Goal: Task Accomplishment & Management: Manage account settings

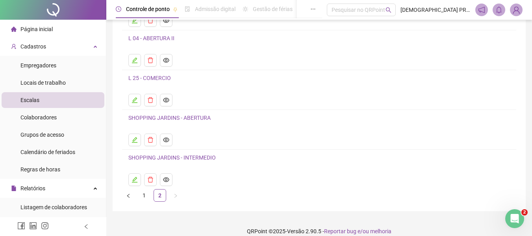
scroll to position [102, 0]
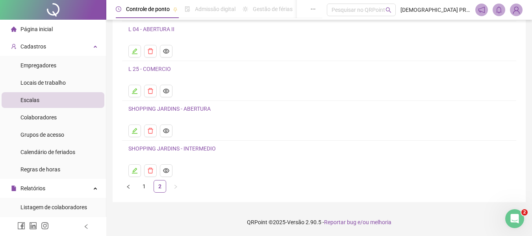
click at [179, 148] on link "SHOPPING JARDINS - INTERMEDIO" at bounding box center [171, 148] width 87 height 6
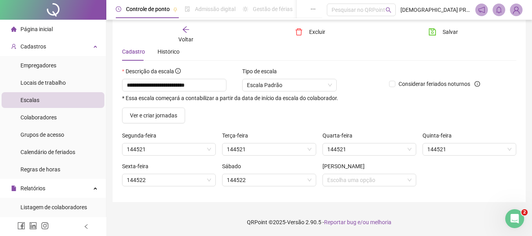
scroll to position [30, 0]
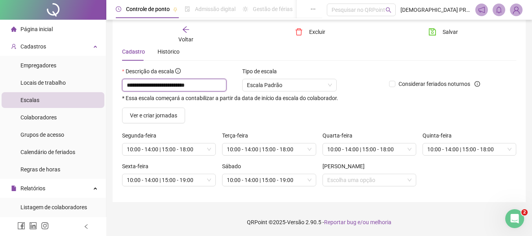
drag, startPoint x: 215, startPoint y: 84, endPoint x: 113, endPoint y: 61, distance: 104.5
click at [113, 61] on div "**********" at bounding box center [319, 99] width 413 height 206
paste input "text"
click at [180, 85] on input "**********" at bounding box center [174, 85] width 104 height 13
type input "**********"
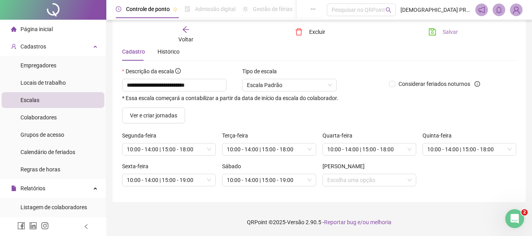
click at [448, 32] on span "Salvar" at bounding box center [450, 32] width 15 height 9
click at [183, 27] on icon "arrow-left" at bounding box center [186, 30] width 8 height 8
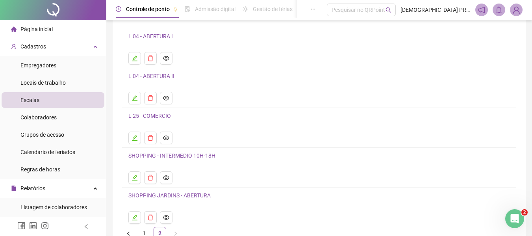
scroll to position [102, 0]
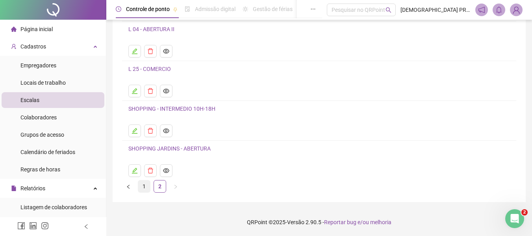
click at [143, 184] on link "1" at bounding box center [144, 186] width 12 height 12
click at [179, 107] on link "ESCALA INTERMEDIÁRIO I" at bounding box center [160, 109] width 65 height 6
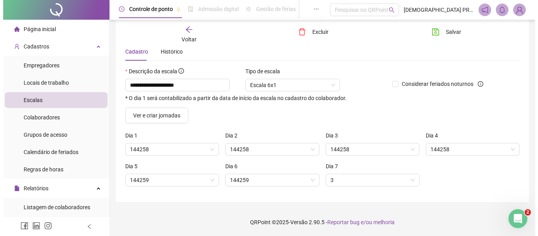
scroll to position [30, 0]
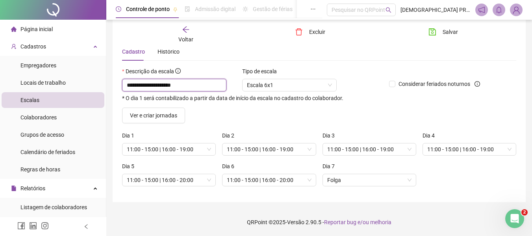
drag, startPoint x: 194, startPoint y: 84, endPoint x: 203, endPoint y: 92, distance: 11.4
click at [195, 85] on input "**********" at bounding box center [174, 85] width 104 height 13
type input "**********"
click at [339, 71] on div "Tipo de escala Escala 6x1" at bounding box center [289, 82] width 101 height 31
click at [184, 30] on icon "arrow-left" at bounding box center [185, 29] width 6 height 6
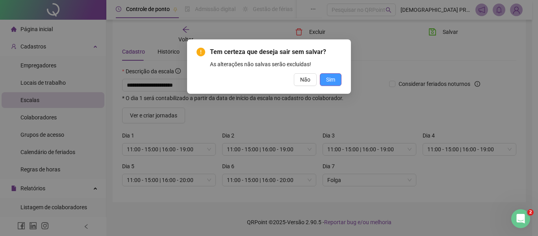
click at [330, 82] on span "Sim" at bounding box center [330, 79] width 9 height 9
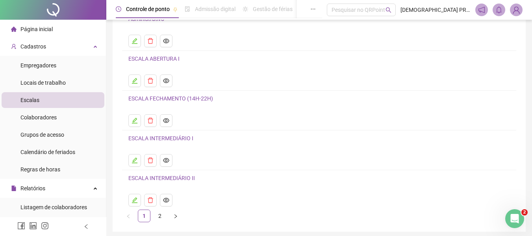
scroll to position [79, 0]
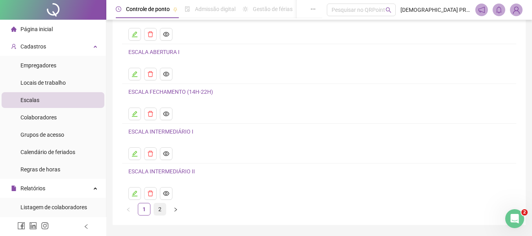
click at [161, 208] on link "2" at bounding box center [160, 209] width 12 height 12
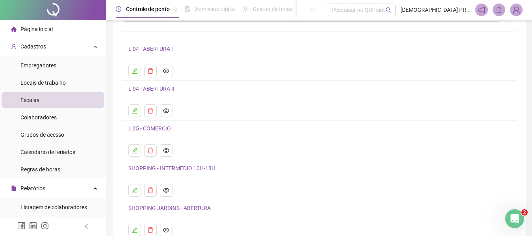
scroll to position [102, 0]
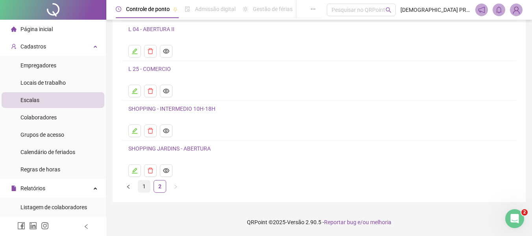
click at [143, 186] on link "1" at bounding box center [144, 186] width 12 height 12
click at [160, 188] on link "2" at bounding box center [160, 186] width 12 height 12
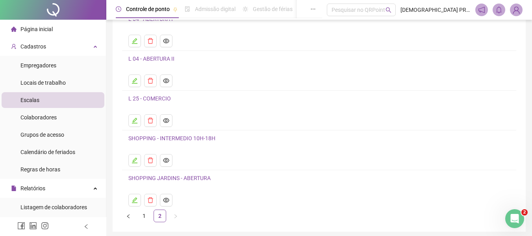
scroll to position [79, 0]
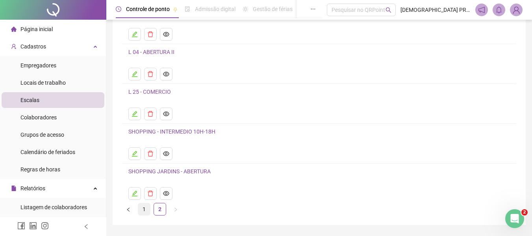
click at [145, 209] on link "1" at bounding box center [144, 209] width 12 height 12
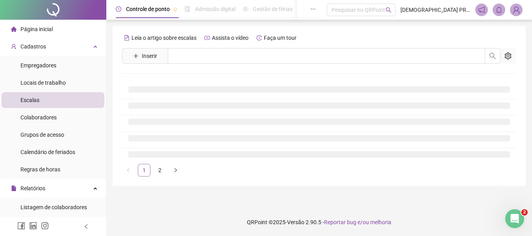
scroll to position [0, 0]
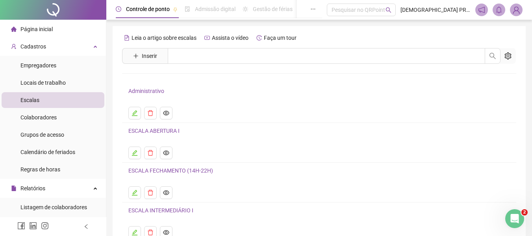
click at [154, 130] on link "ESCALA ABERTURA I" at bounding box center [153, 131] width 51 height 6
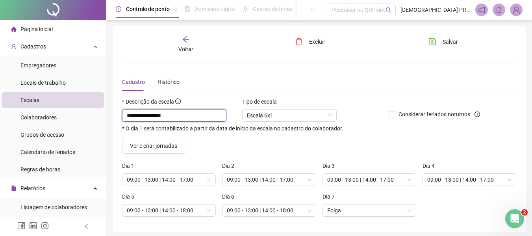
drag, startPoint x: 147, startPoint y: 114, endPoint x: 189, endPoint y: 115, distance: 41.8
click at [189, 115] on input "**********" at bounding box center [174, 115] width 104 height 13
click at [126, 113] on input "**********" at bounding box center [174, 115] width 104 height 13
drag, startPoint x: 156, startPoint y: 113, endPoint x: 205, endPoint y: 126, distance: 51.4
click at [200, 121] on input "**********" at bounding box center [174, 115] width 104 height 13
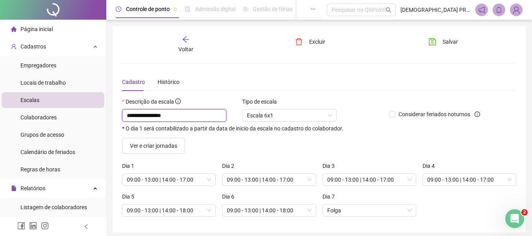
type input "**********"
click at [439, 39] on button "Salvar" at bounding box center [443, 41] width 41 height 13
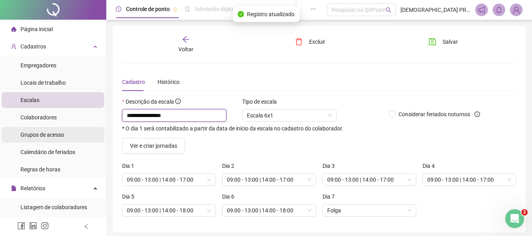
drag, startPoint x: 184, startPoint y: 113, endPoint x: 92, endPoint y: 130, distance: 93.7
click at [92, 130] on div "**********" at bounding box center [266, 133] width 532 height 266
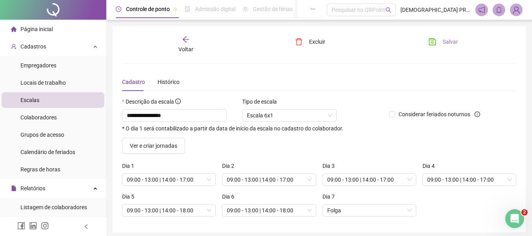
click at [442, 41] on button "Salvar" at bounding box center [443, 41] width 41 height 13
click at [182, 35] on div "**********" at bounding box center [319, 129] width 413 height 206
click at [185, 37] on icon "arrow-left" at bounding box center [186, 39] width 8 height 8
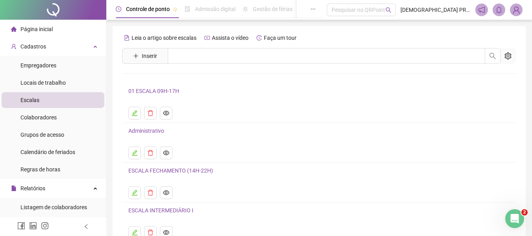
click at [172, 171] on link "ESCALA FECHAMENTO (14H-22H)" at bounding box center [170, 170] width 85 height 6
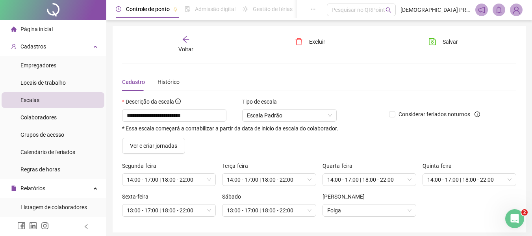
click at [183, 40] on icon "arrow-left" at bounding box center [186, 39] width 8 height 8
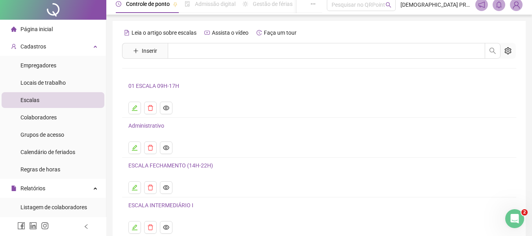
scroll to position [39, 0]
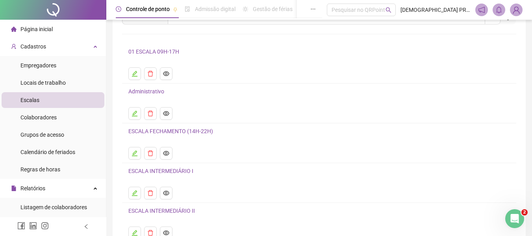
click at [169, 172] on link "ESCALA INTERMEDIÁRIO I" at bounding box center [160, 171] width 65 height 6
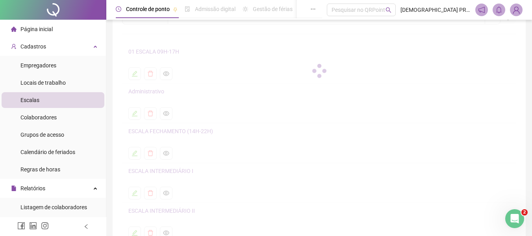
scroll to position [30, 0]
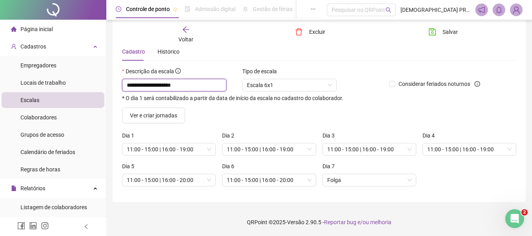
drag, startPoint x: 197, startPoint y: 85, endPoint x: 146, endPoint y: 79, distance: 51.1
click at [146, 79] on input "**********" at bounding box center [174, 85] width 104 height 13
drag, startPoint x: 127, startPoint y: 87, endPoint x: 127, endPoint y: 99, distance: 12.2
click at [127, 88] on input "**********" at bounding box center [174, 85] width 104 height 13
drag, startPoint x: 192, startPoint y: 86, endPoint x: 107, endPoint y: 76, distance: 84.8
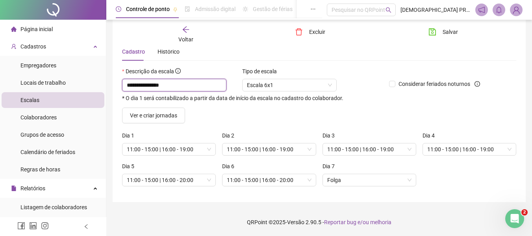
click at [107, 76] on div "**********" at bounding box center [319, 103] width 426 height 266
type input "**********"
click at [443, 31] on span "Salvar" at bounding box center [450, 32] width 15 height 9
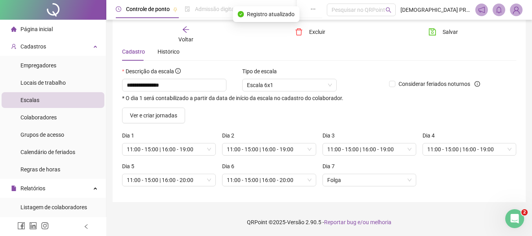
click at [184, 29] on icon "arrow-left" at bounding box center [186, 30] width 8 height 8
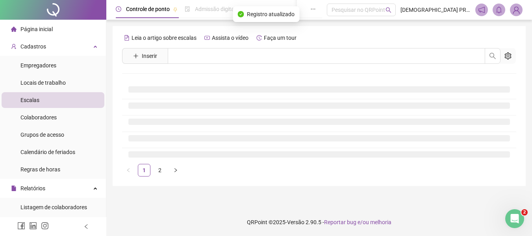
scroll to position [0, 0]
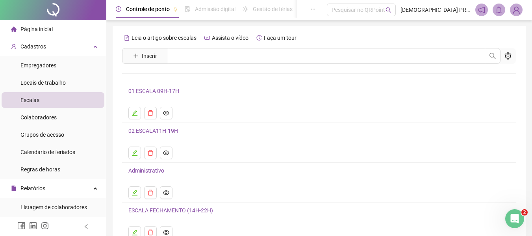
click at [145, 129] on link "02 ESCALA11H-19H" at bounding box center [153, 131] width 50 height 6
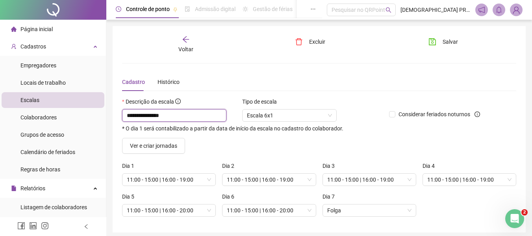
click at [153, 115] on input "**********" at bounding box center [174, 115] width 104 height 13
type input "**********"
click at [443, 44] on span "Salvar" at bounding box center [450, 41] width 15 height 9
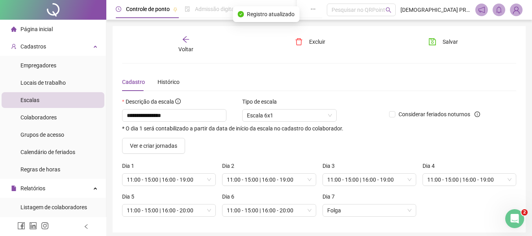
click at [185, 39] on icon "arrow-left" at bounding box center [185, 39] width 6 height 6
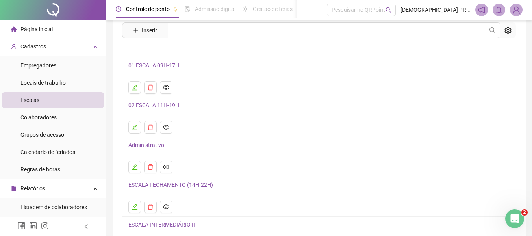
scroll to position [39, 0]
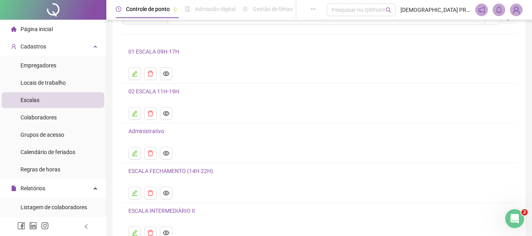
click at [173, 210] on link "ESCALA INTERMEDIÁRIO II" at bounding box center [161, 211] width 67 height 6
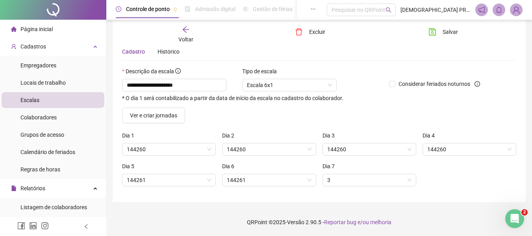
scroll to position [30, 0]
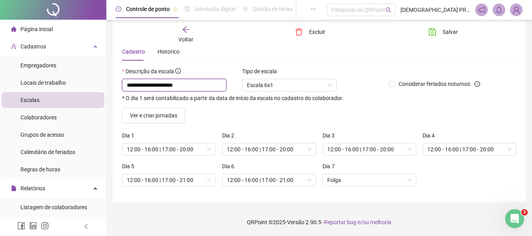
click at [125, 84] on input "**********" at bounding box center [174, 85] width 104 height 13
drag, startPoint x: 155, startPoint y: 83, endPoint x: 216, endPoint y: 83, distance: 61.0
click at [213, 87] on input "**********" at bounding box center [174, 85] width 104 height 13
drag, startPoint x: 181, startPoint y: 83, endPoint x: 105, endPoint y: 71, distance: 77.4
click at [105, 71] on div "**********" at bounding box center [266, 103] width 532 height 266
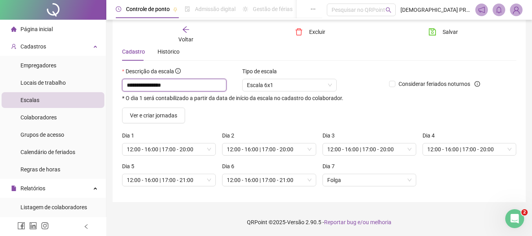
type input "**********"
click at [444, 31] on span "Salvar" at bounding box center [450, 32] width 15 height 9
click at [186, 27] on icon "arrow-left" at bounding box center [185, 29] width 6 height 6
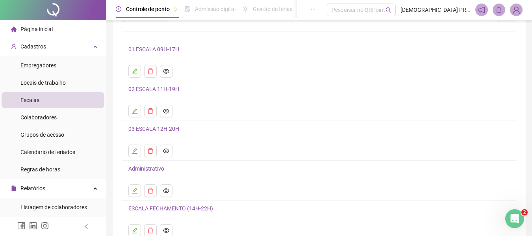
scroll to position [39, 0]
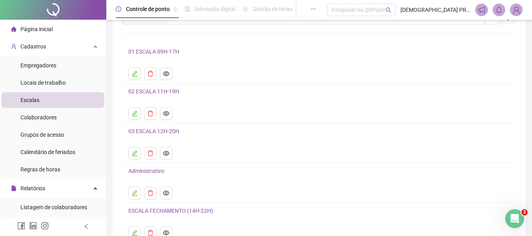
click at [173, 209] on link "ESCALA FECHAMENTO (14H-22H)" at bounding box center [170, 211] width 85 height 6
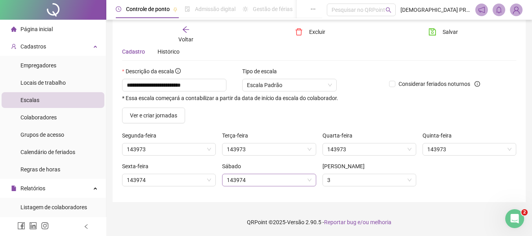
scroll to position [30, 0]
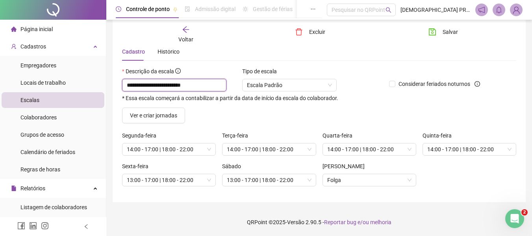
click at [125, 85] on input "**********" at bounding box center [174, 85] width 104 height 13
drag, startPoint x: 156, startPoint y: 83, endPoint x: 193, endPoint y: 88, distance: 37.4
click at [193, 88] on input "**********" at bounding box center [174, 85] width 104 height 13
drag, startPoint x: 178, startPoint y: 85, endPoint x: 185, endPoint y: 85, distance: 7.1
click at [185, 85] on input "**********" at bounding box center [174, 85] width 104 height 13
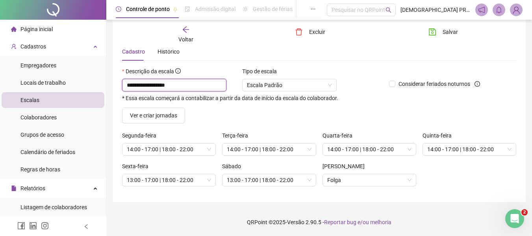
click at [153, 85] on input "**********" at bounding box center [174, 85] width 104 height 13
drag, startPoint x: 182, startPoint y: 87, endPoint x: 102, endPoint y: 91, distance: 80.4
click at [102, 91] on div "**********" at bounding box center [266, 103] width 532 height 266
type input "**********"
click at [445, 32] on span "Salvar" at bounding box center [450, 32] width 15 height 9
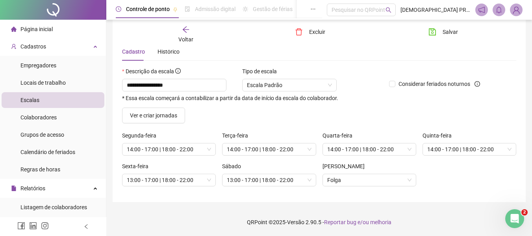
click at [184, 28] on icon "arrow-left" at bounding box center [185, 29] width 6 height 6
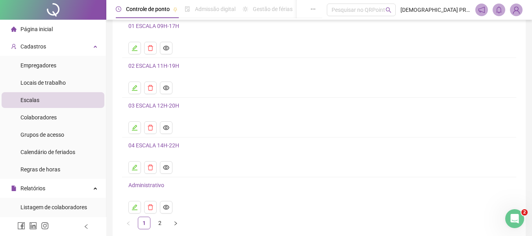
scroll to position [79, 0]
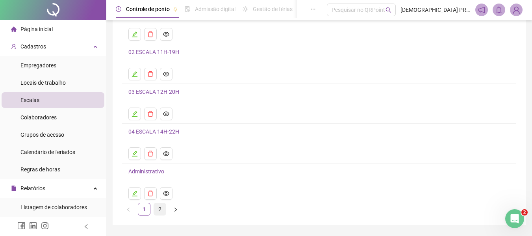
click at [160, 209] on link "2" at bounding box center [160, 209] width 12 height 12
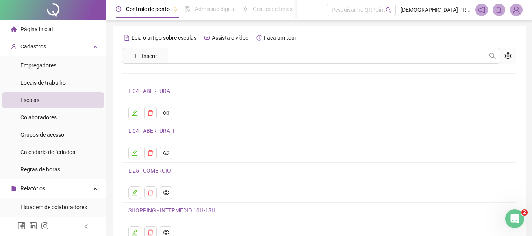
click at [158, 88] on link "L 04 - ABERTURA I" at bounding box center [150, 91] width 44 height 6
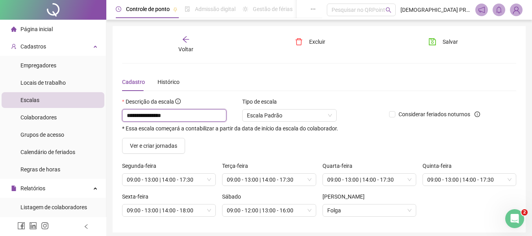
drag, startPoint x: 179, startPoint y: 115, endPoint x: 105, endPoint y: 103, distance: 74.9
click at [105, 103] on div "**********" at bounding box center [266, 133] width 532 height 266
click at [161, 115] on input "**********" at bounding box center [174, 115] width 104 height 13
drag, startPoint x: 197, startPoint y: 115, endPoint x: 66, endPoint y: 102, distance: 131.7
click at [66, 102] on div "**********" at bounding box center [266, 133] width 532 height 266
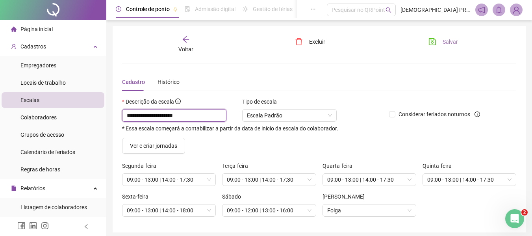
type input "**********"
click at [447, 41] on span "Salvar" at bounding box center [450, 41] width 15 height 9
click at [180, 36] on div "Voltar" at bounding box center [186, 44] width 61 height 18
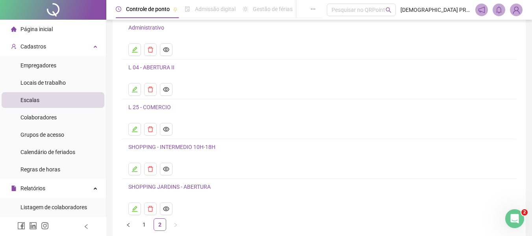
scroll to position [102, 0]
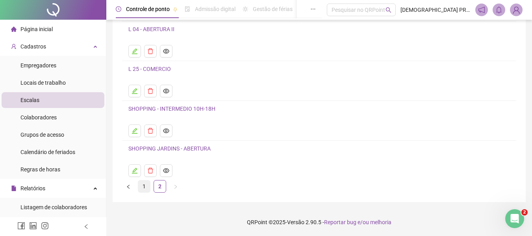
click at [144, 185] on link "1" at bounding box center [144, 186] width 12 height 12
click at [160, 187] on link "2" at bounding box center [160, 186] width 12 height 12
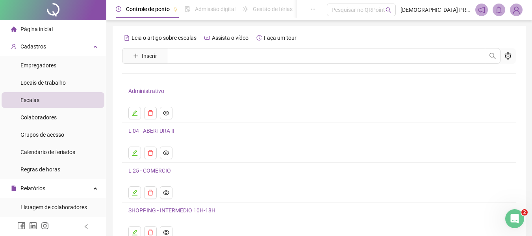
click at [160, 130] on link "L 04 - ABERTURA II" at bounding box center [151, 131] width 46 height 6
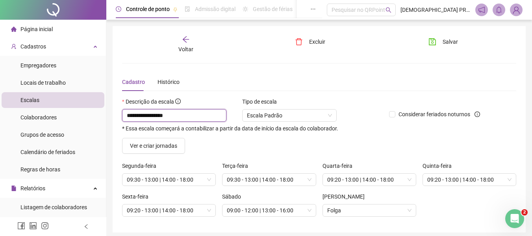
drag, startPoint x: 180, startPoint y: 115, endPoint x: 124, endPoint y: 104, distance: 57.8
click at [121, 106] on div "**********" at bounding box center [252, 117] width 267 height 41
drag, startPoint x: 202, startPoint y: 115, endPoint x: 108, endPoint y: 109, distance: 93.9
click at [108, 109] on div "**********" at bounding box center [319, 133] width 426 height 266
type input "**********"
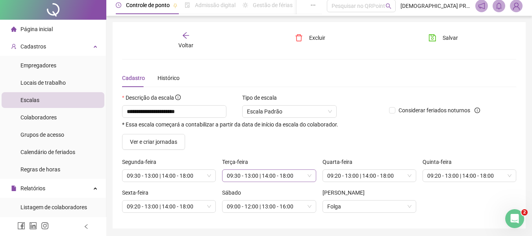
scroll to position [30, 0]
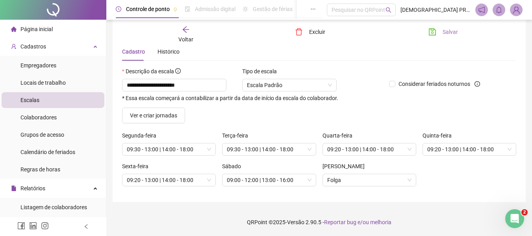
click at [434, 32] on icon "save" at bounding box center [432, 32] width 8 height 8
click at [184, 27] on icon "arrow-left" at bounding box center [186, 30] width 8 height 8
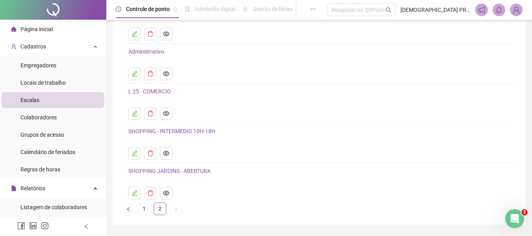
scroll to position [102, 0]
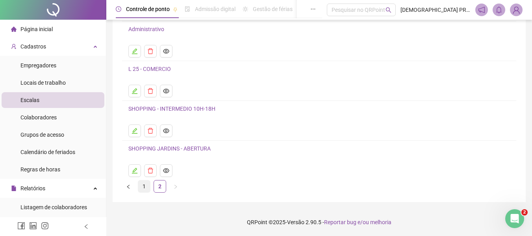
click at [142, 183] on link "1" at bounding box center [144, 186] width 12 height 12
click at [159, 187] on link "2" at bounding box center [160, 186] width 12 height 12
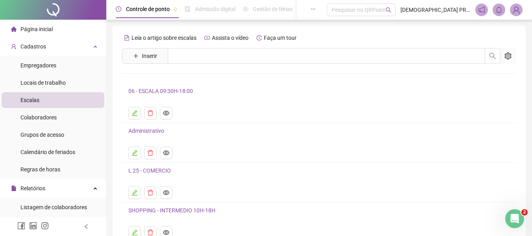
click at [157, 90] on link "06 - ESCALA 09:30H-18:00" at bounding box center [160, 91] width 65 height 6
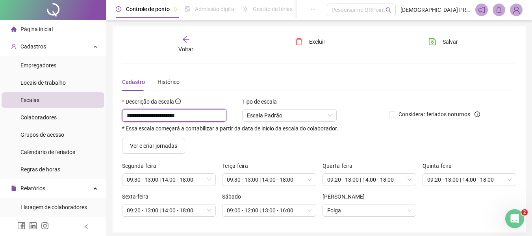
drag, startPoint x: 135, startPoint y: 119, endPoint x: 140, endPoint y: 128, distance: 10.4
click at [136, 119] on input "**********" at bounding box center [174, 115] width 104 height 13
type input "**********"
click at [440, 45] on button "Salvar" at bounding box center [443, 41] width 41 height 13
click at [447, 41] on span "Salvar" at bounding box center [450, 41] width 15 height 9
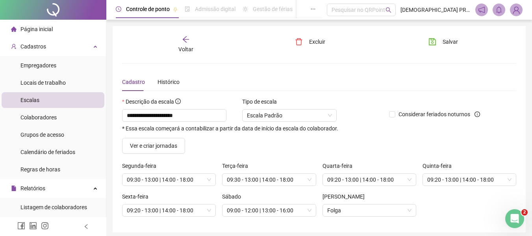
click at [184, 37] on icon "arrow-left" at bounding box center [186, 39] width 8 height 8
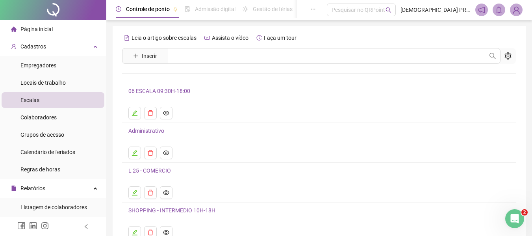
click at [154, 169] on link "L 25 - COMERCIO" at bounding box center [149, 170] width 43 height 6
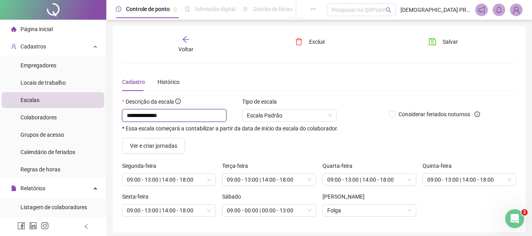
drag, startPoint x: 181, startPoint y: 118, endPoint x: 122, endPoint y: 105, distance: 59.7
click at [122, 105] on div "**********" at bounding box center [252, 114] width 261 height 34
click at [187, 120] on div "**********" at bounding box center [252, 120] width 261 height 22
click at [183, 113] on input "**********" at bounding box center [174, 115] width 104 height 13
drag, startPoint x: 183, startPoint y: 113, endPoint x: 102, endPoint y: 100, distance: 83.1
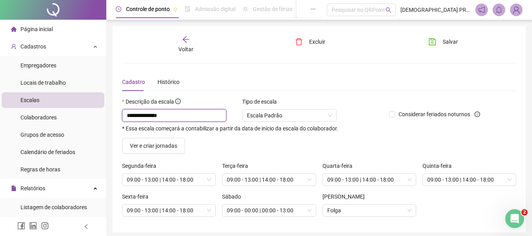
click at [101, 100] on div "**********" at bounding box center [266, 133] width 532 height 266
drag, startPoint x: 187, startPoint y: 116, endPoint x: 91, endPoint y: 101, distance: 96.5
click at [91, 101] on div "**********" at bounding box center [266, 133] width 532 height 266
type input "**********"
click at [438, 43] on button "Salvar" at bounding box center [443, 41] width 41 height 13
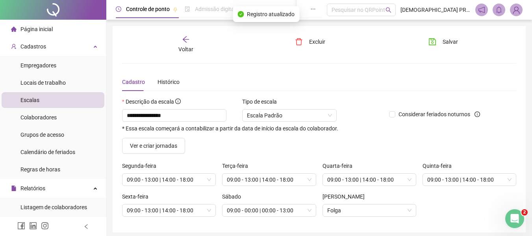
click at [186, 38] on icon "arrow-left" at bounding box center [186, 39] width 8 height 8
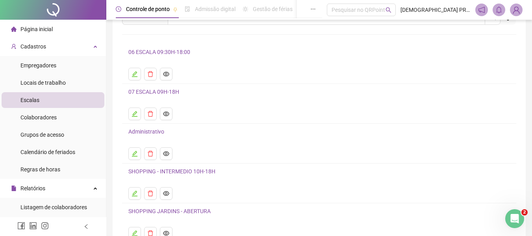
scroll to position [39, 0]
click at [163, 171] on link "SHOPPING - INTERMEDIO 10H-18H" at bounding box center [171, 171] width 87 height 6
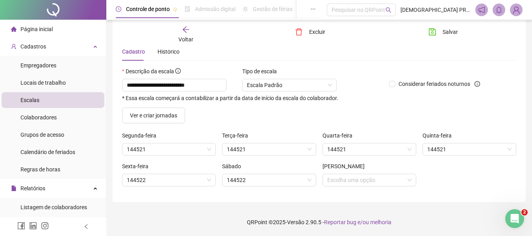
scroll to position [30, 0]
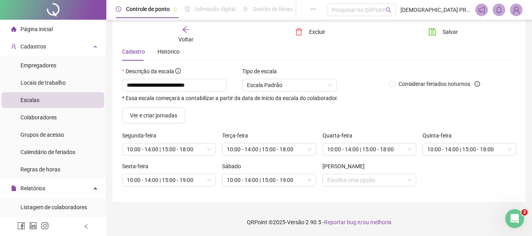
click at [185, 28] on icon "arrow-left" at bounding box center [185, 29] width 6 height 6
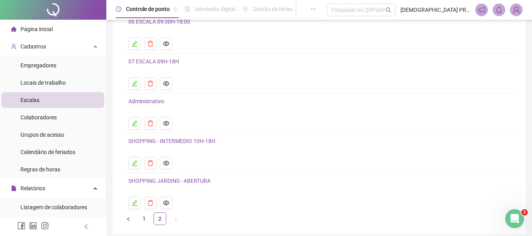
scroll to position [79, 0]
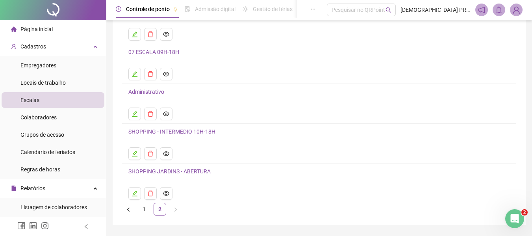
click at [181, 171] on link "SHOPPING JARDINS - ABERTURA" at bounding box center [169, 171] width 82 height 6
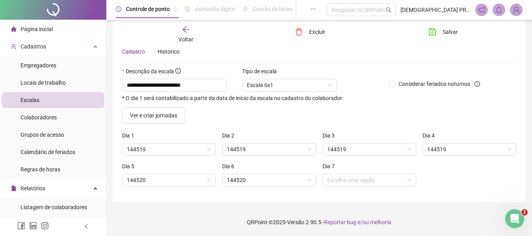
scroll to position [30, 0]
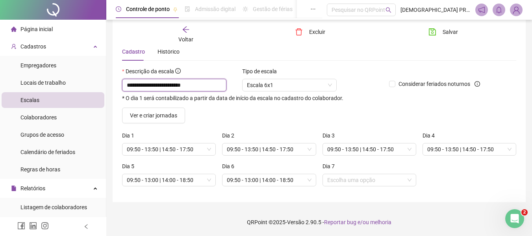
drag, startPoint x: 209, startPoint y: 84, endPoint x: 102, endPoint y: 73, distance: 108.1
click at [99, 74] on div "**********" at bounding box center [266, 103] width 532 height 266
drag, startPoint x: 202, startPoint y: 86, endPoint x: 79, endPoint y: 74, distance: 124.2
click at [79, 74] on div "**********" at bounding box center [266, 103] width 532 height 266
type input "**********"
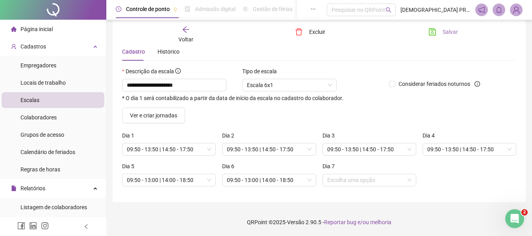
click at [447, 31] on span "Salvar" at bounding box center [450, 32] width 15 height 9
click at [190, 30] on div "Voltar" at bounding box center [186, 35] width 61 height 18
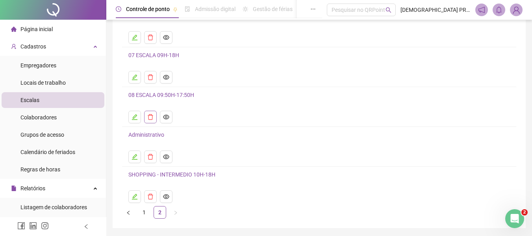
scroll to position [79, 0]
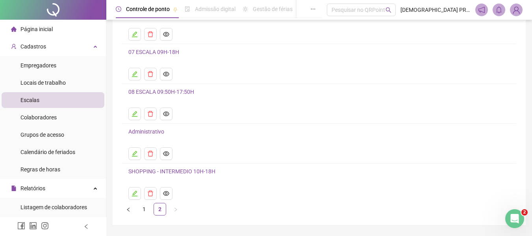
click at [183, 172] on link "SHOPPING - INTERMEDIO 10H-18H" at bounding box center [171, 171] width 87 height 6
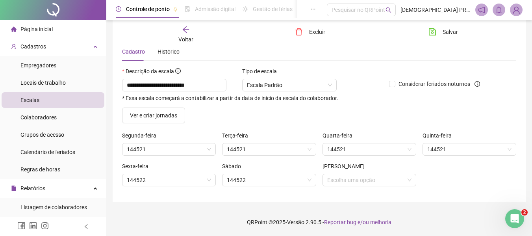
scroll to position [30, 0]
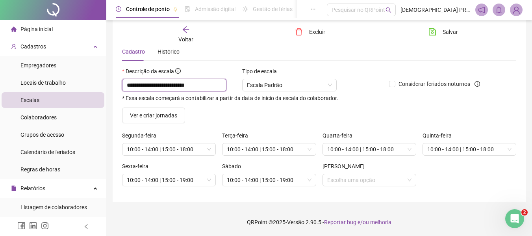
drag, startPoint x: 192, startPoint y: 83, endPoint x: 117, endPoint y: 83, distance: 74.8
click at [116, 83] on div "**********" at bounding box center [319, 99] width 413 height 206
drag, startPoint x: 188, startPoint y: 86, endPoint x: 102, endPoint y: 89, distance: 85.5
click at [102, 89] on div "**********" at bounding box center [266, 103] width 532 height 266
click at [328, 84] on span "Escala Padrão" at bounding box center [289, 85] width 85 height 12
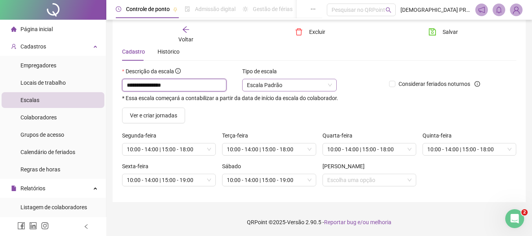
type input "**********"
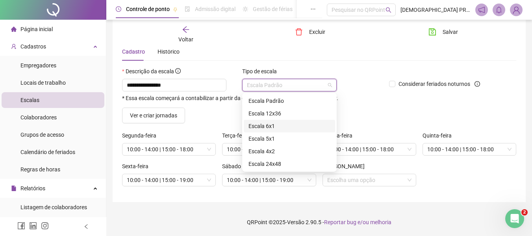
click at [281, 124] on div "Escala 6x1" at bounding box center [289, 126] width 82 height 9
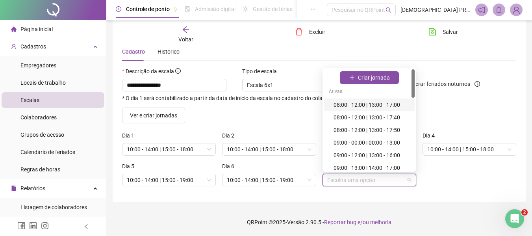
click at [343, 182] on input "search" at bounding box center [365, 180] width 77 height 12
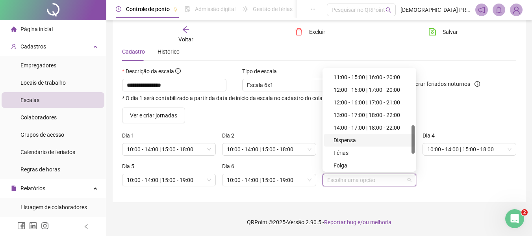
scroll to position [256, 0]
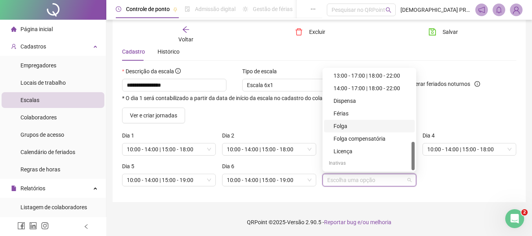
click at [356, 124] on div "Folga" at bounding box center [372, 126] width 76 height 9
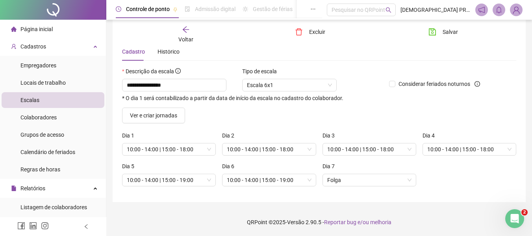
drag, startPoint x: 452, startPoint y: 187, endPoint x: 439, endPoint y: 189, distance: 13.1
click at [452, 187] on div "Dia 5 10:00 - 14:00 | 15:00 - 19:00 Dia 6 10:00 - 14:00 | 15:00 - 19:00 Dia 7 F…" at bounding box center [319, 177] width 400 height 31
click at [443, 32] on span "Salvar" at bounding box center [450, 32] width 15 height 9
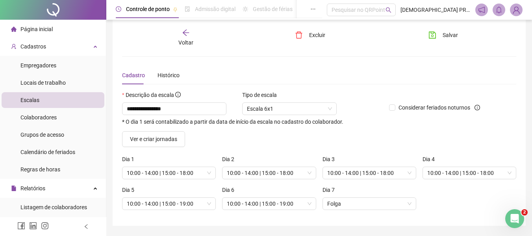
scroll to position [0, 0]
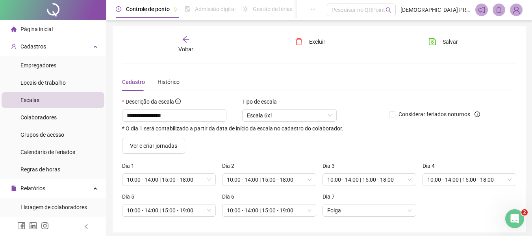
click at [183, 33] on div "**********" at bounding box center [319, 129] width 413 height 206
click at [185, 37] on icon "arrow-left" at bounding box center [185, 39] width 6 height 6
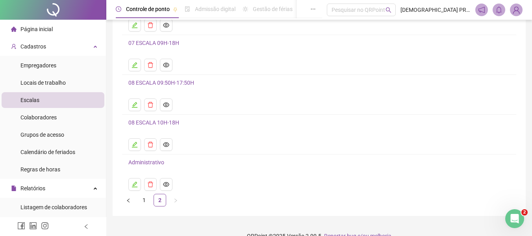
scroll to position [102, 0]
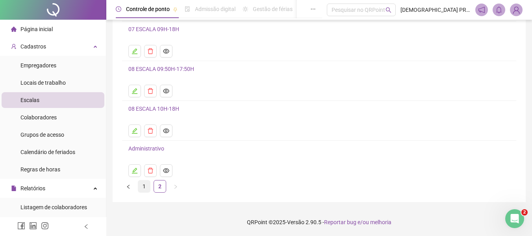
click at [145, 185] on link "1" at bounding box center [144, 186] width 12 height 12
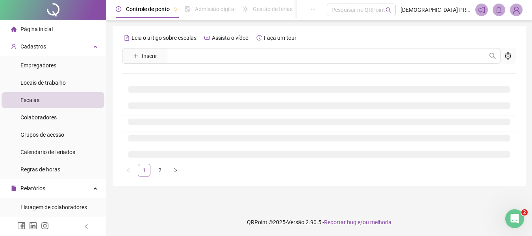
scroll to position [0, 0]
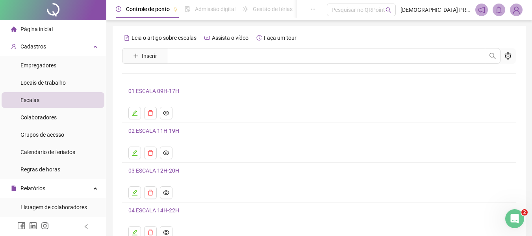
click at [139, 169] on link "03 ESCALA 12H-20H" at bounding box center [153, 170] width 51 height 6
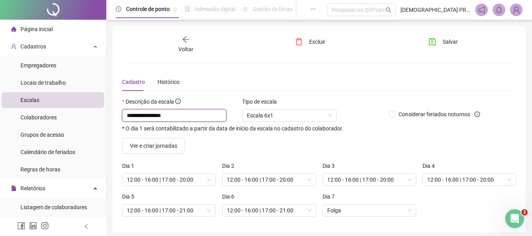
drag, startPoint x: 191, startPoint y: 114, endPoint x: 87, endPoint y: 105, distance: 105.1
click at [87, 105] on div "**********" at bounding box center [266, 133] width 532 height 266
click at [192, 37] on div "Voltar" at bounding box center [186, 44] width 61 height 18
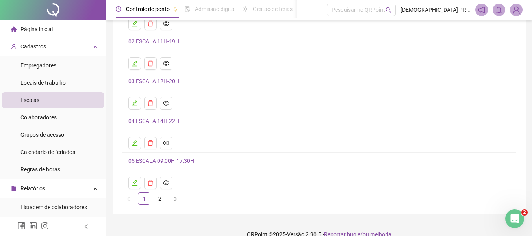
scroll to position [102, 0]
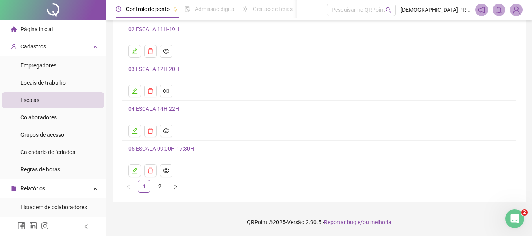
click at [151, 108] on link "04 ESCALA 14H-22H" at bounding box center [153, 109] width 51 height 6
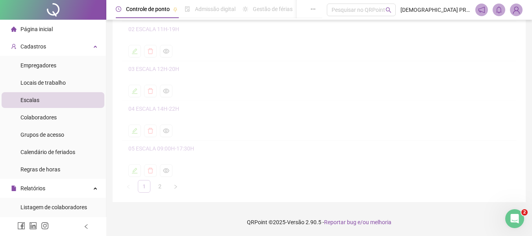
scroll to position [30, 0]
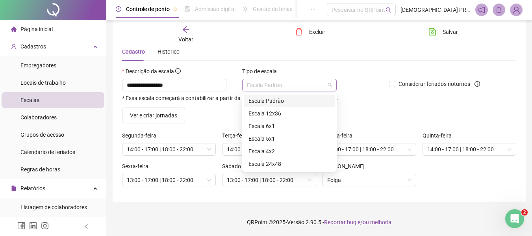
click at [282, 87] on span "Escala Padrão" at bounding box center [289, 85] width 85 height 12
click at [275, 122] on div "Escala 6x1" at bounding box center [289, 126] width 82 height 9
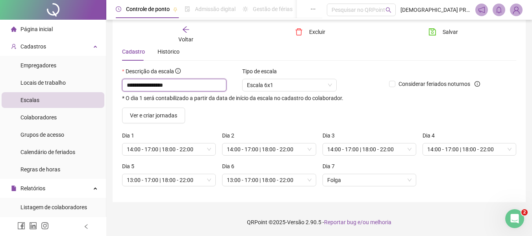
drag, startPoint x: 185, startPoint y: 86, endPoint x: 99, endPoint y: 88, distance: 85.9
click at [99, 88] on div "**********" at bounding box center [266, 103] width 532 height 266
click at [436, 32] on icon "save" at bounding box center [432, 32] width 8 height 8
click at [185, 29] on icon "arrow-left" at bounding box center [186, 30] width 8 height 8
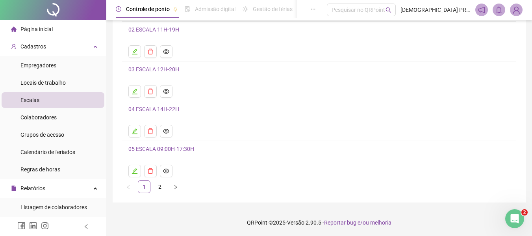
scroll to position [102, 0]
click at [159, 187] on link "2" at bounding box center [160, 186] width 12 height 12
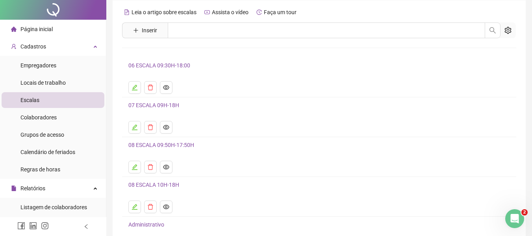
scroll to position [39, 0]
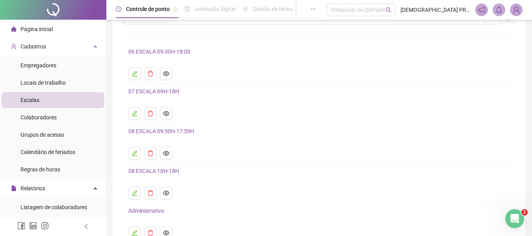
click at [162, 172] on link "08 ESCALA 10H-18H" at bounding box center [153, 171] width 51 height 6
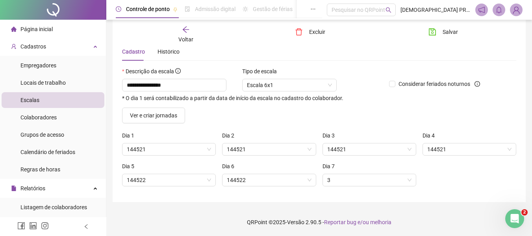
scroll to position [30, 0]
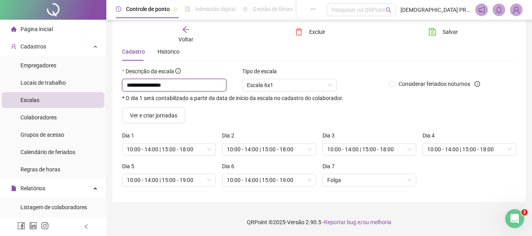
drag, startPoint x: 187, startPoint y: 85, endPoint x: 119, endPoint y: 90, distance: 67.9
click at [119, 90] on div "**********" at bounding box center [252, 87] width 267 height 41
click at [448, 29] on span "Salvar" at bounding box center [450, 32] width 15 height 9
click at [185, 27] on icon "arrow-left" at bounding box center [186, 30] width 8 height 8
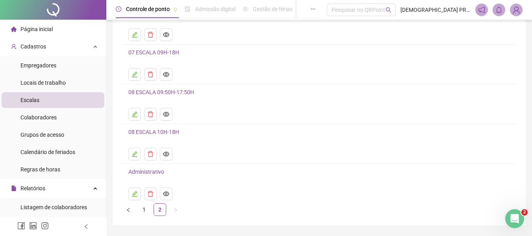
scroll to position [79, 0]
click at [143, 208] on link "1" at bounding box center [144, 209] width 12 height 12
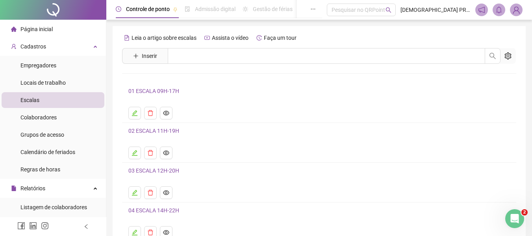
click at [152, 91] on link "01 ESCALA 09H-17H" at bounding box center [153, 91] width 51 height 6
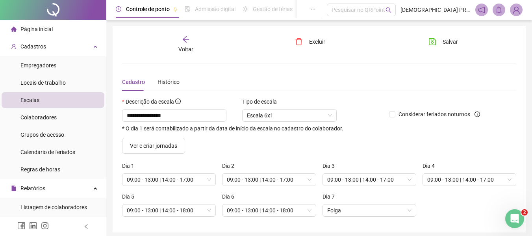
click at [186, 38] on icon "arrow-left" at bounding box center [186, 39] width 8 height 8
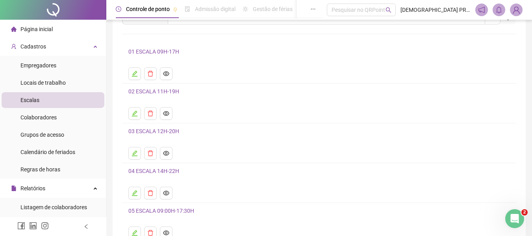
scroll to position [102, 0]
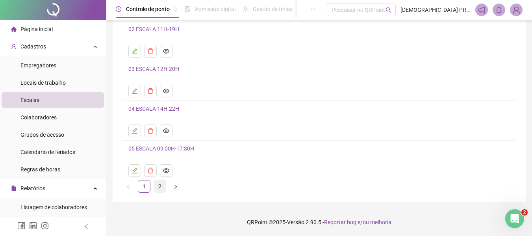
click at [159, 189] on link "2" at bounding box center [160, 186] width 12 height 12
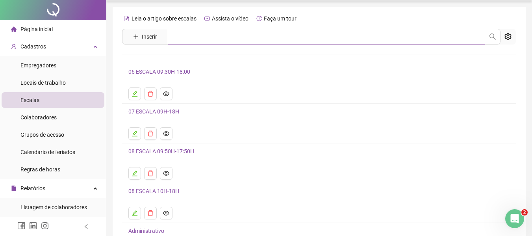
scroll to position [0, 0]
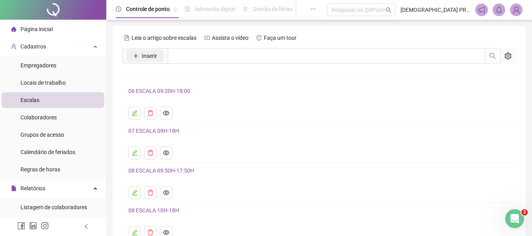
click at [157, 57] on button "Inserir" at bounding box center [145, 56] width 37 height 13
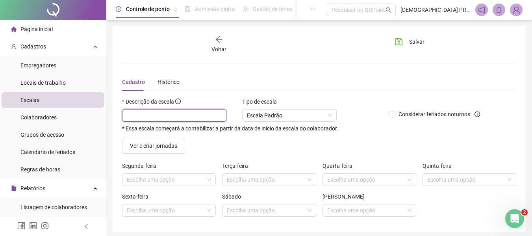
click at [163, 114] on input "text" at bounding box center [174, 115] width 104 height 13
type input "**********"
click at [219, 37] on icon "arrow-left" at bounding box center [219, 39] width 6 height 6
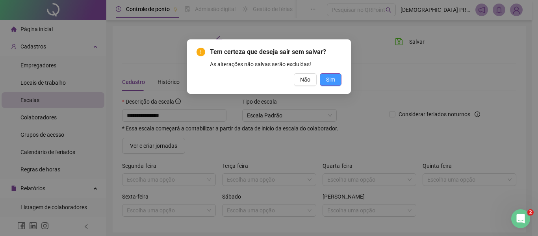
click at [334, 83] on span "Sim" at bounding box center [330, 79] width 9 height 9
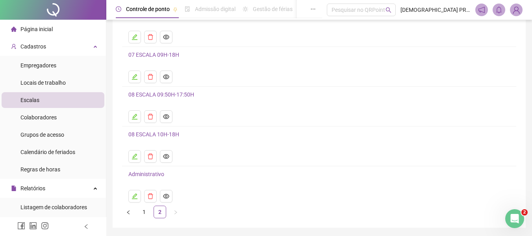
scroll to position [79, 0]
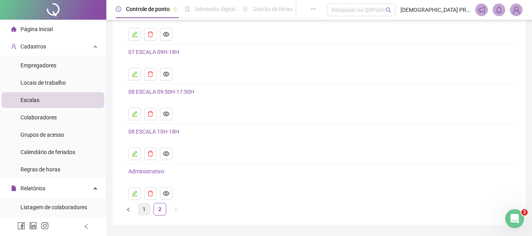
click at [145, 208] on link "1" at bounding box center [144, 209] width 12 height 12
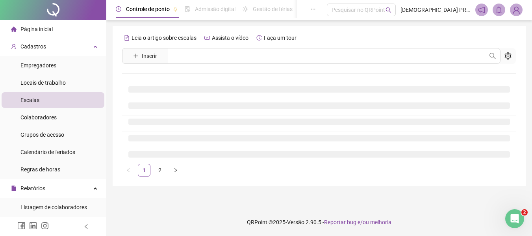
scroll to position [0, 0]
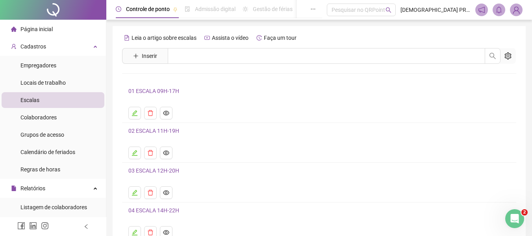
click at [156, 90] on link "01 ESCALA 09H-17H" at bounding box center [153, 91] width 51 height 6
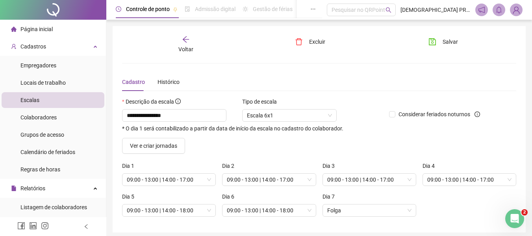
click at [186, 37] on icon "arrow-left" at bounding box center [185, 39] width 6 height 6
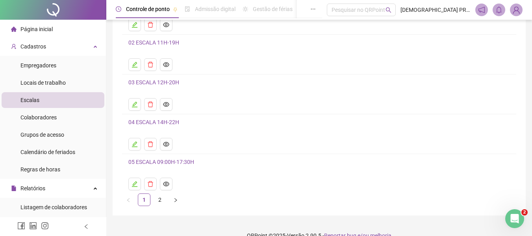
scroll to position [102, 0]
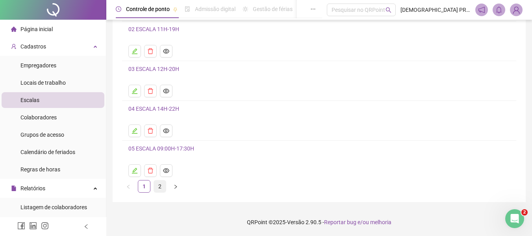
click at [161, 185] on link "2" at bounding box center [160, 186] width 12 height 12
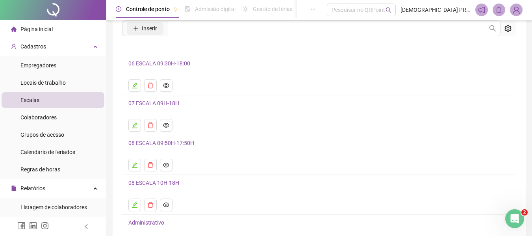
scroll to position [0, 0]
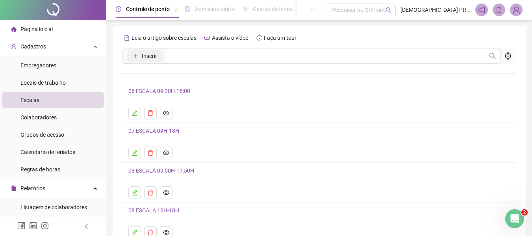
click at [152, 56] on span "Inserir" at bounding box center [149, 56] width 15 height 9
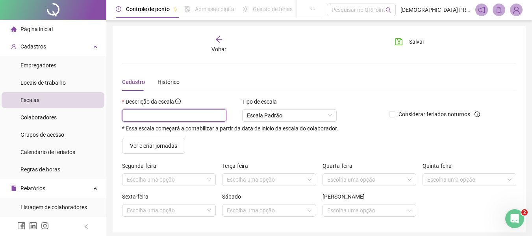
click at [189, 115] on input "text" at bounding box center [174, 115] width 104 height 13
drag, startPoint x: 180, startPoint y: 115, endPoint x: 201, endPoint y: 123, distance: 22.4
click at [201, 123] on div "**********" at bounding box center [252, 120] width 261 height 22
drag, startPoint x: 199, startPoint y: 117, endPoint x: 104, endPoint y: 102, distance: 96.2
click at [104, 102] on div "**********" at bounding box center [266, 133] width 532 height 266
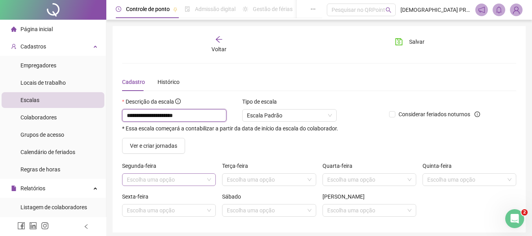
type input "**********"
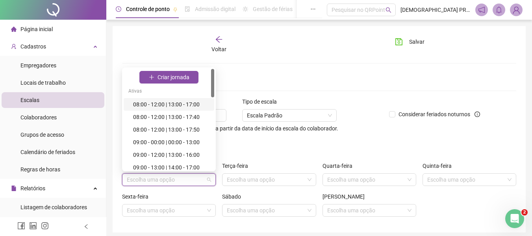
click at [178, 181] on input "search" at bounding box center [165, 180] width 77 height 12
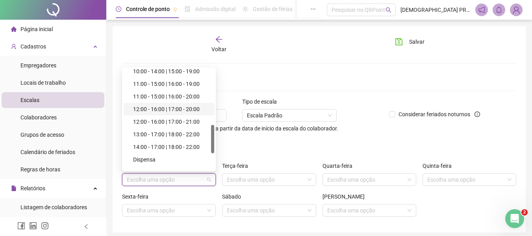
click at [171, 107] on div "12:00 - 16:00 | 17:00 - 20:00" at bounding box center [171, 109] width 76 height 9
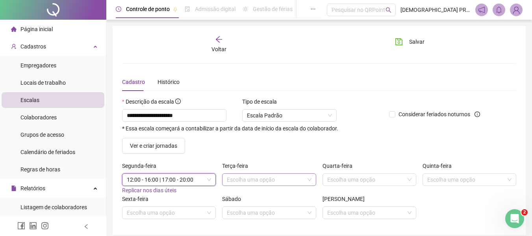
click at [250, 180] on input "search" at bounding box center [265, 180] width 77 height 12
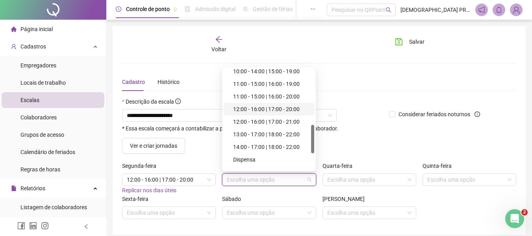
click at [282, 107] on div "12:00 - 16:00 | 17:00 - 20:00" at bounding box center [271, 109] width 76 height 9
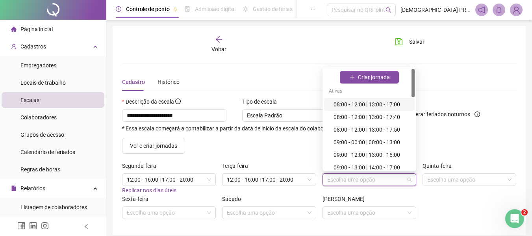
click at [342, 178] on input "search" at bounding box center [365, 180] width 77 height 12
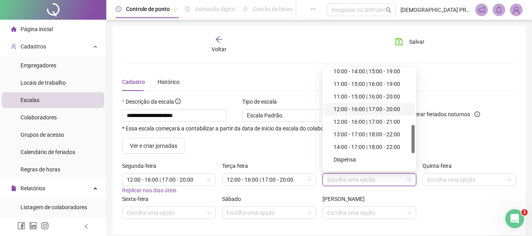
click at [357, 107] on div "12:00 - 16:00 | 17:00 - 20:00" at bounding box center [372, 109] width 76 height 9
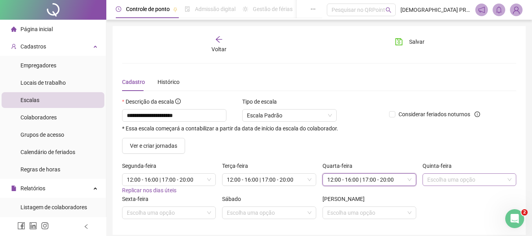
click at [439, 184] on input "search" at bounding box center [465, 180] width 77 height 12
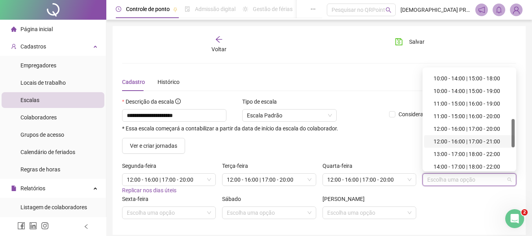
scroll to position [217, 0]
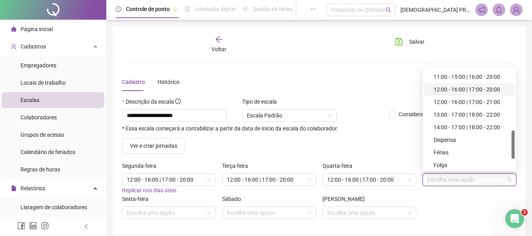
click at [478, 88] on div "12:00 - 16:00 | 17:00 - 20:00" at bounding box center [472, 89] width 76 height 9
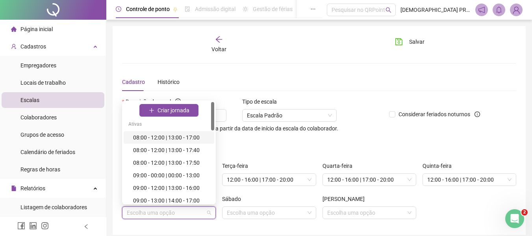
click at [183, 210] on input "search" at bounding box center [165, 213] width 77 height 12
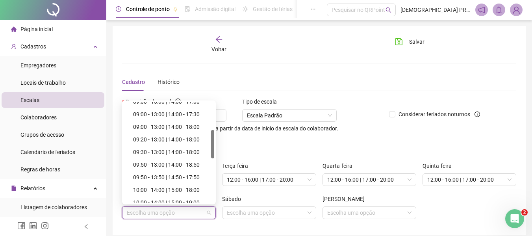
scroll to position [119, 0]
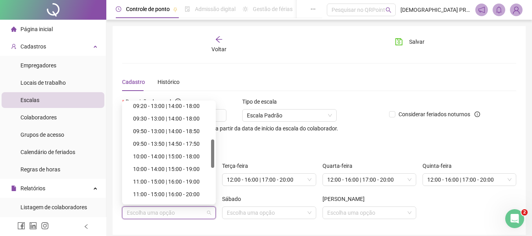
drag, startPoint x: 212, startPoint y: 120, endPoint x: 220, endPoint y: 159, distance: 40.2
click at [221, 156] on body "**********" at bounding box center [266, 118] width 532 height 236
click at [191, 193] on div "11:00 - 15:00 | 16:00 - 20:00" at bounding box center [171, 195] width 76 height 9
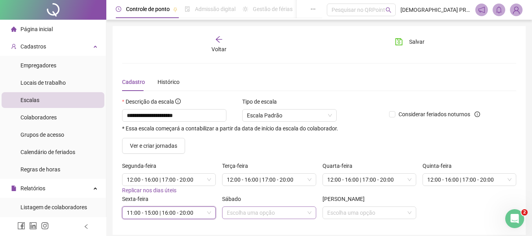
click at [235, 209] on input "search" at bounding box center [265, 213] width 77 height 12
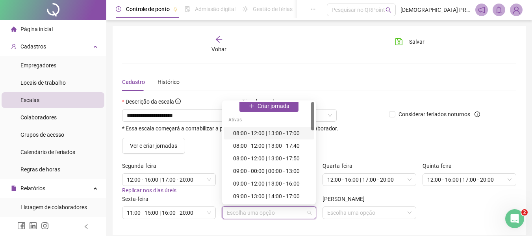
scroll to position [0, 0]
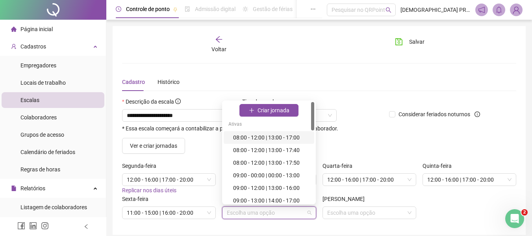
drag, startPoint x: 311, startPoint y: 125, endPoint x: 303, endPoint y: 113, distance: 14.4
click at [304, 114] on div "Criar jornada Ativas 08:00 - 12:00 | 13:00 - 17:00 08:00 - 12:00 | 13:00 - 17:4…" at bounding box center [269, 152] width 91 height 101
click at [280, 106] on span "Criar jornada" at bounding box center [274, 110] width 32 height 9
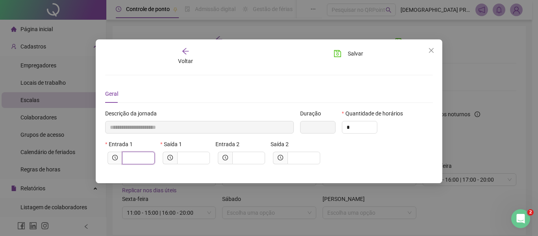
click at [136, 158] on input "text" at bounding box center [138, 158] width 22 height 9
type input "*****"
type input "*"
type input "******"
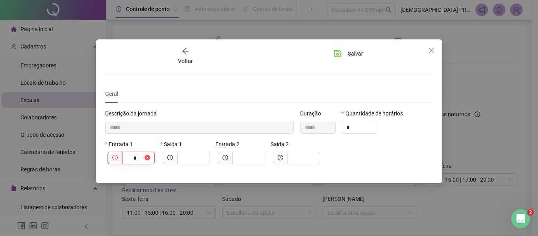
type input "**"
type input "********"
type input "****"
type input "*********"
type input "*****"
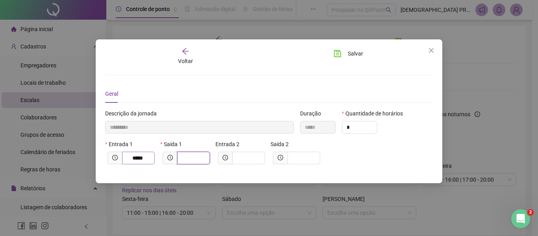
type input "*********"
type input "*"
type input "**********"
type input "**"
type input "**********"
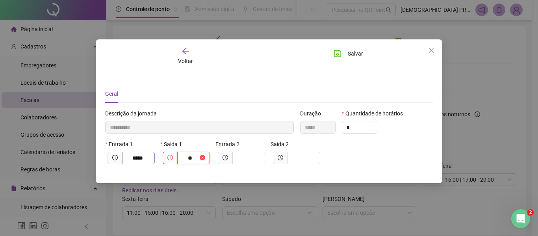
type input "*****"
type input "****"
type input "**********"
type input "*****"
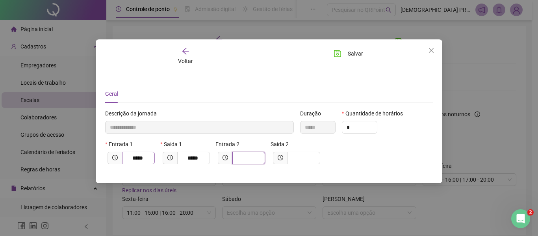
type input "**********"
type input "*"
type input "**********"
type input "**"
type input "**********"
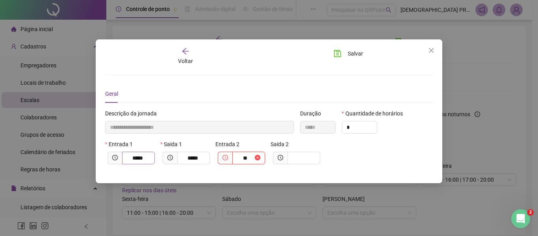
type input "****"
type input "**********"
type input "*****"
type input "**********"
type input "*"
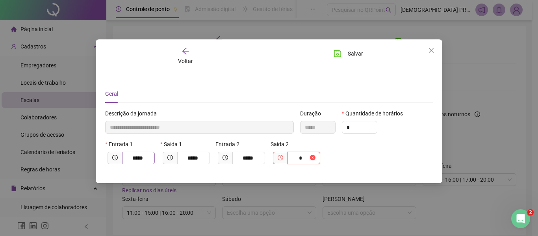
type input "**********"
type input "**"
type input "**********"
type input "*****"
type input "****"
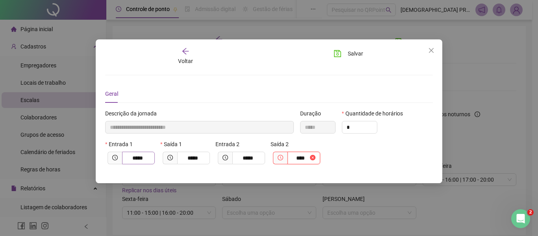
type input "**********"
type input "*****"
click at [354, 55] on span "Salvar" at bounding box center [355, 53] width 15 height 9
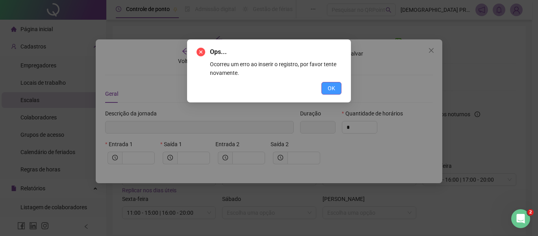
click at [333, 86] on span "OK" at bounding box center [331, 88] width 7 height 9
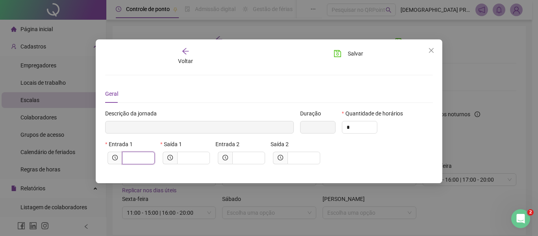
click at [141, 156] on input "text" at bounding box center [138, 158] width 22 height 9
type input "*****"
type input "*"
type input "******"
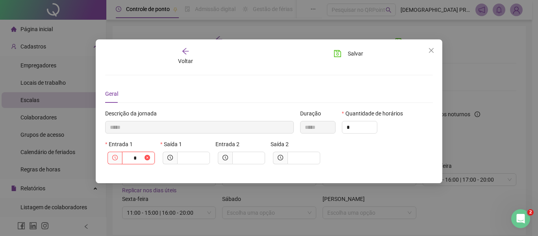
type input "**"
type input "********"
type input "****"
type input "*********"
type input "*****"
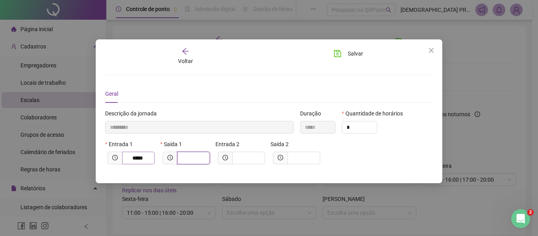
type input "*********"
type input "*"
type input "**********"
type input "**"
type input "**********"
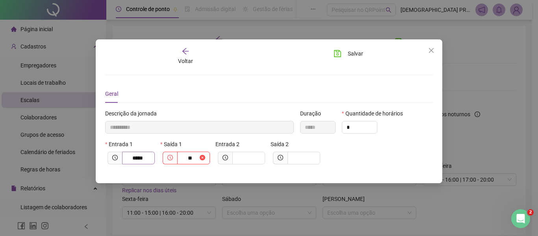
type input "*****"
type input "****"
type input "**********"
type input "*****"
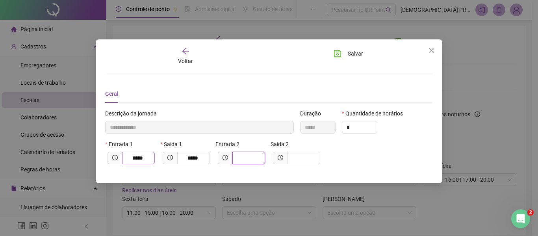
type input "**********"
type input "*"
type input "**********"
type input "**"
type input "**********"
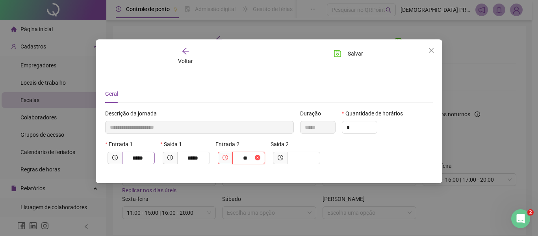
type input "****"
type input "**********"
type input "*****"
type input "**********"
type input "*"
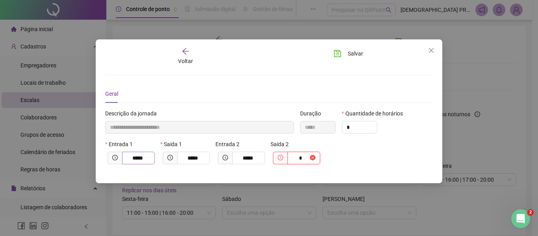
type input "**********"
type input "**"
type input "**********"
type input "*****"
type input "****"
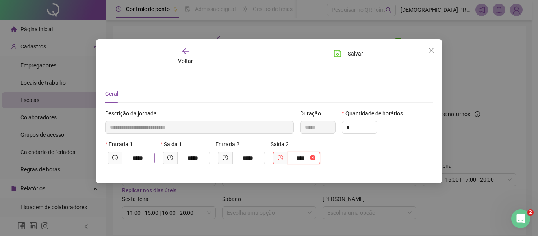
type input "**********"
type input "*****"
click at [358, 54] on span "Salvar" at bounding box center [355, 53] width 15 height 9
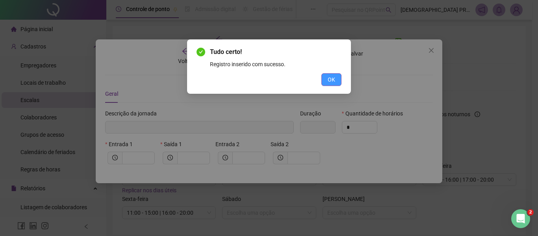
click at [334, 77] on span "OK" at bounding box center [331, 79] width 7 height 9
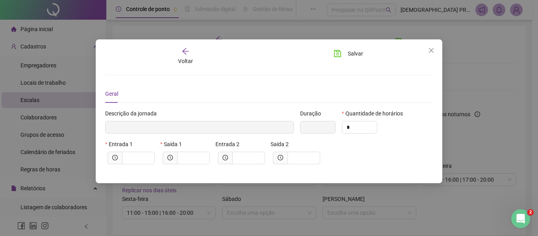
drag, startPoint x: 434, startPoint y: 48, endPoint x: 412, endPoint y: 83, distance: 40.7
click at [434, 48] on icon "close" at bounding box center [431, 50] width 6 height 6
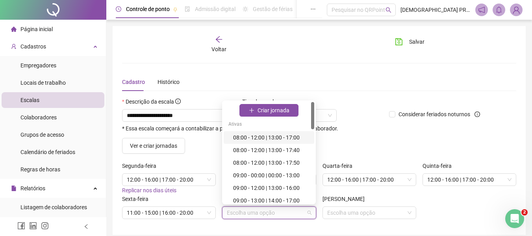
click at [290, 213] on input "search" at bounding box center [265, 213] width 77 height 12
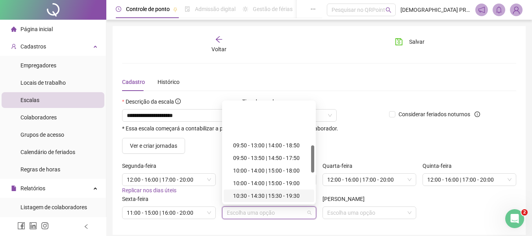
scroll to position [158, 0]
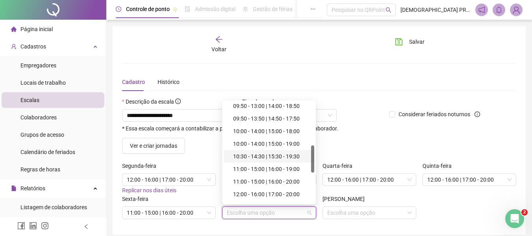
click at [261, 156] on div "10:30 - 14:30 | 15:30 - 19:30" at bounding box center [271, 156] width 76 height 9
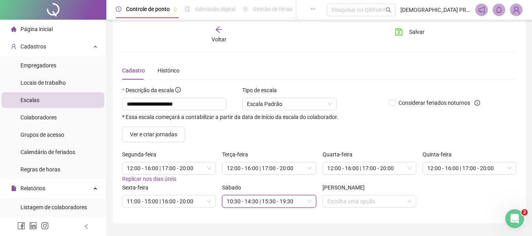
scroll to position [0, 0]
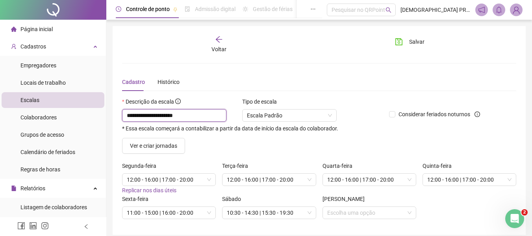
drag, startPoint x: 204, startPoint y: 116, endPoint x: 99, endPoint y: 108, distance: 105.4
click at [99, 108] on div "**********" at bounding box center [266, 134] width 532 height 269
click at [411, 41] on span "Salvar" at bounding box center [416, 41] width 15 height 9
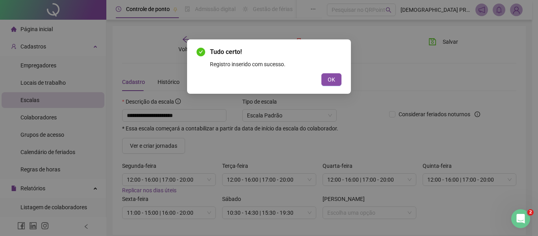
click at [326, 82] on button "OK" at bounding box center [331, 79] width 20 height 13
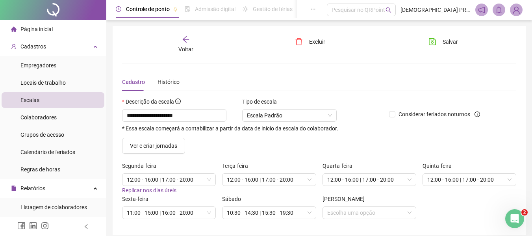
click at [190, 41] on div "Voltar" at bounding box center [186, 44] width 61 height 18
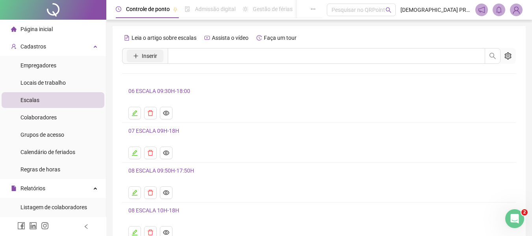
click at [149, 57] on span "Inserir" at bounding box center [149, 56] width 15 height 9
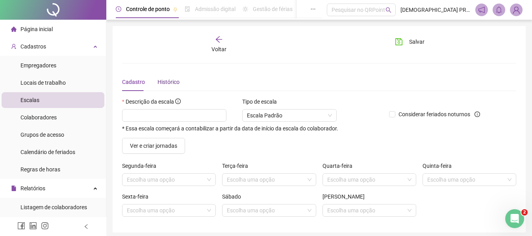
click at [175, 85] on div "Histórico" at bounding box center [169, 82] width 22 height 9
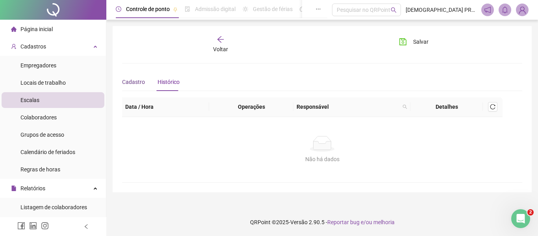
click at [137, 80] on span "Cadastro" at bounding box center [133, 82] width 23 height 6
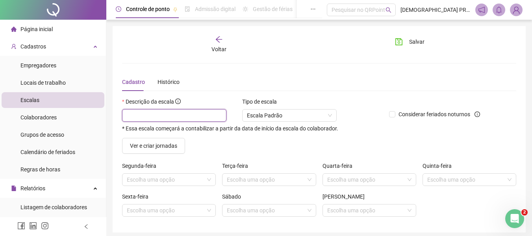
click at [167, 115] on input "text" at bounding box center [174, 115] width 104 height 13
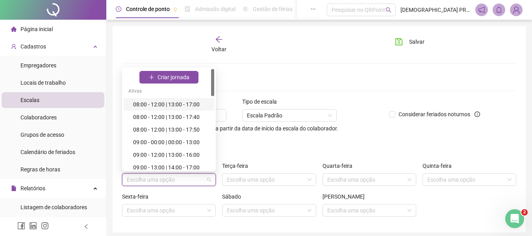
click at [167, 180] on input "search" at bounding box center [165, 180] width 77 height 12
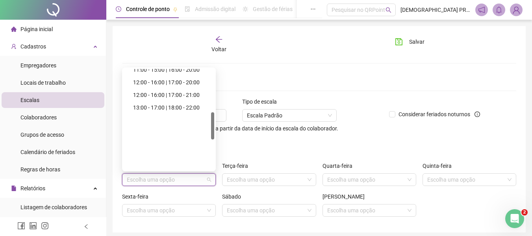
scroll to position [236, 0]
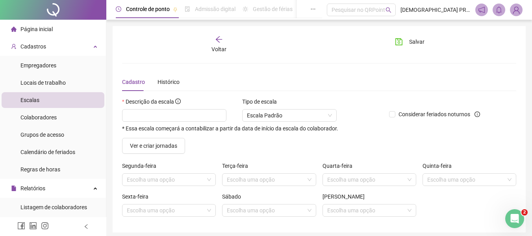
click at [255, 152] on div "Ver e criar jornadas" at bounding box center [319, 146] width 400 height 16
click at [221, 38] on icon "arrow-left" at bounding box center [219, 39] width 8 height 8
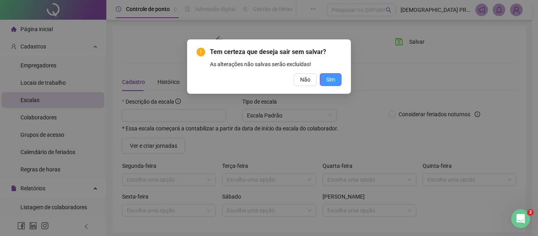
click at [324, 78] on button "Sim" at bounding box center [331, 79] width 22 height 13
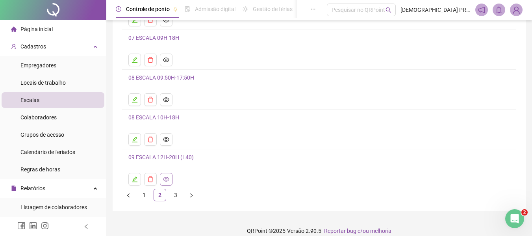
scroll to position [62, 0]
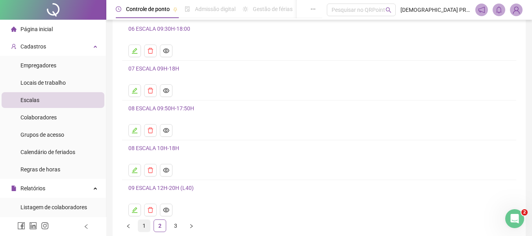
click at [144, 226] on link "1" at bounding box center [144, 226] width 12 height 12
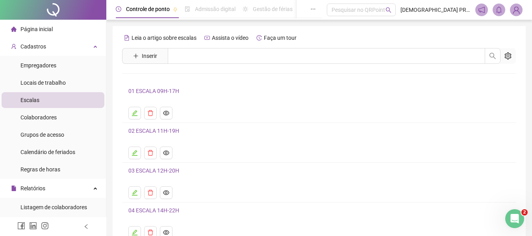
click at [153, 90] on link "01 ESCALA 09H-17H" at bounding box center [153, 91] width 51 height 6
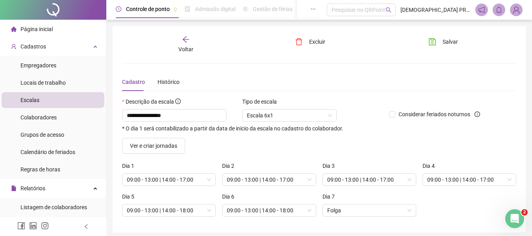
click at [185, 37] on icon "arrow-left" at bounding box center [185, 39] width 6 height 6
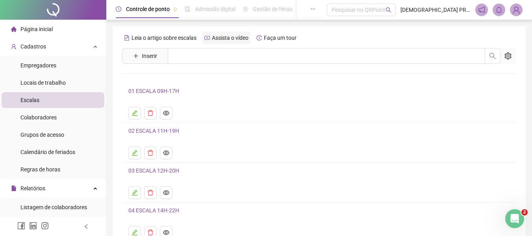
click at [224, 36] on span "Assista o vídeo" at bounding box center [230, 38] width 37 height 6
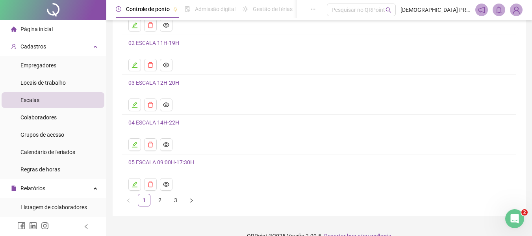
scroll to position [102, 0]
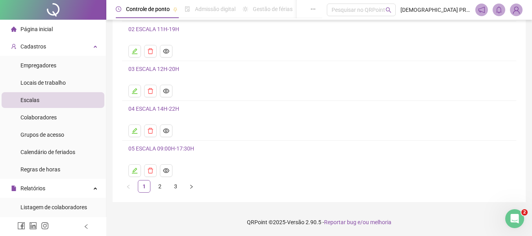
click at [161, 189] on link "2" at bounding box center [160, 186] width 12 height 12
click at [176, 187] on link "3" at bounding box center [176, 186] width 12 height 12
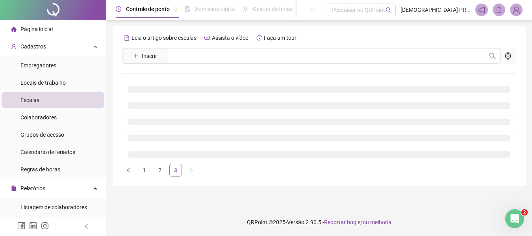
scroll to position [0, 0]
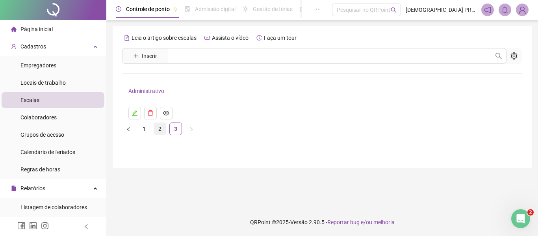
click at [160, 128] on link "2" at bounding box center [160, 129] width 12 height 12
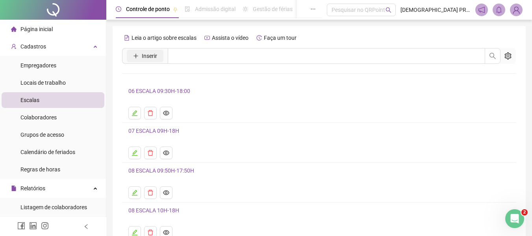
click at [145, 57] on span "Inserir" at bounding box center [149, 56] width 15 height 9
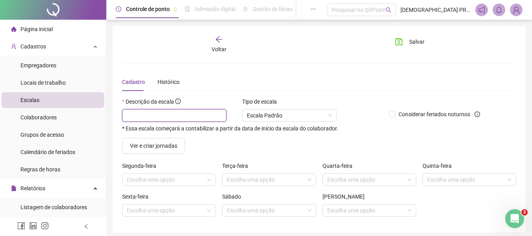
click at [186, 117] on input "text" at bounding box center [174, 115] width 104 height 13
click at [299, 114] on span "Escala Padrão" at bounding box center [289, 115] width 85 height 12
type input "**********"
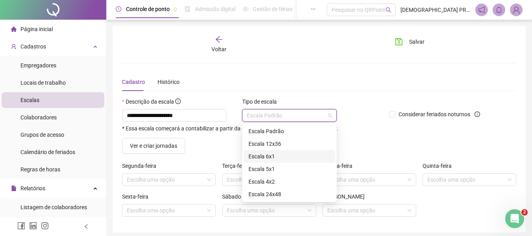
click at [291, 156] on div "Escala 6x1" at bounding box center [289, 156] width 82 height 9
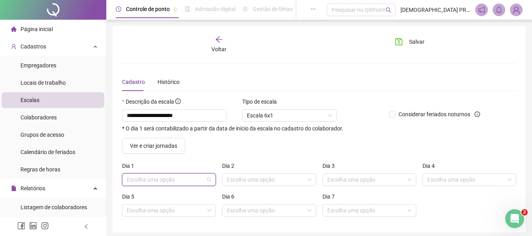
click at [166, 179] on input "search" at bounding box center [165, 180] width 77 height 12
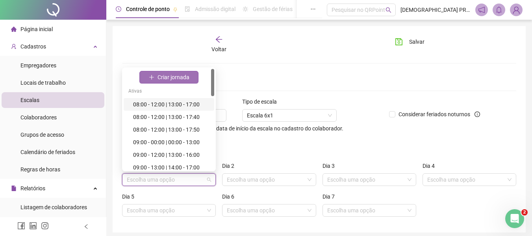
click at [176, 74] on span "Criar jornada" at bounding box center [174, 77] width 32 height 9
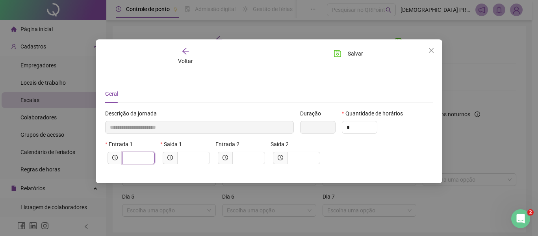
click at [142, 160] on input "text" at bounding box center [138, 158] width 22 height 9
type input "*****"
type input "*"
type input "******"
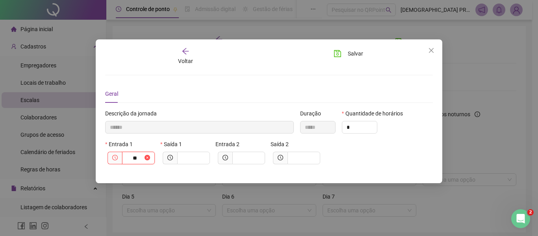
type input "***"
type input "********"
type input "****"
type input "*********"
type input "*****"
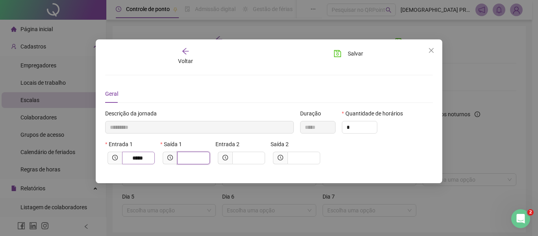
type input "*********"
type input "*"
type input "**********"
type input "***"
type input "**********"
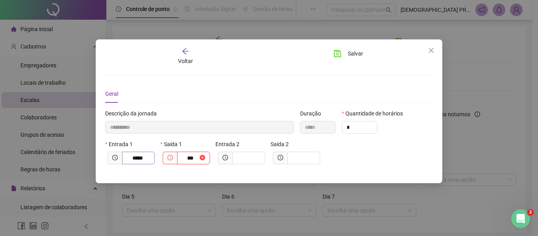
type input "*****"
type input "****"
type input "**********"
type input "*****"
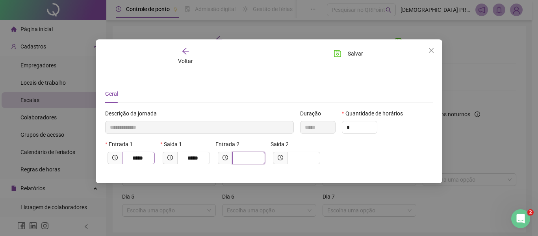
type input "**********"
type input "*"
type input "**********"
type input "***"
type input "**********"
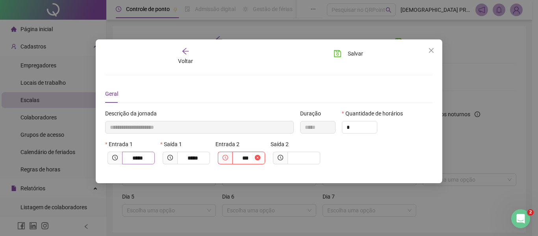
type input "****"
type input "**********"
type input "*****"
type input "**********"
type input "*"
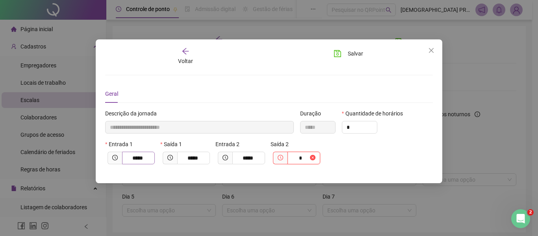
type input "**********"
type input "**"
type input "**********"
type input "*****"
type input "****"
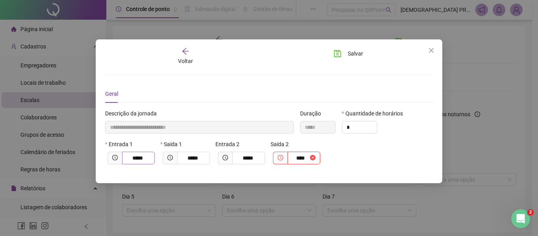
type input "**********"
type input "*****"
click at [357, 53] on span "Salvar" at bounding box center [355, 53] width 15 height 9
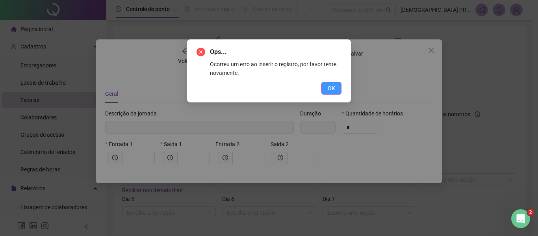
click at [333, 88] on span "OK" at bounding box center [331, 88] width 7 height 9
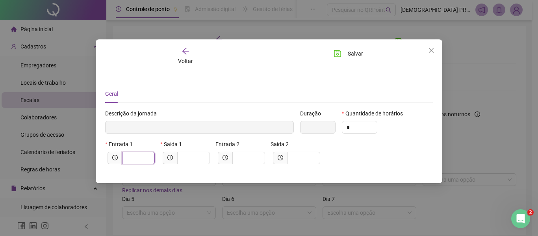
click at [137, 158] on input "text" at bounding box center [138, 158] width 22 height 9
type input "*****"
type input "*"
type input "******"
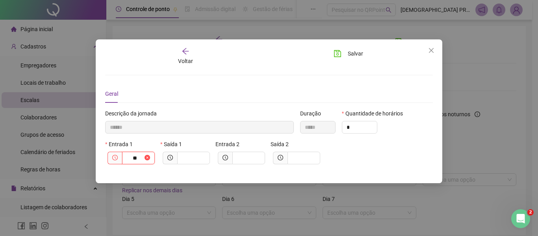
type input "***"
type input "********"
type input "****"
type input "*********"
type input "*****"
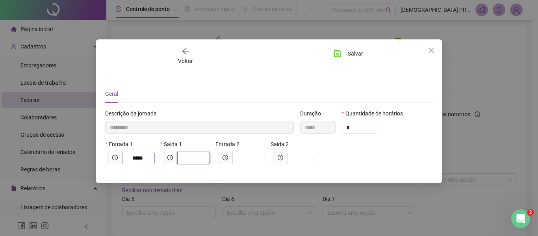
type input "*********"
type input "*"
type input "**********"
type input "***"
type input "**********"
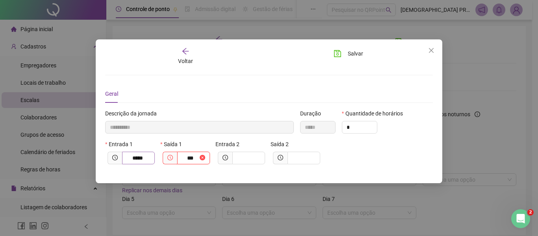
type input "*****"
type input "****"
type input "**********"
type input "*****"
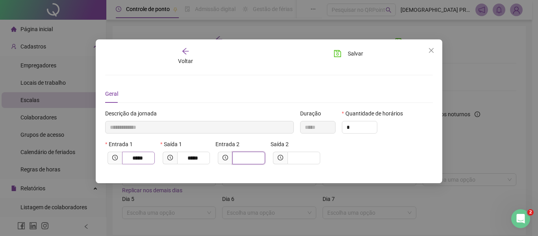
type input "**********"
type input "*"
type input "**********"
type input "***"
type input "**********"
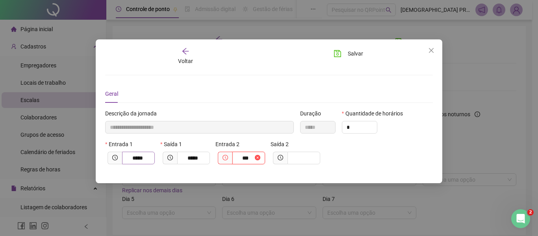
type input "****"
type input "**********"
type input "*****"
type input "**********"
type input "*"
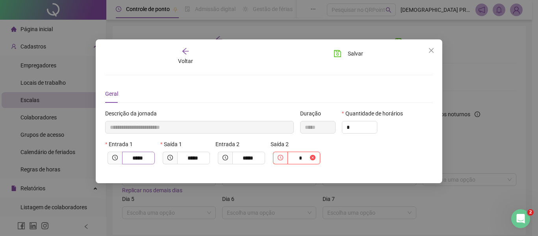
type input "**********"
type input "***"
type input "**********"
type input "*****"
type input "****"
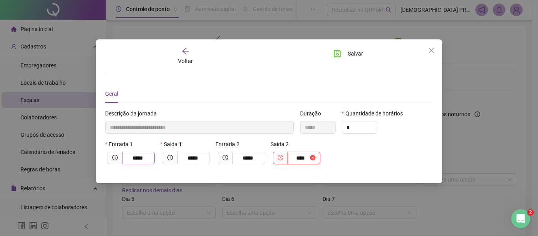
type input "**********"
type input "*****"
click at [361, 54] on span "Salvar" at bounding box center [355, 53] width 15 height 9
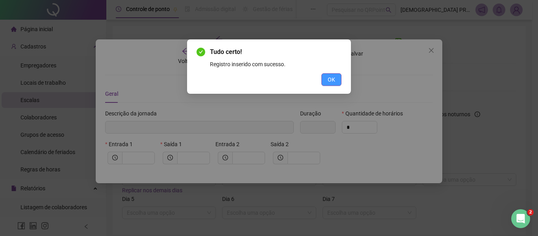
click at [334, 81] on span "OK" at bounding box center [331, 79] width 7 height 9
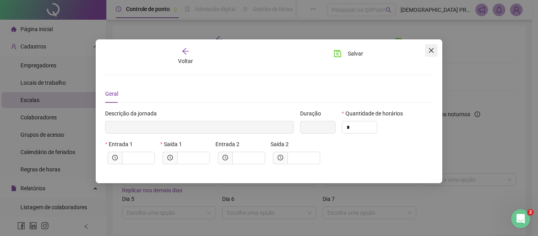
click at [431, 51] on icon "close" at bounding box center [431, 50] width 6 height 6
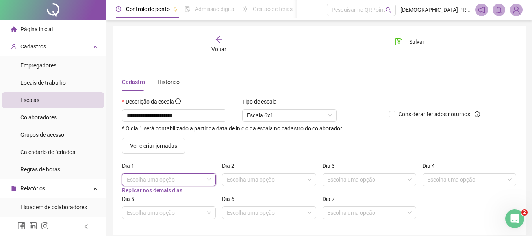
click at [208, 175] on span at bounding box center [169, 180] width 84 height 12
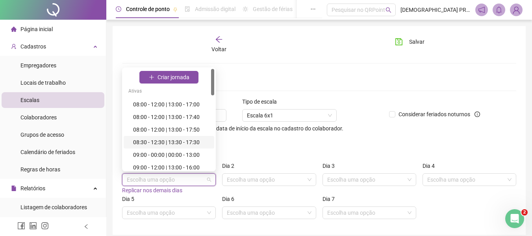
click at [183, 143] on div "08:30 - 12:30 | 13:30 - 17:30" at bounding box center [171, 142] width 76 height 9
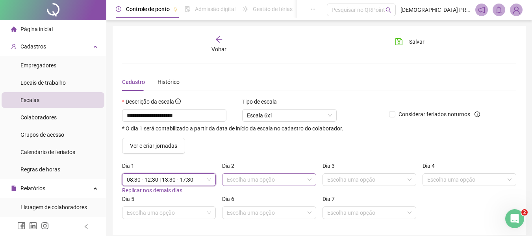
click at [264, 182] on input "search" at bounding box center [265, 180] width 77 height 12
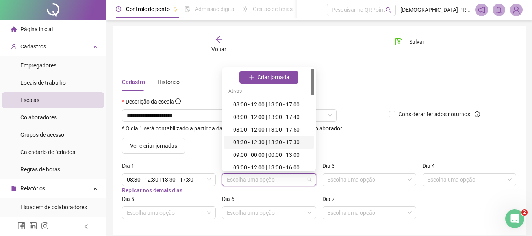
click at [269, 142] on div "08:30 - 12:30 | 13:30 - 17:30" at bounding box center [271, 142] width 76 height 9
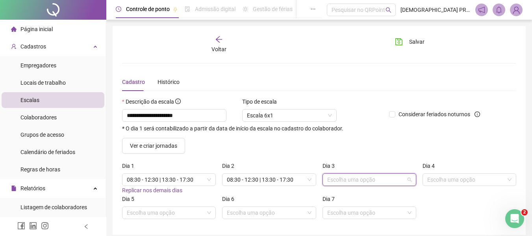
click at [337, 178] on input "search" at bounding box center [365, 180] width 77 height 12
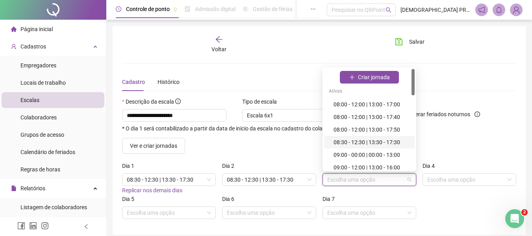
click at [356, 141] on div "08:30 - 12:30 | 13:30 - 17:30" at bounding box center [372, 142] width 76 height 9
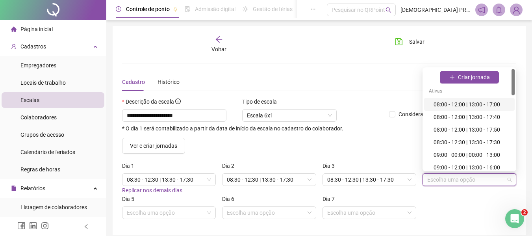
click at [440, 178] on input "search" at bounding box center [465, 180] width 77 height 12
click at [454, 139] on div "08:30 - 12:30 | 13:30 - 17:30" at bounding box center [472, 142] width 76 height 9
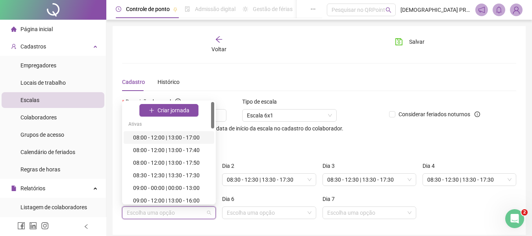
click at [189, 214] on input "search" at bounding box center [165, 213] width 77 height 12
drag, startPoint x: 193, startPoint y: 173, endPoint x: 202, endPoint y: 185, distance: 15.7
click at [193, 172] on div "08:30 - 12:30 | 13:30 - 17:30" at bounding box center [171, 175] width 76 height 9
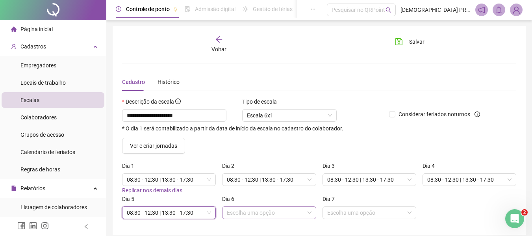
click at [237, 212] on input "search" at bounding box center [265, 213] width 77 height 12
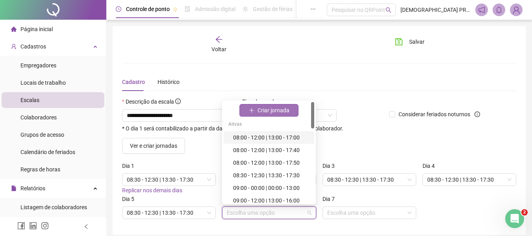
click at [269, 114] on span "Criar jornada" at bounding box center [274, 110] width 32 height 9
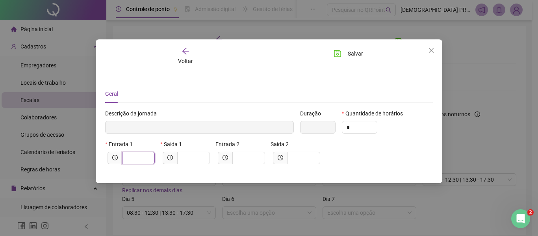
click at [132, 159] on input "text" at bounding box center [138, 158] width 22 height 9
type input "*****"
type input "*"
type input "******"
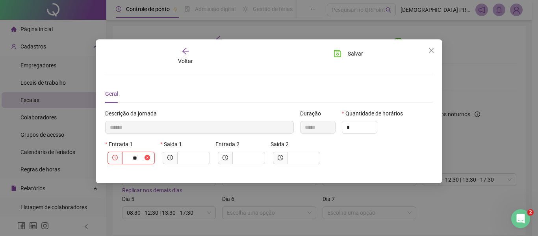
type input "***"
type input "********"
type input "****"
type input "*********"
type input "*****"
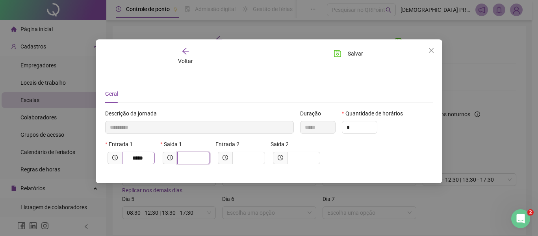
type input "*********"
click at [189, 158] on input "****" at bounding box center [190, 158] width 16 height 9
click at [345, 52] on button "Salvar" at bounding box center [348, 53] width 41 height 13
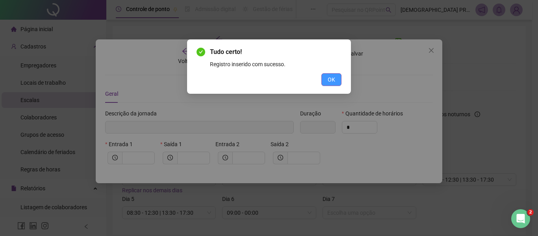
click at [331, 78] on span "OK" at bounding box center [331, 79] width 7 height 9
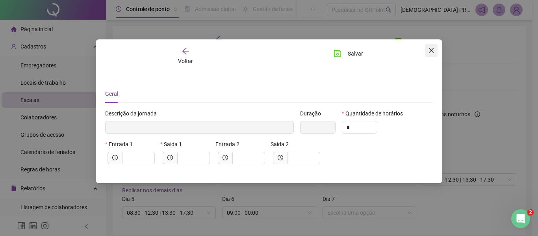
click at [432, 50] on icon "close" at bounding box center [431, 50] width 6 height 6
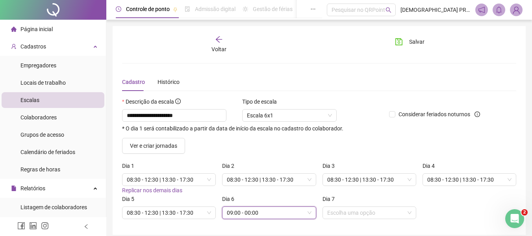
click at [282, 214] on span "09:00 - 00:00" at bounding box center [269, 213] width 84 height 12
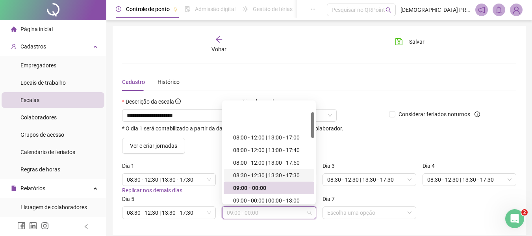
scroll to position [39, 0]
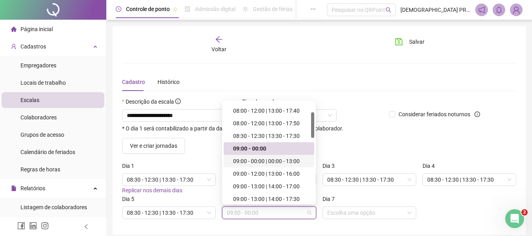
click at [275, 159] on div "09:00 - 00:00 | 00:00 - 13:00" at bounding box center [271, 161] width 76 height 9
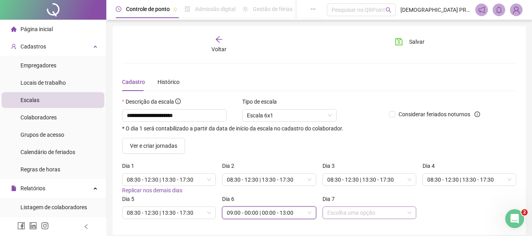
click at [355, 217] on input "search" at bounding box center [365, 213] width 77 height 12
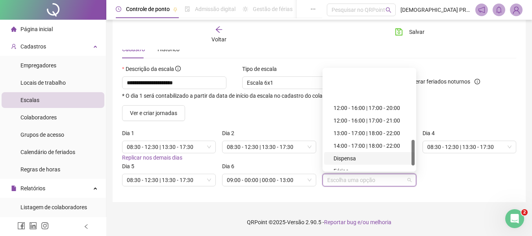
scroll to position [294, 0]
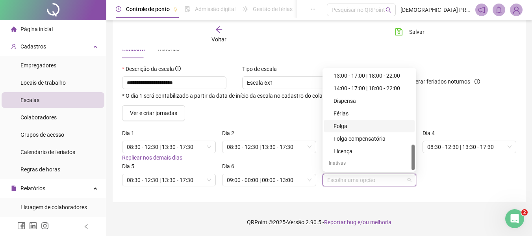
click at [348, 125] on div "Folga" at bounding box center [372, 126] width 76 height 9
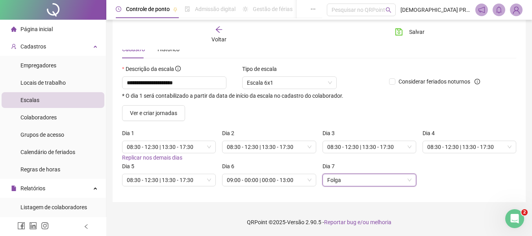
click at [293, 109] on div "Ver e criar jornadas" at bounding box center [319, 113] width 400 height 16
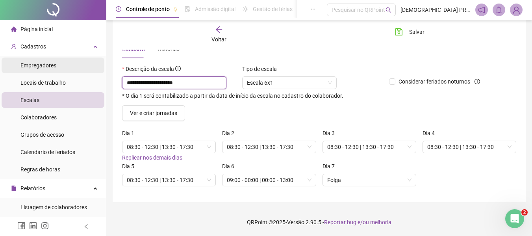
drag, startPoint x: 196, startPoint y: 82, endPoint x: 79, endPoint y: 72, distance: 117.0
click at [79, 72] on div "**********" at bounding box center [266, 101] width 532 height 269
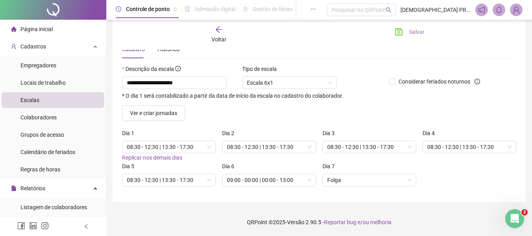
click at [411, 29] on span "Salvar" at bounding box center [416, 32] width 15 height 9
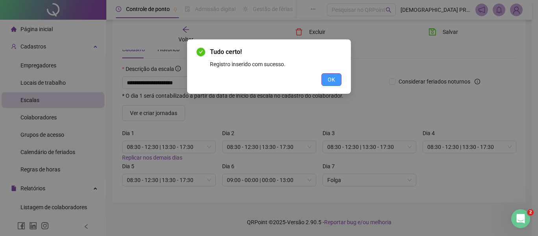
click at [327, 78] on button "OK" at bounding box center [331, 79] width 20 height 13
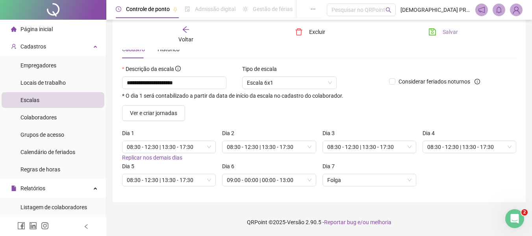
click at [452, 32] on span "Salvar" at bounding box center [450, 32] width 15 height 9
click at [187, 30] on icon "arrow-left" at bounding box center [186, 30] width 8 height 8
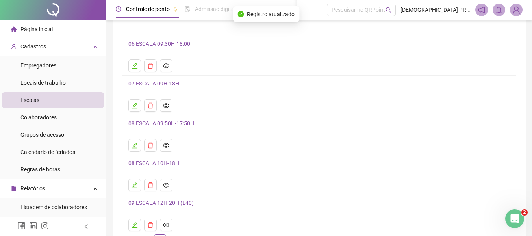
scroll to position [102, 0]
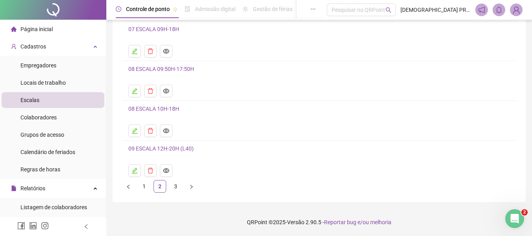
click at [173, 186] on link "3" at bounding box center [176, 186] width 12 height 12
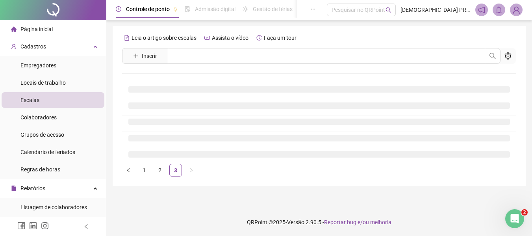
scroll to position [0, 0]
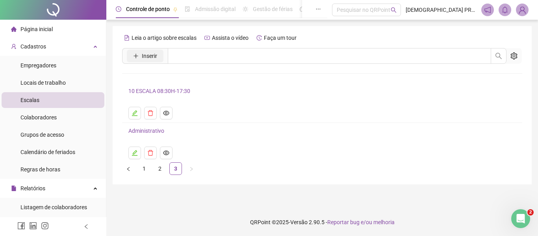
click at [146, 59] on span "Inserir" at bounding box center [149, 56] width 15 height 9
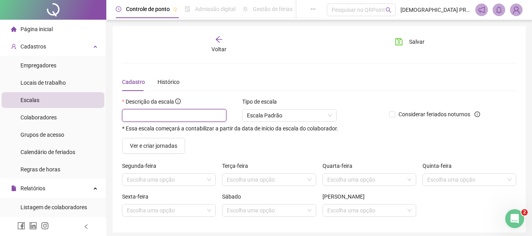
click at [171, 114] on input "text" at bounding box center [174, 115] width 104 height 13
drag, startPoint x: 219, startPoint y: 113, endPoint x: 215, endPoint y: 113, distance: 4.3
click at [215, 113] on input "**********" at bounding box center [174, 115] width 104 height 13
click at [185, 180] on input "search" at bounding box center [165, 180] width 77 height 12
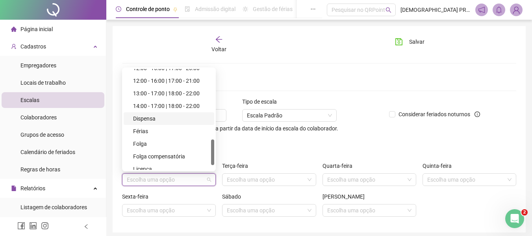
scroll to position [79, 0]
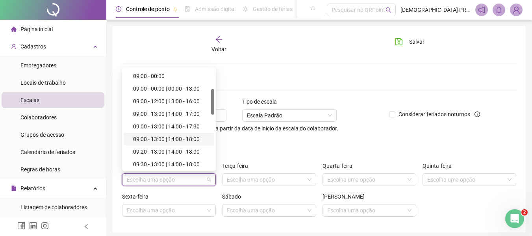
click at [167, 140] on div "09:00 - 13:00 | 14:00 - 18:00" at bounding box center [171, 139] width 76 height 9
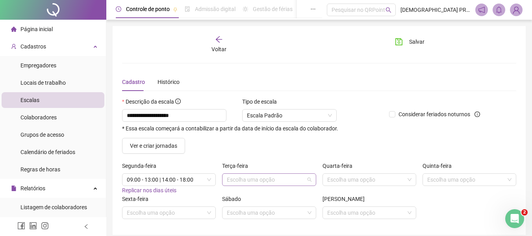
click at [245, 178] on input "search" at bounding box center [265, 180] width 77 height 12
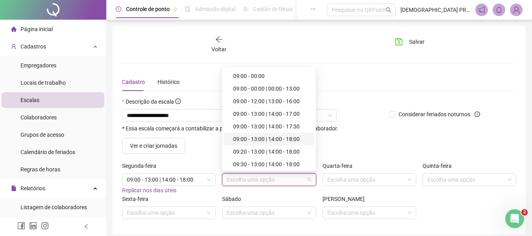
click at [261, 139] on div "09:00 - 13:00 | 14:00 - 18:00" at bounding box center [271, 139] width 76 height 9
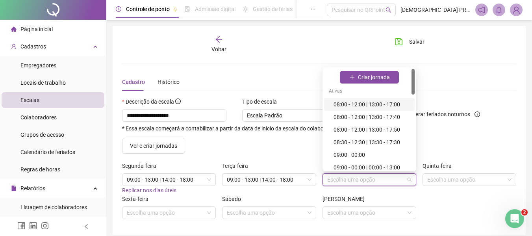
click at [330, 178] on input "search" at bounding box center [365, 180] width 77 height 12
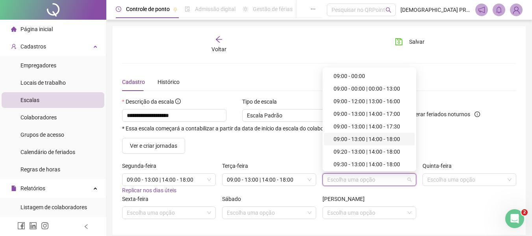
click at [379, 138] on div "09:00 - 13:00 | 14:00 - 18:00" at bounding box center [372, 139] width 76 height 9
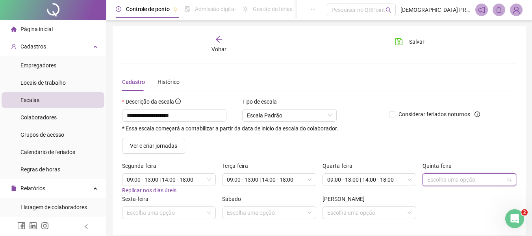
click at [454, 180] on input "search" at bounding box center [465, 180] width 77 height 12
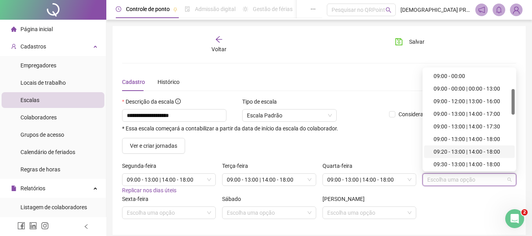
click at [454, 152] on div "09:20 - 13:00 | 14:00 - 18:00" at bounding box center [472, 151] width 76 height 9
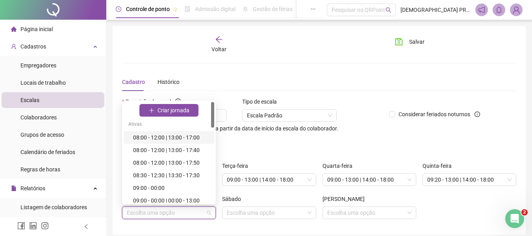
click at [187, 213] on input "search" at bounding box center [165, 213] width 77 height 12
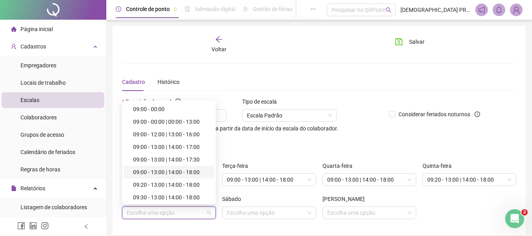
click at [175, 171] on div "09:00 - 13:00 | 14:00 - 18:00" at bounding box center [171, 172] width 76 height 9
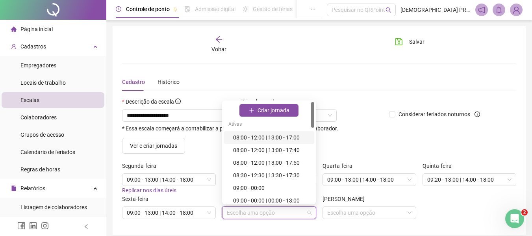
click at [245, 216] on input "search" at bounding box center [265, 213] width 77 height 12
click at [261, 107] on span "Criar jornada" at bounding box center [274, 110] width 32 height 9
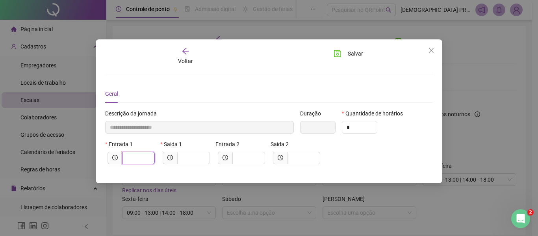
click at [144, 158] on input "text" at bounding box center [138, 158] width 22 height 9
click at [352, 50] on span "Salvar" at bounding box center [355, 53] width 15 height 9
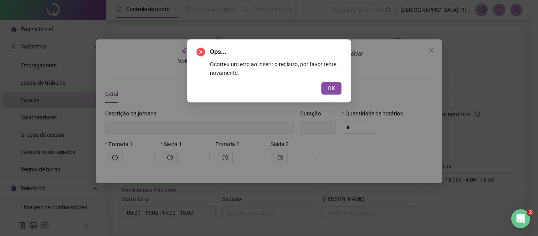
drag, startPoint x: 331, startPoint y: 84, endPoint x: 224, endPoint y: 130, distance: 116.4
click at [323, 87] on button "OK" at bounding box center [331, 88] width 20 height 13
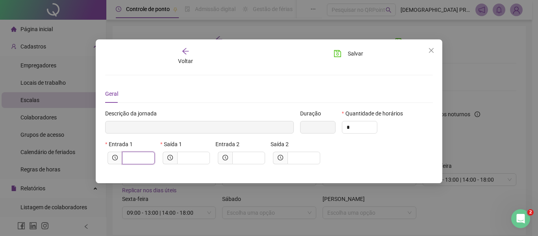
click at [131, 160] on input "text" at bounding box center [138, 158] width 22 height 9
click at [355, 54] on span "Salvar" at bounding box center [355, 53] width 15 height 9
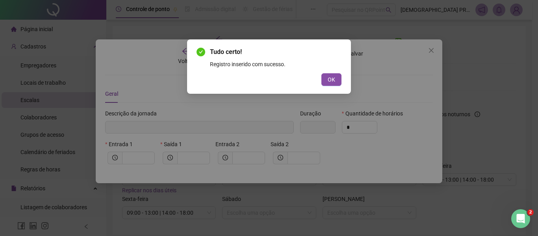
click at [333, 79] on span "OK" at bounding box center [331, 79] width 7 height 9
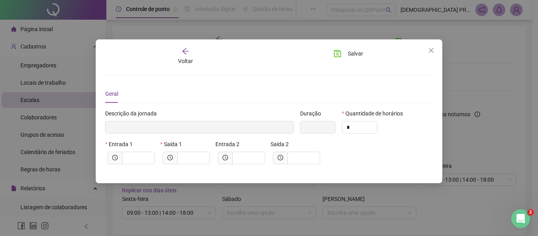
click at [434, 50] on icon "close" at bounding box center [431, 50] width 6 height 6
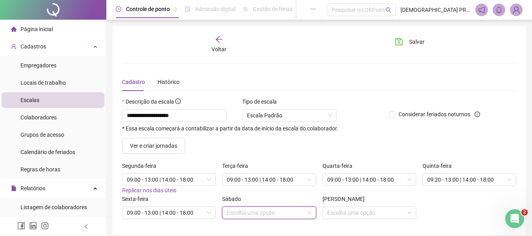
click at [293, 210] on input "search" at bounding box center [265, 213] width 77 height 12
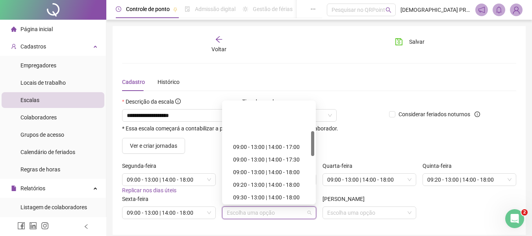
scroll to position [118, 0]
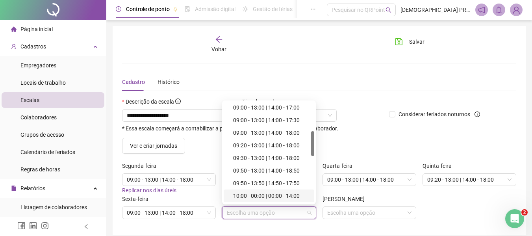
click at [283, 194] on div "10:00 - 00:00 | 00:00 - 14:00" at bounding box center [271, 195] width 76 height 9
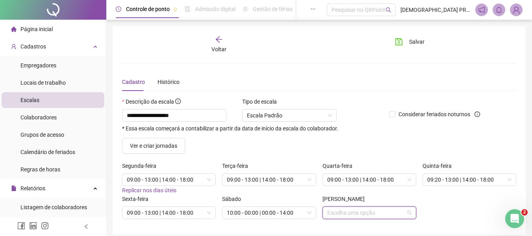
click at [341, 214] on input "search" at bounding box center [365, 213] width 77 height 12
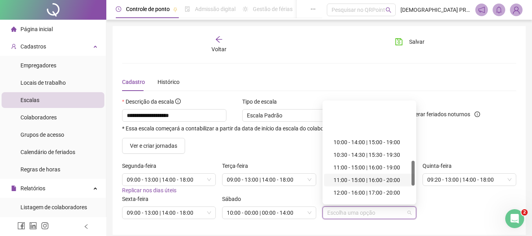
scroll to position [306, 0]
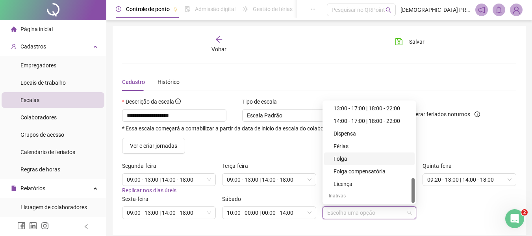
click at [352, 158] on div "Folga" at bounding box center [372, 158] width 76 height 9
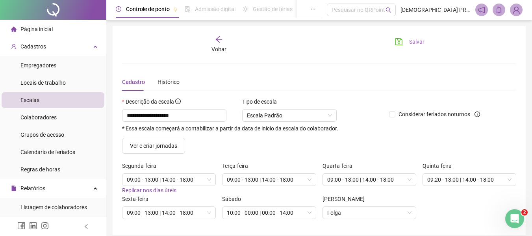
click at [415, 38] on span "Salvar" at bounding box center [416, 41] width 15 height 9
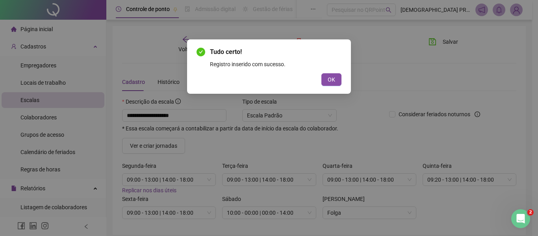
drag, startPoint x: 336, startPoint y: 78, endPoint x: 318, endPoint y: 84, distance: 19.1
click at [335, 78] on button "OK" at bounding box center [331, 79] width 20 height 13
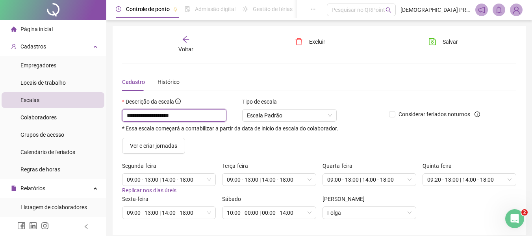
drag, startPoint x: 206, startPoint y: 118, endPoint x: 114, endPoint y: 117, distance: 91.8
click at [114, 117] on div "**********" at bounding box center [319, 130] width 413 height 209
click at [443, 42] on span "Salvar" at bounding box center [450, 41] width 15 height 9
click at [183, 40] on icon "arrow-left" at bounding box center [185, 39] width 6 height 6
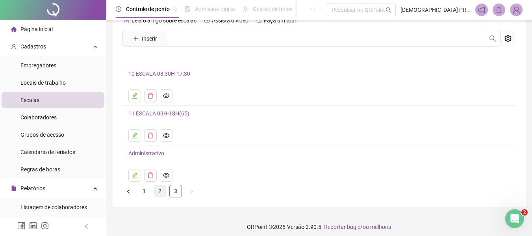
scroll to position [22, 0]
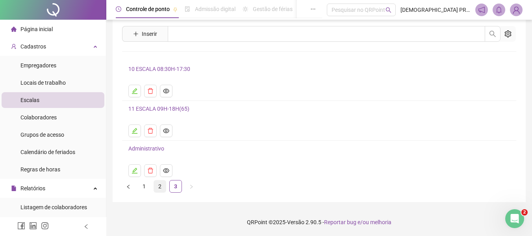
click at [161, 189] on link "2" at bounding box center [160, 186] width 12 height 12
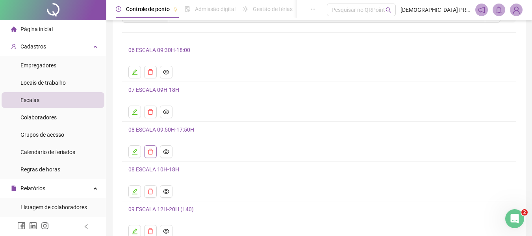
scroll to position [102, 0]
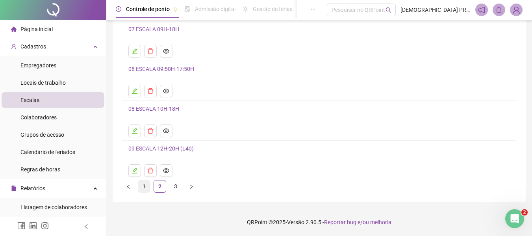
click at [144, 187] on link "1" at bounding box center [144, 186] width 12 height 12
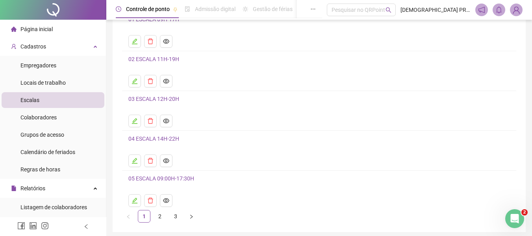
scroll to position [79, 0]
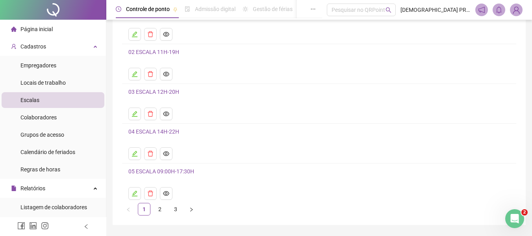
click at [161, 207] on link "2" at bounding box center [160, 209] width 12 height 12
click at [144, 93] on link "08 ESCALA 09:50H-17:50H" at bounding box center [161, 92] width 66 height 6
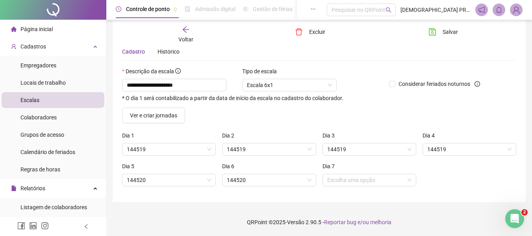
scroll to position [30, 0]
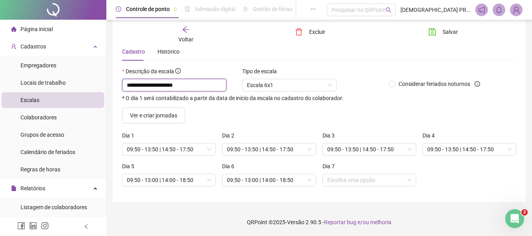
drag, startPoint x: 133, startPoint y: 87, endPoint x: 114, endPoint y: 87, distance: 18.9
click at [114, 87] on div "**********" at bounding box center [319, 99] width 413 height 206
click at [448, 32] on span "Salvar" at bounding box center [450, 32] width 15 height 9
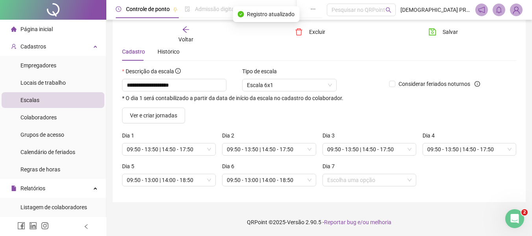
click at [187, 30] on icon "arrow-left" at bounding box center [186, 30] width 8 height 8
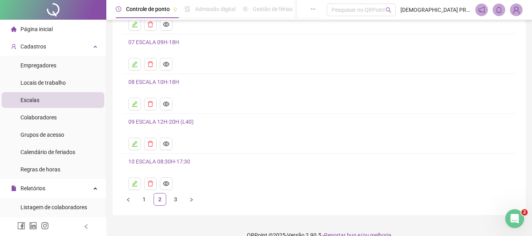
scroll to position [102, 0]
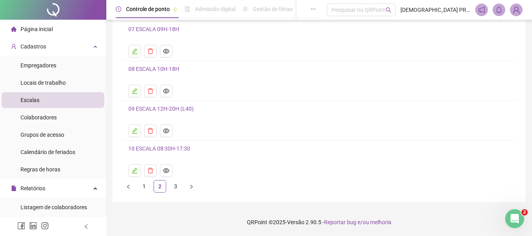
click at [158, 66] on link "08 ESCALA 10H-18H" at bounding box center [153, 69] width 51 height 6
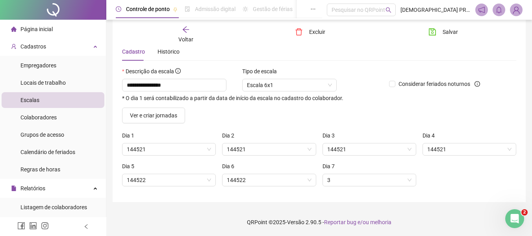
scroll to position [30, 0]
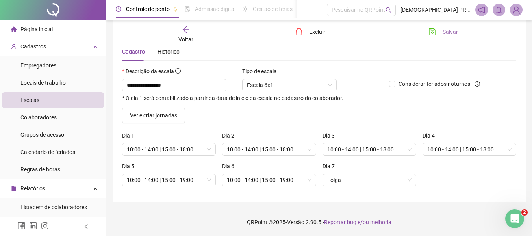
click at [440, 31] on button "Salvar" at bounding box center [443, 32] width 41 height 13
click at [184, 28] on icon "arrow-left" at bounding box center [185, 29] width 6 height 6
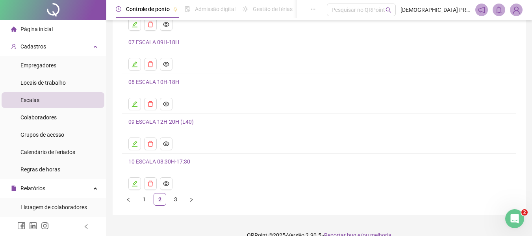
scroll to position [62, 0]
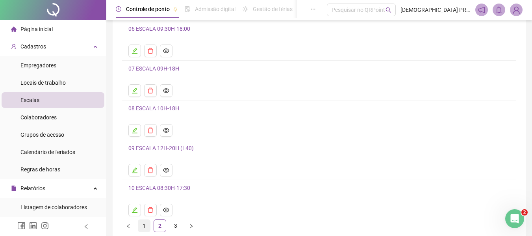
click at [146, 228] on link "1" at bounding box center [144, 226] width 12 height 12
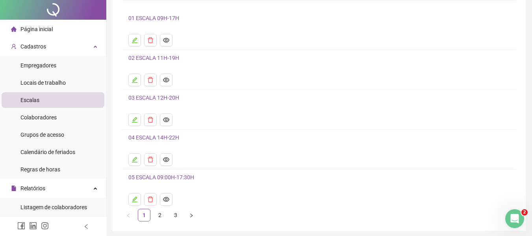
scroll to position [102, 0]
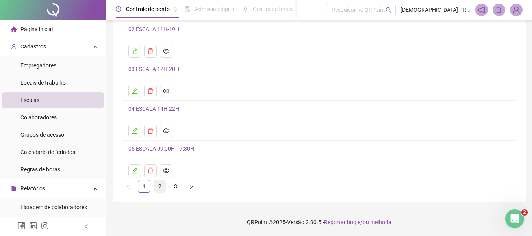
click at [158, 187] on link "2" at bounding box center [160, 186] width 12 height 12
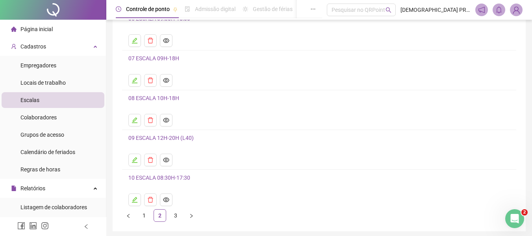
scroll to position [79, 0]
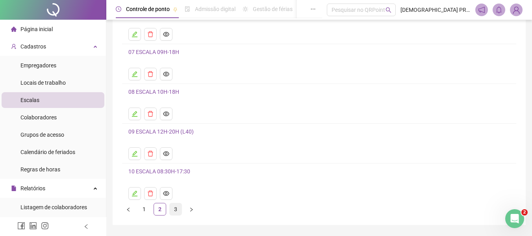
click at [174, 208] on link "3" at bounding box center [176, 209] width 12 height 12
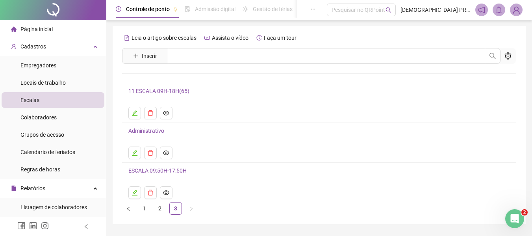
click at [158, 91] on link "11 ESCALA 09H-18H(65)" at bounding box center [158, 91] width 61 height 6
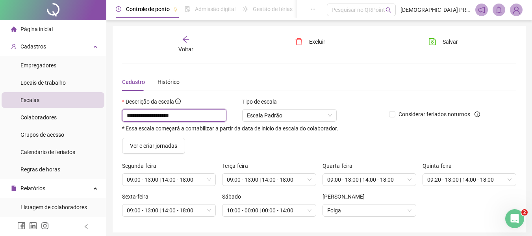
click at [178, 116] on input "**********" at bounding box center [174, 115] width 104 height 13
click at [447, 43] on span "Salvar" at bounding box center [450, 41] width 15 height 9
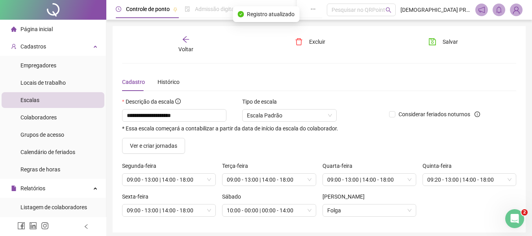
click at [187, 35] on icon "arrow-left" at bounding box center [186, 39] width 8 height 8
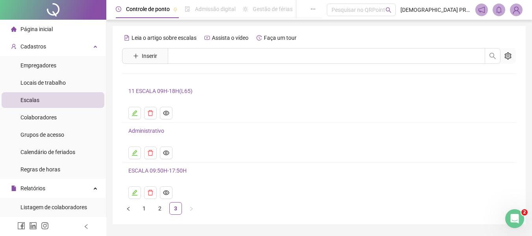
click at [173, 92] on link "11 ESCALA 09H-18H(L65)" at bounding box center [160, 91] width 64 height 6
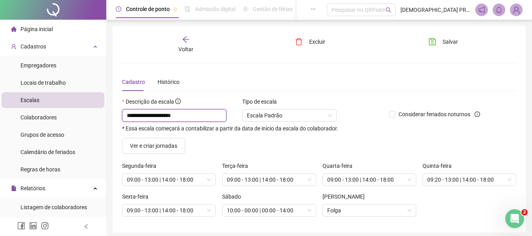
drag, startPoint x: 200, startPoint y: 119, endPoint x: 111, endPoint y: 109, distance: 89.2
click at [111, 110] on div "**********" at bounding box center [319, 133] width 426 height 266
drag, startPoint x: 457, startPoint y: 44, endPoint x: 452, endPoint y: 42, distance: 5.5
click at [455, 43] on button "Salvar" at bounding box center [443, 41] width 41 height 13
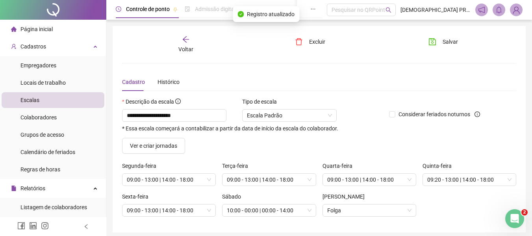
click at [187, 40] on icon "arrow-left" at bounding box center [186, 39] width 8 height 8
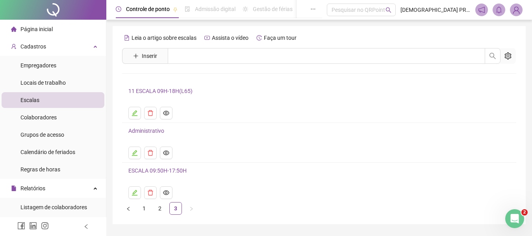
click at [161, 172] on link "ESCALA 09:50H-17:50H" at bounding box center [157, 170] width 58 height 6
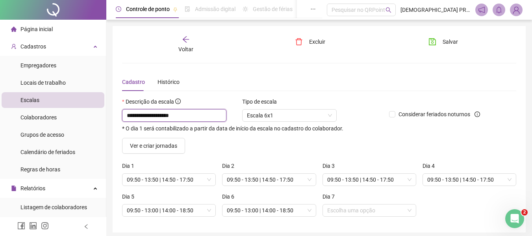
drag, startPoint x: 127, startPoint y: 115, endPoint x: 131, endPoint y: 133, distance: 18.6
click at [127, 115] on input "**********" at bounding box center [174, 115] width 104 height 13
click at [457, 41] on span "Salvar" at bounding box center [450, 41] width 15 height 9
click at [191, 38] on div "Voltar" at bounding box center [186, 44] width 61 height 18
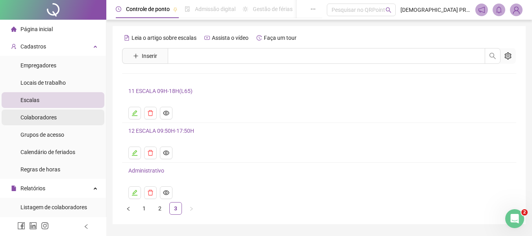
click at [42, 117] on span "Colaboradores" at bounding box center [38, 117] width 36 height 6
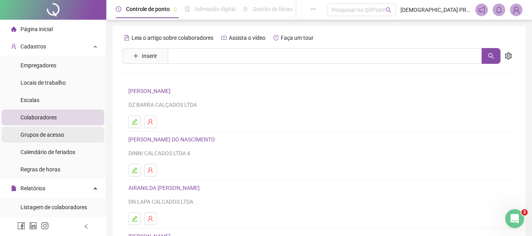
click at [47, 132] on span "Grupos de acesso" at bounding box center [42, 135] width 44 height 6
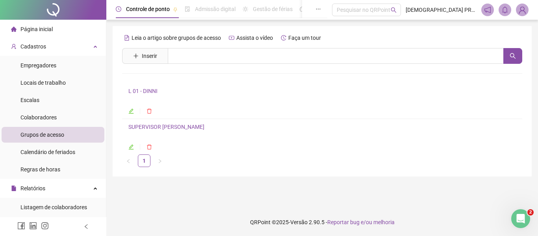
click at [148, 90] on link "L 01 - DINNI" at bounding box center [142, 91] width 29 height 6
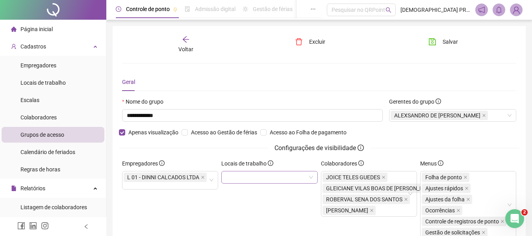
click at [237, 175] on div at bounding box center [269, 177] width 96 height 13
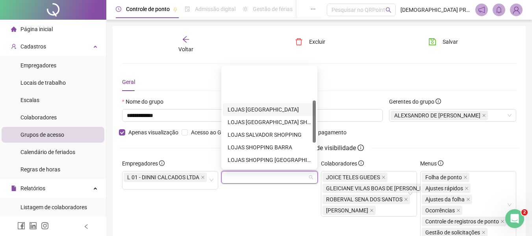
scroll to position [139, 0]
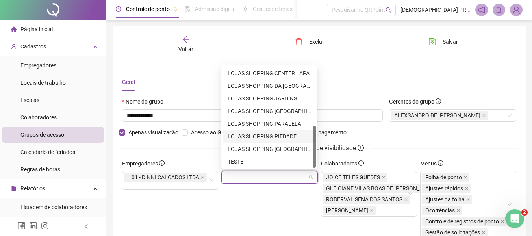
click at [285, 134] on div "LOJAS SHOPPING PIEDADE" at bounding box center [269, 136] width 83 height 9
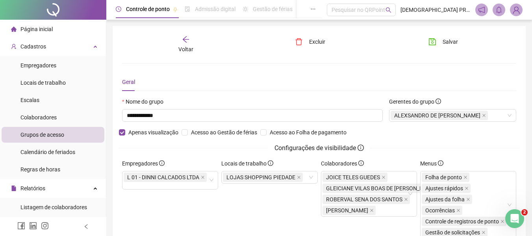
click at [280, 198] on div "Locais de trabalho LOJAS SHOPPING PIEDADE" at bounding box center [269, 202] width 99 height 86
click at [446, 44] on span "Salvar" at bounding box center [450, 41] width 15 height 9
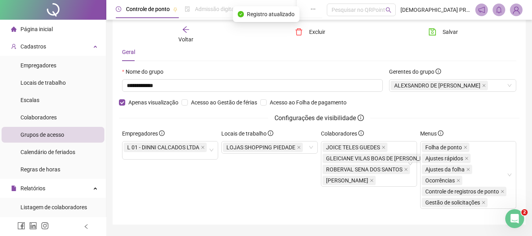
scroll to position [52, 0]
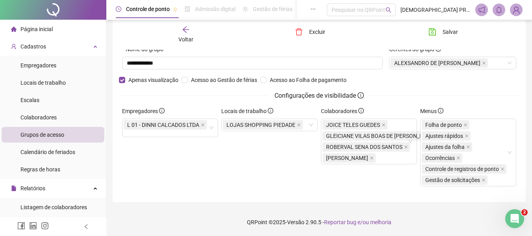
click at [450, 109] on div "Menus" at bounding box center [468, 113] width 96 height 12
click at [442, 109] on icon "info-circle" at bounding box center [441, 111] width 6 height 6
drag, startPoint x: 466, startPoint y: 119, endPoint x: 471, endPoint y: 122, distance: 5.9
click at [467, 119] on div "Folha de ponto Ajustes rápidos Ajustes da folha Ocorrências Controle de registr…" at bounding box center [468, 153] width 96 height 68
click at [478, 128] on div "Folha de ponto Ajustes rápidos Ajustes da folha Ocorrências Controle de registr…" at bounding box center [465, 152] width 86 height 66
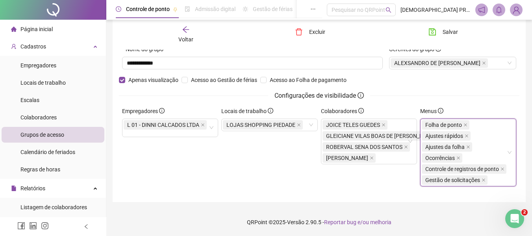
click at [478, 128] on div "Folha de ponto Ajustes rápidos Ajustes da folha Ocorrências Controle de registr…" at bounding box center [465, 152] width 86 height 66
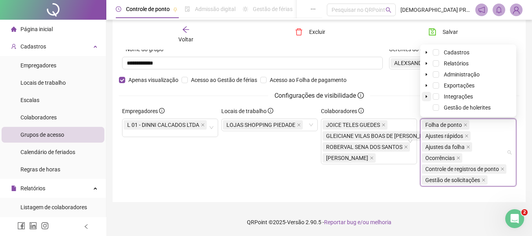
click at [425, 96] on icon "caret-down" at bounding box center [426, 97] width 4 height 4
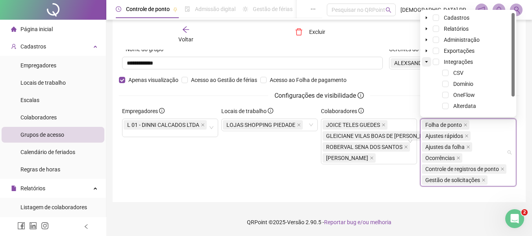
click at [426, 59] on span at bounding box center [426, 61] width 9 height 9
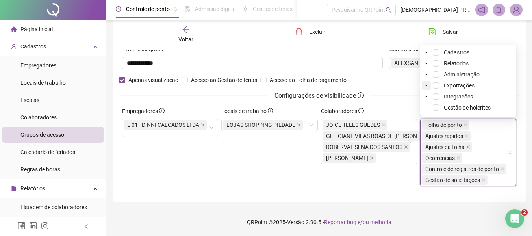
click at [428, 86] on span at bounding box center [426, 85] width 9 height 9
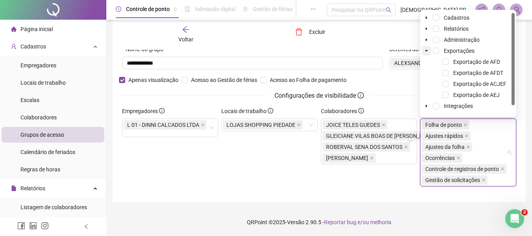
click at [426, 52] on icon "caret-down" at bounding box center [426, 51] width 3 height 2
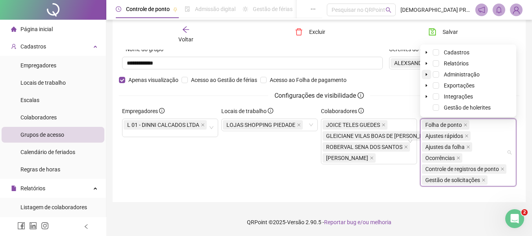
click at [426, 74] on icon "caret-down" at bounding box center [427, 74] width 2 height 3
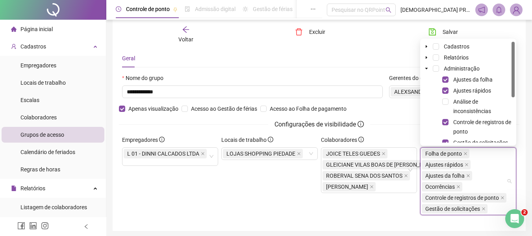
scroll to position [13, 0]
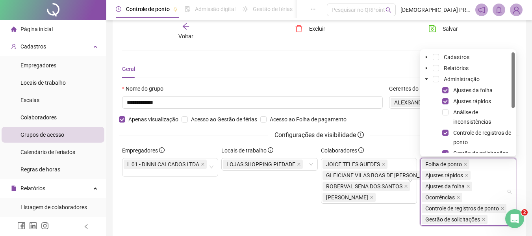
click at [386, 57] on div "**********" at bounding box center [319, 126] width 394 height 209
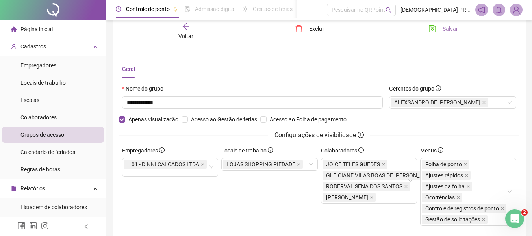
click at [449, 30] on span "Salvar" at bounding box center [450, 28] width 15 height 9
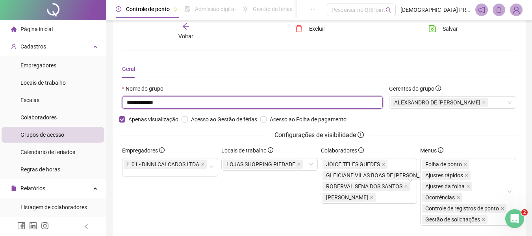
drag, startPoint x: 164, startPoint y: 103, endPoint x: 111, endPoint y: 98, distance: 52.6
click at [111, 98] on div "**********" at bounding box center [319, 131] width 426 height 288
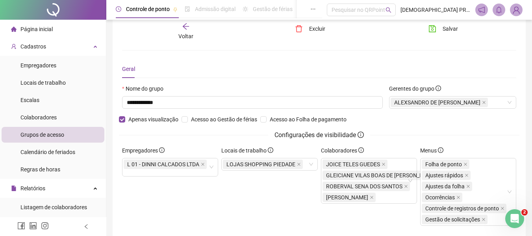
click at [186, 30] on icon "arrow-left" at bounding box center [186, 26] width 8 height 8
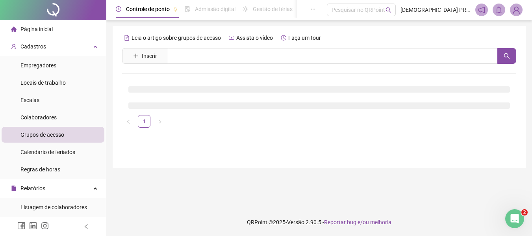
scroll to position [0, 0]
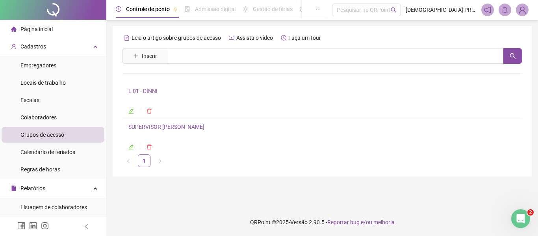
click at [152, 126] on link "SUPERVISOR [PERSON_NAME]" at bounding box center [166, 127] width 76 height 6
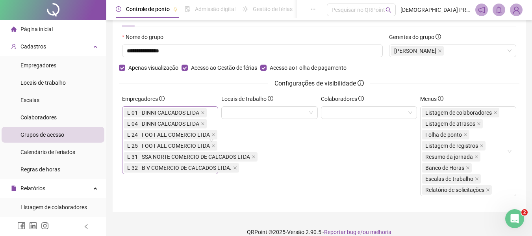
scroll to position [74, 0]
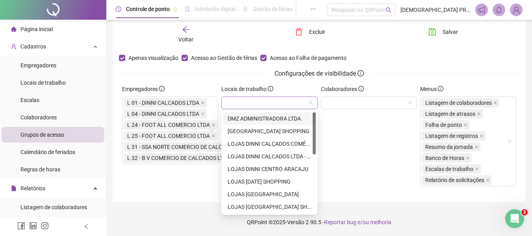
click at [271, 104] on div at bounding box center [269, 102] width 96 height 13
click at [370, 142] on div "Colaboradores" at bounding box center [368, 139] width 99 height 108
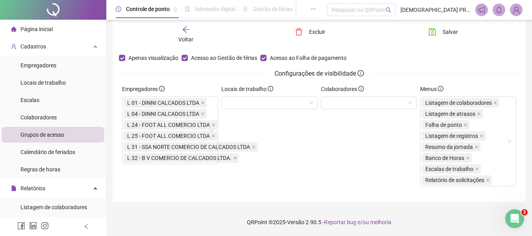
click at [448, 86] on label "Menus" at bounding box center [434, 89] width 28 height 9
click at [441, 87] on icon "info-circle" at bounding box center [441, 89] width 6 height 6
click at [436, 89] on span "Menus" at bounding box center [431, 89] width 23 height 9
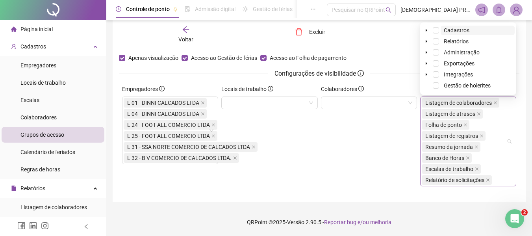
click at [442, 102] on span "Listagem de colaboradores" at bounding box center [458, 103] width 67 height 6
click at [428, 29] on icon "caret-down" at bounding box center [426, 30] width 4 height 4
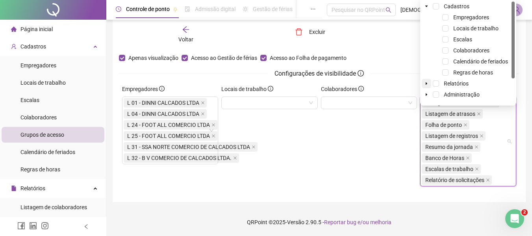
click at [428, 82] on icon "caret-down" at bounding box center [426, 84] width 4 height 4
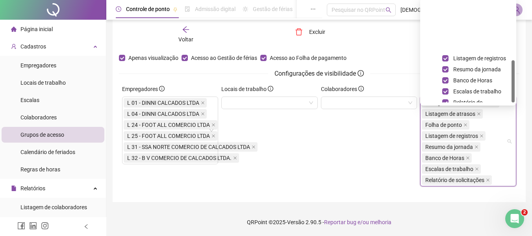
scroll to position [139, 0]
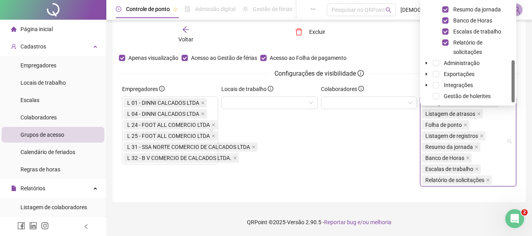
click at [378, 148] on div "Colaboradores" at bounding box center [368, 139] width 99 height 108
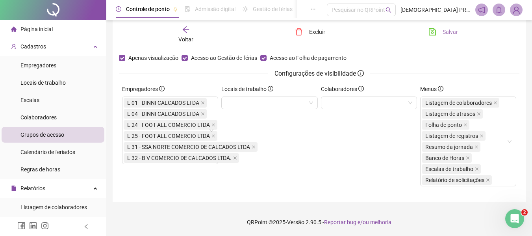
click at [446, 30] on span "Salvar" at bounding box center [450, 32] width 15 height 9
click at [43, 116] on span "Colaboradores" at bounding box center [38, 117] width 36 height 6
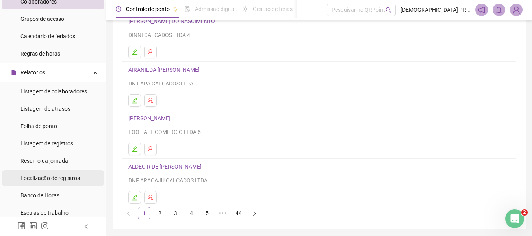
scroll to position [118, 0]
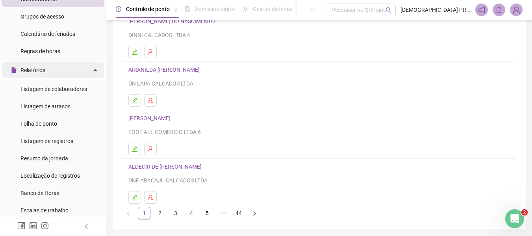
click at [37, 72] on span "Relatórios" at bounding box center [32, 70] width 25 height 6
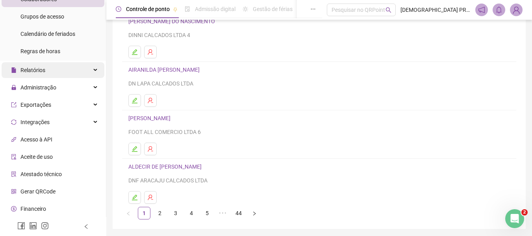
click at [50, 67] on div "Relatórios" at bounding box center [53, 70] width 103 height 16
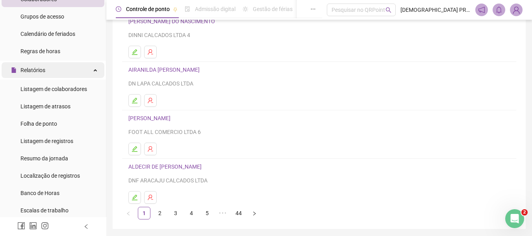
click at [50, 67] on div "Relatórios" at bounding box center [53, 70] width 103 height 16
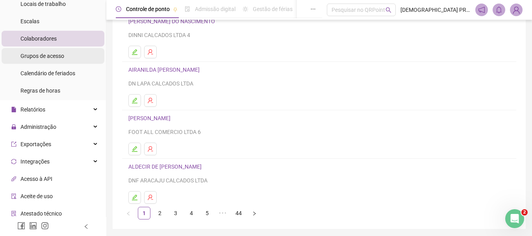
scroll to position [0, 0]
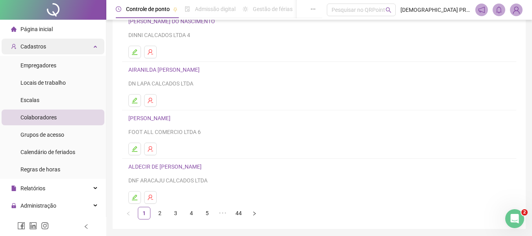
click at [41, 49] on span "Cadastros" at bounding box center [33, 46] width 26 height 6
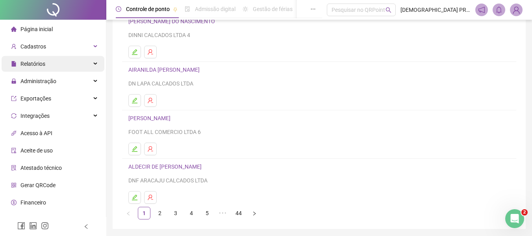
click at [44, 64] on span "Relatórios" at bounding box center [32, 64] width 25 height 6
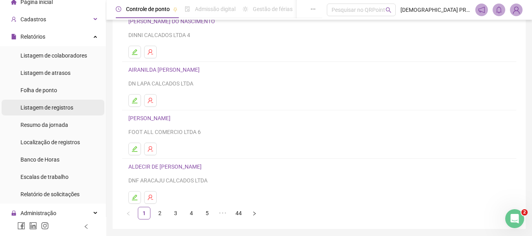
scroll to position [79, 0]
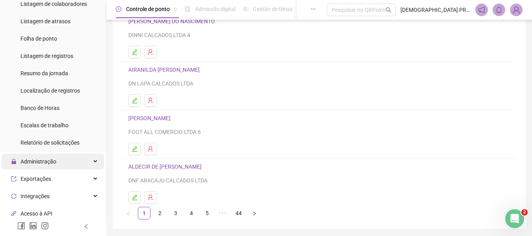
click at [51, 165] on span "Administração" at bounding box center [33, 162] width 45 height 16
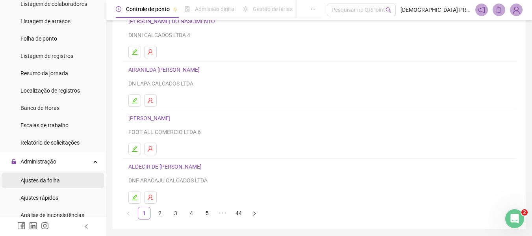
click at [59, 179] on span "Ajustes da folha" at bounding box center [39, 180] width 39 height 6
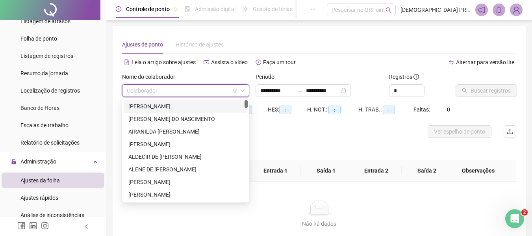
click at [227, 89] on input "search" at bounding box center [182, 91] width 111 height 12
click at [206, 106] on div "[PERSON_NAME]" at bounding box center [185, 106] width 115 height 9
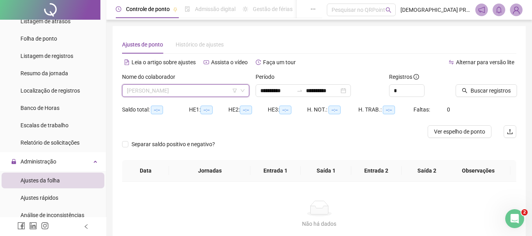
click at [231, 93] on span "[PERSON_NAME]" at bounding box center [186, 91] width 118 height 12
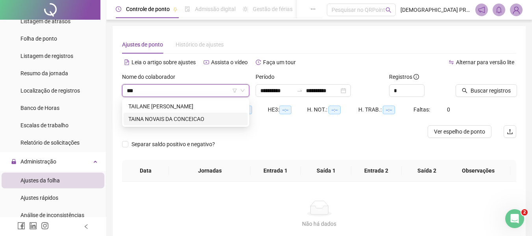
click at [171, 119] on div "TAINA NOVAIS DA CONCEICAO" at bounding box center [185, 119] width 115 height 9
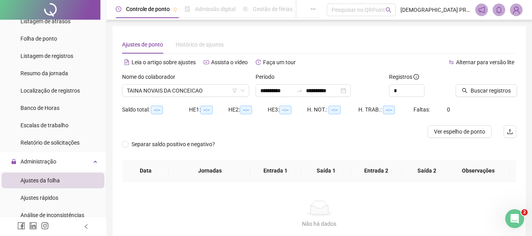
click at [321, 151] on div "Separar saldo positivo e negativo?" at bounding box center [319, 149] width 394 height 22
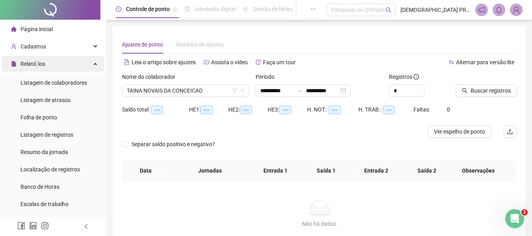
click at [38, 66] on span "Relatórios" at bounding box center [32, 64] width 25 height 6
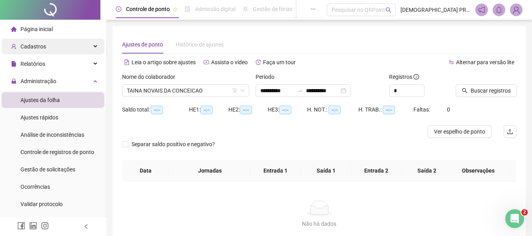
click at [46, 43] on div "Cadastros" at bounding box center [53, 47] width 103 height 16
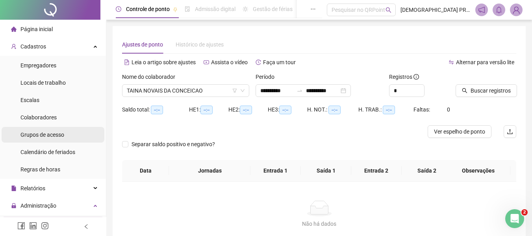
click at [58, 135] on span "Grupos de acesso" at bounding box center [42, 135] width 44 height 6
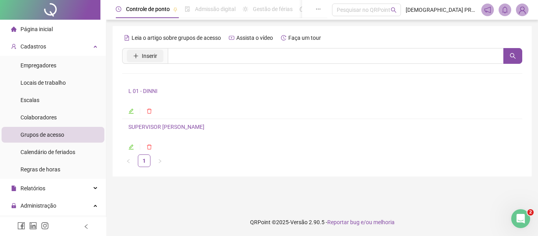
click at [149, 56] on span "Inserir" at bounding box center [149, 56] width 15 height 9
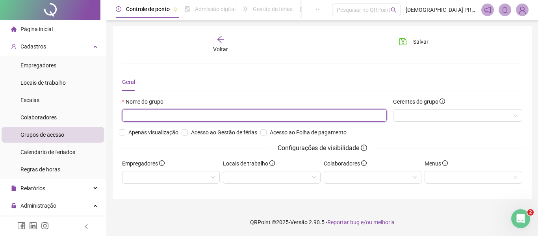
click at [187, 112] on input "text" at bounding box center [254, 115] width 265 height 13
click at [411, 116] on div at bounding box center [457, 115] width 129 height 13
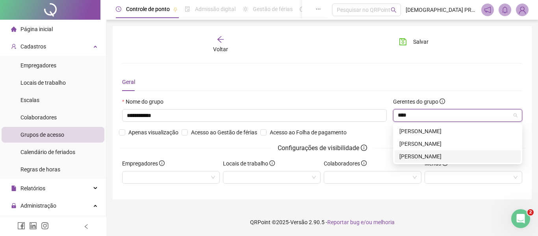
click at [432, 156] on div "[PERSON_NAME]" at bounding box center [457, 156] width 117 height 9
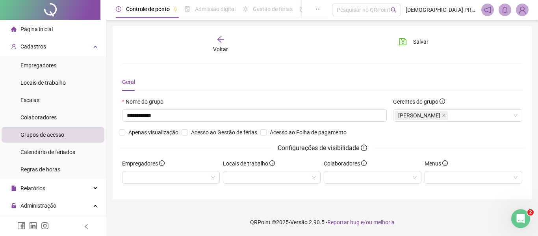
drag, startPoint x: 261, startPoint y: 221, endPoint x: 265, endPoint y: 193, distance: 28.4
click at [260, 221] on footer "QRPoint © 2025 - Versão 2.90.5 - Reportar bug e/ou melhoria" at bounding box center [322, 222] width 432 height 28
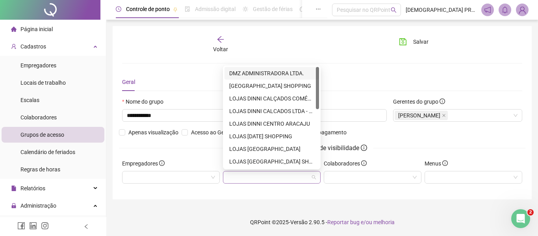
click at [272, 175] on div at bounding box center [272, 177] width 98 height 13
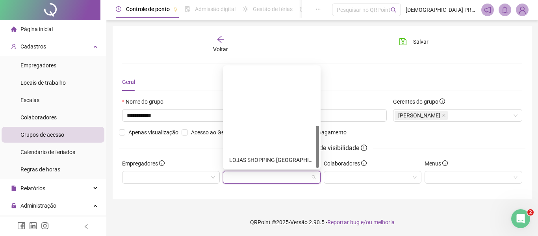
scroll to position [139, 0]
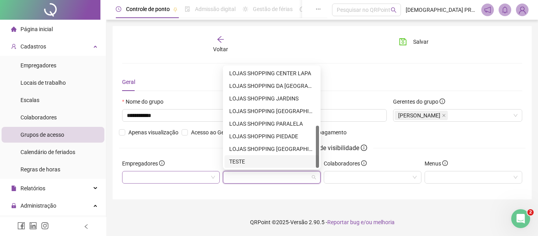
click at [185, 173] on div at bounding box center [171, 177] width 98 height 13
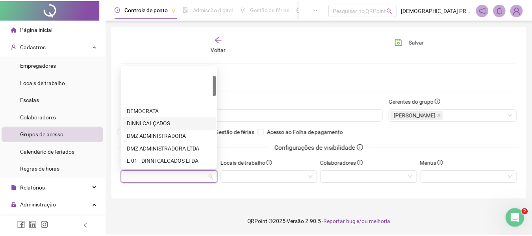
scroll to position [39, 0]
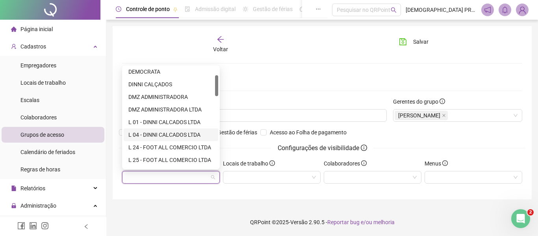
click at [176, 133] on div "L 04 - DINNI CALCADOS LTDA" at bounding box center [170, 134] width 85 height 9
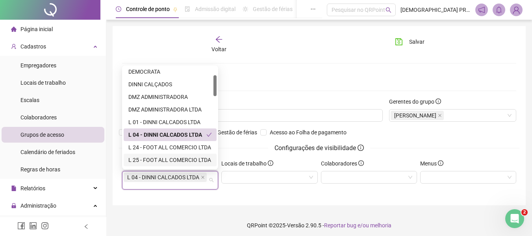
click at [265, 212] on div "**********" at bounding box center [319, 119] width 426 height 239
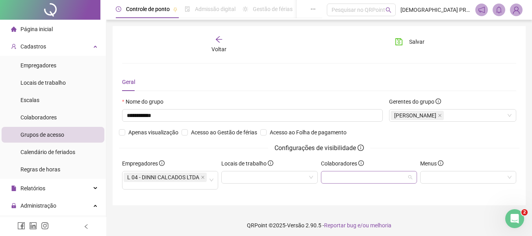
click at [356, 176] on div at bounding box center [369, 177] width 96 height 13
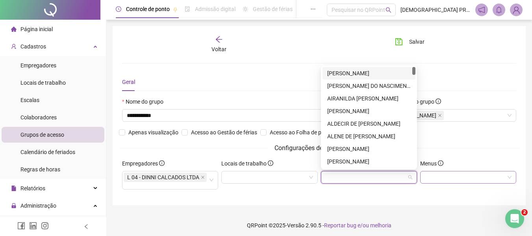
click at [451, 176] on div at bounding box center [468, 177] width 96 height 13
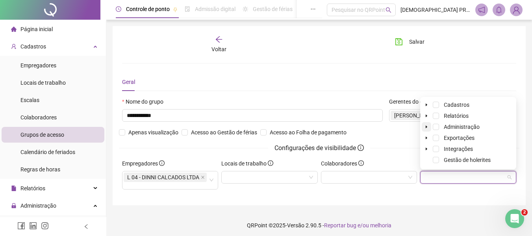
click at [426, 126] on icon "caret-down" at bounding box center [427, 127] width 2 height 3
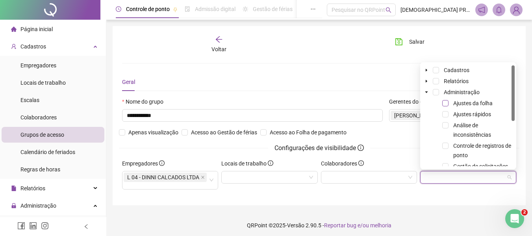
click at [446, 102] on span at bounding box center [445, 103] width 6 height 6
click at [443, 113] on span at bounding box center [445, 114] width 6 height 6
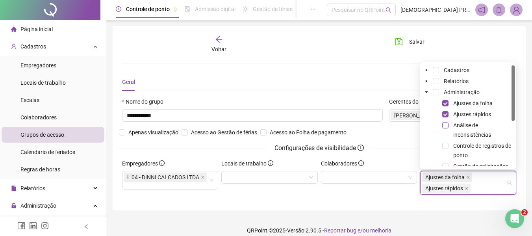
click at [448, 126] on span at bounding box center [445, 125] width 6 height 6
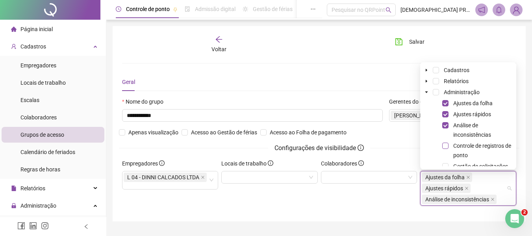
click at [445, 143] on span at bounding box center [445, 146] width 6 height 6
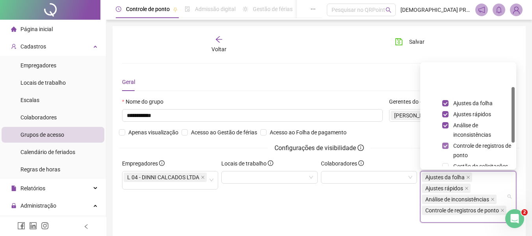
scroll to position [79, 0]
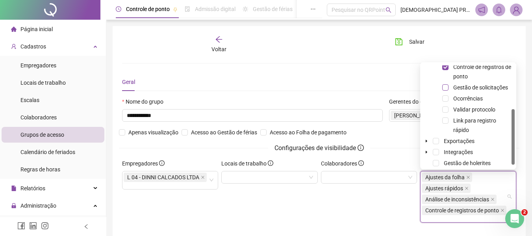
click at [447, 88] on span at bounding box center [445, 87] width 6 height 6
click at [445, 98] on span at bounding box center [445, 98] width 6 height 6
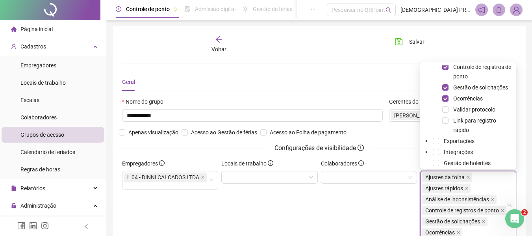
click at [378, 203] on div "Colaboradores" at bounding box center [368, 202] width 99 height 86
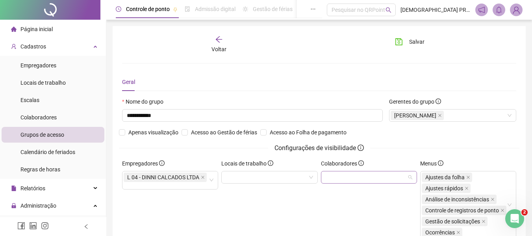
click at [343, 178] on div at bounding box center [369, 177] width 96 height 13
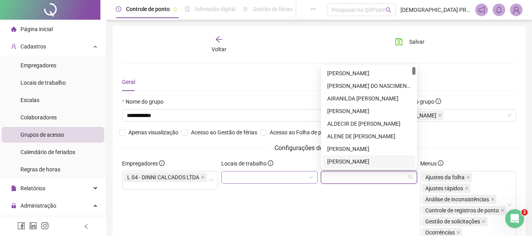
click at [279, 177] on div at bounding box center [269, 177] width 96 height 13
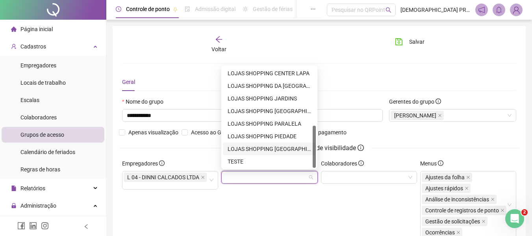
scroll to position [39, 0]
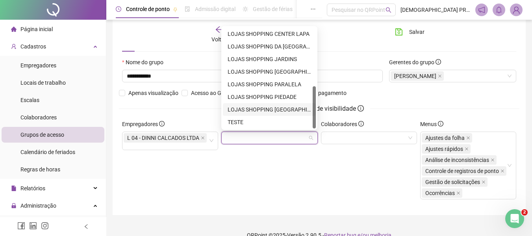
drag, startPoint x: 313, startPoint y: 106, endPoint x: 310, endPoint y: 89, distance: 16.3
click at [317, 81] on div "69066 69076 69020 LOJAS SHOPPING BELA VISTA LOJAS SHOPPING CENTER LAPA LOJAS SH…" at bounding box center [269, 78] width 96 height 104
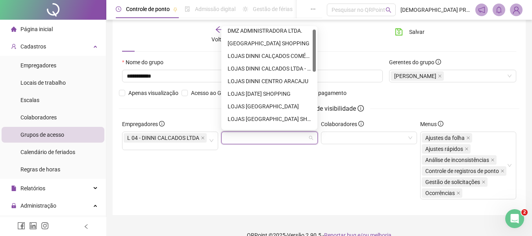
scroll to position [0, 0]
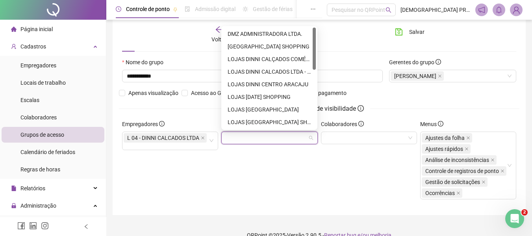
drag, startPoint x: 315, startPoint y: 106, endPoint x: 308, endPoint y: 44, distance: 61.8
click at [308, 44] on div "DMZ ADMINISTRADORA LTDA. [GEOGRAPHIC_DATA] DINNI CALÇADOS COMÉRCIO LOJAS DINNI …" at bounding box center [269, 78] width 93 height 101
click at [293, 71] on div "LOJAS DINNI CALCADOS LTDA - L 04" at bounding box center [269, 71] width 83 height 9
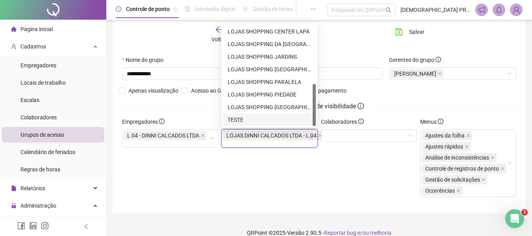
scroll to position [52, 0]
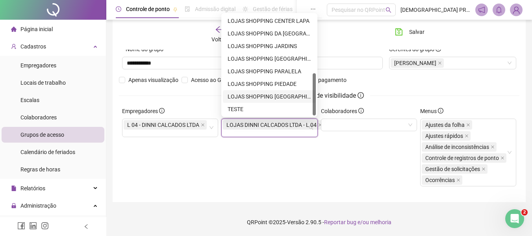
click at [317, 98] on div "69066 69076 69020 LOJAS SHOPPING BELA VISTA LOJAS SHOPPING CENTER LAPA LOJAS SH…" at bounding box center [269, 65] width 96 height 104
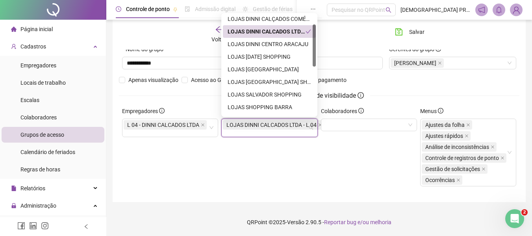
scroll to position [24, 0]
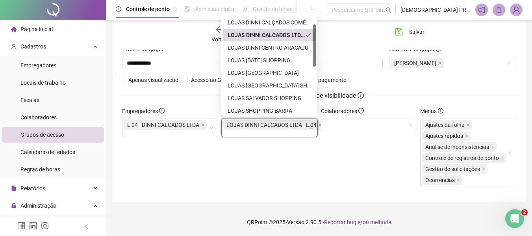
drag, startPoint x: 313, startPoint y: 98, endPoint x: 311, endPoint y: 63, distance: 35.5
click at [314, 50] on div at bounding box center [314, 45] width 3 height 42
drag, startPoint x: 293, startPoint y: 158, endPoint x: 324, endPoint y: 126, distance: 45.1
click at [293, 157] on div "Locais de trabalho LOJAS DINNI CALCADOS LTDA - L 04" at bounding box center [269, 150] width 99 height 86
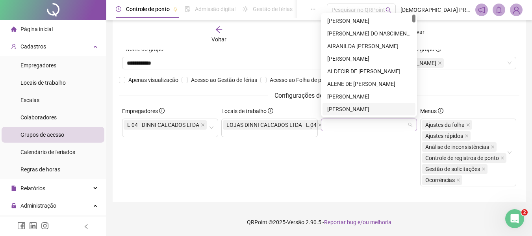
click at [334, 125] on div at bounding box center [369, 125] width 96 height 13
click at [358, 32] on div "[PERSON_NAME] DO NASCIMENTO" at bounding box center [368, 33] width 83 height 9
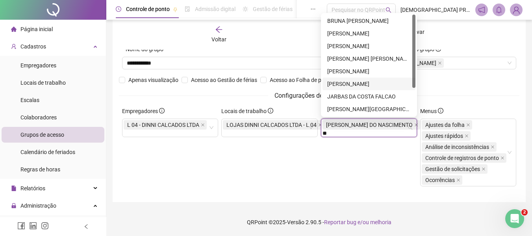
click at [356, 83] on div "[PERSON_NAME]" at bounding box center [368, 84] width 83 height 9
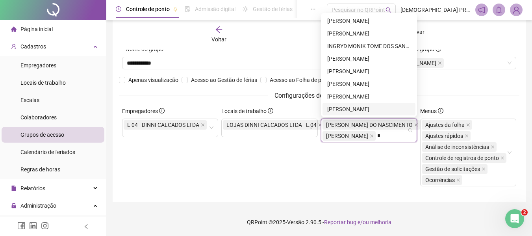
click at [382, 137] on input "*" at bounding box center [379, 136] width 4 height 6
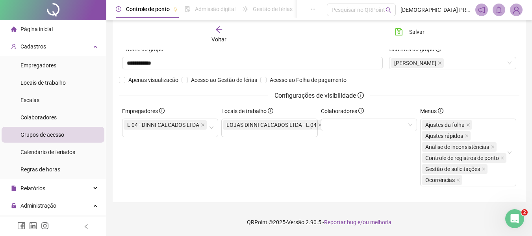
click at [382, 159] on div "Colaboradores" at bounding box center [368, 150] width 99 height 86
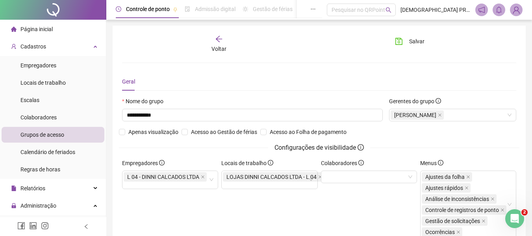
scroll to position [0, 0]
click at [410, 41] on span "Salvar" at bounding box center [416, 41] width 15 height 9
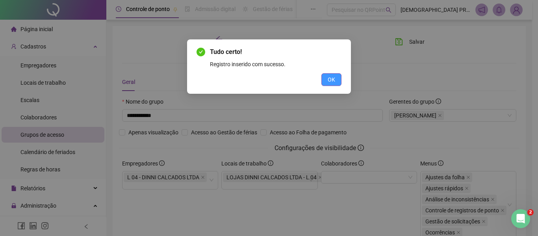
click at [329, 81] on span "OK" at bounding box center [331, 79] width 7 height 9
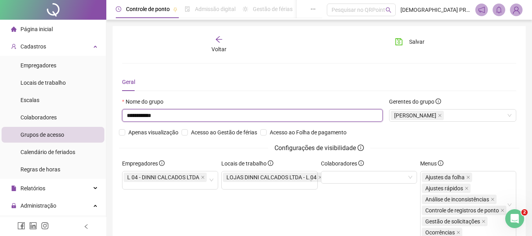
click at [165, 115] on input "**********" at bounding box center [252, 115] width 261 height 13
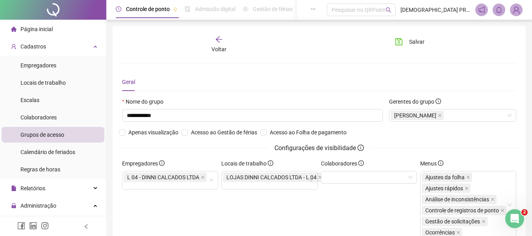
click at [219, 37] on icon "arrow-left" at bounding box center [219, 39] width 8 height 8
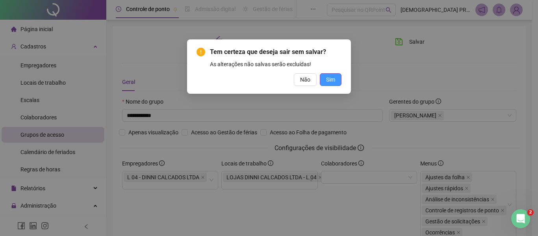
click at [325, 78] on button "Sim" at bounding box center [331, 79] width 22 height 13
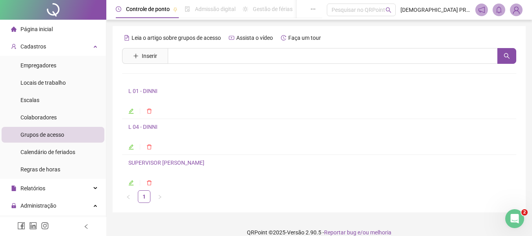
click at [151, 86] on li "L 01 - DINNI" at bounding box center [319, 101] width 394 height 36
click at [150, 91] on link "L 01 - DINNI" at bounding box center [142, 91] width 29 height 6
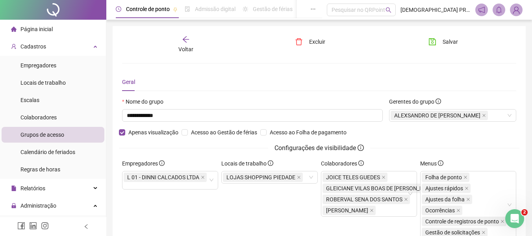
click at [186, 39] on icon "arrow-left" at bounding box center [186, 39] width 8 height 8
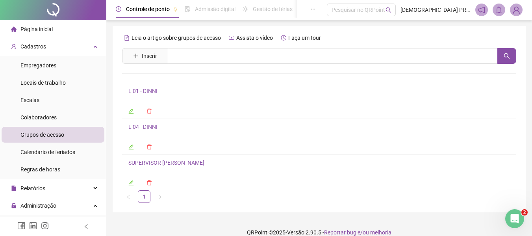
click at [150, 126] on link "L 04 - DINNI" at bounding box center [142, 127] width 29 height 6
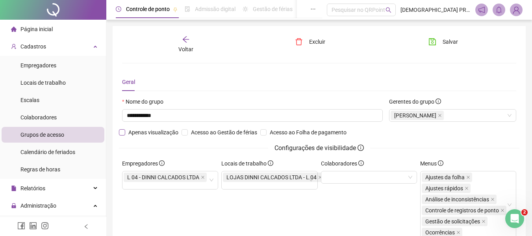
click at [125, 133] on span "Apenas visualização" at bounding box center [153, 132] width 56 height 9
click at [445, 42] on span "Salvar" at bounding box center [450, 41] width 15 height 9
click at [186, 36] on icon "arrow-left" at bounding box center [186, 39] width 8 height 8
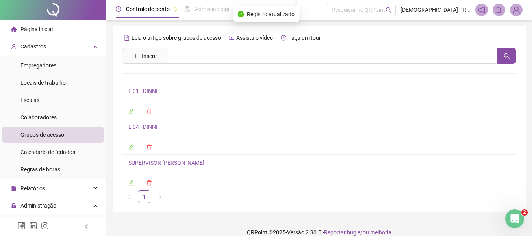
click at [158, 164] on link "SUPERVISOR [PERSON_NAME]" at bounding box center [166, 162] width 76 height 6
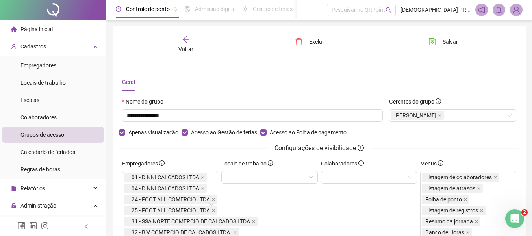
click at [188, 39] on icon "arrow-left" at bounding box center [186, 39] width 8 height 8
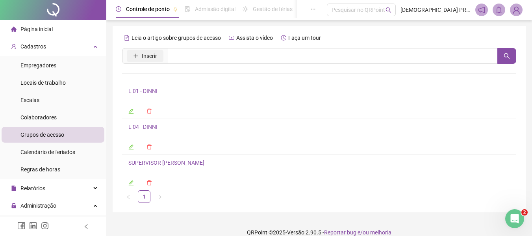
click at [149, 54] on span "Inserir" at bounding box center [149, 56] width 15 height 9
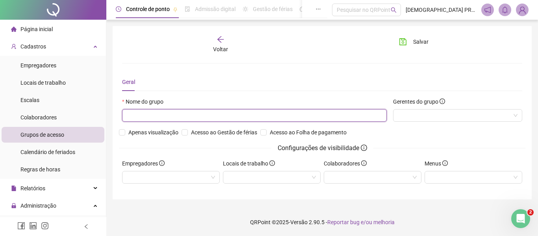
click at [191, 116] on input "text" at bounding box center [254, 115] width 265 height 13
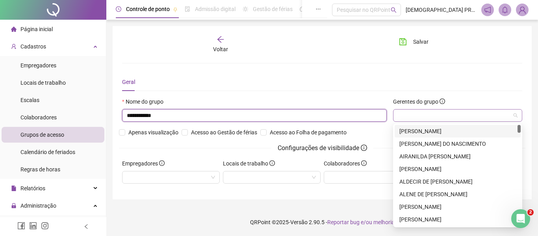
click at [432, 119] on div at bounding box center [457, 115] width 129 height 13
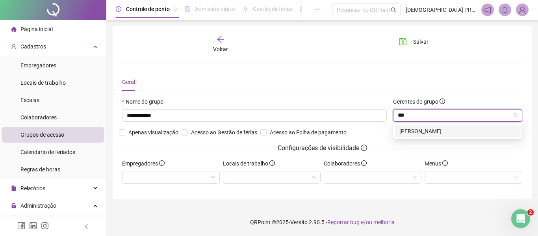
click at [443, 133] on div "[PERSON_NAME]" at bounding box center [457, 131] width 117 height 9
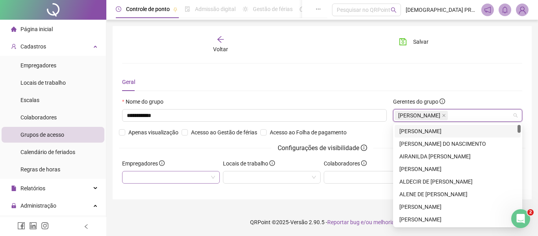
click at [206, 181] on div at bounding box center [171, 177] width 98 height 13
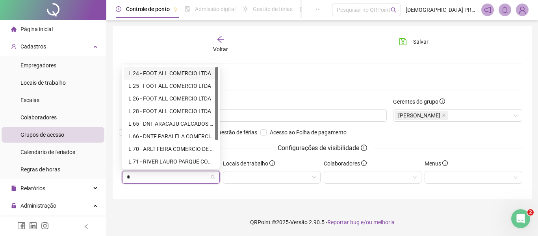
click at [172, 71] on div "L 24 - FOOT ALL COMERCIO LTDA" at bounding box center [170, 73] width 85 height 9
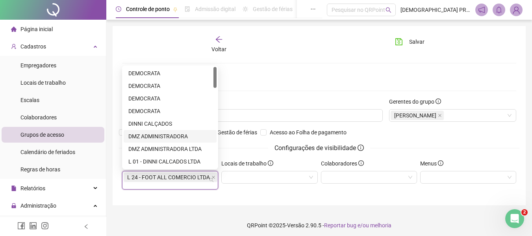
click at [258, 201] on div "**********" at bounding box center [319, 115] width 413 height 179
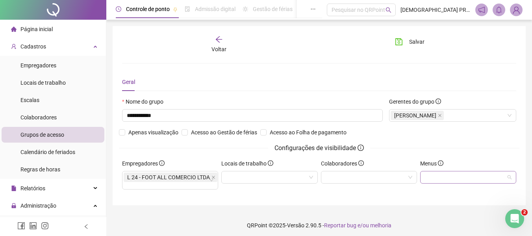
click at [444, 173] on div at bounding box center [468, 177] width 96 height 13
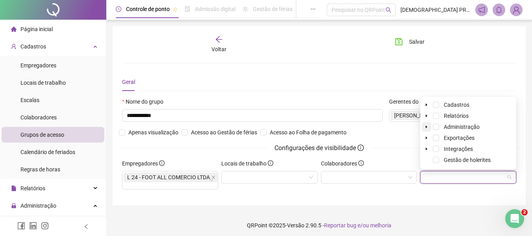
click at [425, 125] on icon "caret-down" at bounding box center [426, 127] width 4 height 4
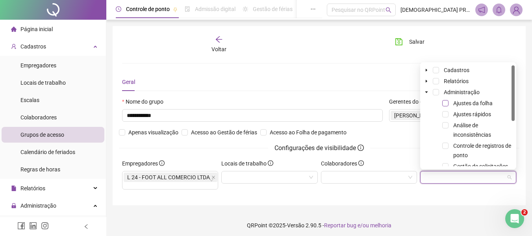
click at [447, 102] on span at bounding box center [445, 103] width 6 height 6
click at [447, 114] on span at bounding box center [445, 114] width 6 height 6
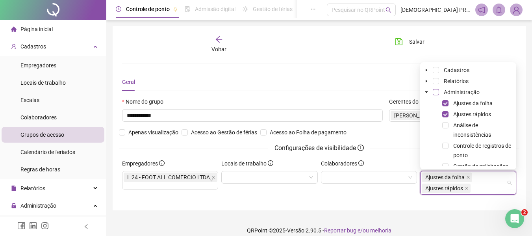
click at [434, 92] on span at bounding box center [436, 92] width 6 height 6
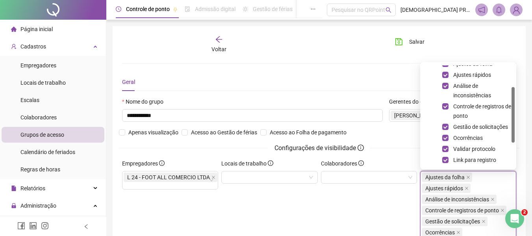
scroll to position [43, 0]
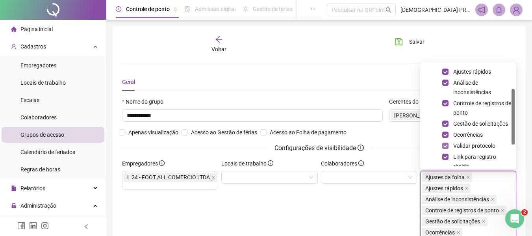
click at [445, 146] on span at bounding box center [445, 146] width 6 height 6
click at [447, 157] on span at bounding box center [445, 157] width 6 height 6
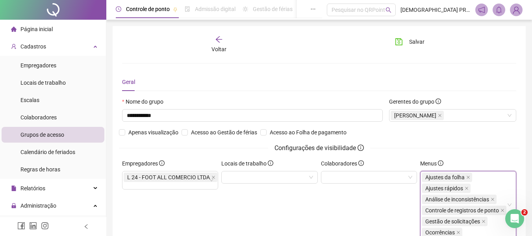
click at [368, 209] on div "Colaboradores" at bounding box center [368, 202] width 99 height 86
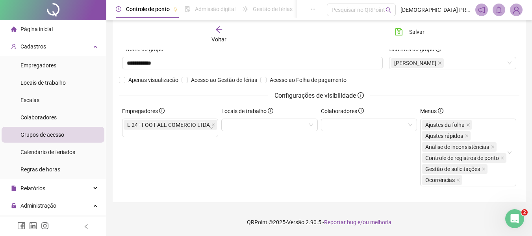
scroll to position [0, 0]
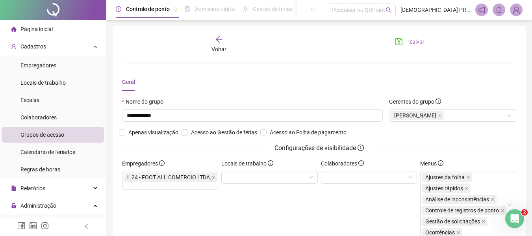
click at [413, 37] on button "Salvar" at bounding box center [409, 41] width 41 height 13
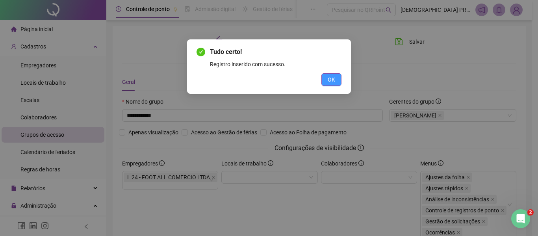
drag, startPoint x: 335, startPoint y: 80, endPoint x: 232, endPoint y: 109, distance: 107.1
click at [334, 80] on span "OK" at bounding box center [331, 79] width 7 height 9
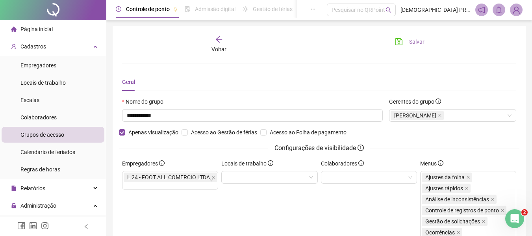
click at [409, 41] on button "Salvar" at bounding box center [409, 41] width 41 height 13
click at [219, 38] on icon "arrow-left" at bounding box center [219, 39] width 8 height 8
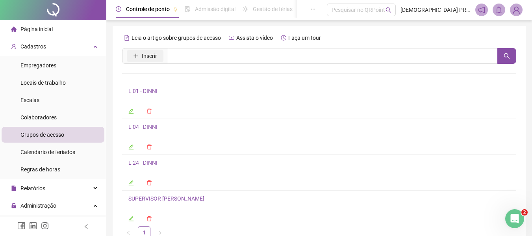
click at [144, 54] on span "Inserir" at bounding box center [149, 56] width 15 height 9
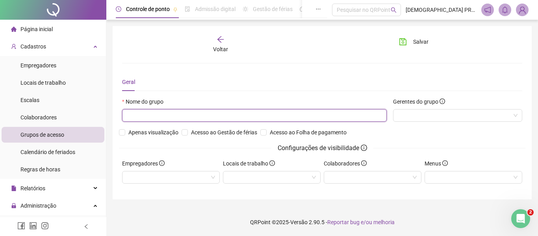
click at [168, 117] on input "text" at bounding box center [254, 115] width 265 height 13
click at [470, 114] on div at bounding box center [457, 115] width 129 height 13
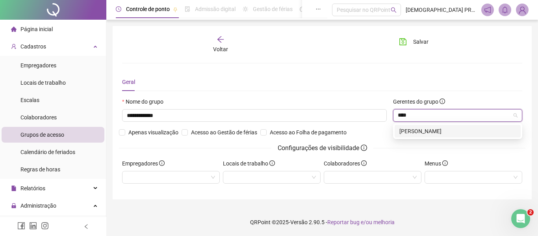
click at [456, 131] on div "[PERSON_NAME]" at bounding box center [457, 131] width 117 height 9
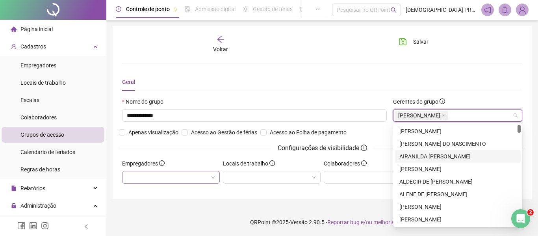
click at [187, 174] on div at bounding box center [171, 177] width 98 height 13
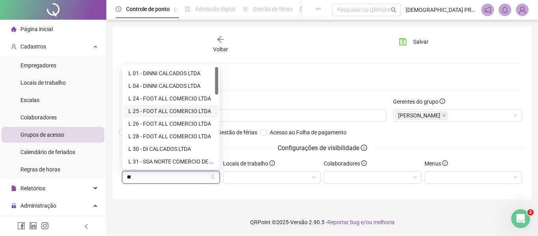
click at [157, 106] on div "L 25 - FOOT ALL COMERCIO LTDA" at bounding box center [171, 111] width 95 height 13
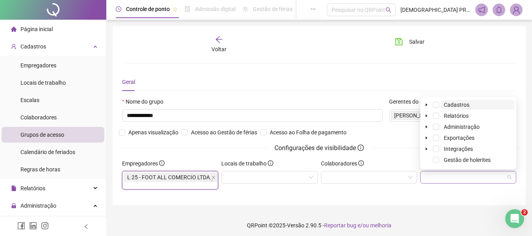
click at [438, 175] on div at bounding box center [468, 177] width 96 height 13
click at [437, 125] on span at bounding box center [436, 127] width 6 height 6
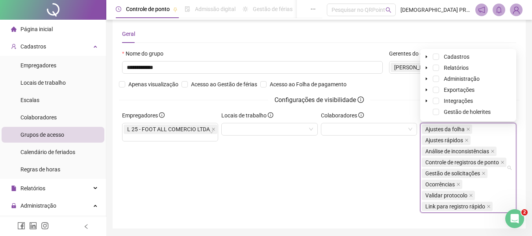
scroll to position [74, 0]
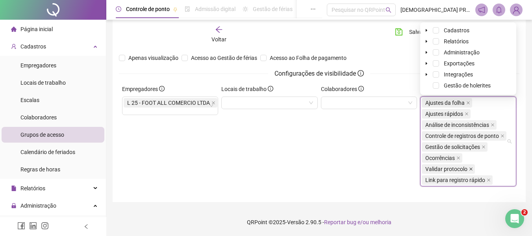
click at [471, 169] on icon "close" at bounding box center [471, 169] width 4 height 4
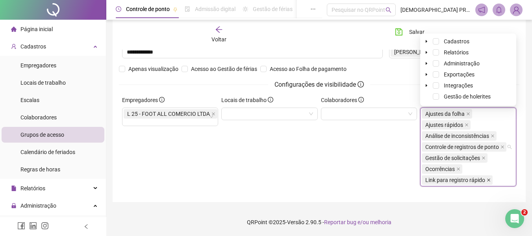
click at [487, 180] on icon "close" at bounding box center [489, 180] width 4 height 4
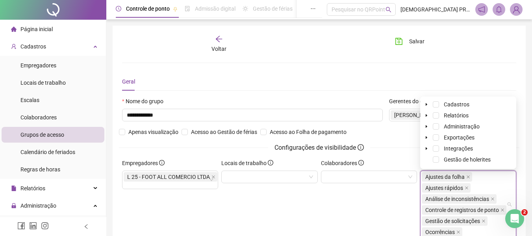
scroll to position [0, 0]
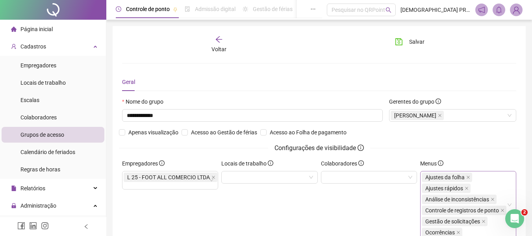
drag, startPoint x: 348, startPoint y: 80, endPoint x: 367, endPoint y: 60, distance: 26.8
click at [348, 78] on div "Geral" at bounding box center [319, 82] width 394 height 18
click at [405, 42] on button "Salvar" at bounding box center [409, 41] width 41 height 13
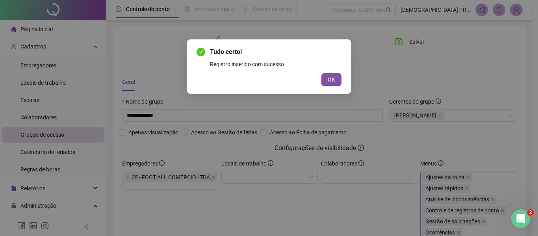
drag, startPoint x: 326, startPoint y: 79, endPoint x: 248, endPoint y: 107, distance: 83.0
click at [321, 82] on div "OK" at bounding box center [268, 79] width 145 height 13
click at [123, 130] on div "Tudo certo! Registro inserido com sucesso. OK" at bounding box center [269, 118] width 538 height 236
drag, startPoint x: 336, startPoint y: 78, endPoint x: 228, endPoint y: 115, distance: 114.4
click at [335, 78] on button "OK" at bounding box center [331, 79] width 20 height 13
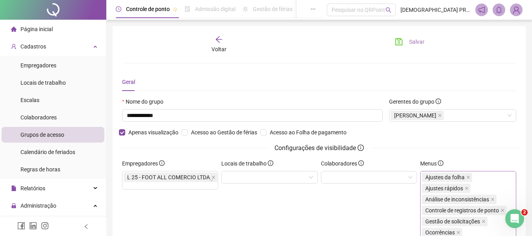
click at [409, 45] on span "Salvar" at bounding box center [416, 41] width 15 height 9
click at [217, 39] on icon "arrow-left" at bounding box center [219, 39] width 6 height 6
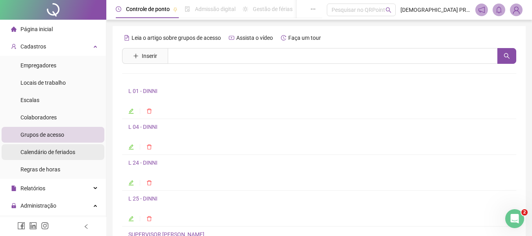
click at [61, 154] on span "Calendário de feriados" at bounding box center [47, 152] width 55 height 6
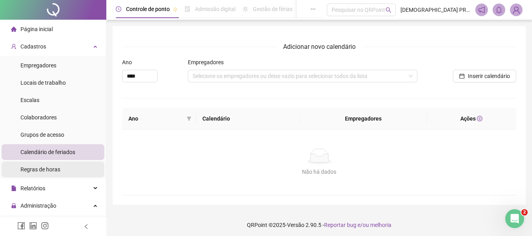
click at [48, 168] on span "Regras de horas" at bounding box center [40, 169] width 40 height 6
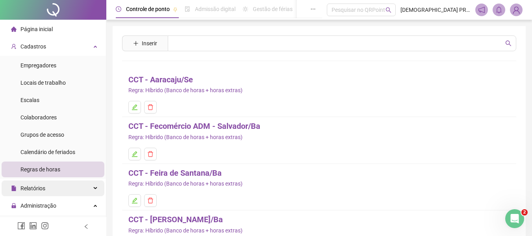
click at [36, 189] on span "Relatórios" at bounding box center [32, 188] width 25 height 6
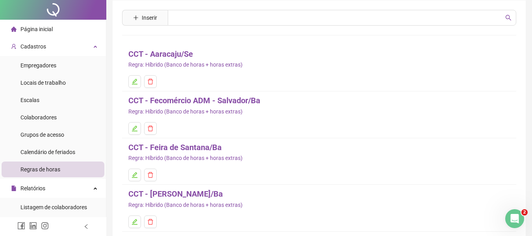
scroll to position [39, 0]
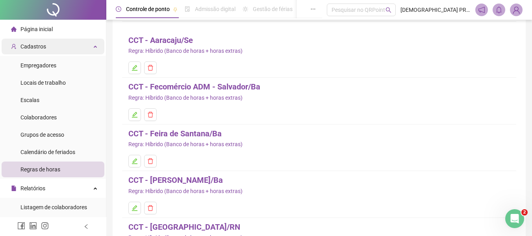
click at [30, 48] on span "Cadastros" at bounding box center [33, 46] width 26 height 6
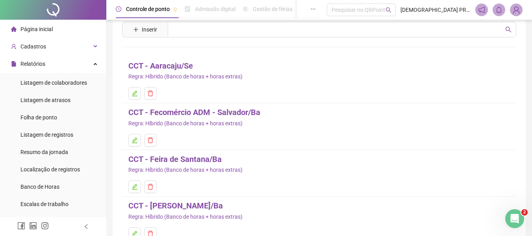
scroll to position [0, 0]
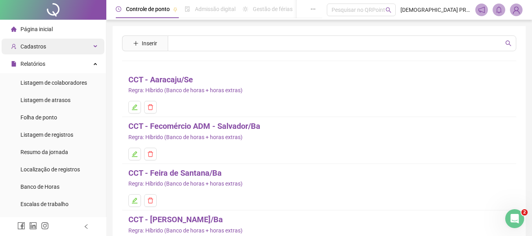
click at [34, 46] on span "Cadastros" at bounding box center [33, 46] width 26 height 6
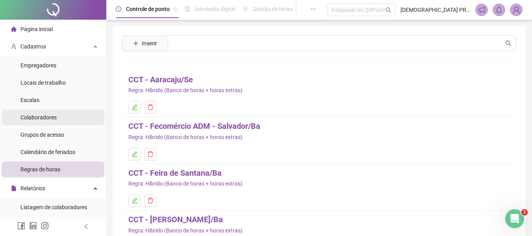
click at [46, 118] on span "Colaboradores" at bounding box center [38, 117] width 36 height 6
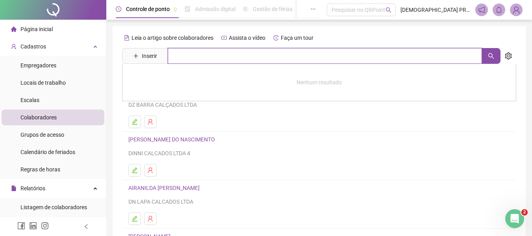
click at [193, 54] on input "text" at bounding box center [325, 56] width 314 height 16
click at [489, 59] on button "button" at bounding box center [491, 56] width 19 height 16
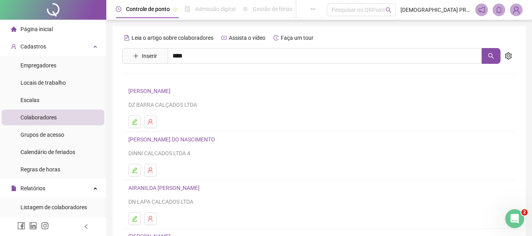
click at [473, 29] on div "Leia o artigo sobre colaboradores Assista o vídeo Faça um tour Inserir *** Nenh…" at bounding box center [319, 186] width 413 height 321
click at [508, 55] on icon "setting" at bounding box center [508, 55] width 7 height 7
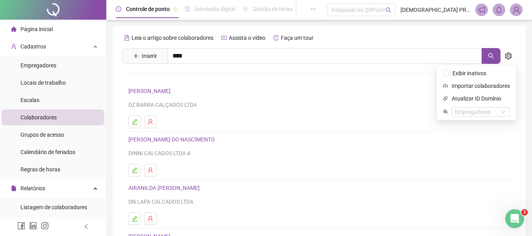
drag, startPoint x: 326, startPoint y: 95, endPoint x: 317, endPoint y: 93, distance: 9.4
click at [325, 95] on h4 "[PERSON_NAME]" at bounding box center [319, 90] width 382 height 9
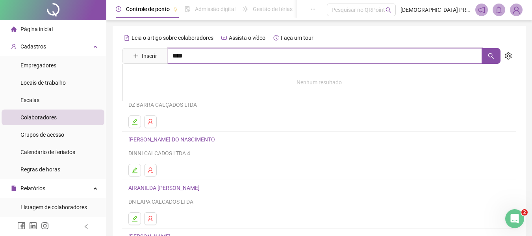
click at [192, 56] on input "***" at bounding box center [325, 56] width 314 height 16
drag, startPoint x: 193, startPoint y: 56, endPoint x: 127, endPoint y: 52, distance: 65.9
click at [127, 52] on span "Inserir ***" at bounding box center [311, 56] width 378 height 16
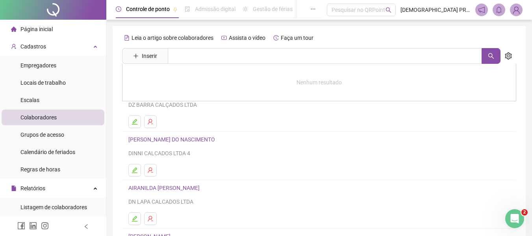
click at [300, 151] on div "DINNI CALCADOS LTDA 4" at bounding box center [319, 153] width 382 height 9
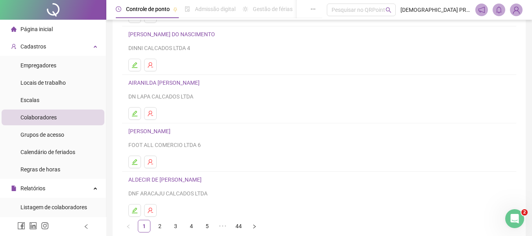
scroll to position [145, 0]
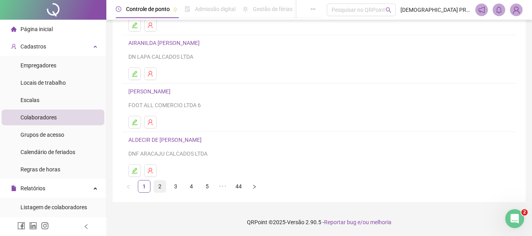
click at [161, 186] on link "2" at bounding box center [160, 186] width 12 height 12
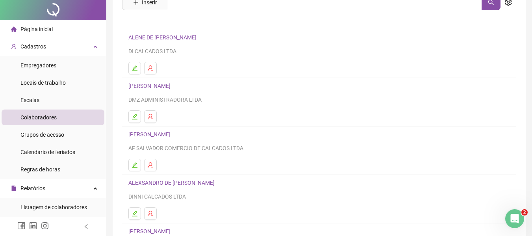
scroll to position [0, 0]
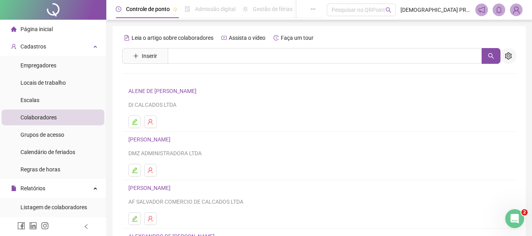
click at [511, 58] on icon "setting" at bounding box center [508, 55] width 7 height 7
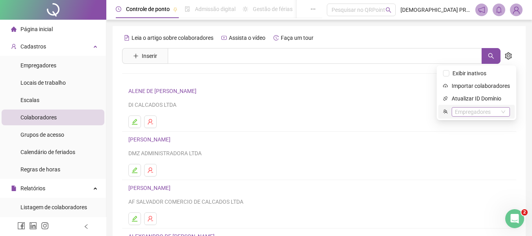
click at [479, 114] on div "Empregadores" at bounding box center [481, 111] width 58 height 9
click at [493, 126] on div "DMZ ADMINISTRADORA" at bounding box center [481, 125] width 45 height 9
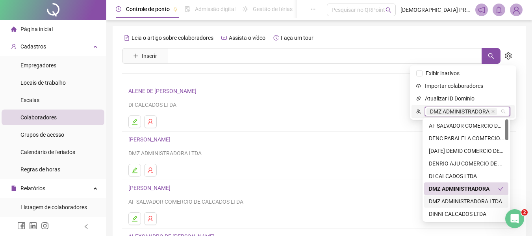
click at [488, 200] on div "DMZ ADMINISTRADORA LTDA" at bounding box center [466, 201] width 75 height 9
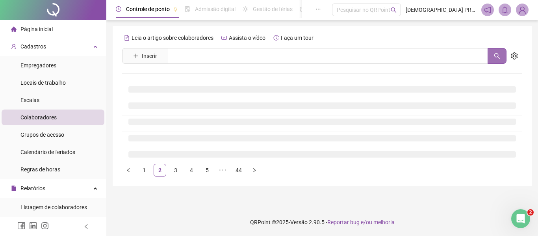
click at [488, 54] on button "button" at bounding box center [496, 56] width 19 height 16
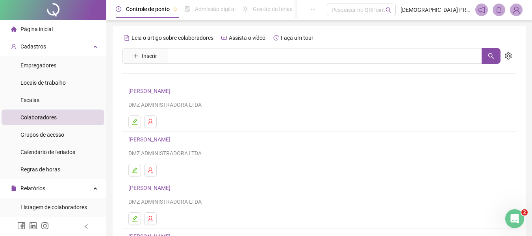
click at [173, 93] on link "[PERSON_NAME]" at bounding box center [150, 91] width 44 height 6
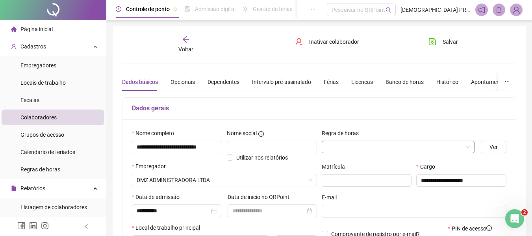
click at [338, 145] on input "search" at bounding box center [394, 147] width 137 height 12
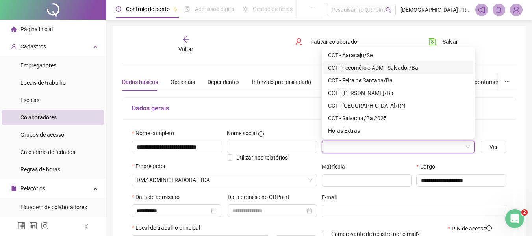
click at [395, 69] on div "CCT - Fecomércio ADM - Salvador/Ba" at bounding box center [398, 67] width 141 height 9
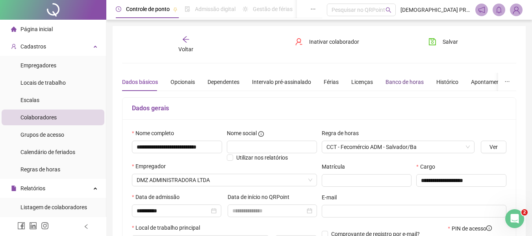
click at [389, 80] on div "Banco de horas" at bounding box center [404, 82] width 38 height 9
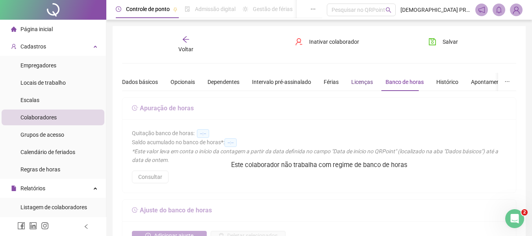
click at [364, 83] on div "Licenças" at bounding box center [362, 82] width 22 height 9
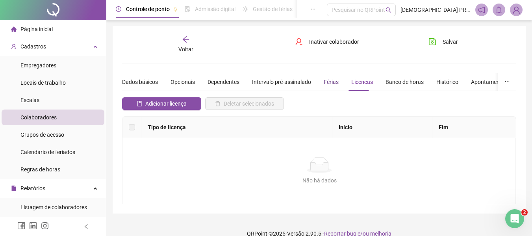
click at [326, 80] on div "Férias" at bounding box center [331, 82] width 15 height 9
click at [289, 80] on div "Intervalo pré-assinalado" at bounding box center [281, 82] width 59 height 9
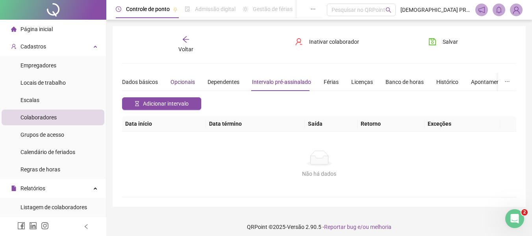
click at [183, 82] on div "Opcionais" at bounding box center [183, 82] width 24 height 9
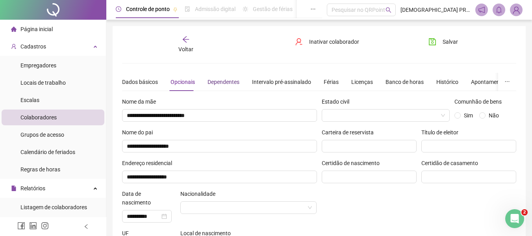
click at [226, 78] on div "Dependentes" at bounding box center [224, 82] width 32 height 9
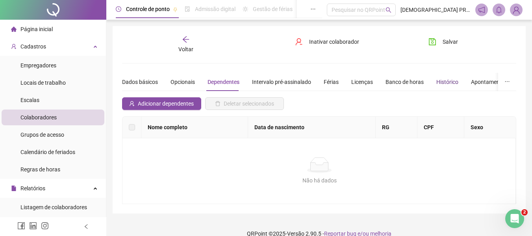
click at [447, 84] on div "Histórico" at bounding box center [447, 82] width 22 height 9
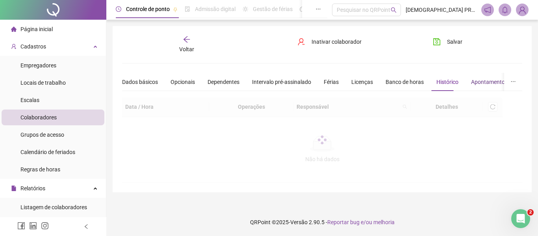
click at [477, 82] on div "Apontamentos" at bounding box center [489, 82] width 37 height 9
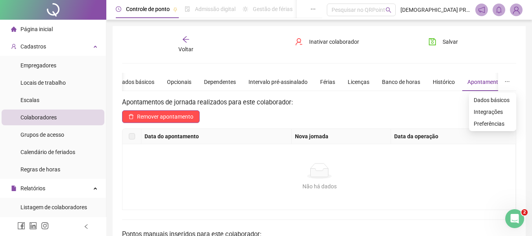
click at [509, 81] on icon "ellipsis" at bounding box center [507, 82] width 6 height 6
drag, startPoint x: 434, startPoint y: 80, endPoint x: 417, endPoint y: 82, distance: 17.4
click at [434, 80] on div "Histórico" at bounding box center [444, 82] width 22 height 9
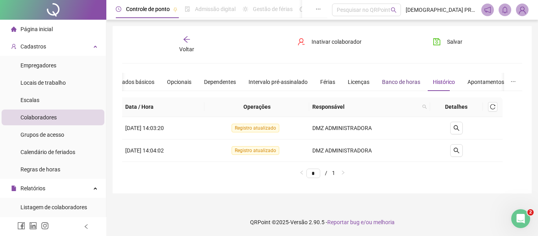
click at [403, 82] on div "Banco de horas" at bounding box center [401, 82] width 38 height 9
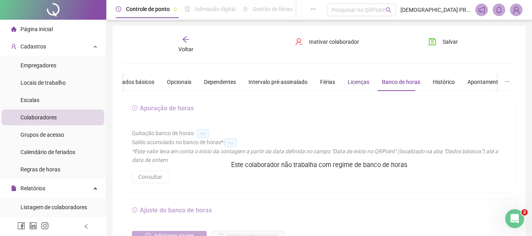
click at [351, 80] on div "Licenças" at bounding box center [359, 82] width 22 height 9
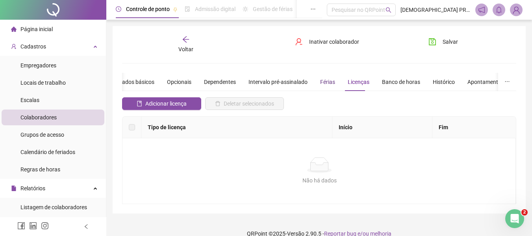
click at [324, 82] on div "Férias" at bounding box center [327, 82] width 15 height 9
click at [251, 79] on div "Intervalo pré-assinalado" at bounding box center [277, 82] width 59 height 9
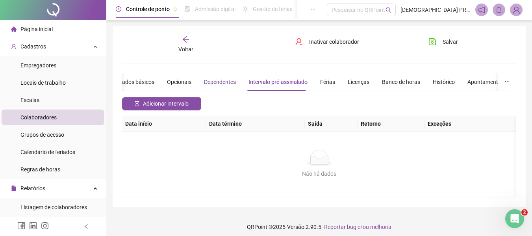
click at [218, 79] on div "Dependentes" at bounding box center [220, 82] width 32 height 9
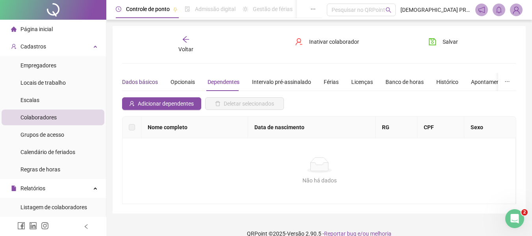
click at [133, 81] on div "Dados básicos" at bounding box center [140, 82] width 36 height 9
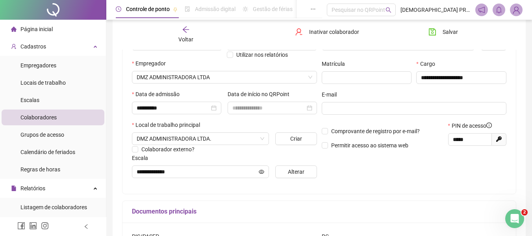
scroll to position [118, 0]
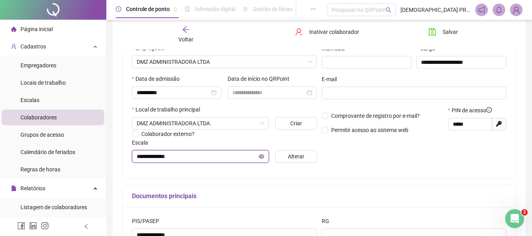
click at [264, 155] on icon "eye" at bounding box center [262, 157] width 6 height 6
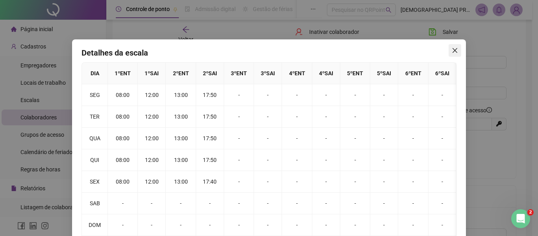
click at [452, 52] on icon "close" at bounding box center [455, 50] width 6 height 6
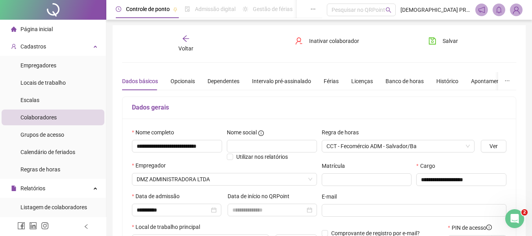
scroll to position [0, 0]
click at [449, 41] on span "Salvar" at bounding box center [450, 41] width 15 height 9
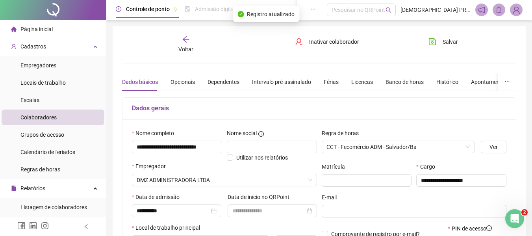
click at [187, 40] on icon "arrow-left" at bounding box center [186, 39] width 8 height 8
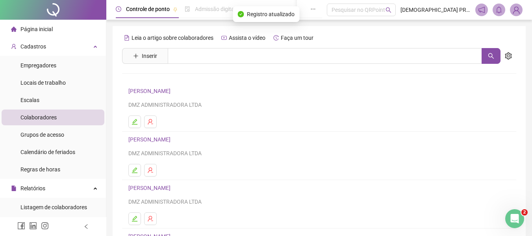
click at [169, 138] on link "[PERSON_NAME]" at bounding box center [150, 139] width 44 height 6
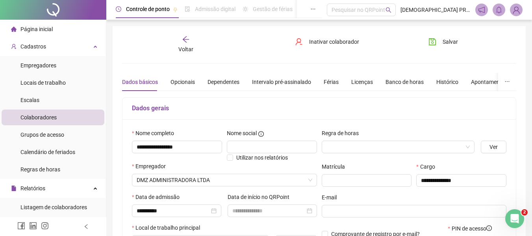
click at [343, 140] on div "Regra de horas" at bounding box center [398, 135] width 153 height 12
click at [345, 145] on input "search" at bounding box center [394, 147] width 137 height 12
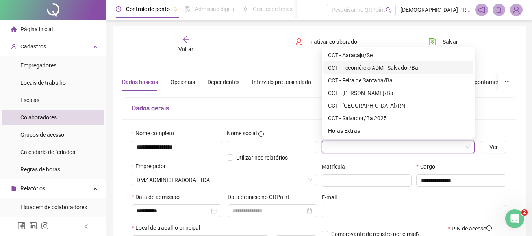
click at [365, 65] on div "CCT - Fecomércio ADM - Salvador/Ba" at bounding box center [398, 67] width 141 height 9
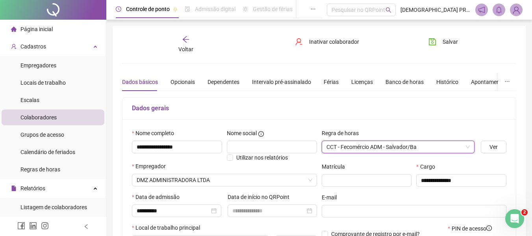
click at [299, 163] on div "Empregador" at bounding box center [224, 168] width 185 height 12
click at [496, 150] on span "Ver" at bounding box center [493, 147] width 8 height 9
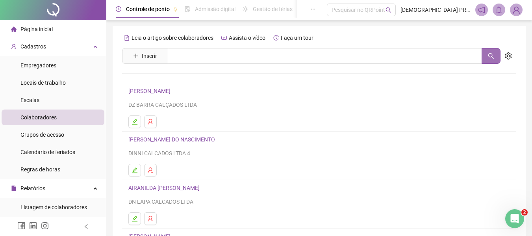
click at [493, 61] on button "button" at bounding box center [491, 56] width 19 height 16
click at [507, 58] on icon "setting" at bounding box center [508, 55] width 7 height 7
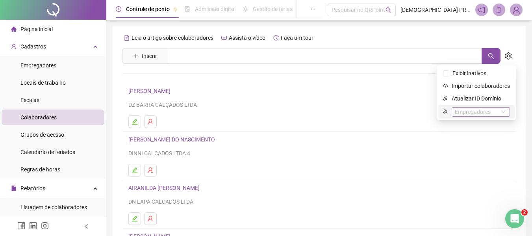
click at [482, 108] on div "Empregadores" at bounding box center [481, 111] width 58 height 9
click at [487, 125] on div "DMZ ADMINISTRADORA" at bounding box center [481, 125] width 45 height 9
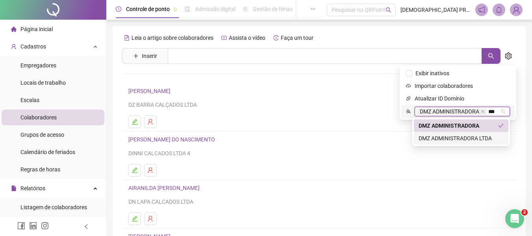
click at [485, 139] on div "DMZ ADMINISTRADORA LTDA" at bounding box center [461, 138] width 85 height 9
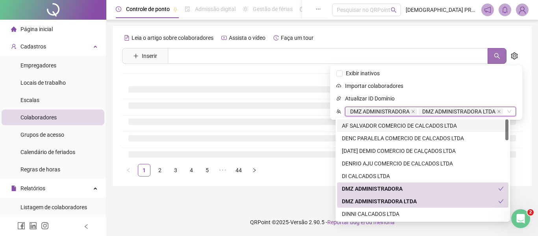
click at [490, 55] on button "button" at bounding box center [496, 56] width 19 height 16
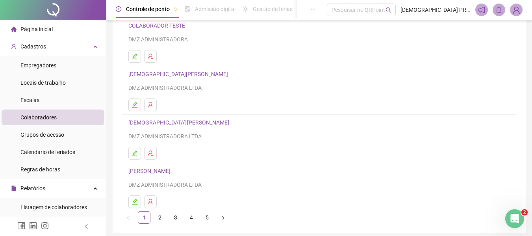
scroll to position [118, 0]
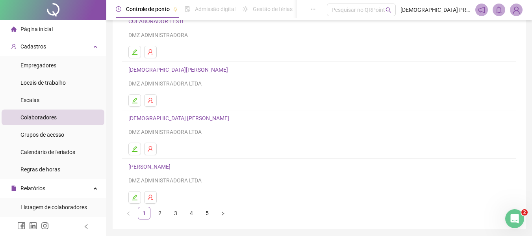
click at [174, 69] on link "[DEMOGRAPHIC_DATA][PERSON_NAME]" at bounding box center [179, 70] width 102 height 6
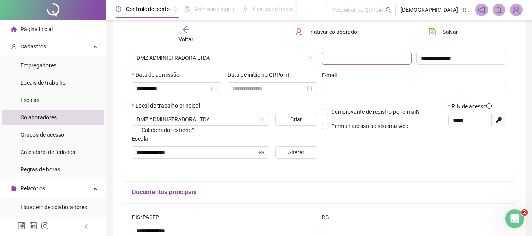
scroll to position [0, 0]
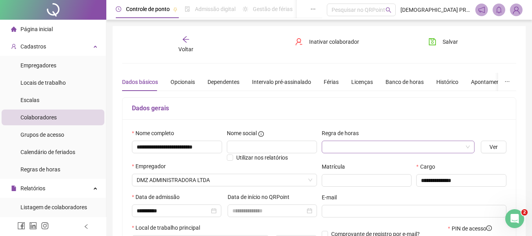
click at [358, 145] on input "search" at bounding box center [394, 147] width 137 height 12
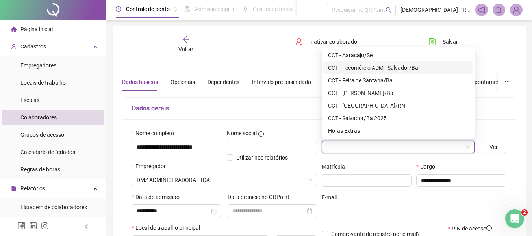
click at [385, 69] on div "CCT - Fecomércio ADM - Salvador/Ba" at bounding box center [398, 67] width 141 height 9
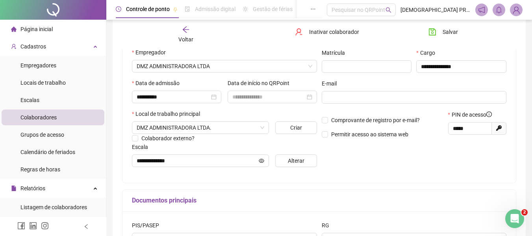
scroll to position [118, 0]
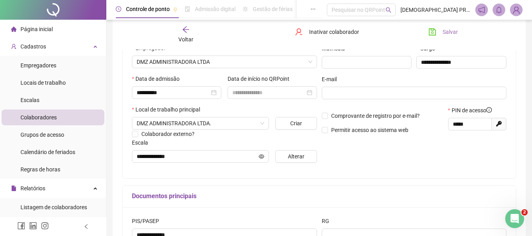
click at [452, 32] on span "Salvar" at bounding box center [450, 32] width 15 height 9
click at [185, 28] on icon "arrow-left" at bounding box center [186, 30] width 8 height 8
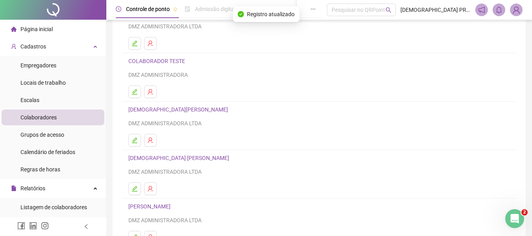
scroll to position [79, 0]
click at [169, 156] on link "[DEMOGRAPHIC_DATA] [PERSON_NAME]" at bounding box center [179, 157] width 103 height 6
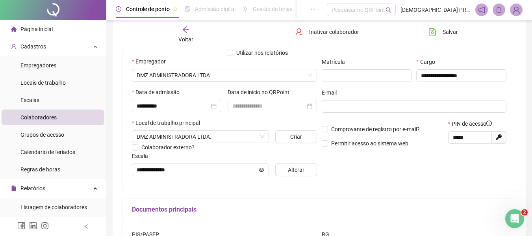
scroll to position [17, 0]
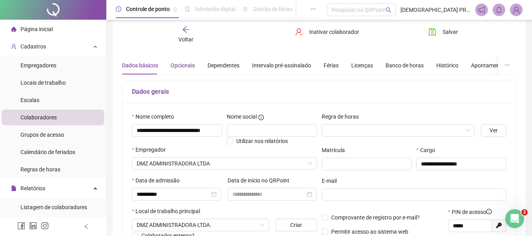
click at [183, 67] on div "Opcionais" at bounding box center [183, 65] width 24 height 9
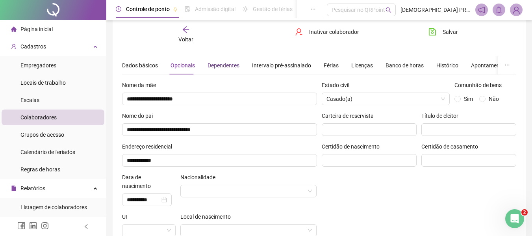
click at [229, 65] on div "Dependentes" at bounding box center [224, 65] width 32 height 9
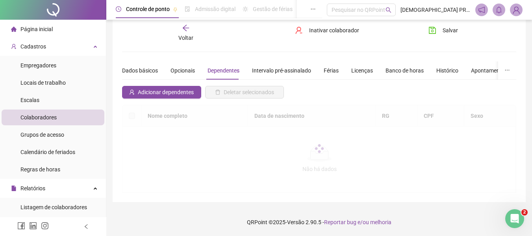
scroll to position [11, 0]
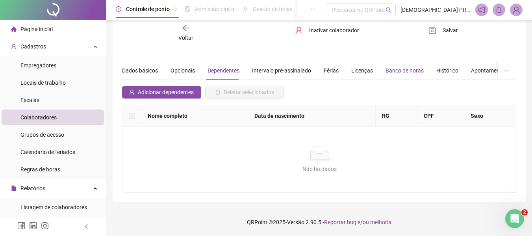
drag, startPoint x: 402, startPoint y: 69, endPoint x: 409, endPoint y: 66, distance: 7.4
click at [403, 69] on div "Banco de horas" at bounding box center [404, 70] width 38 height 9
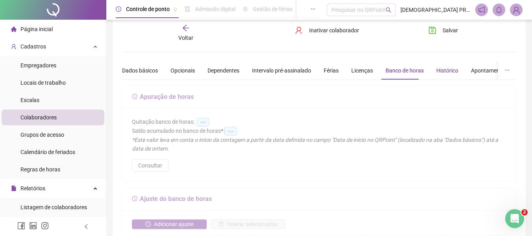
click at [436, 70] on div "Histórico" at bounding box center [447, 70] width 22 height 9
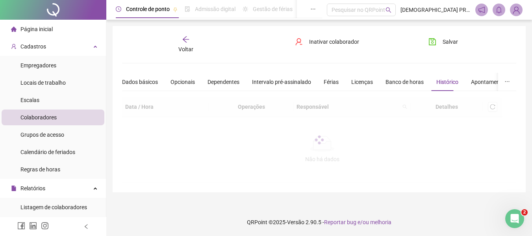
scroll to position [0, 0]
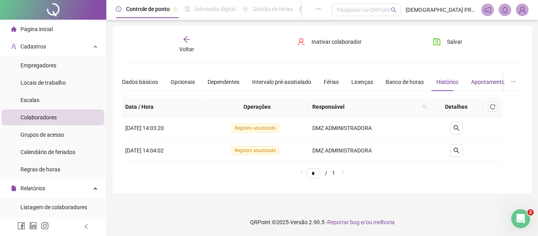
click at [478, 78] on div "Apontamentos" at bounding box center [489, 82] width 37 height 9
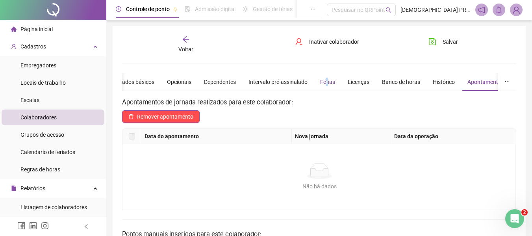
click at [327, 82] on div "Férias" at bounding box center [327, 82] width 15 height 9
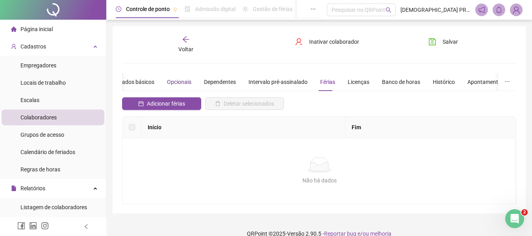
click at [167, 80] on div "Opcionais" at bounding box center [179, 82] width 24 height 9
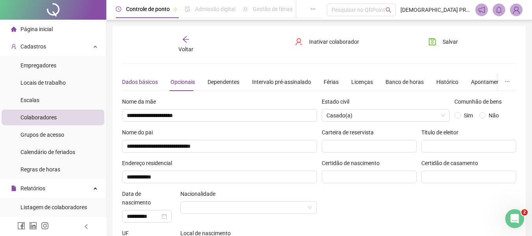
click at [134, 82] on div "Dados básicos" at bounding box center [140, 82] width 36 height 9
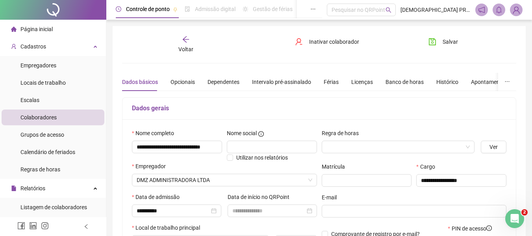
click at [182, 35] on icon "arrow-left" at bounding box center [186, 39] width 8 height 8
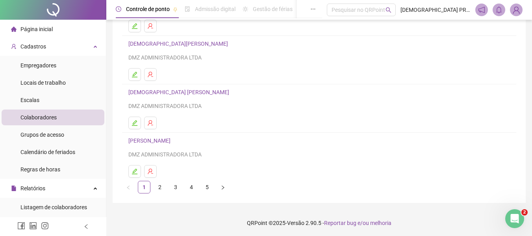
scroll to position [145, 0]
click at [160, 189] on link "2" at bounding box center [160, 186] width 12 height 12
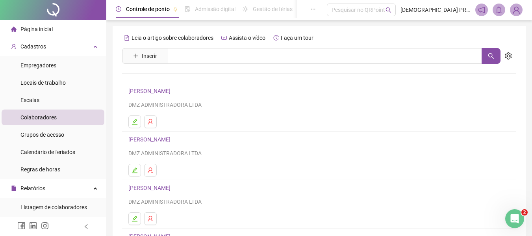
click at [172, 138] on link "[PERSON_NAME]" at bounding box center [150, 139] width 44 height 6
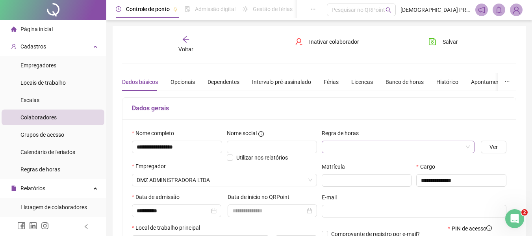
click at [334, 151] on input "search" at bounding box center [394, 147] width 137 height 12
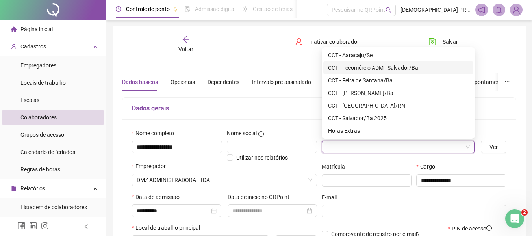
click at [380, 65] on div "CCT - Fecomércio ADM - Salvador/Ba" at bounding box center [398, 67] width 141 height 9
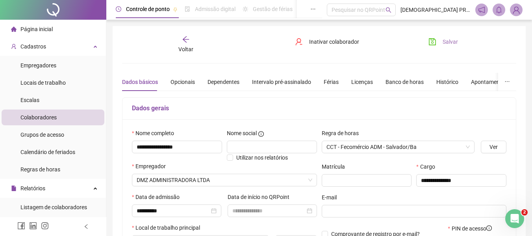
click at [449, 36] on button "Salvar" at bounding box center [443, 41] width 41 height 13
click at [186, 84] on div "Opcionais" at bounding box center [183, 82] width 24 height 9
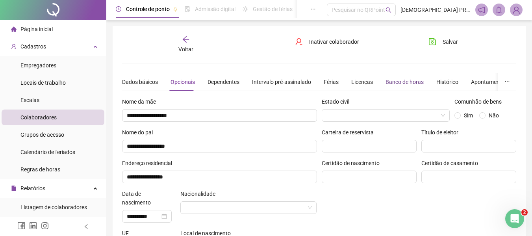
click at [396, 85] on div "Banco de horas" at bounding box center [404, 82] width 38 height 9
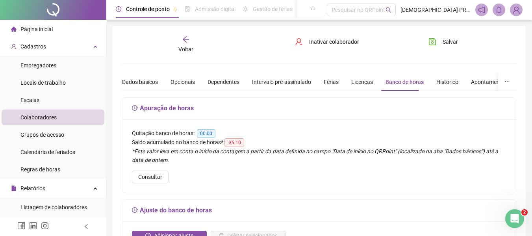
click at [185, 38] on icon "arrow-left" at bounding box center [186, 39] width 8 height 8
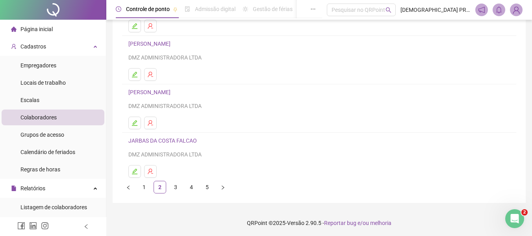
scroll to position [145, 0]
click at [171, 45] on link "[PERSON_NAME]" at bounding box center [150, 43] width 44 height 6
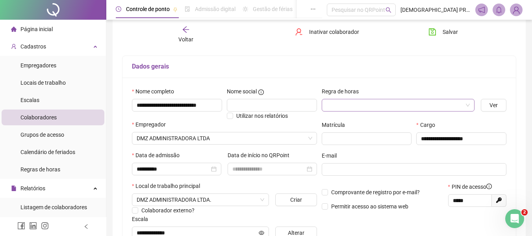
scroll to position [31, 0]
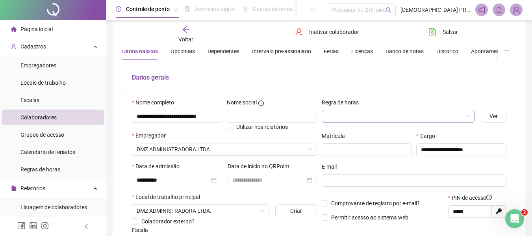
click at [380, 113] on input "search" at bounding box center [394, 116] width 137 height 12
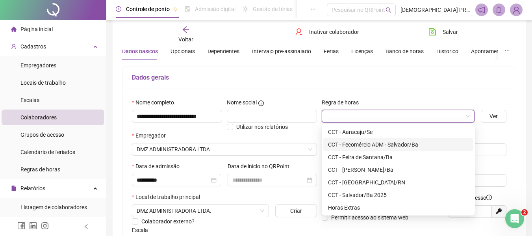
click at [380, 145] on div "CCT - Fecomércio ADM - Salvador/Ba" at bounding box center [398, 144] width 141 height 9
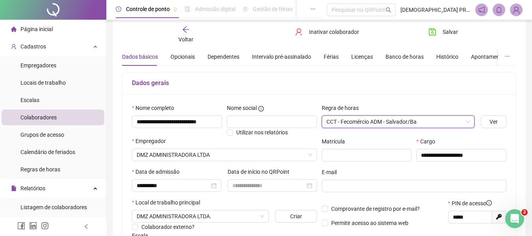
scroll to position [39, 0]
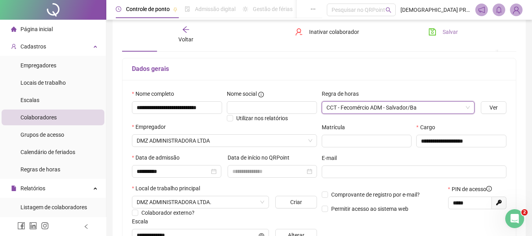
click at [451, 29] on span "Salvar" at bounding box center [450, 32] width 15 height 9
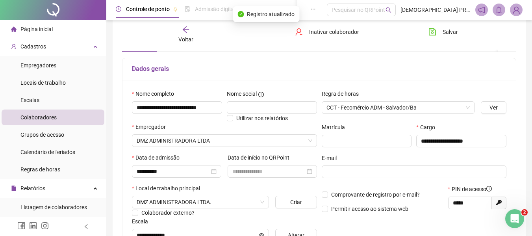
click at [183, 32] on icon "arrow-left" at bounding box center [186, 30] width 8 height 8
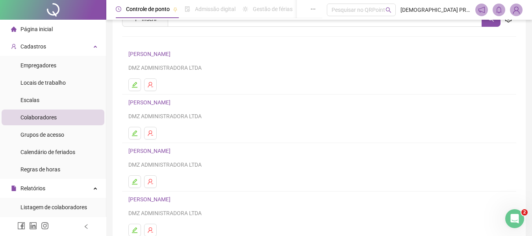
scroll to position [79, 0]
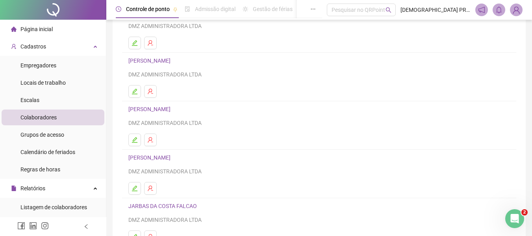
click at [173, 158] on link "[PERSON_NAME]" at bounding box center [150, 157] width 44 height 6
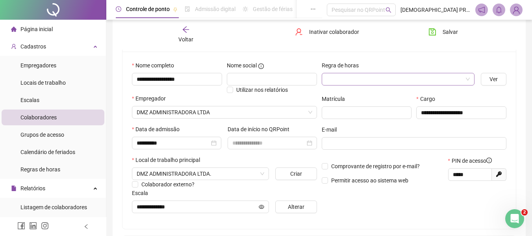
scroll to position [17, 0]
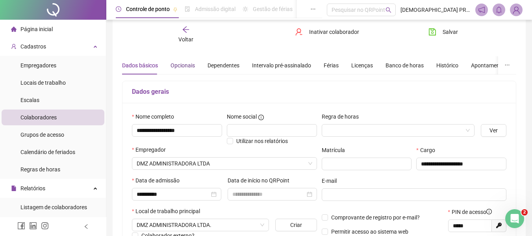
click at [175, 65] on div "Opcionais" at bounding box center [183, 65] width 24 height 9
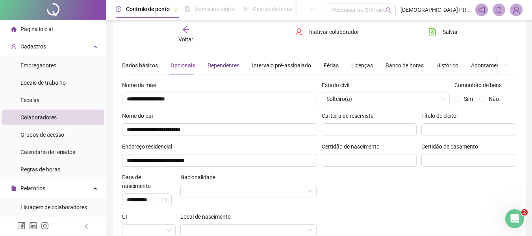
click at [229, 65] on div "Dependentes" at bounding box center [224, 65] width 32 height 9
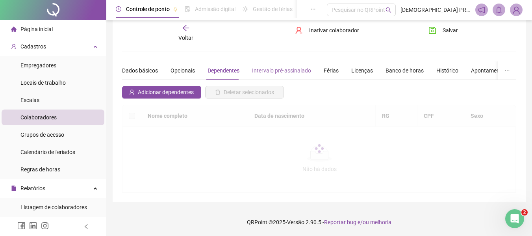
scroll to position [11, 0]
click at [275, 72] on div "Intervalo pré-assinalado" at bounding box center [281, 70] width 59 height 9
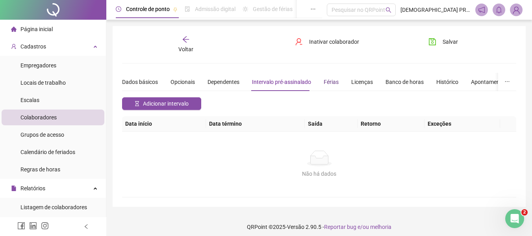
click at [331, 83] on div "Férias" at bounding box center [331, 82] width 15 height 9
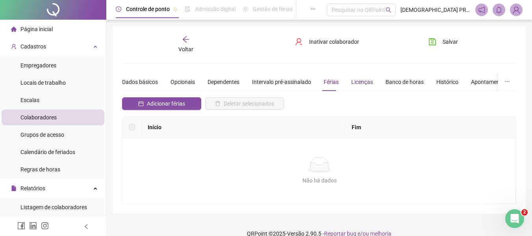
click at [363, 84] on div "Licenças" at bounding box center [362, 82] width 22 height 9
click at [399, 81] on div "Banco de horas" at bounding box center [404, 82] width 38 height 9
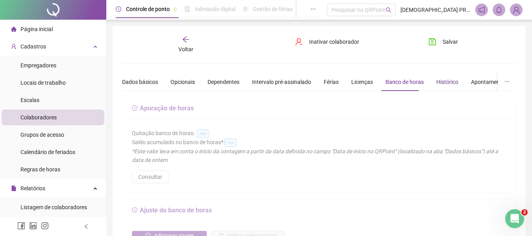
click at [436, 82] on div "Histórico" at bounding box center [447, 82] width 22 height 9
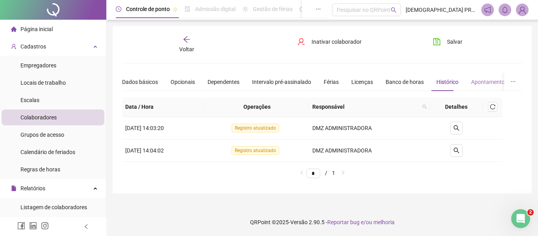
click at [484, 86] on div "Apontamentos" at bounding box center [489, 82] width 37 height 18
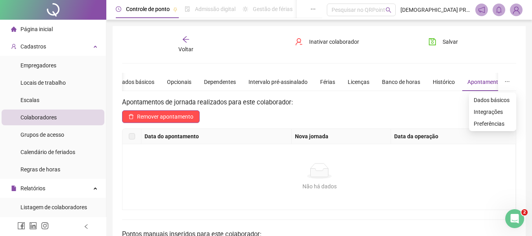
click at [507, 83] on icon "ellipsis" at bounding box center [507, 82] width 6 height 6
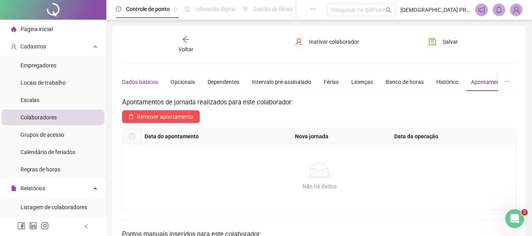
click at [132, 83] on div "Dados básicos" at bounding box center [140, 82] width 36 height 9
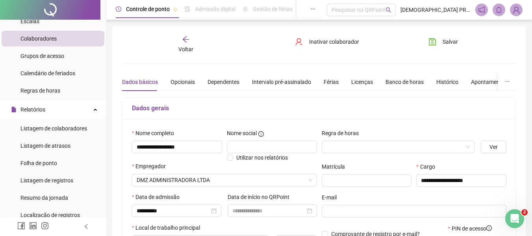
click at [187, 41] on icon "arrow-left" at bounding box center [186, 39] width 8 height 8
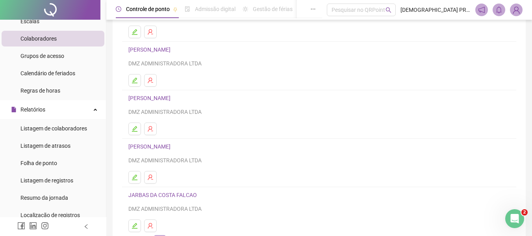
scroll to position [145, 0]
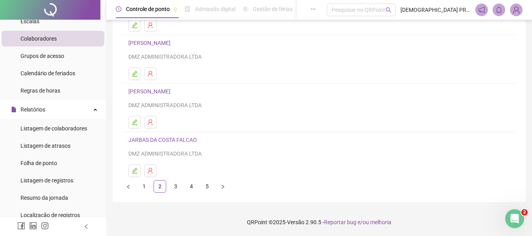
click at [175, 185] on link "3" at bounding box center [176, 186] width 12 height 12
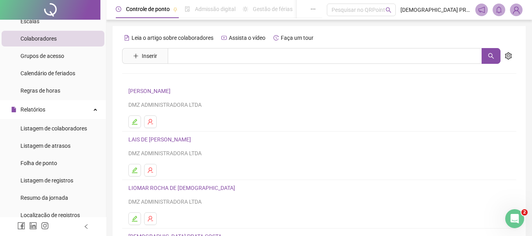
click at [148, 89] on link "[PERSON_NAME]" at bounding box center [150, 91] width 44 height 6
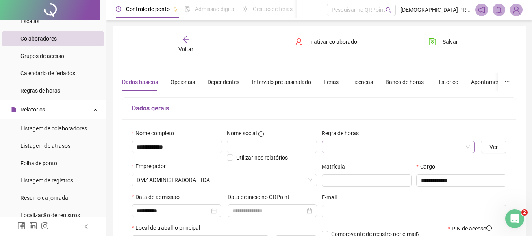
click at [340, 147] on input "search" at bounding box center [394, 147] width 137 height 12
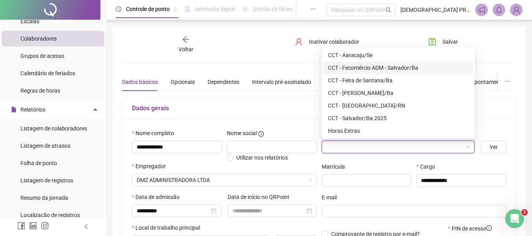
click at [364, 68] on div "CCT - Fecomércio ADM - Salvador/Ba" at bounding box center [398, 67] width 141 height 9
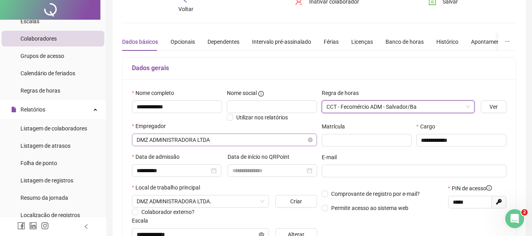
scroll to position [118, 0]
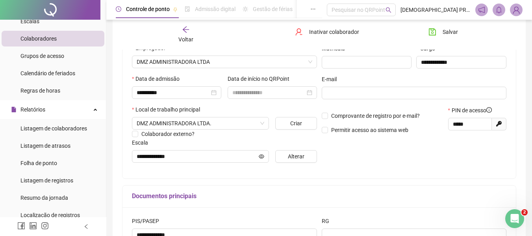
drag, startPoint x: 442, startPoint y: 30, endPoint x: 472, endPoint y: 46, distance: 33.7
click at [443, 30] on span "Salvar" at bounding box center [450, 32] width 15 height 9
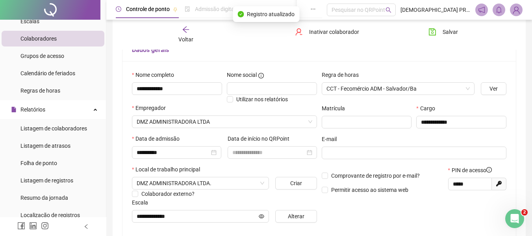
scroll to position [0, 0]
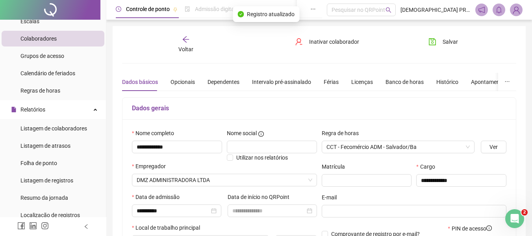
click at [182, 41] on icon "arrow-left" at bounding box center [186, 39] width 8 height 8
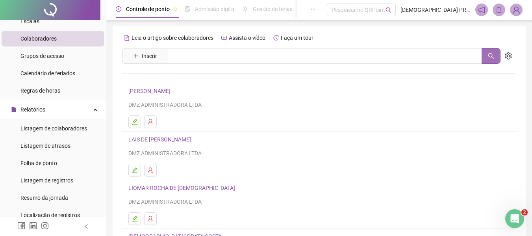
click at [496, 57] on button "button" at bounding box center [491, 56] width 19 height 16
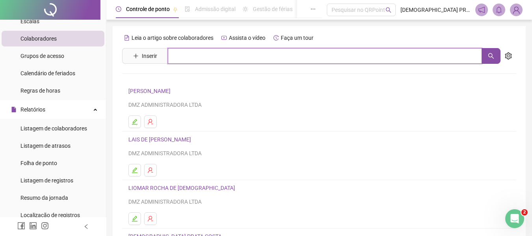
click at [443, 57] on input "text" at bounding box center [325, 56] width 314 height 16
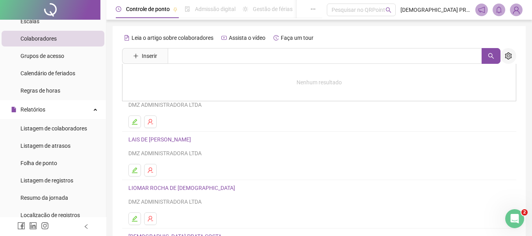
click at [508, 57] on icon "setting" at bounding box center [508, 55] width 7 height 7
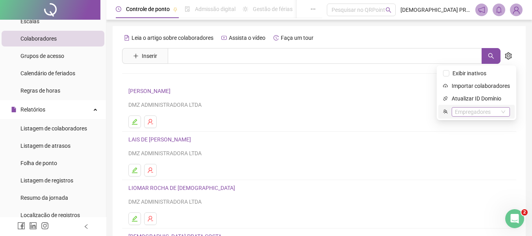
click at [471, 111] on div "Empregadores" at bounding box center [481, 111] width 58 height 9
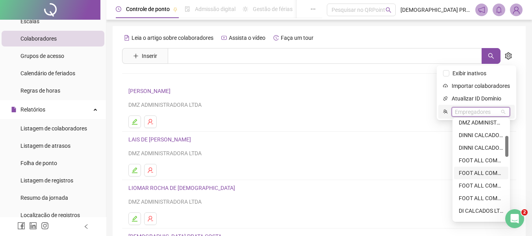
scroll to position [118, 0]
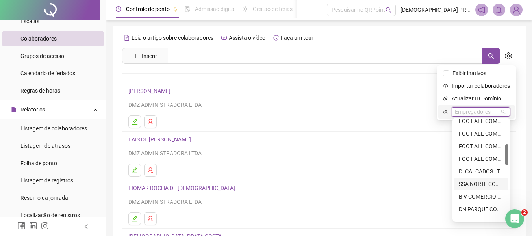
click at [478, 182] on div "SSA NORTE COMERCIO DE CALCADOS LTDA" at bounding box center [481, 184] width 45 height 9
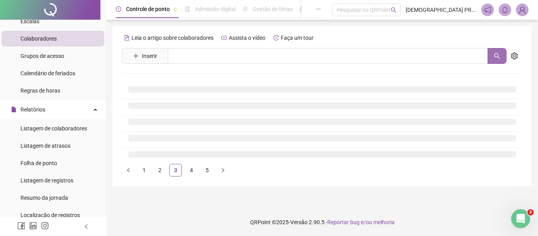
click at [490, 51] on button "button" at bounding box center [496, 56] width 19 height 16
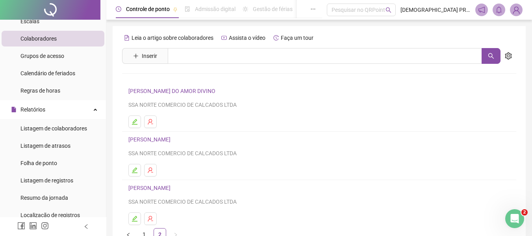
click at [173, 139] on link "NILTON ALMEIDA DE JESUS" at bounding box center [150, 139] width 44 height 6
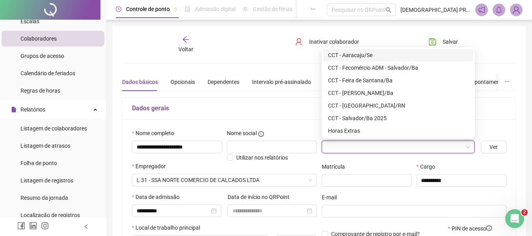
click at [369, 150] on input "search" at bounding box center [394, 147] width 137 height 12
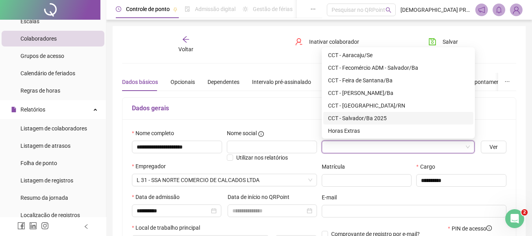
click at [371, 116] on div "CCT - Salvador/Ba 2025" at bounding box center [398, 118] width 141 height 9
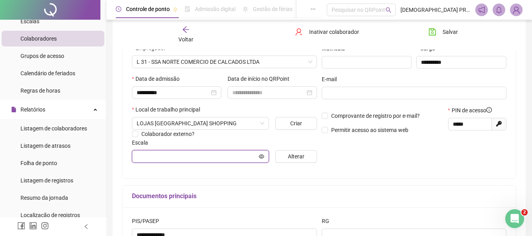
click at [224, 154] on input "text" at bounding box center [197, 156] width 120 height 9
click at [224, 155] on input "text" at bounding box center [197, 156] width 120 height 9
click at [261, 157] on icon "eye" at bounding box center [262, 157] width 6 height 6
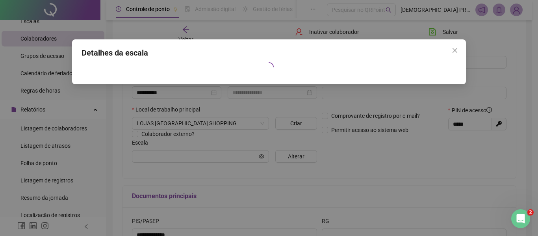
click at [450, 50] on span "Close" at bounding box center [454, 50] width 13 height 6
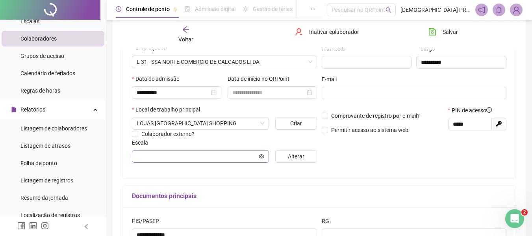
click at [258, 159] on span at bounding box center [200, 156] width 137 height 13
click at [298, 156] on span "Alterar" at bounding box center [296, 156] width 17 height 9
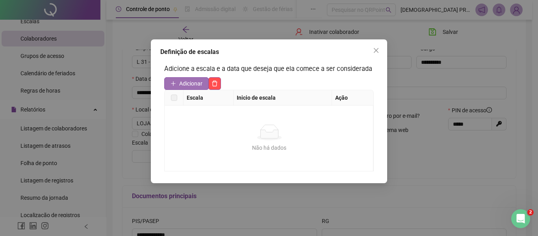
click at [190, 84] on span "Adicionar" at bounding box center [190, 83] width 23 height 9
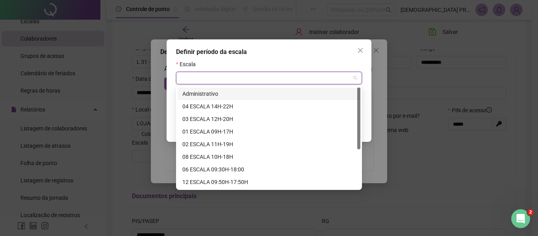
click at [333, 78] on input "search" at bounding box center [265, 78] width 169 height 12
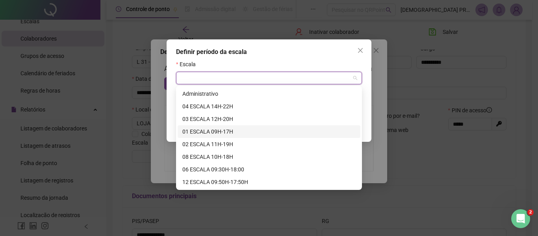
click at [229, 130] on div "01 ESCALA 09H-17H" at bounding box center [268, 131] width 173 height 9
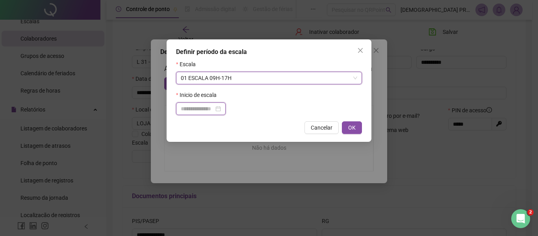
click at [207, 111] on input at bounding box center [197, 108] width 33 height 9
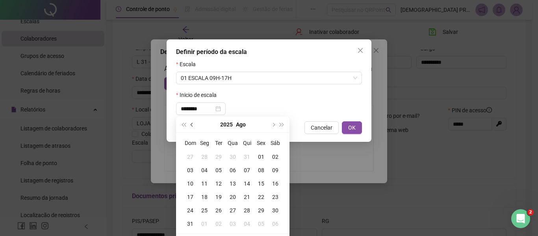
click at [193, 123] on button "prev-year" at bounding box center [192, 125] width 9 height 16
click at [222, 156] on div "01" at bounding box center [218, 156] width 14 height 9
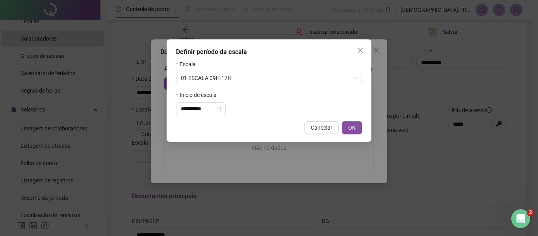
click at [269, 111] on div "**********" at bounding box center [269, 108] width 186 height 13
click at [346, 128] on button "OK" at bounding box center [352, 127] width 20 height 13
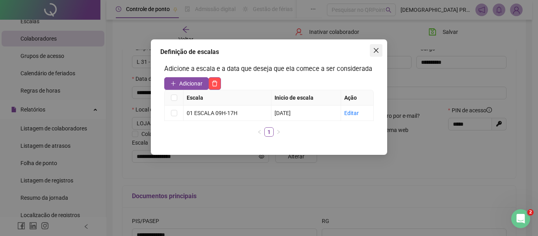
click at [381, 51] on span "Close" at bounding box center [376, 50] width 13 height 6
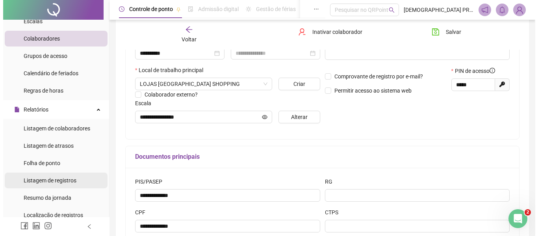
scroll to position [236, 0]
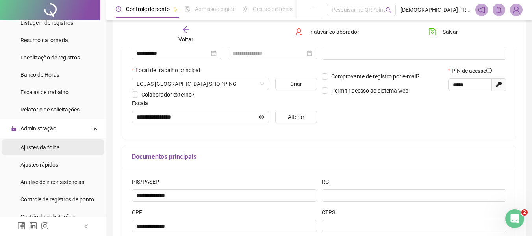
click at [34, 146] on span "Ajustes da folha" at bounding box center [39, 147] width 39 height 6
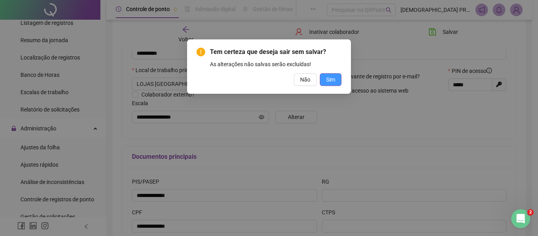
click at [330, 80] on span "Sim" at bounding box center [330, 79] width 9 height 9
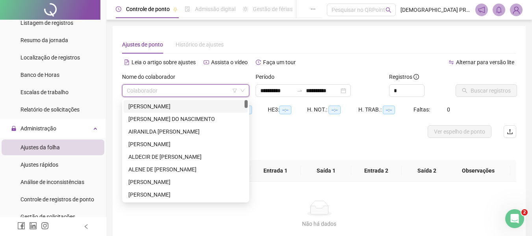
click at [203, 95] on input "search" at bounding box center [182, 91] width 111 height 12
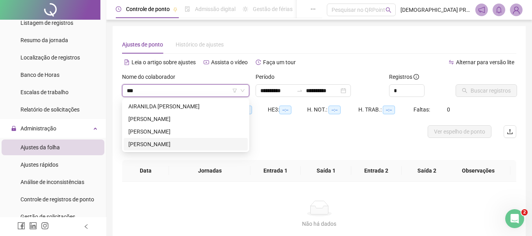
click at [178, 143] on div "NILTON ALMEIDA DE JESUS" at bounding box center [185, 144] width 115 height 9
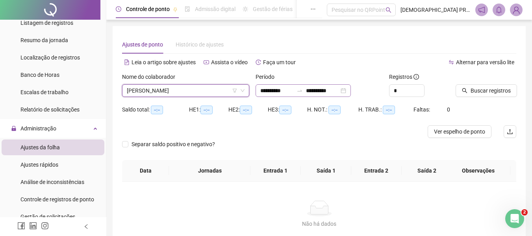
click at [351, 90] on div "**********" at bounding box center [303, 90] width 95 height 13
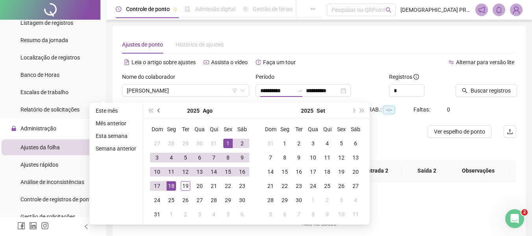
click at [156, 107] on button "prev-year" at bounding box center [159, 111] width 9 height 16
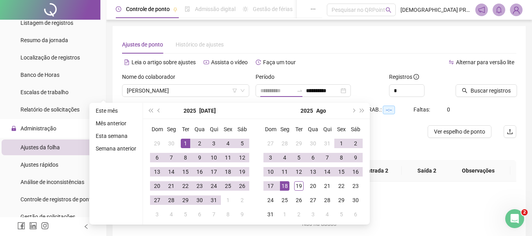
click at [186, 139] on div "1" at bounding box center [185, 143] width 9 height 9
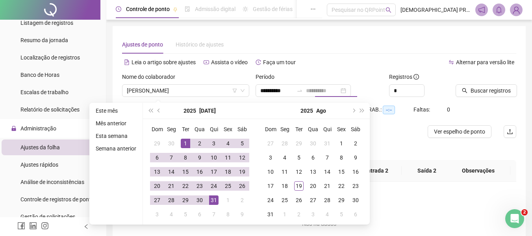
click at [215, 196] on div "31" at bounding box center [213, 199] width 9 height 9
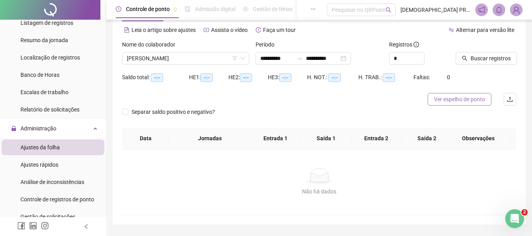
scroll to position [39, 0]
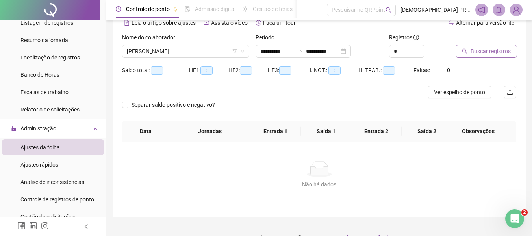
click at [491, 53] on span "Buscar registros" at bounding box center [491, 51] width 40 height 9
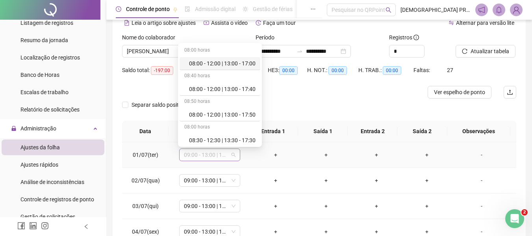
click at [235, 153] on div "09:00 - 13:00 | 14:00 - 17:00" at bounding box center [209, 154] width 61 height 13
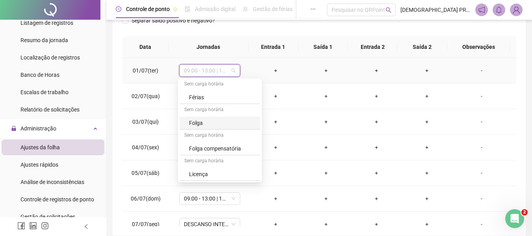
scroll to position [157, 0]
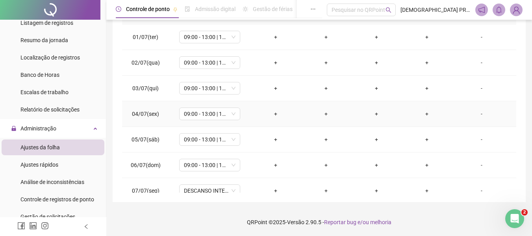
click at [308, 104] on td "+" at bounding box center [326, 114] width 50 height 26
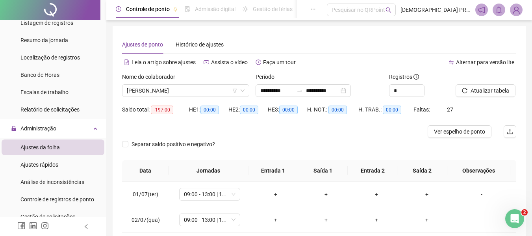
scroll to position [3, 0]
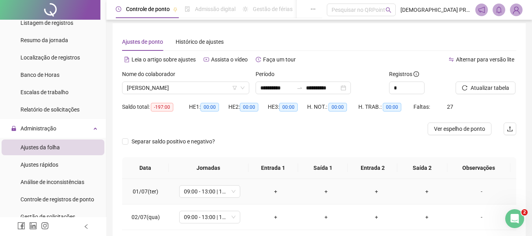
click at [272, 192] on div "+" at bounding box center [276, 191] width 38 height 9
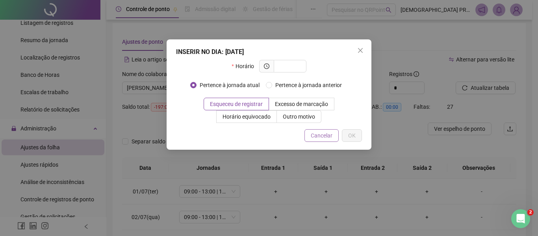
click at [332, 139] on span "Cancelar" at bounding box center [322, 135] width 22 height 9
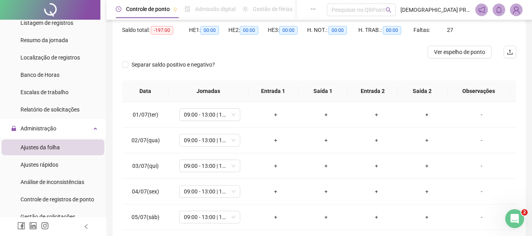
scroll to position [0, 0]
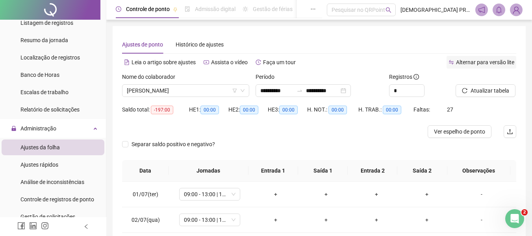
click at [501, 61] on span "Alternar para versão lite" at bounding box center [485, 62] width 58 height 6
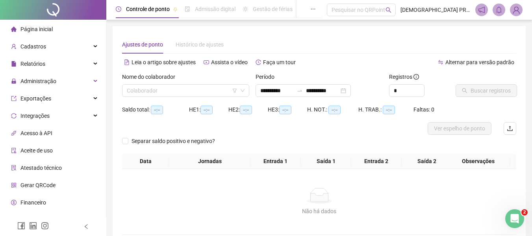
click at [471, 59] on span "Alternar para versão padrão" at bounding box center [479, 62] width 69 height 6
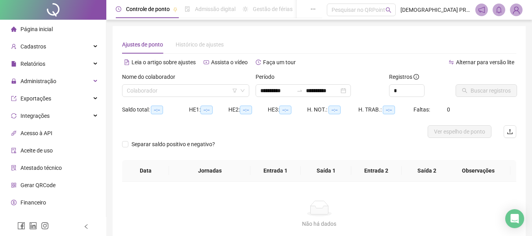
type input "**********"
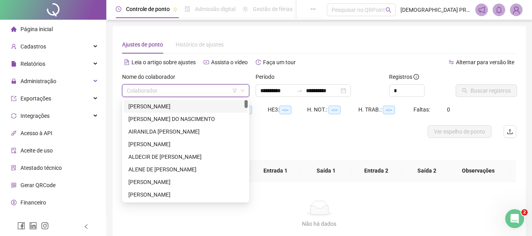
click at [171, 90] on input "search" at bounding box center [182, 91] width 111 height 12
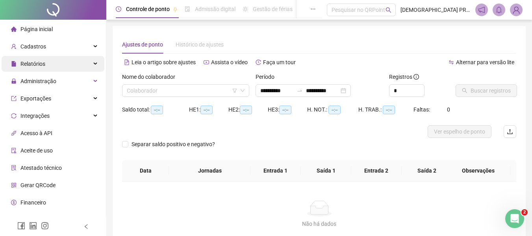
click at [34, 63] on span "Relatórios" at bounding box center [32, 64] width 25 height 6
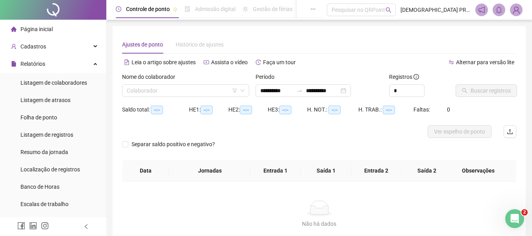
click at [40, 31] on span "Página inicial" at bounding box center [36, 29] width 32 height 6
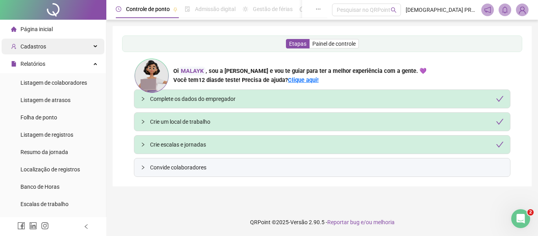
click at [47, 44] on div "Cadastros" at bounding box center [53, 47] width 103 height 16
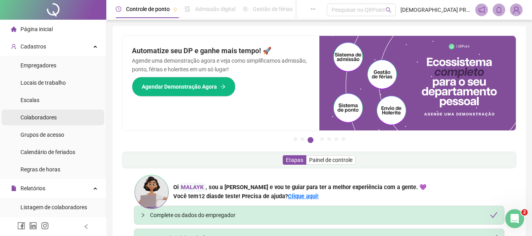
click at [48, 119] on span "Colaboradores" at bounding box center [38, 117] width 36 height 6
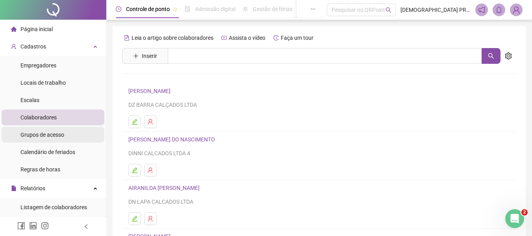
click at [57, 133] on span "Grupos de acesso" at bounding box center [42, 135] width 44 height 6
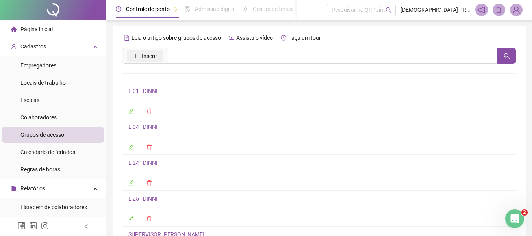
click at [151, 56] on span "Inserir" at bounding box center [149, 56] width 15 height 9
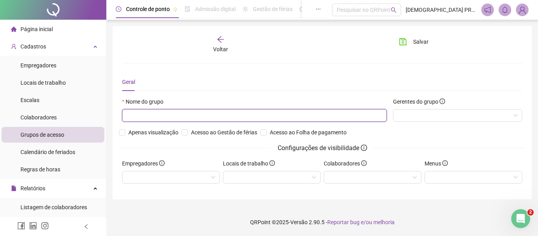
click at [185, 116] on input "text" at bounding box center [254, 115] width 265 height 13
type input "**********"
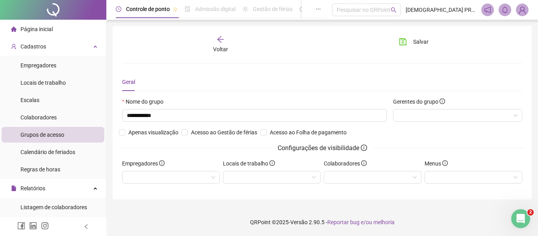
click at [169, 128] on div "**********" at bounding box center [254, 112] width 271 height 31
click at [168, 131] on span "Apenas visualização" at bounding box center [153, 132] width 56 height 9
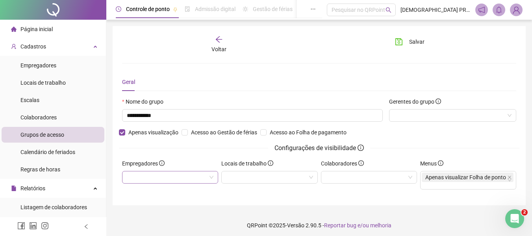
click at [179, 178] on div at bounding box center [170, 177] width 96 height 13
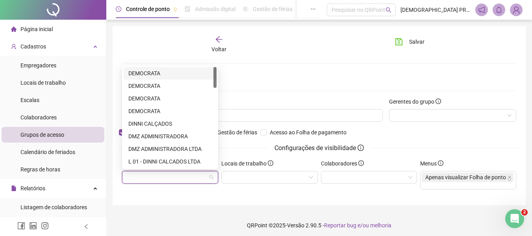
type input "*"
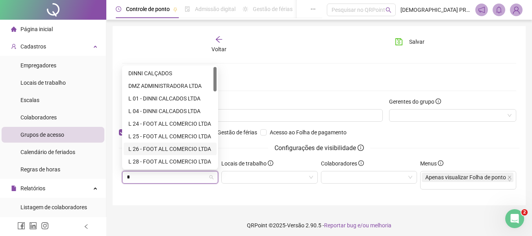
click at [164, 147] on div "L 26 - FOOT ALL COMERCIO LTDA" at bounding box center [169, 149] width 83 height 9
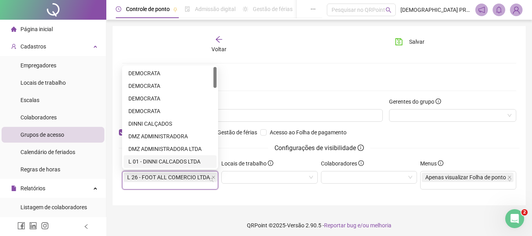
click at [267, 187] on div "Locais de trabalho" at bounding box center [269, 177] width 99 height 37
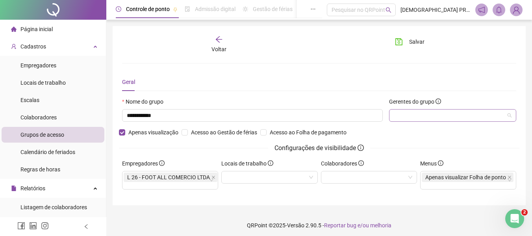
click at [437, 113] on div at bounding box center [452, 115] width 127 height 13
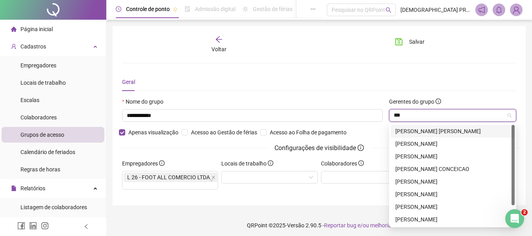
type input "****"
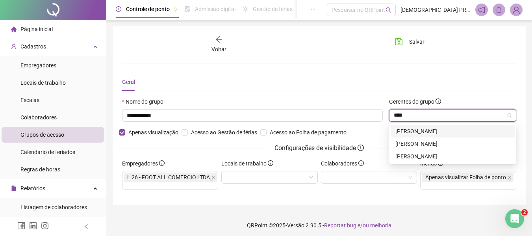
click at [434, 130] on div "[PERSON_NAME]" at bounding box center [452, 131] width 115 height 9
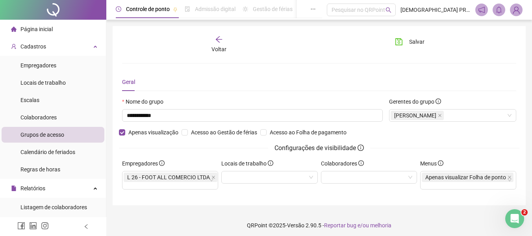
click at [345, 199] on div "**********" at bounding box center [319, 115] width 413 height 179
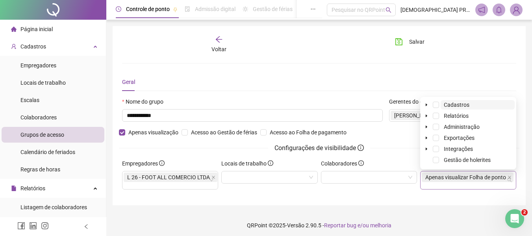
click at [438, 180] on span "Apenas visualizar Folha de ponto" at bounding box center [465, 177] width 81 height 6
click at [437, 129] on span at bounding box center [436, 127] width 6 height 6
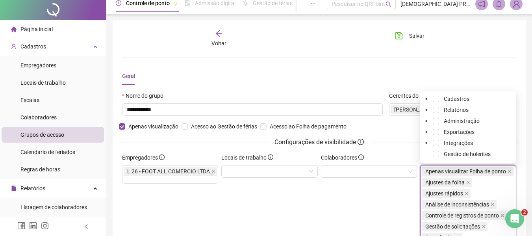
scroll to position [79, 0]
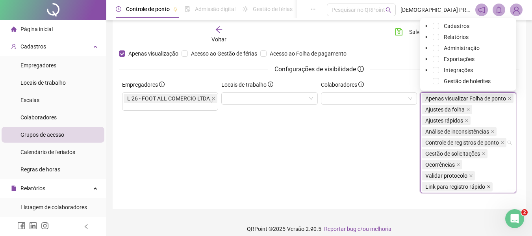
click at [487, 184] on span at bounding box center [489, 186] width 4 height 9
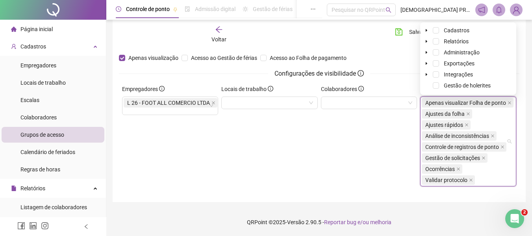
scroll to position [74, 0]
click at [473, 180] on span "Validar protocolo" at bounding box center [448, 179] width 53 height 9
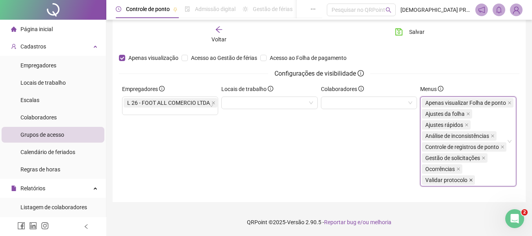
click at [471, 181] on icon "close" at bounding box center [471, 180] width 4 height 4
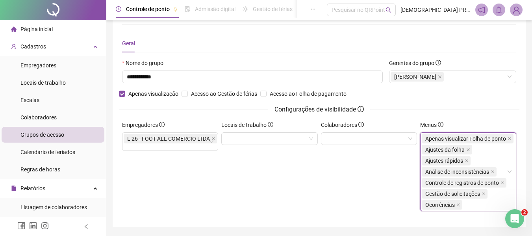
scroll to position [0, 0]
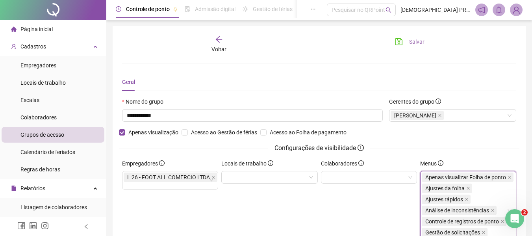
click at [423, 38] on button "Salvar" at bounding box center [409, 41] width 41 height 13
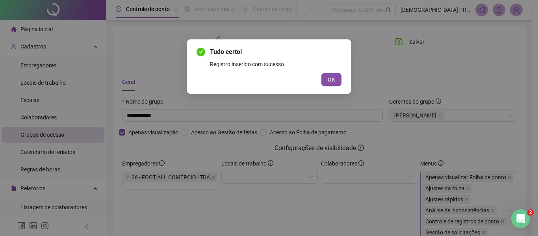
click at [324, 82] on button "OK" at bounding box center [331, 79] width 20 height 13
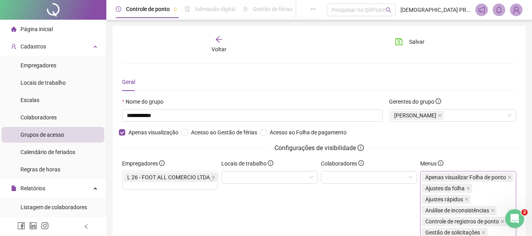
click at [218, 41] on icon "arrow-left" at bounding box center [219, 39] width 6 height 6
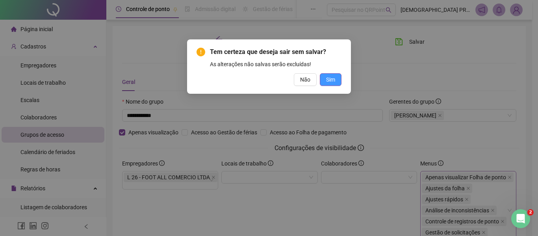
click at [330, 82] on span "Sim" at bounding box center [330, 79] width 9 height 9
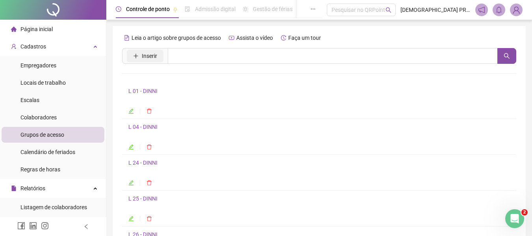
click at [151, 53] on span "Inserir" at bounding box center [149, 56] width 15 height 9
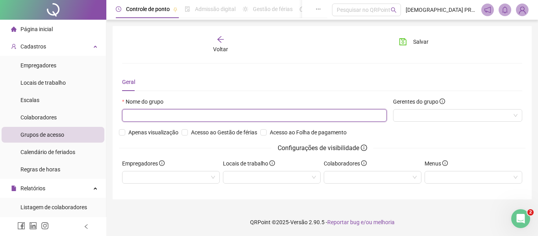
click at [163, 116] on input "text" at bounding box center [254, 115] width 265 height 13
click at [413, 115] on div at bounding box center [457, 115] width 129 height 13
type input "**********"
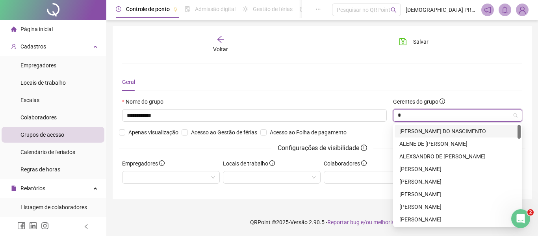
type input "**"
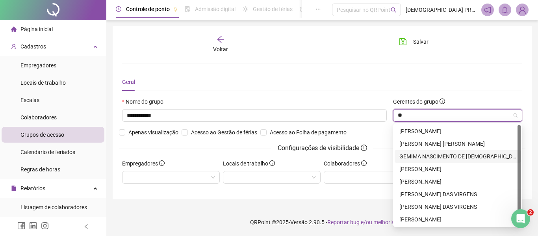
click at [434, 153] on div "GEMIMA NASCIMENTO DE [DEMOGRAPHIC_DATA]" at bounding box center [457, 156] width 117 height 9
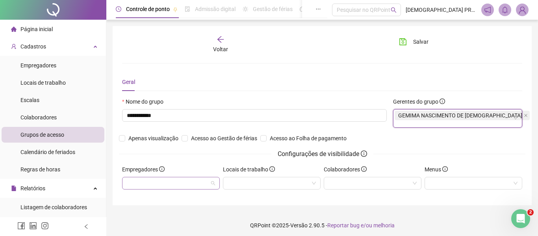
click at [160, 177] on div at bounding box center [171, 183] width 98 height 13
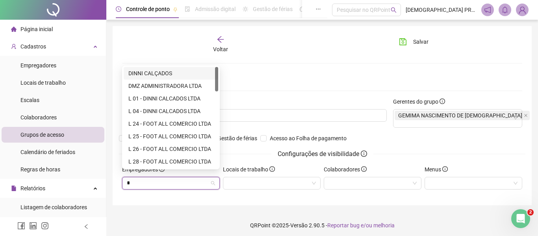
type input "*"
click at [158, 133] on div "L 28 - FOOT ALL COMERCIO LTDA" at bounding box center [170, 136] width 85 height 9
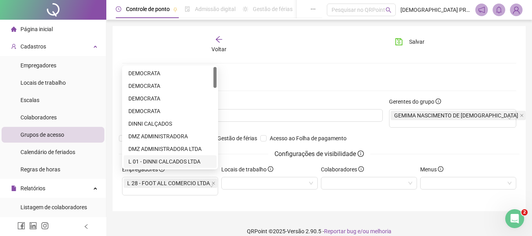
click at [295, 198] on div "**********" at bounding box center [319, 118] width 413 height 185
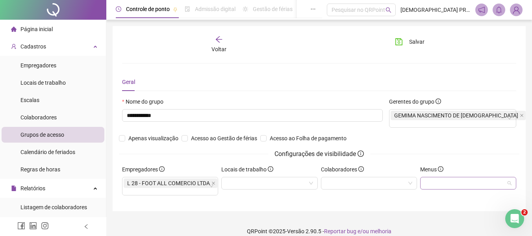
click at [437, 177] on div at bounding box center [468, 183] width 96 height 13
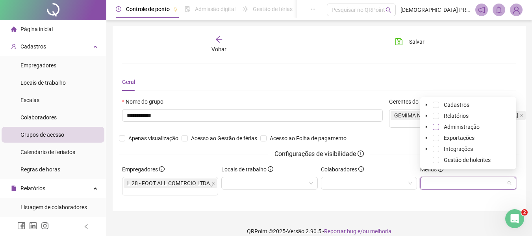
click at [439, 127] on span at bounding box center [436, 127] width 6 height 6
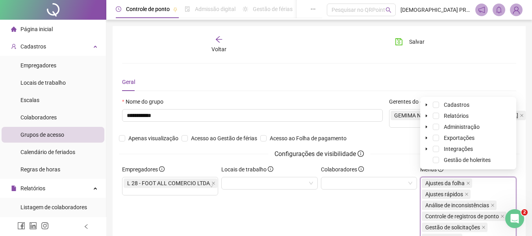
scroll to position [39, 0]
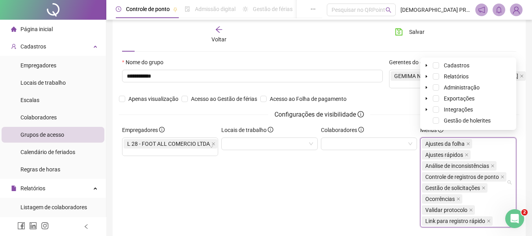
click at [485, 216] on span "Link para registro rápido" at bounding box center [457, 220] width 71 height 9
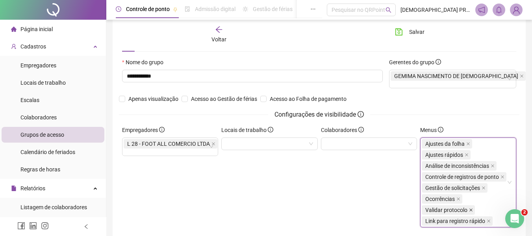
click at [470, 208] on icon "close" at bounding box center [471, 210] width 4 height 4
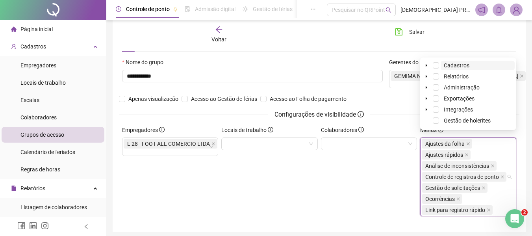
click at [486, 205] on span "Link para registro rápido" at bounding box center [457, 209] width 71 height 9
click at [487, 208] on icon "close" at bounding box center [489, 210] width 4 height 4
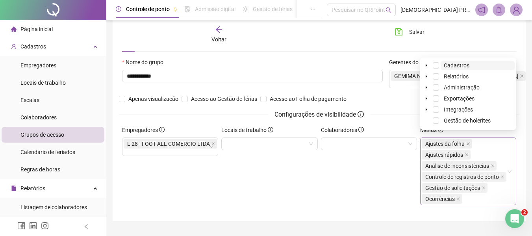
click at [347, 187] on div "Colaboradores" at bounding box center [368, 169] width 99 height 86
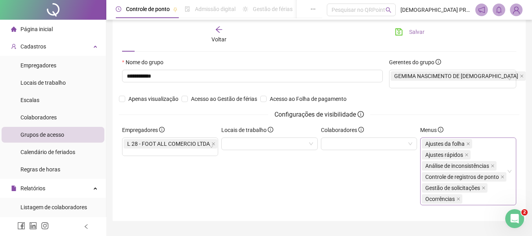
click at [408, 29] on button "Salvar" at bounding box center [409, 32] width 41 height 13
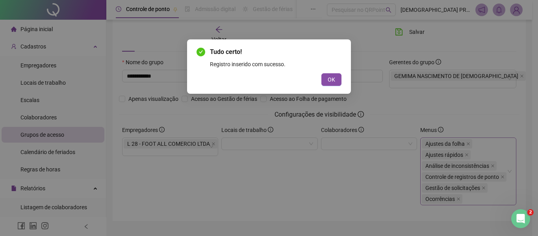
click at [321, 81] on div "OK" at bounding box center [268, 79] width 145 height 13
click at [330, 79] on span "OK" at bounding box center [331, 79] width 7 height 9
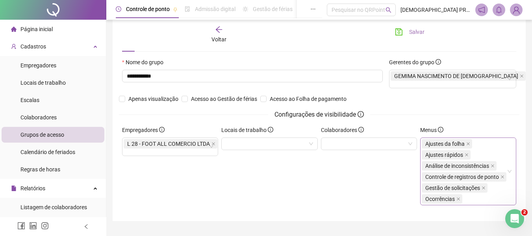
click at [415, 35] on span "Salvar" at bounding box center [416, 32] width 15 height 9
click at [219, 31] on icon "arrow-left" at bounding box center [219, 30] width 8 height 8
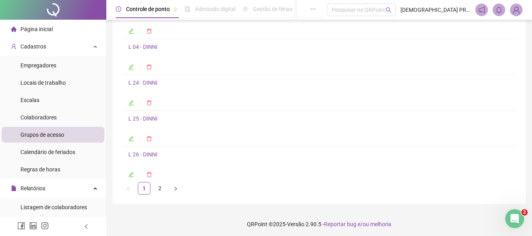
scroll to position [82, 0]
click at [161, 184] on link "2" at bounding box center [160, 186] width 12 height 12
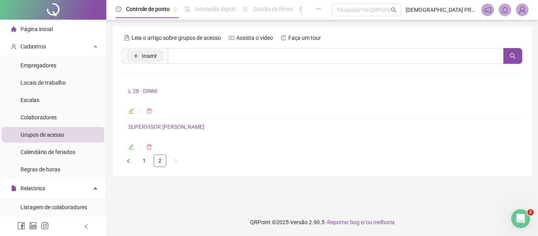
click at [150, 58] on span "Inserir" at bounding box center [149, 56] width 15 height 9
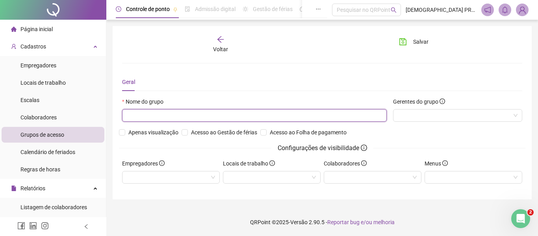
click at [163, 115] on input "text" at bounding box center [254, 115] width 265 height 13
click at [404, 117] on div at bounding box center [457, 115] width 129 height 13
type input "**********"
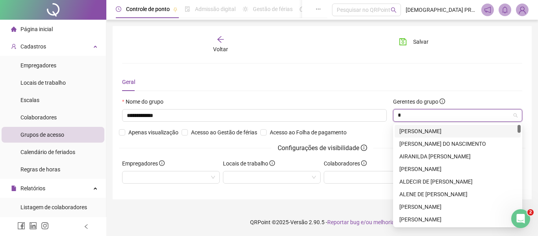
type input "**"
drag, startPoint x: 415, startPoint y: 132, endPoint x: 376, endPoint y: 147, distance: 41.8
click at [415, 132] on div "[PERSON_NAME]" at bounding box center [457, 131] width 117 height 9
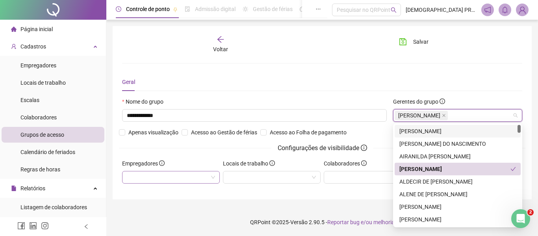
click at [182, 180] on div at bounding box center [171, 177] width 98 height 13
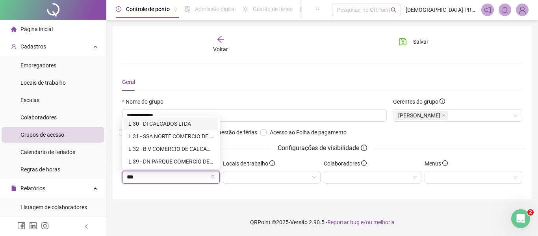
type input "****"
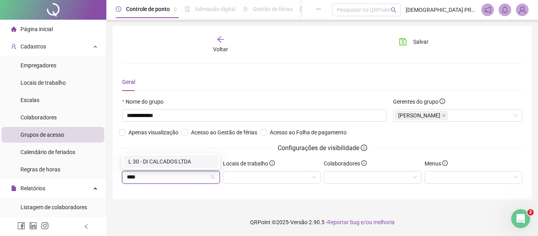
click at [168, 163] on div "L 30 - DI CALCADOS LTDA" at bounding box center [170, 161] width 85 height 9
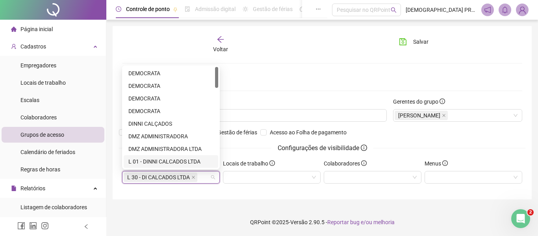
click at [182, 206] on div "**********" at bounding box center [322, 118] width 432 height 236
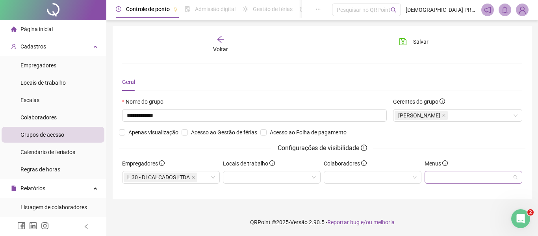
click at [442, 173] on div at bounding box center [473, 177] width 98 height 13
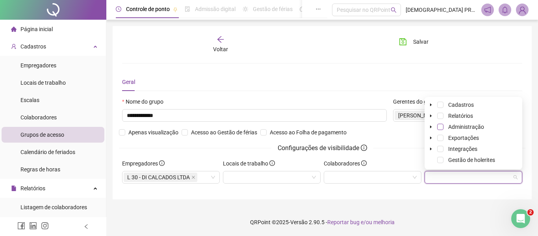
click at [440, 128] on span at bounding box center [440, 127] width 6 height 6
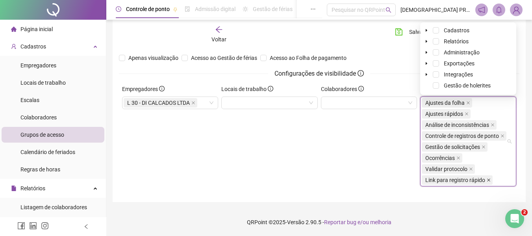
click at [490, 177] on span at bounding box center [489, 180] width 4 height 9
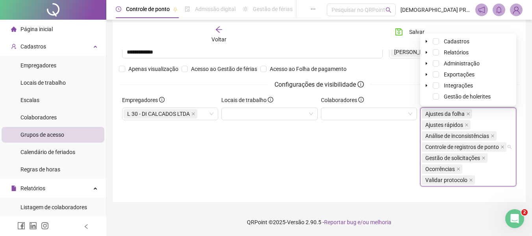
scroll to position [63, 0]
click at [471, 180] on icon "close" at bounding box center [471, 180] width 4 height 4
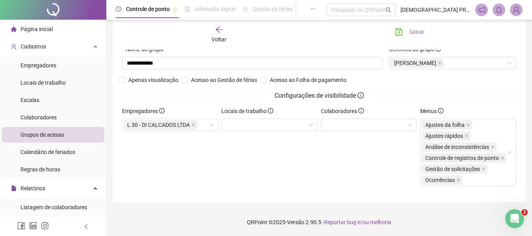
drag, startPoint x: 402, startPoint y: 34, endPoint x: 405, endPoint y: 30, distance: 4.5
click at [404, 31] on button "Salvar" at bounding box center [409, 32] width 41 height 13
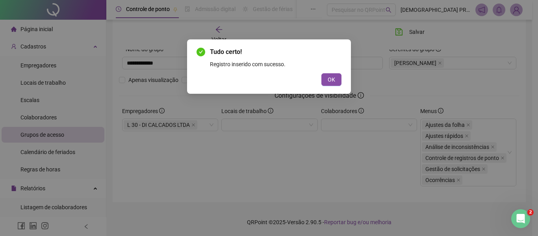
click at [332, 80] on span "OK" at bounding box center [331, 79] width 7 height 9
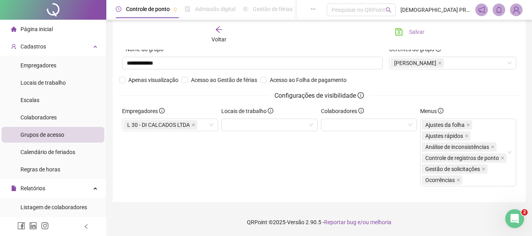
click at [411, 33] on span "Salvar" at bounding box center [416, 32] width 15 height 9
click at [221, 30] on icon "arrow-left" at bounding box center [219, 30] width 8 height 8
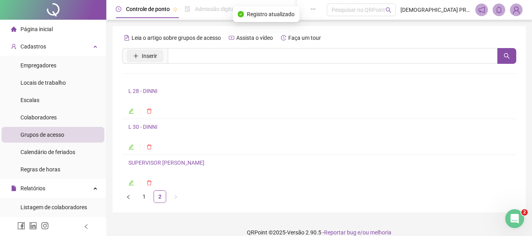
click at [152, 56] on span "Inserir" at bounding box center [149, 56] width 15 height 9
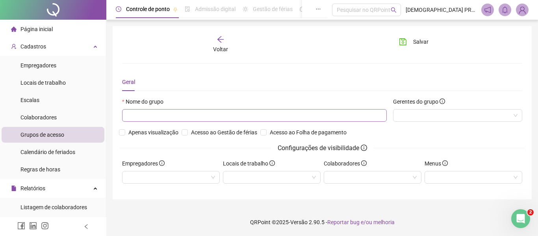
click at [180, 121] on div "Nome do grupo" at bounding box center [254, 112] width 271 height 31
click at [180, 115] on input "text" at bounding box center [254, 115] width 265 height 13
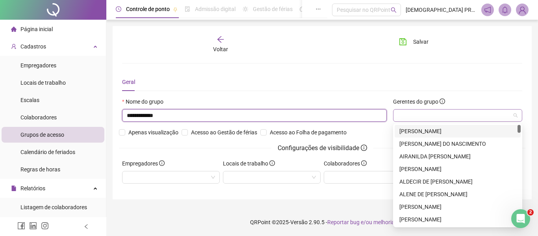
click at [410, 117] on div at bounding box center [457, 115] width 129 height 13
type input "**********"
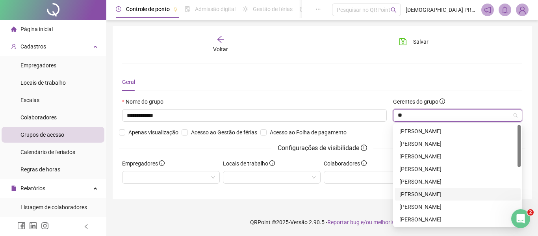
type input "***"
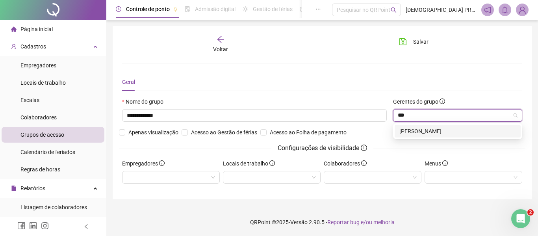
click at [423, 131] on div "[PERSON_NAME]" at bounding box center [457, 131] width 117 height 9
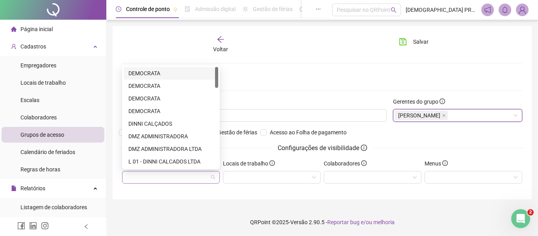
click at [164, 177] on div at bounding box center [171, 177] width 98 height 13
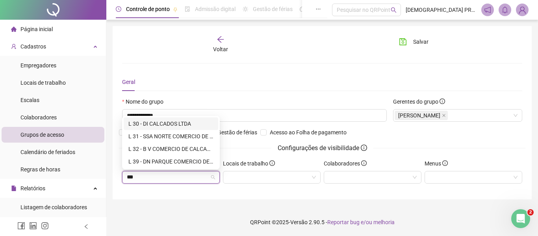
type input "****"
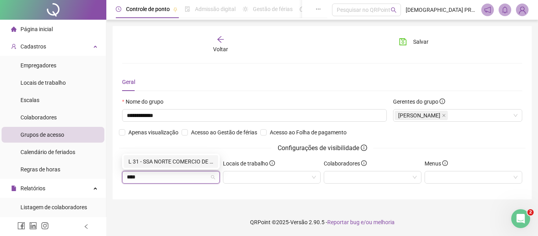
click at [178, 161] on div "L 31 - SSA NORTE COMERCIO DE CALCADOS LTDA" at bounding box center [170, 161] width 85 height 9
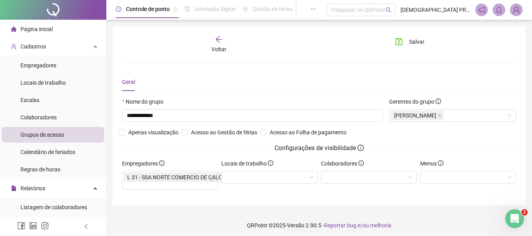
click at [243, 217] on footer "QRPoint © 2025 - Versão 2.90.5 - Reportar bug e/ou melhoria" at bounding box center [319, 225] width 426 height 28
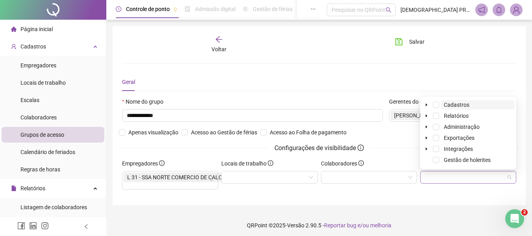
click at [441, 174] on div at bounding box center [468, 177] width 96 height 13
click at [437, 125] on span at bounding box center [436, 127] width 6 height 6
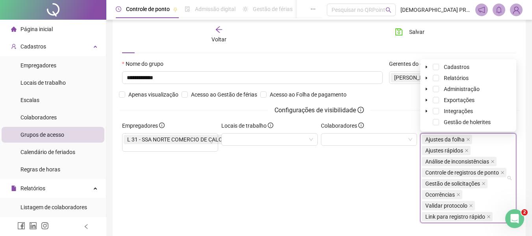
scroll to position [74, 0]
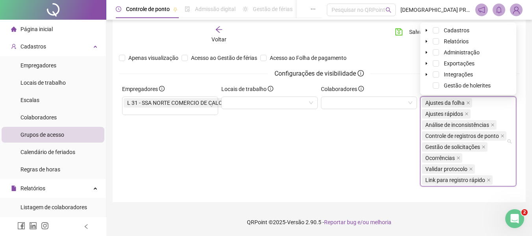
click at [487, 178] on icon "close" at bounding box center [489, 180] width 4 height 4
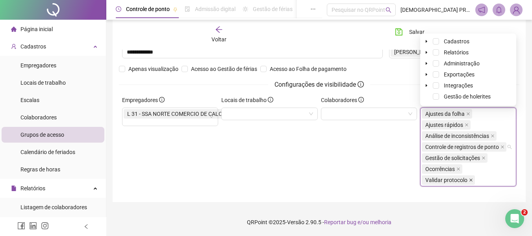
click at [472, 180] on icon "close" at bounding box center [471, 180] width 4 height 4
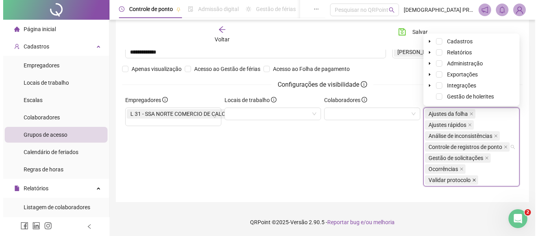
scroll to position [52, 0]
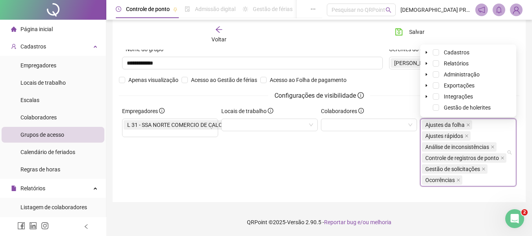
click at [352, 178] on div "Colaboradores" at bounding box center [368, 150] width 99 height 86
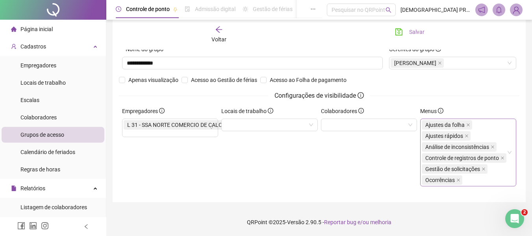
click at [406, 32] on button "Salvar" at bounding box center [409, 32] width 41 height 13
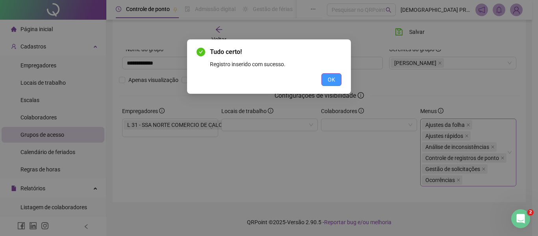
click at [331, 83] on span "OK" at bounding box center [331, 79] width 7 height 9
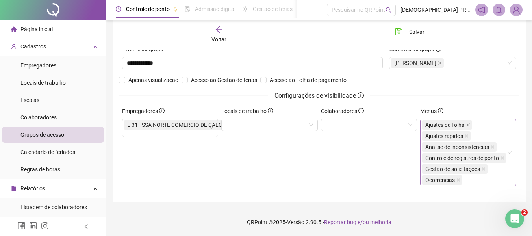
click at [222, 25] on div "Voltar Salvar" at bounding box center [319, 35] width 400 height 30
click at [217, 30] on icon "arrow-left" at bounding box center [219, 29] width 6 height 6
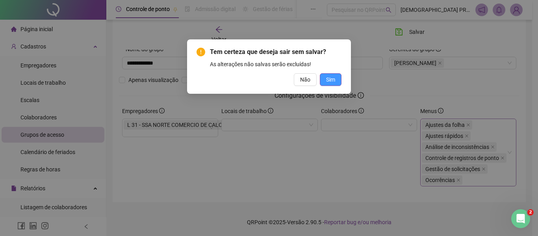
click at [332, 79] on span "Sim" at bounding box center [330, 79] width 9 height 9
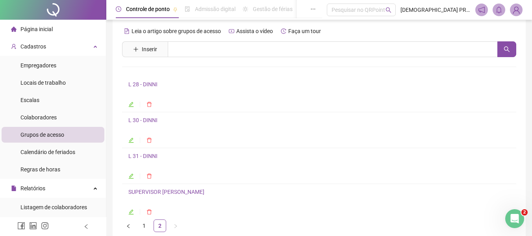
scroll to position [0, 0]
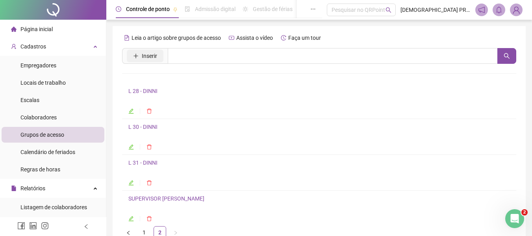
click at [145, 53] on span "Inserir" at bounding box center [149, 56] width 15 height 9
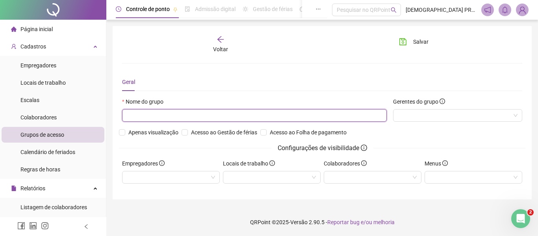
click at [201, 114] on input "text" at bounding box center [254, 115] width 265 height 13
click at [424, 116] on div at bounding box center [457, 115] width 129 height 13
type input "**********"
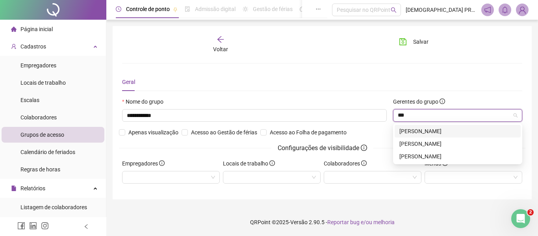
type input "****"
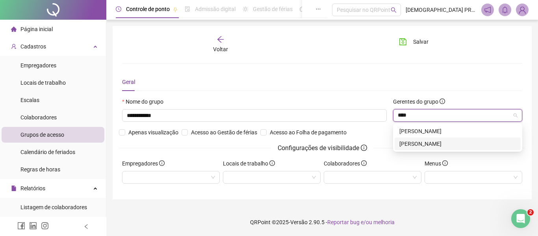
click at [420, 143] on div "[PERSON_NAME]" at bounding box center [457, 143] width 117 height 9
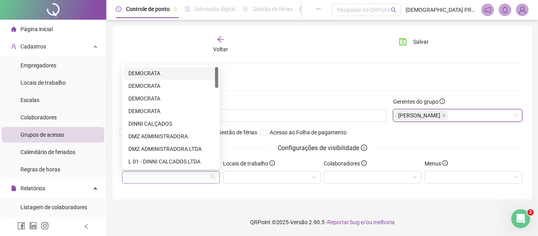
click at [186, 183] on div at bounding box center [171, 177] width 98 height 13
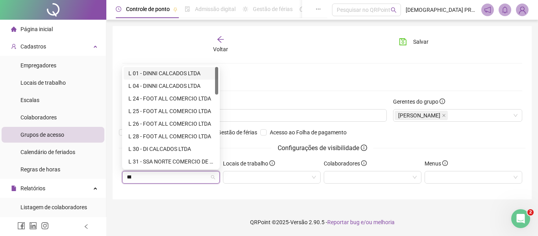
type input "****"
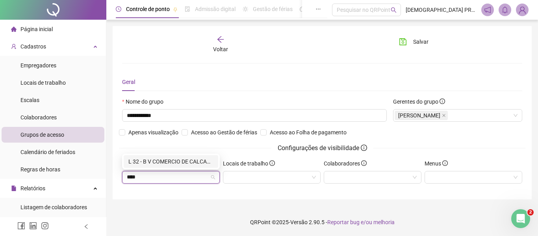
click at [188, 161] on div "L 32 - B V COMERCIO DE CALCADOS LTDA." at bounding box center [170, 161] width 85 height 9
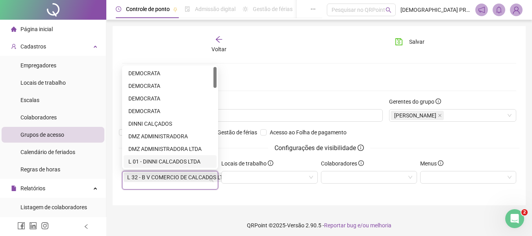
drag, startPoint x: 320, startPoint y: 206, endPoint x: 377, endPoint y: 193, distance: 58.3
click at [322, 204] on div "**********" at bounding box center [319, 115] width 413 height 179
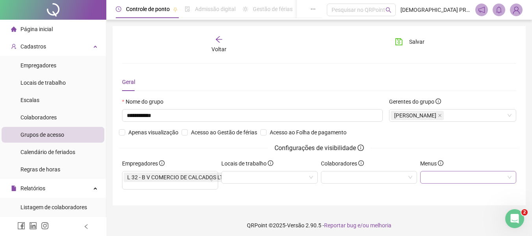
click at [439, 176] on div at bounding box center [468, 177] width 96 height 13
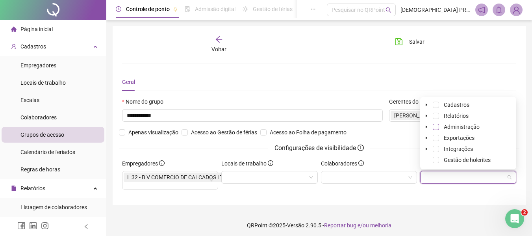
click at [438, 127] on span at bounding box center [436, 127] width 6 height 6
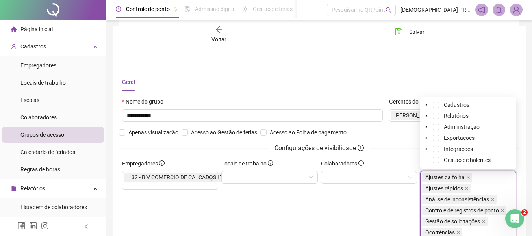
scroll to position [74, 0]
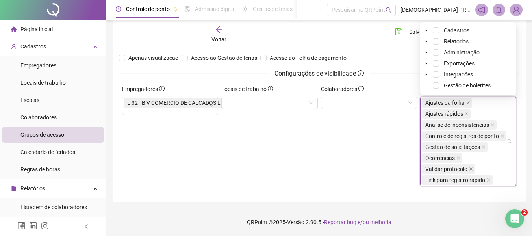
drag, startPoint x: 491, startPoint y: 180, endPoint x: 484, endPoint y: 175, distance: 9.1
click at [491, 180] on span "Link para registro rápido" at bounding box center [457, 179] width 71 height 9
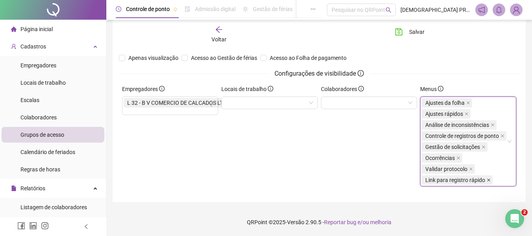
drag, startPoint x: 471, startPoint y: 171, endPoint x: 486, endPoint y: 179, distance: 17.6
click at [471, 171] on icon "close" at bounding box center [471, 169] width 4 height 4
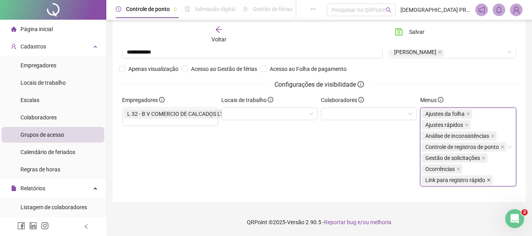
click at [489, 181] on icon "close" at bounding box center [489, 180] width 4 height 4
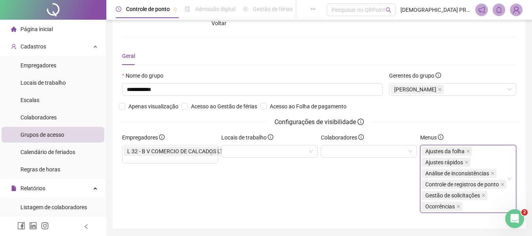
scroll to position [0, 0]
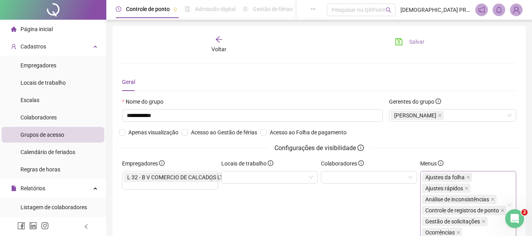
click at [410, 40] on span "Salvar" at bounding box center [416, 41] width 15 height 9
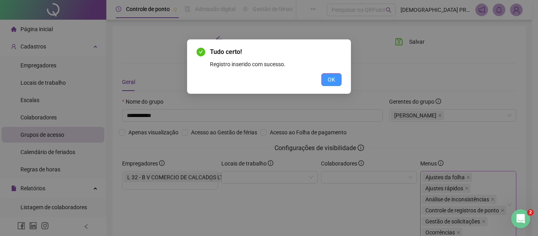
click at [339, 78] on button "OK" at bounding box center [331, 79] width 20 height 13
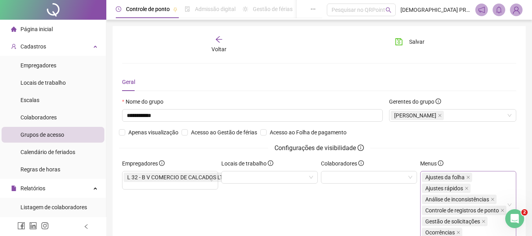
click at [221, 38] on icon "arrow-left" at bounding box center [219, 39] width 8 height 8
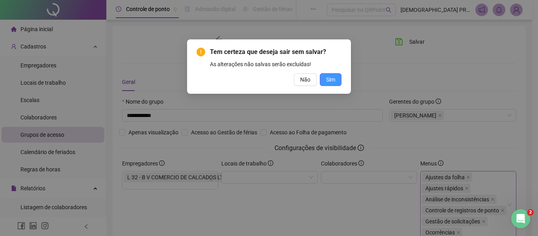
click at [322, 77] on button "Sim" at bounding box center [331, 79] width 22 height 13
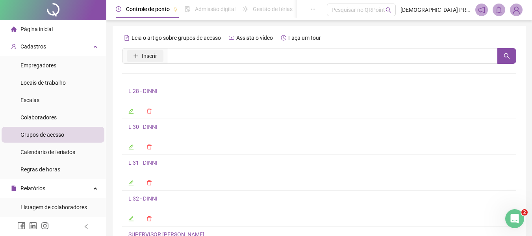
click at [139, 55] on button "Inserir" at bounding box center [145, 56] width 37 height 13
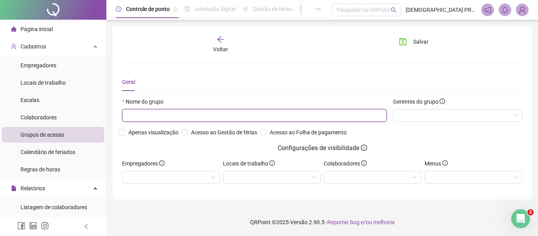
click at [171, 115] on input "text" at bounding box center [254, 115] width 265 height 13
click at [413, 115] on div at bounding box center [457, 115] width 129 height 13
type input "**********"
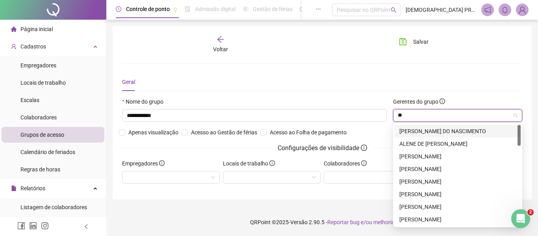
type input "***"
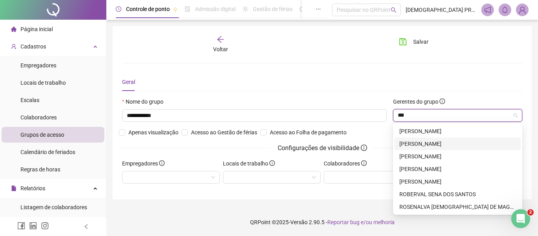
click at [432, 143] on div "[PERSON_NAME]" at bounding box center [457, 143] width 117 height 9
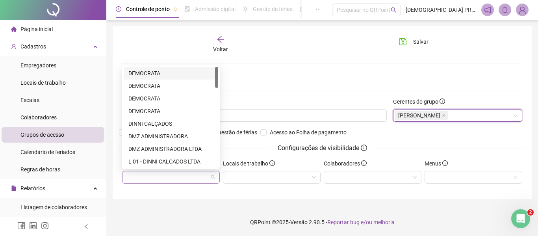
click at [173, 181] on div at bounding box center [171, 177] width 98 height 13
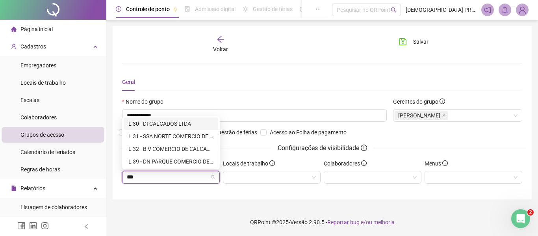
type input "****"
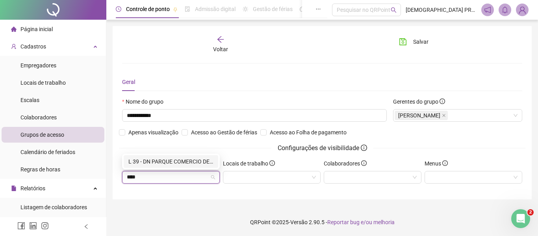
click at [175, 157] on div "L 39 - DN PARQUE COMERCIO DE CALCADOS LTDA" at bounding box center [170, 161] width 85 height 9
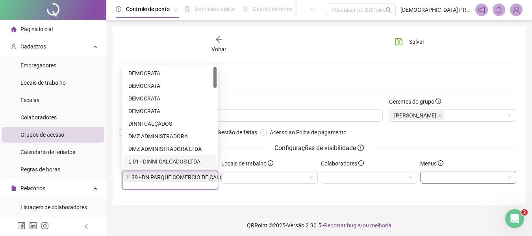
click at [441, 175] on div at bounding box center [468, 177] width 96 height 13
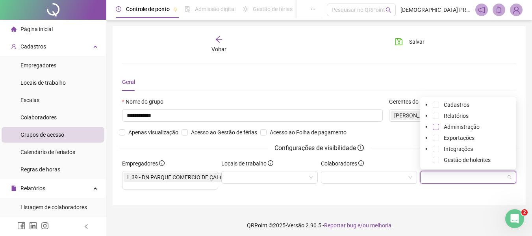
click at [436, 127] on span at bounding box center [436, 127] width 6 height 6
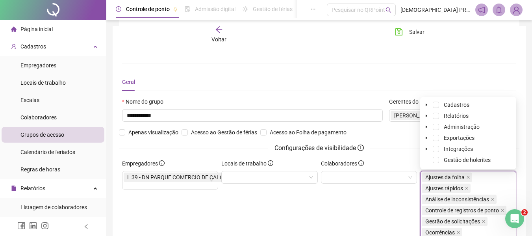
scroll to position [74, 0]
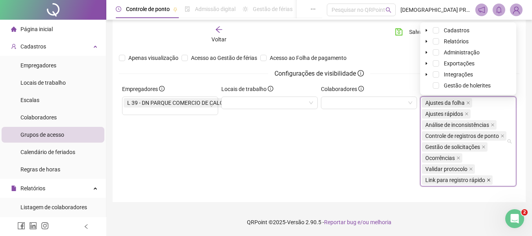
click at [487, 180] on icon "close" at bounding box center [489, 180] width 4 height 4
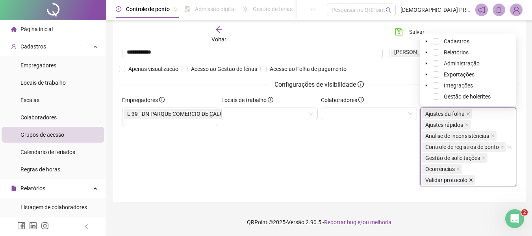
click at [471, 179] on icon "close" at bounding box center [470, 179] width 3 height 3
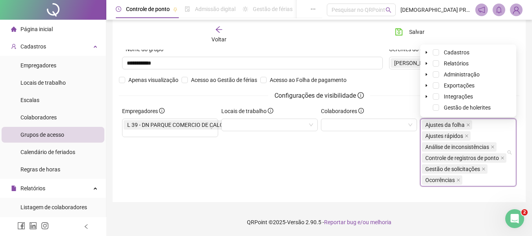
scroll to position [52, 0]
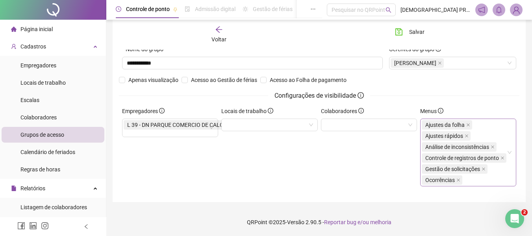
click at [348, 177] on div "Colaboradores" at bounding box center [368, 150] width 99 height 86
click at [409, 33] on button "Salvar" at bounding box center [409, 32] width 41 height 13
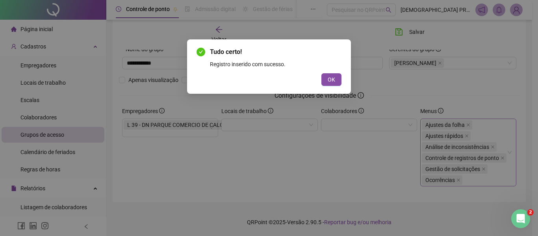
click at [335, 79] on button "OK" at bounding box center [331, 79] width 20 height 13
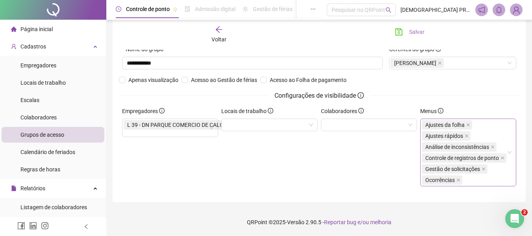
click at [408, 30] on button "Salvar" at bounding box center [409, 32] width 41 height 13
click at [220, 28] on icon "arrow-left" at bounding box center [219, 30] width 8 height 8
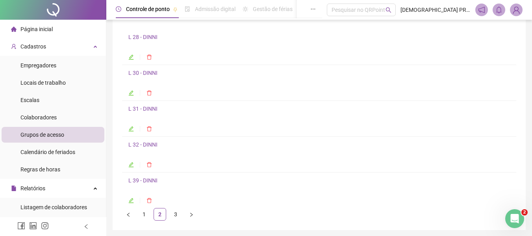
scroll to position [3, 0]
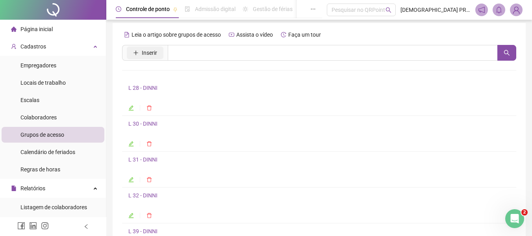
click at [152, 52] on span "Inserir" at bounding box center [149, 52] width 15 height 9
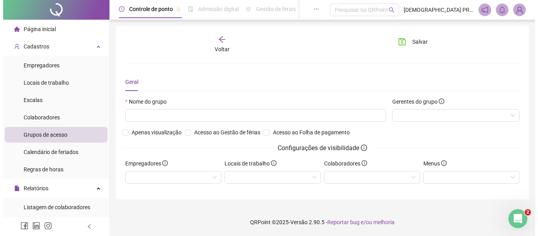
scroll to position [0, 0]
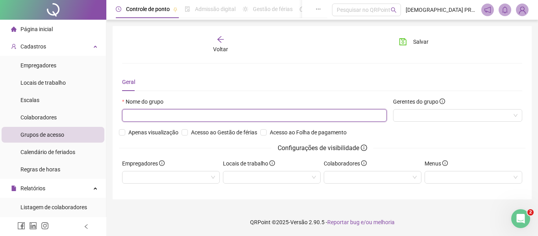
click at [167, 117] on input "text" at bounding box center [254, 115] width 265 height 13
click at [414, 114] on div at bounding box center [457, 115] width 129 height 13
type input "**********"
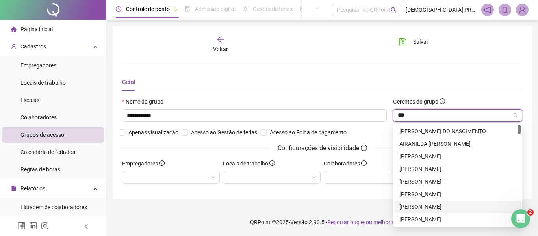
type input "****"
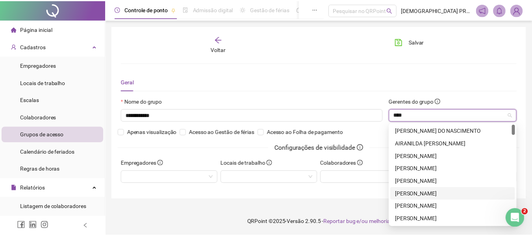
scroll to position [39, 0]
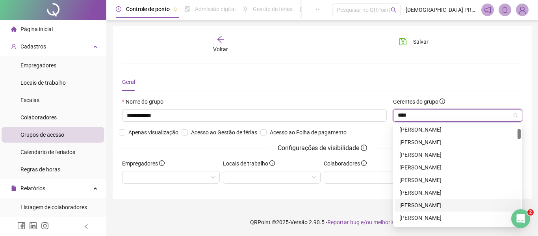
click at [416, 204] on div "[PERSON_NAME]" at bounding box center [457, 205] width 117 height 9
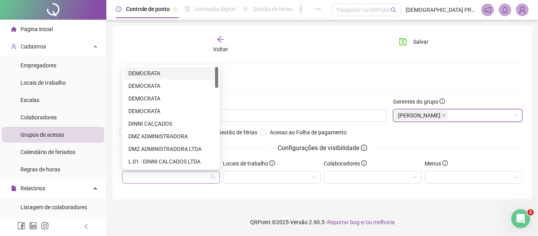
click at [146, 178] on div at bounding box center [171, 177] width 98 height 13
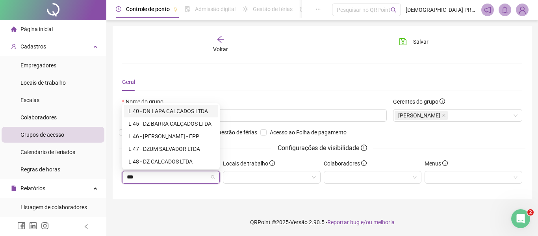
type input "****"
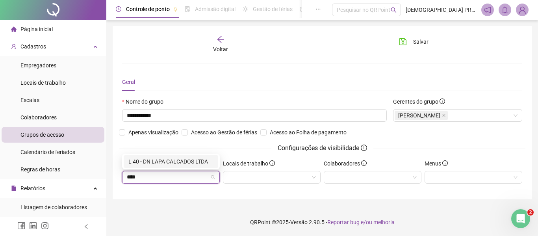
click at [157, 160] on div "L 40 - DN LAPA CALCADOS LTDA" at bounding box center [170, 161] width 85 height 9
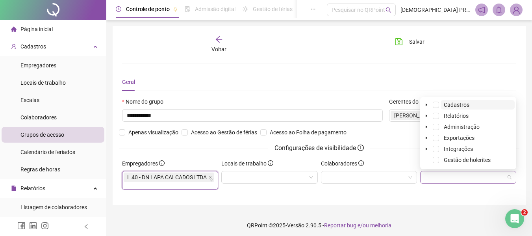
click at [435, 176] on div at bounding box center [468, 177] width 96 height 13
click at [437, 126] on span at bounding box center [436, 127] width 6 height 6
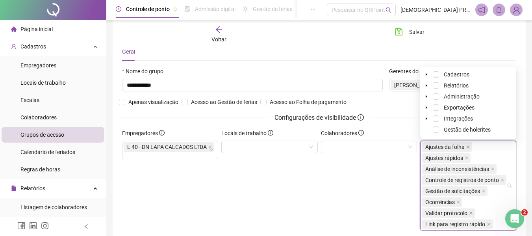
scroll to position [74, 0]
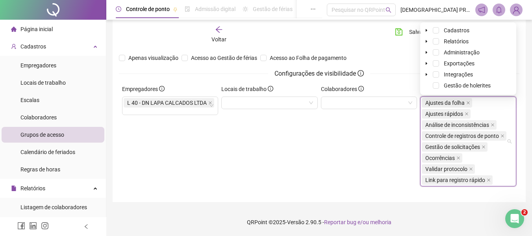
drag, startPoint x: 489, startPoint y: 180, endPoint x: 482, endPoint y: 176, distance: 8.1
click at [489, 180] on icon "close" at bounding box center [489, 180] width 4 height 4
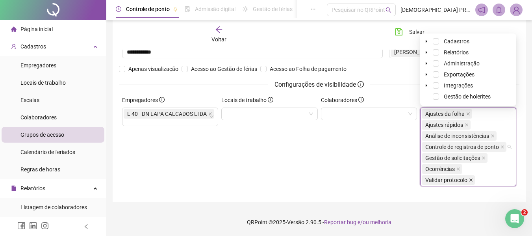
click at [471, 180] on icon "close" at bounding box center [471, 180] width 4 height 4
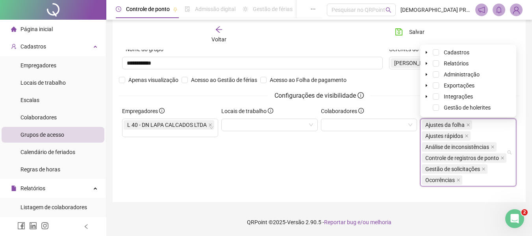
click at [355, 163] on div "Colaboradores" at bounding box center [368, 150] width 99 height 86
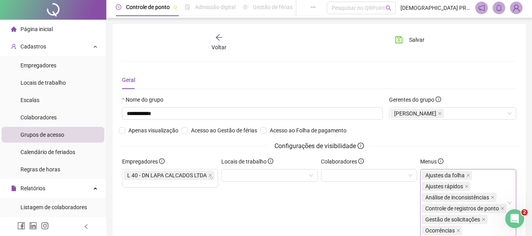
scroll to position [0, 0]
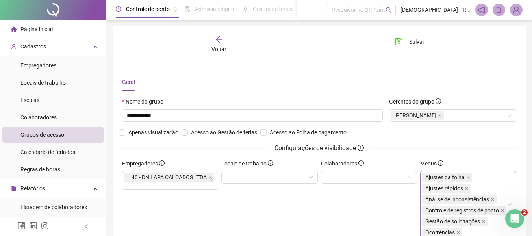
drag, startPoint x: 408, startPoint y: 41, endPoint x: 397, endPoint y: 54, distance: 17.6
click at [408, 41] on button "Salvar" at bounding box center [409, 41] width 41 height 13
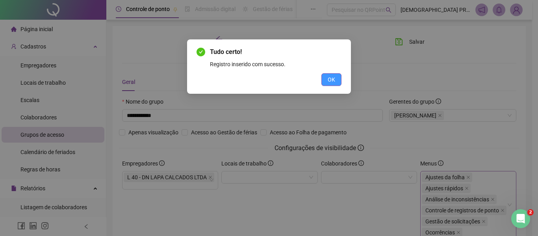
click at [334, 80] on span "OK" at bounding box center [331, 79] width 7 height 9
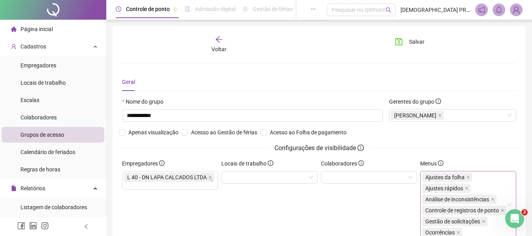
click at [217, 37] on icon "arrow-left" at bounding box center [219, 39] width 8 height 8
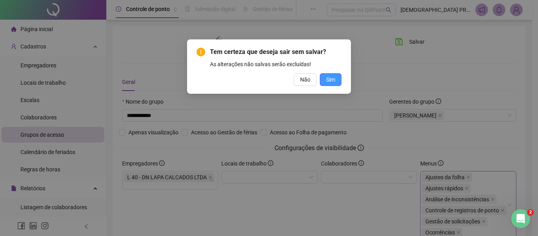
click at [326, 81] on span "Sim" at bounding box center [330, 79] width 9 height 9
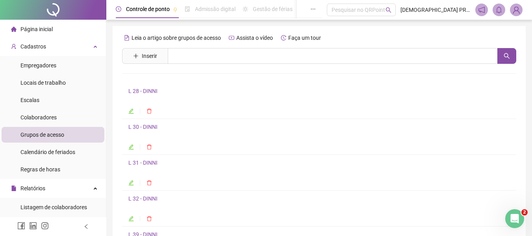
scroll to position [82, 0]
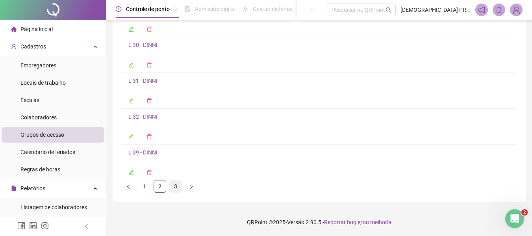
click at [174, 185] on link "3" at bounding box center [176, 186] width 12 height 12
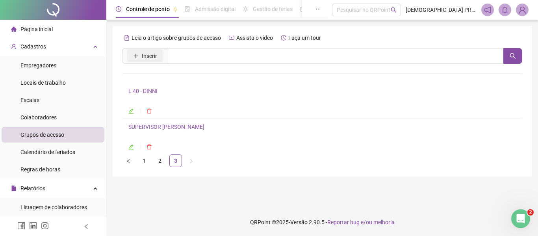
click at [148, 58] on span "Inserir" at bounding box center [149, 56] width 15 height 9
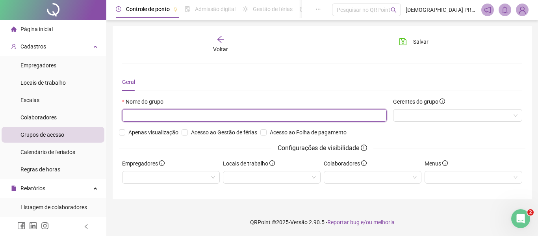
click at [174, 115] on input "text" at bounding box center [254, 115] width 265 height 13
type input "**********"
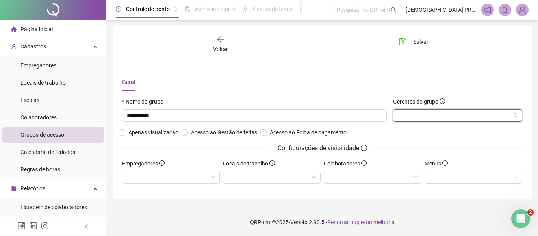
click at [427, 116] on div at bounding box center [457, 115] width 129 height 13
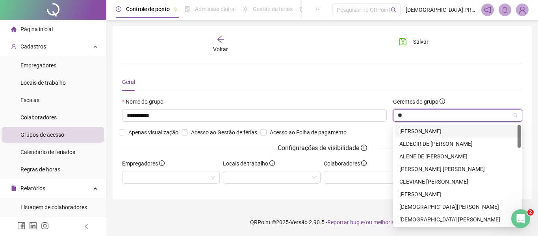
type input "***"
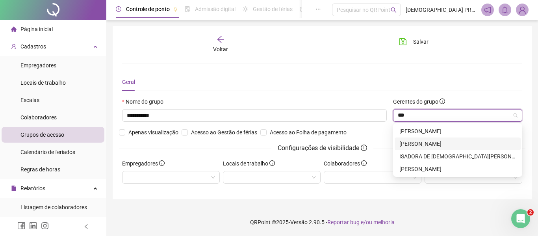
click at [436, 141] on div "[PERSON_NAME]" at bounding box center [457, 143] width 117 height 9
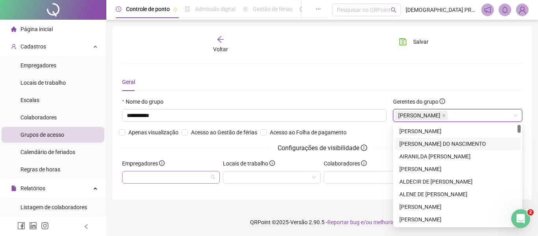
click at [187, 172] on div at bounding box center [171, 177] width 98 height 13
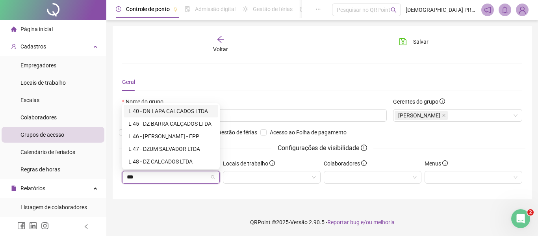
type input "****"
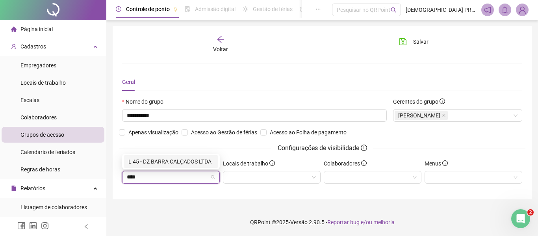
click at [193, 158] on div "L 45 - DZ BARRA CALÇADOS LTDA" at bounding box center [170, 161] width 85 height 9
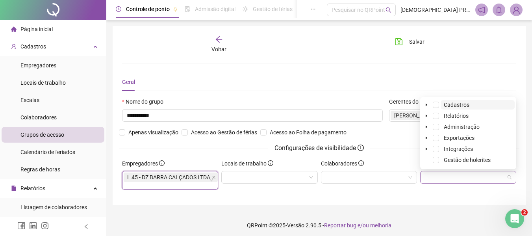
click at [450, 175] on div at bounding box center [468, 177] width 96 height 13
click at [437, 125] on span at bounding box center [436, 127] width 6 height 6
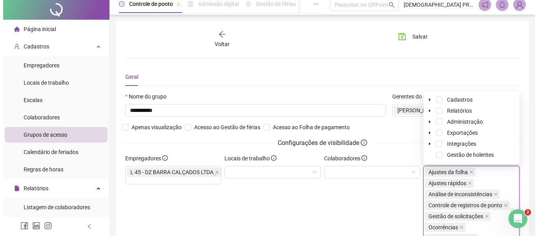
scroll to position [39, 0]
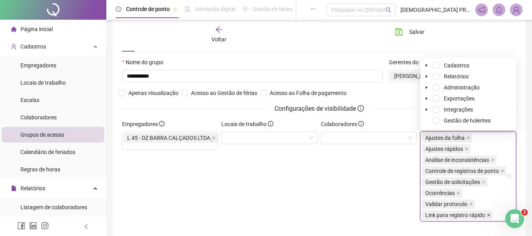
drag, startPoint x: 487, startPoint y: 216, endPoint x: 479, endPoint y: 208, distance: 11.7
click at [487, 216] on icon "close" at bounding box center [489, 215] width 4 height 4
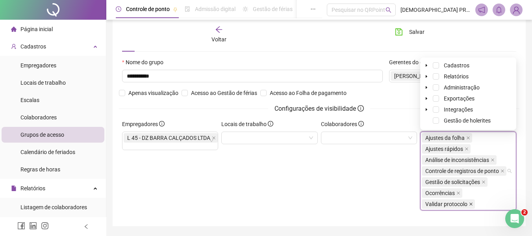
click at [469, 203] on icon "close" at bounding box center [471, 204] width 4 height 4
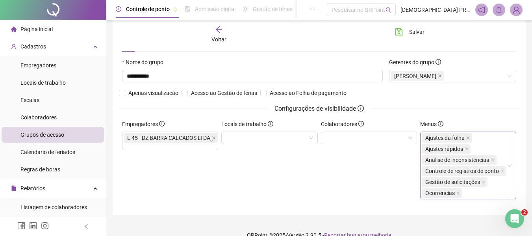
click at [356, 183] on div "Colaboradores" at bounding box center [368, 163] width 99 height 86
drag, startPoint x: 410, startPoint y: 25, endPoint x: 409, endPoint y: 32, distance: 6.3
click at [409, 27] on div "Voltar Salvar" at bounding box center [319, 35] width 400 height 30
click at [409, 32] on button "Salvar" at bounding box center [409, 32] width 41 height 13
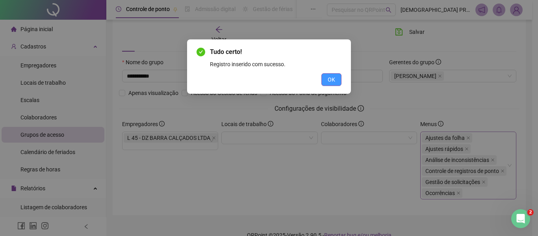
click at [331, 78] on span "OK" at bounding box center [331, 79] width 7 height 9
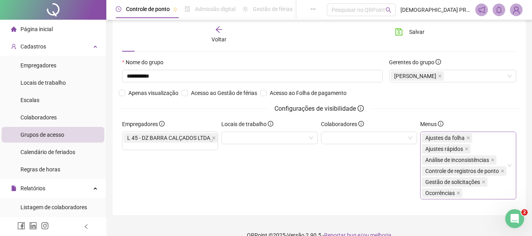
click at [220, 29] on icon "arrow-left" at bounding box center [219, 30] width 8 height 8
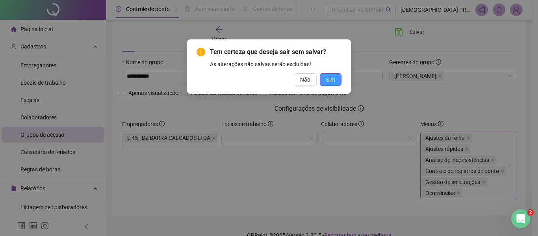
click at [327, 79] on span "Sim" at bounding box center [330, 79] width 9 height 9
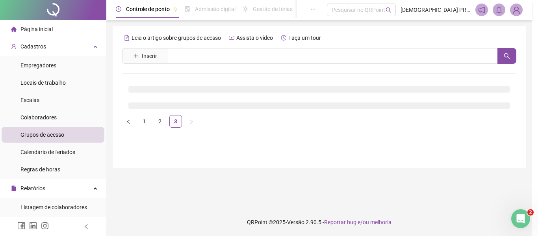
scroll to position [0, 0]
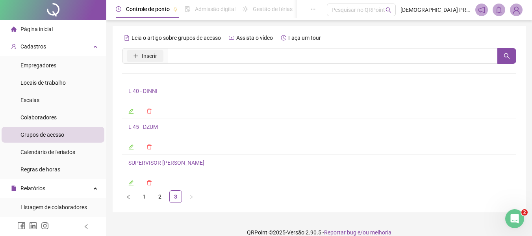
click at [145, 54] on span "Inserir" at bounding box center [149, 56] width 15 height 9
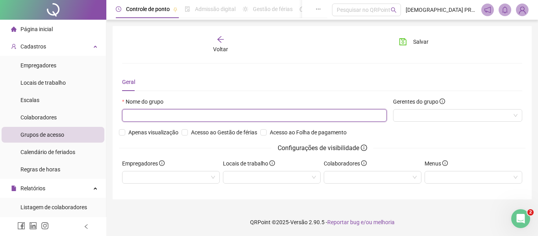
click at [188, 114] on input "text" at bounding box center [254, 115] width 265 height 13
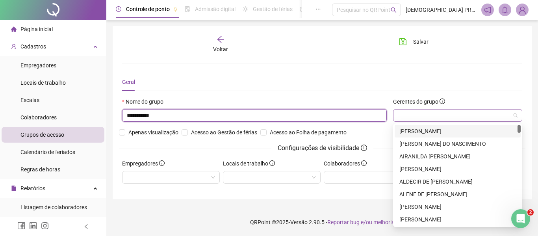
click at [417, 115] on div at bounding box center [457, 115] width 129 height 13
type input "**********"
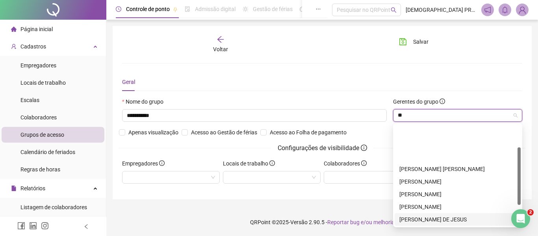
scroll to position [39, 0]
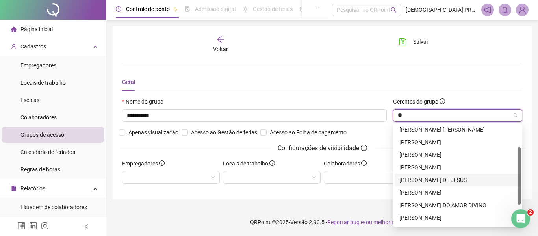
type input "*"
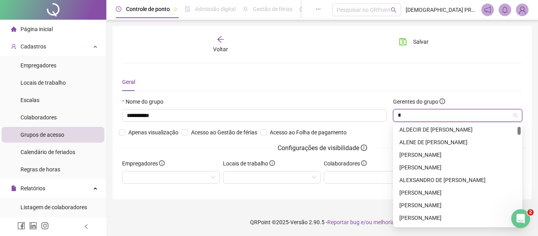
type input "***"
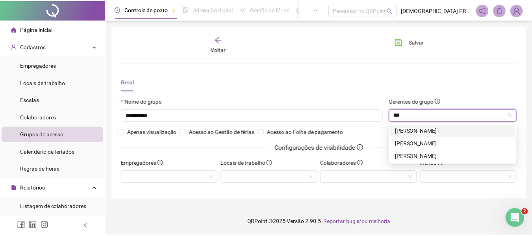
scroll to position [0, 0]
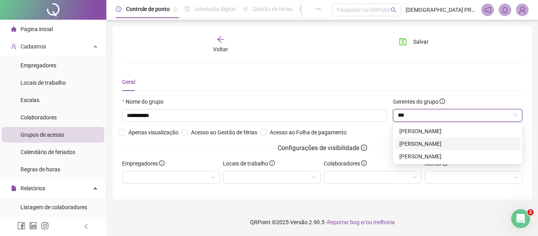
click at [447, 143] on div "[PERSON_NAME]" at bounding box center [457, 143] width 117 height 9
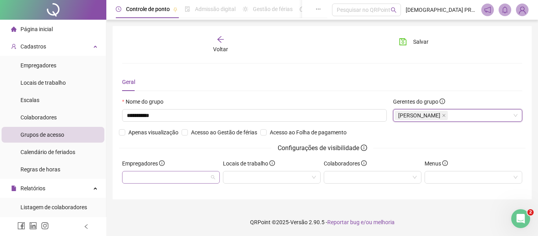
click at [185, 180] on div at bounding box center [171, 177] width 98 height 13
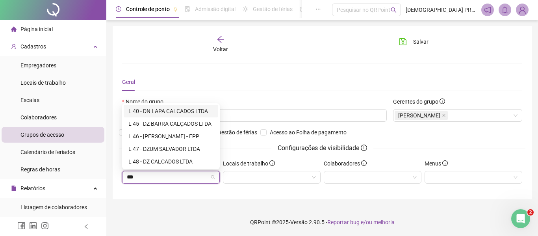
type input "****"
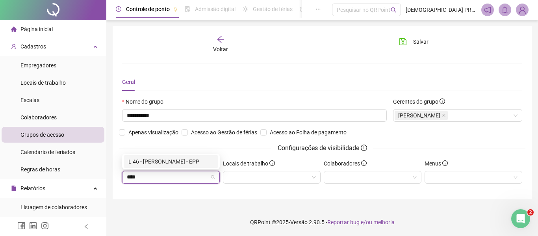
click at [195, 162] on div "L 46 - [PERSON_NAME] - EPP" at bounding box center [170, 161] width 85 height 9
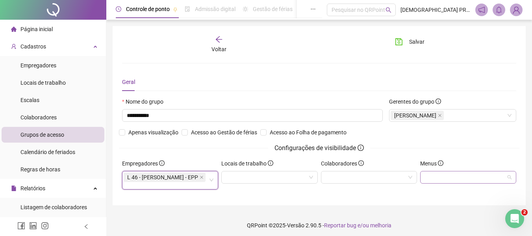
click at [445, 176] on div at bounding box center [468, 177] width 96 height 13
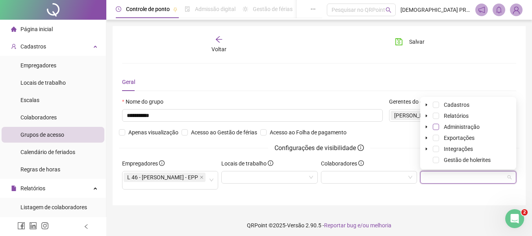
click at [439, 127] on span at bounding box center [436, 127] width 6 height 6
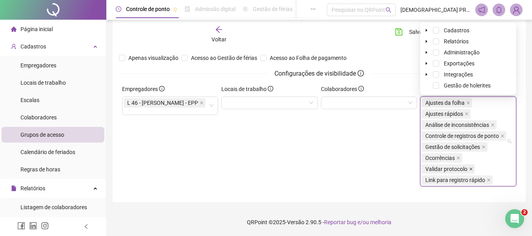
click at [471, 166] on span at bounding box center [471, 169] width 4 height 9
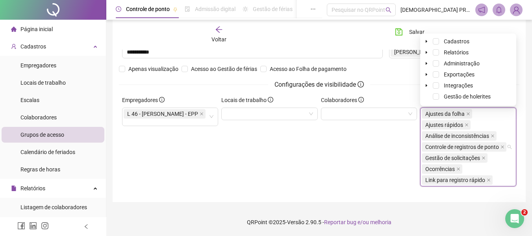
click at [487, 179] on icon "close" at bounding box center [489, 180] width 4 height 4
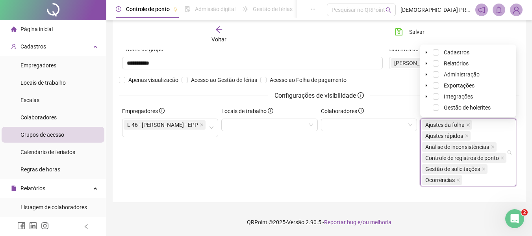
scroll to position [52, 0]
click at [265, 148] on div "Locais de trabalho" at bounding box center [269, 150] width 99 height 86
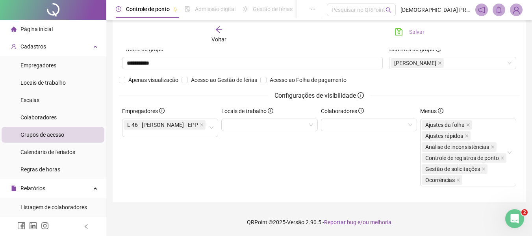
click at [408, 34] on button "Salvar" at bounding box center [409, 32] width 41 height 13
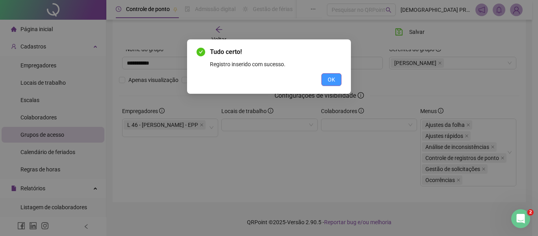
click at [329, 80] on span "OK" at bounding box center [331, 79] width 7 height 9
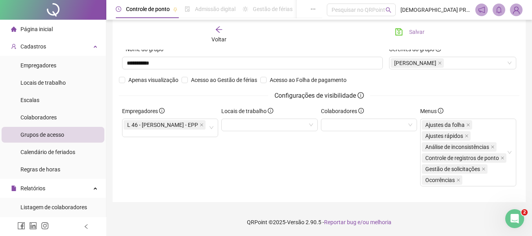
click at [424, 32] on button "Salvar" at bounding box center [409, 32] width 41 height 13
click at [221, 30] on icon "arrow-left" at bounding box center [219, 29] width 6 height 6
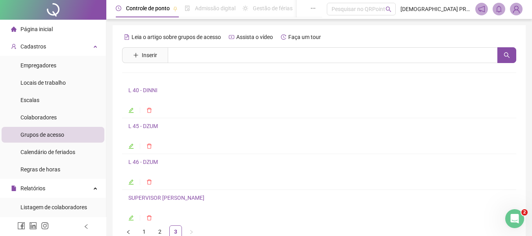
scroll to position [0, 0]
click at [145, 57] on span "Inserir" at bounding box center [149, 56] width 15 height 9
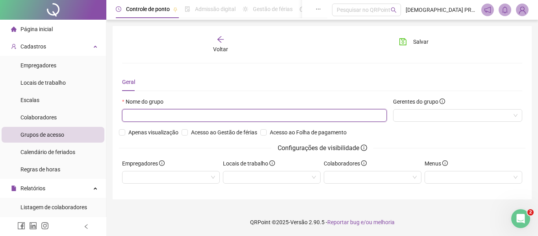
click at [199, 117] on input "text" at bounding box center [254, 115] width 265 height 13
click at [412, 117] on div at bounding box center [457, 115] width 129 height 13
type input "**********"
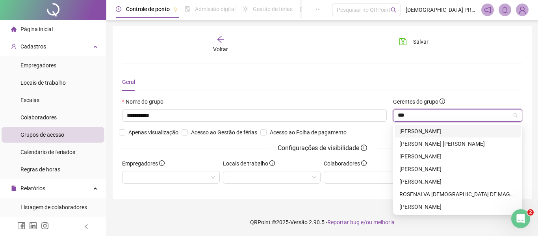
type input "****"
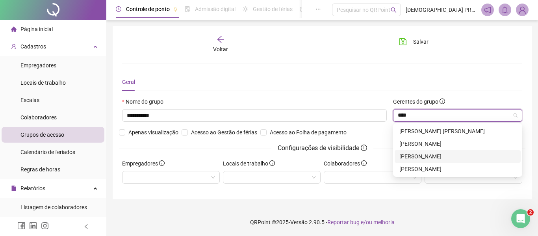
click at [435, 156] on div "[PERSON_NAME]" at bounding box center [457, 156] width 117 height 9
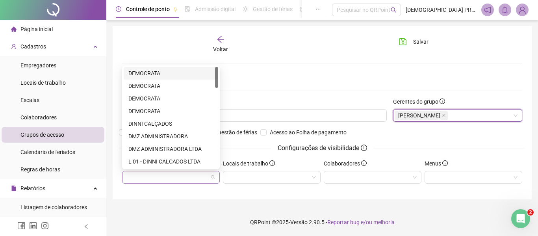
click at [169, 174] on div at bounding box center [171, 177] width 98 height 13
type input "*"
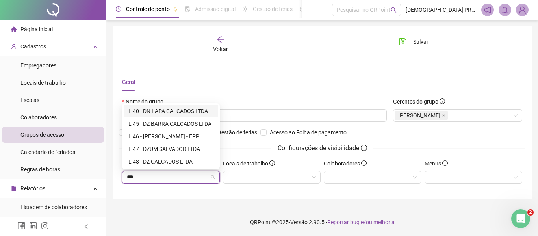
type input "****"
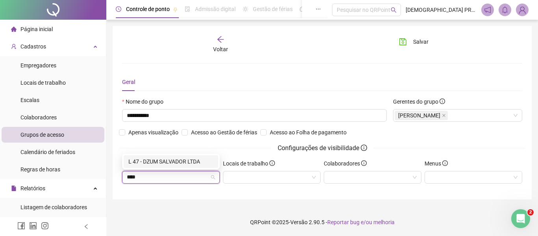
click at [178, 161] on div "L 47 - DZUM SALVADOR LTDA" at bounding box center [170, 161] width 85 height 9
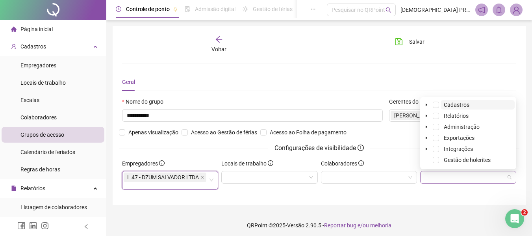
click at [466, 177] on div at bounding box center [468, 177] width 96 height 13
click at [436, 127] on span at bounding box center [436, 127] width 6 height 6
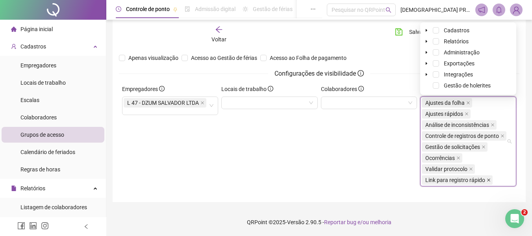
click at [487, 183] on span at bounding box center [489, 180] width 4 height 9
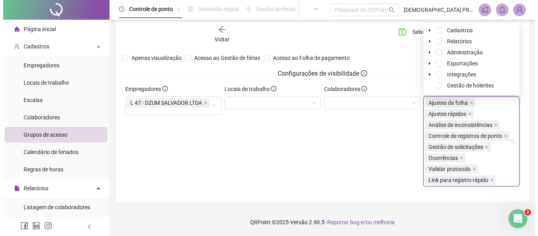
scroll to position [63, 0]
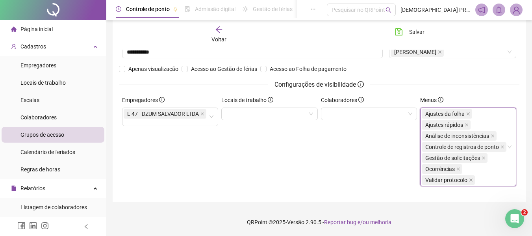
click at [473, 177] on span "Validar protocolo" at bounding box center [448, 179] width 53 height 9
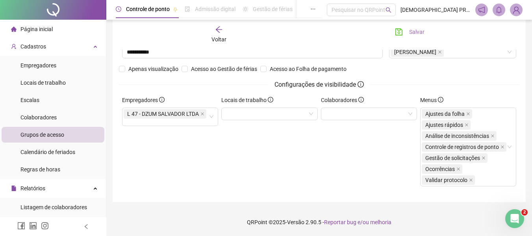
click at [413, 32] on span "Salvar" at bounding box center [416, 32] width 15 height 9
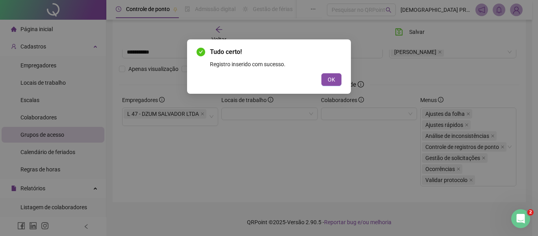
click at [333, 80] on span "OK" at bounding box center [331, 79] width 7 height 9
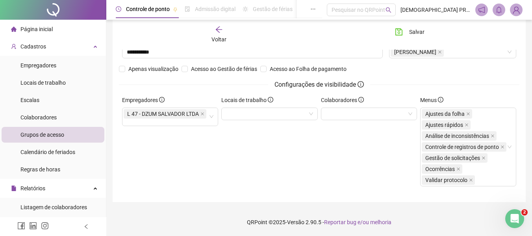
click at [216, 28] on icon "arrow-left" at bounding box center [219, 30] width 8 height 8
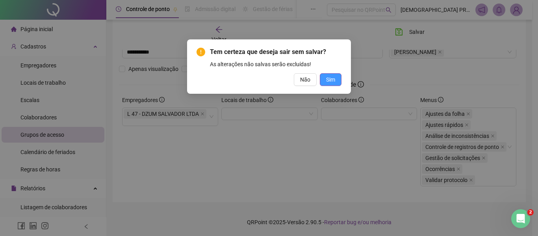
click at [336, 80] on button "Sim" at bounding box center [331, 79] width 22 height 13
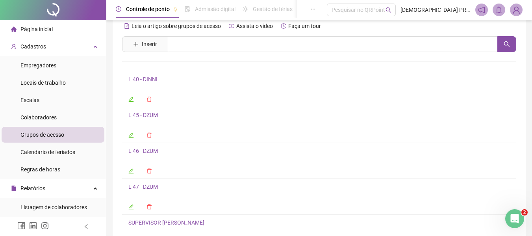
scroll to position [3, 0]
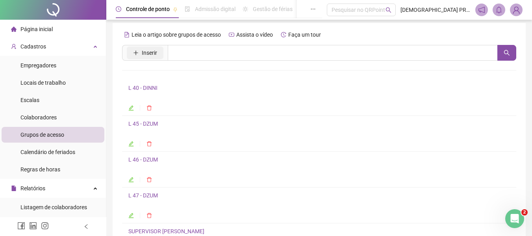
click at [156, 55] on span "Inserir" at bounding box center [149, 52] width 15 height 9
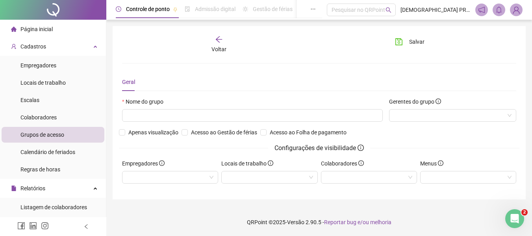
scroll to position [0, 0]
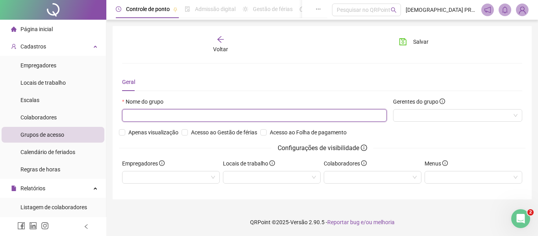
click at [198, 116] on input "text" at bounding box center [254, 115] width 265 height 13
click at [412, 114] on div at bounding box center [457, 115] width 129 height 13
type input "**********"
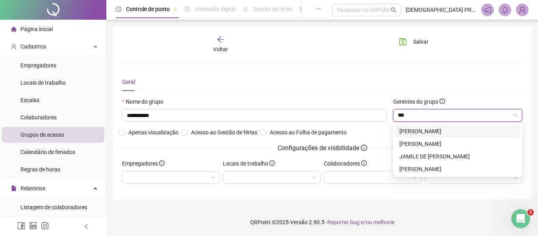
type input "****"
click at [474, 156] on div "JAMILE DE [PERSON_NAME]" at bounding box center [457, 156] width 117 height 9
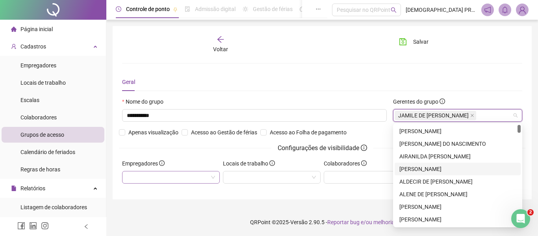
click at [174, 181] on div at bounding box center [171, 177] width 98 height 13
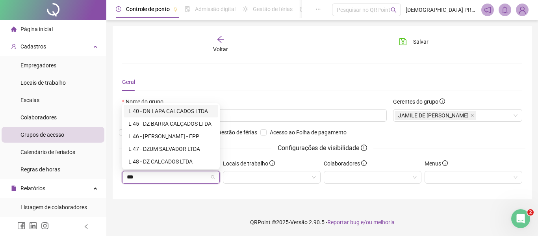
type input "****"
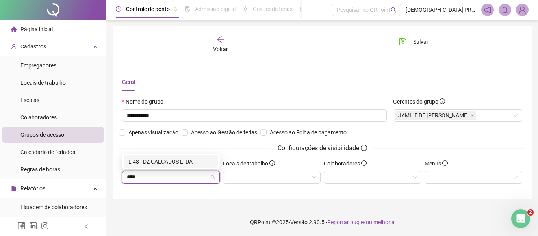
click at [182, 158] on div "L 48 - DZ CALCADOS LTDA" at bounding box center [170, 161] width 85 height 9
click at [449, 176] on div at bounding box center [473, 177] width 98 height 13
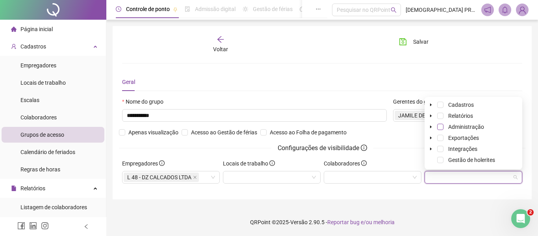
click at [442, 127] on span at bounding box center [440, 127] width 6 height 6
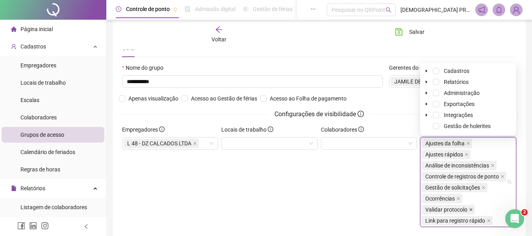
scroll to position [39, 0]
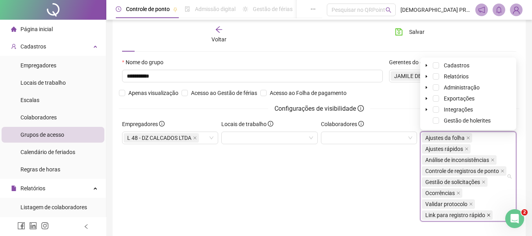
click at [487, 215] on icon "close" at bounding box center [489, 215] width 4 height 4
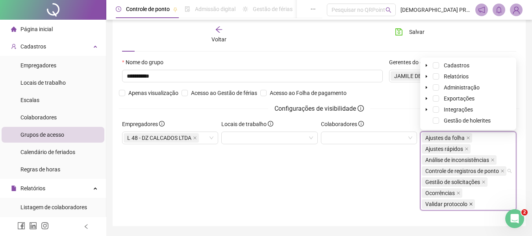
click at [470, 205] on icon "close" at bounding box center [471, 204] width 4 height 4
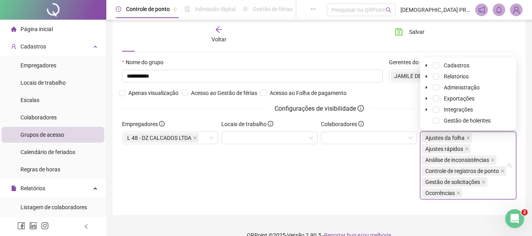
click at [362, 195] on div "Colaboradores" at bounding box center [368, 163] width 99 height 86
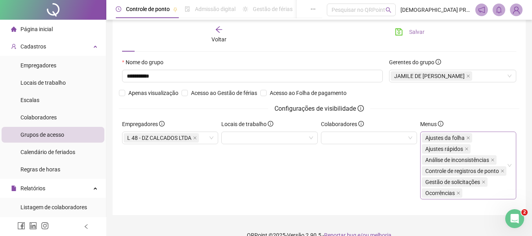
click at [410, 29] on span "Salvar" at bounding box center [416, 32] width 15 height 9
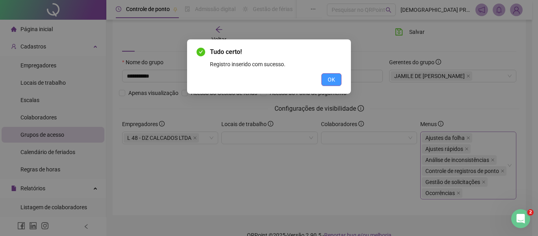
click at [334, 82] on span "OK" at bounding box center [331, 79] width 7 height 9
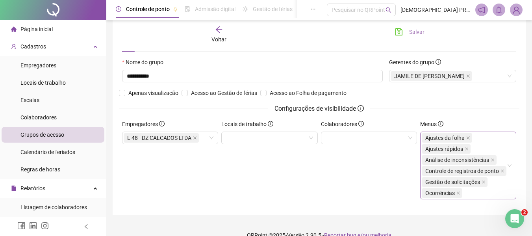
click at [415, 28] on span "Salvar" at bounding box center [416, 32] width 15 height 9
click at [217, 28] on icon "arrow-left" at bounding box center [219, 30] width 8 height 8
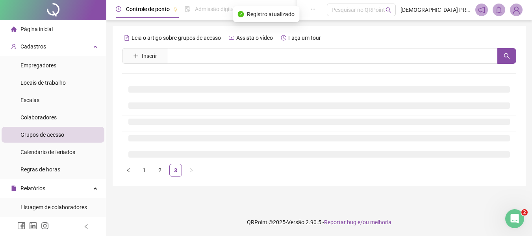
scroll to position [0, 0]
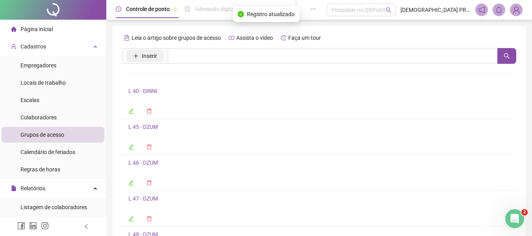
click at [148, 56] on span "Inserir" at bounding box center [149, 56] width 15 height 9
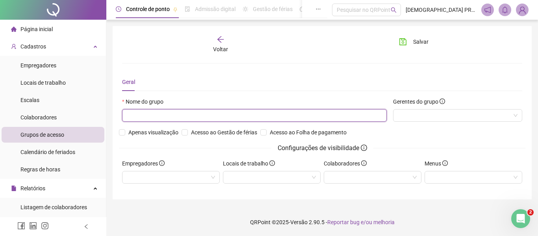
click at [209, 110] on input "text" at bounding box center [254, 115] width 265 height 13
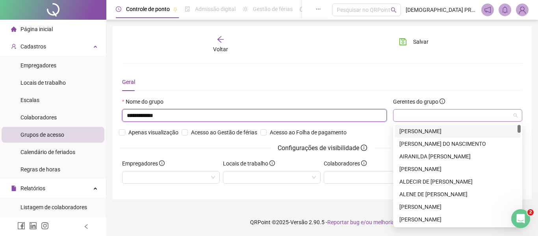
click at [401, 114] on div at bounding box center [457, 115] width 129 height 13
type input "**********"
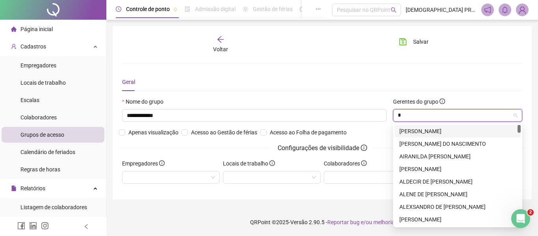
type input "**"
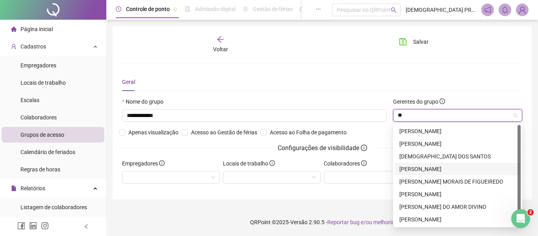
drag, startPoint x: 434, startPoint y: 165, endPoint x: 363, endPoint y: 174, distance: 71.7
click at [434, 165] on div "[PERSON_NAME]" at bounding box center [457, 169] width 117 height 9
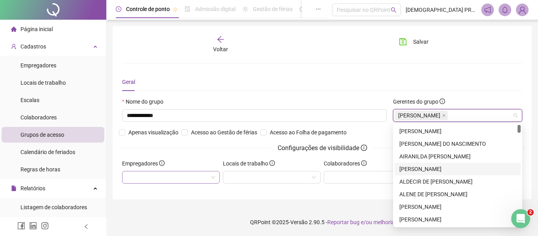
click at [198, 177] on div at bounding box center [171, 177] width 98 height 13
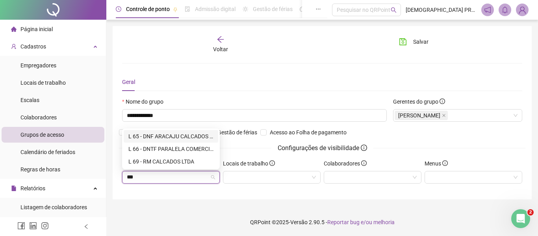
type input "****"
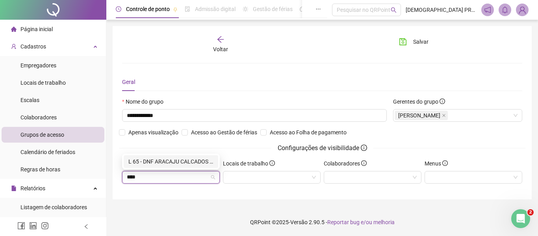
click at [189, 159] on div "L 65 - DNF ARACAJU CALCADOS LTDA" at bounding box center [170, 161] width 85 height 9
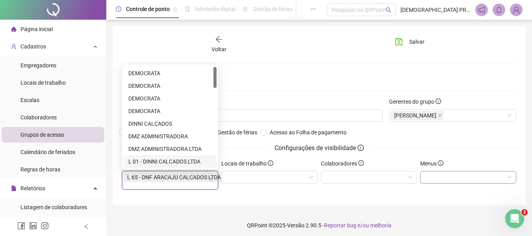
click at [437, 176] on div at bounding box center [468, 177] width 96 height 13
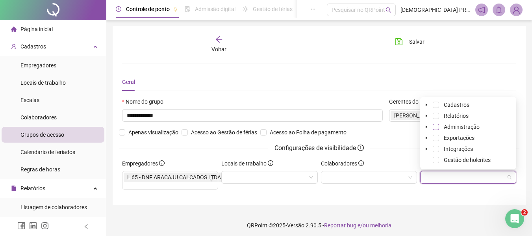
click at [437, 127] on span at bounding box center [436, 127] width 6 height 6
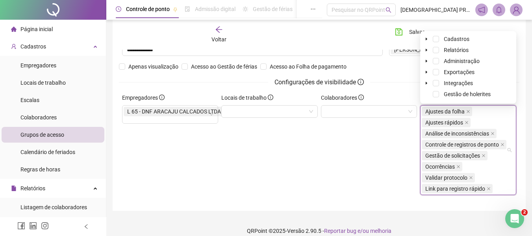
scroll to position [74, 0]
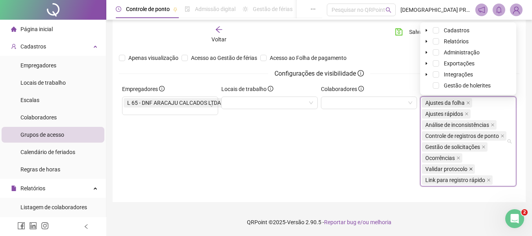
click at [472, 168] on icon "close" at bounding box center [471, 169] width 4 height 4
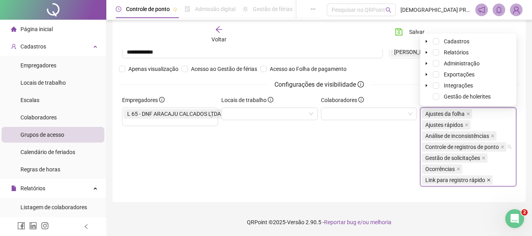
click at [488, 179] on icon "close" at bounding box center [489, 180] width 4 height 4
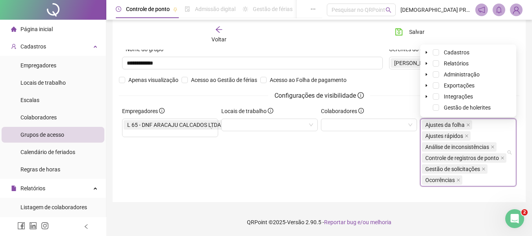
scroll to position [52, 0]
click at [368, 174] on div "Colaboradores" at bounding box center [368, 150] width 99 height 86
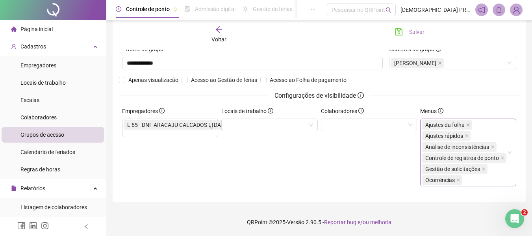
click at [411, 32] on span "Salvar" at bounding box center [416, 32] width 15 height 9
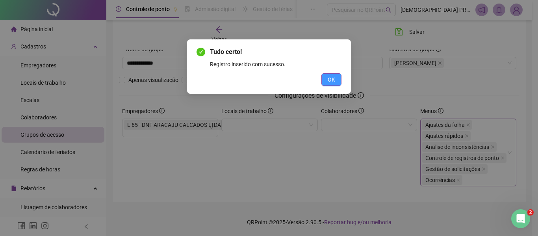
click at [331, 78] on span "OK" at bounding box center [331, 79] width 7 height 9
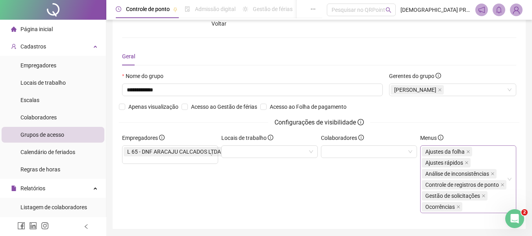
scroll to position [0, 0]
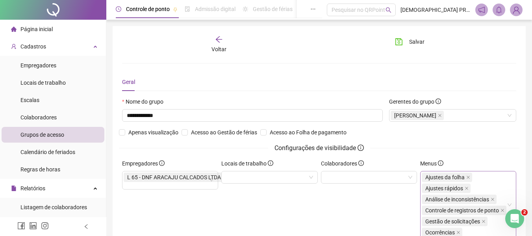
click at [217, 37] on icon "arrow-left" at bounding box center [219, 39] width 8 height 8
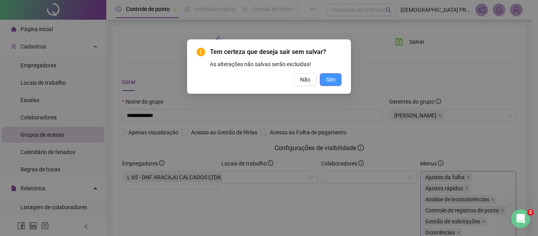
click at [331, 80] on span "Sim" at bounding box center [330, 79] width 9 height 9
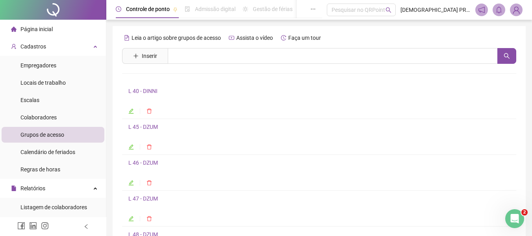
scroll to position [82, 0]
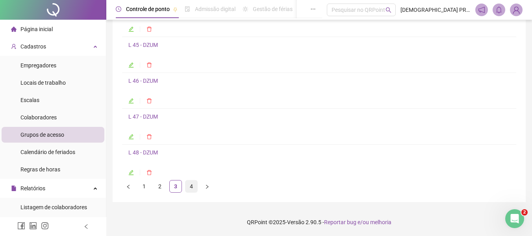
click at [191, 185] on link "4" at bounding box center [191, 186] width 12 height 12
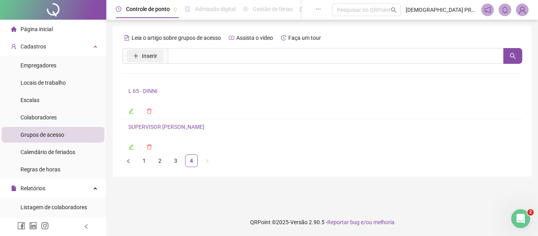
click at [146, 58] on span "Inserir" at bounding box center [149, 56] width 15 height 9
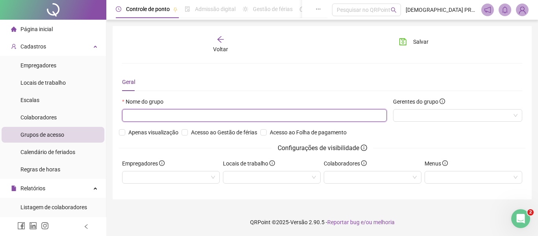
click at [165, 113] on input "text" at bounding box center [254, 115] width 265 height 13
click at [426, 116] on div at bounding box center [457, 115] width 129 height 13
type input "**********"
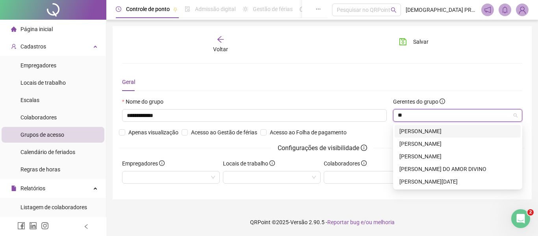
type input "***"
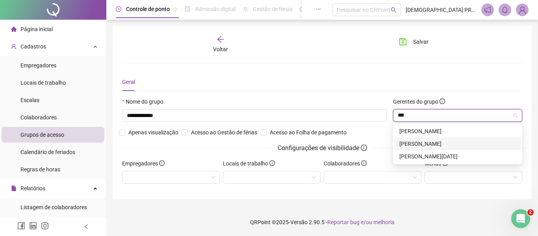
click at [434, 141] on div "[PERSON_NAME]" at bounding box center [457, 143] width 117 height 9
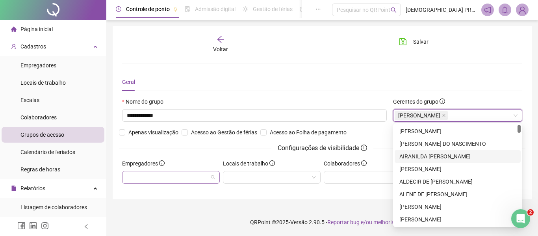
click at [195, 177] on div at bounding box center [171, 177] width 98 height 13
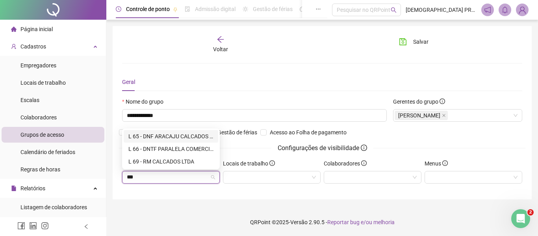
type input "****"
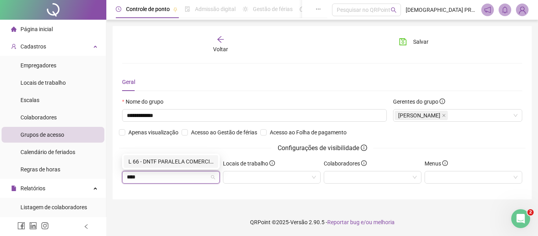
click at [188, 158] on div "L 66 - DNTF PARALELA COMERCIO DE CALCADOS LTDA" at bounding box center [170, 161] width 85 height 9
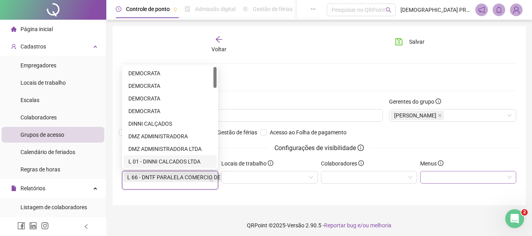
click at [436, 174] on div at bounding box center [468, 177] width 96 height 13
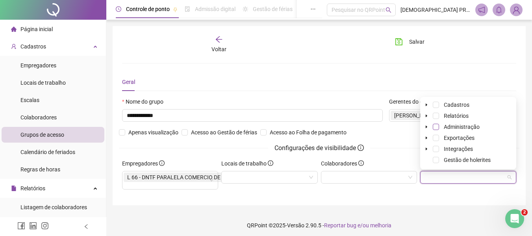
click at [437, 128] on span at bounding box center [436, 127] width 6 height 6
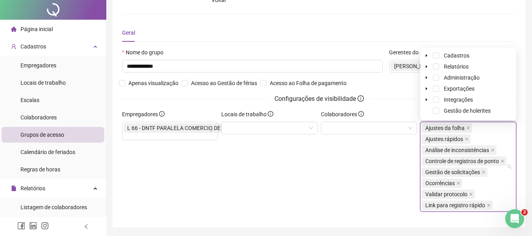
scroll to position [74, 0]
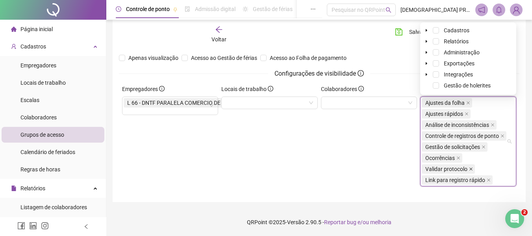
click at [470, 167] on icon "close" at bounding box center [471, 169] width 4 height 4
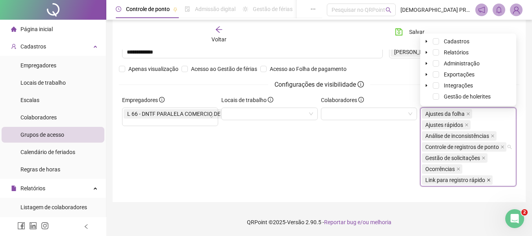
click at [488, 180] on icon "close" at bounding box center [489, 180] width 4 height 4
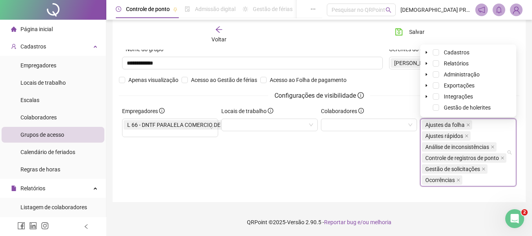
scroll to position [52, 0]
click at [400, 30] on icon "save" at bounding box center [398, 31] width 7 height 7
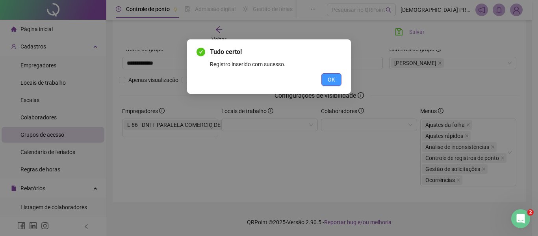
click at [335, 78] on button "OK" at bounding box center [331, 79] width 20 height 13
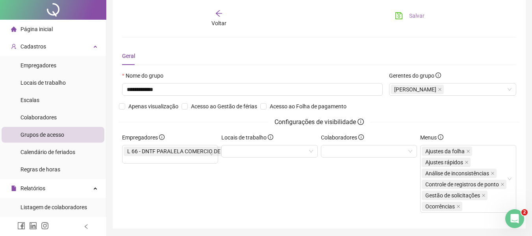
scroll to position [0, 0]
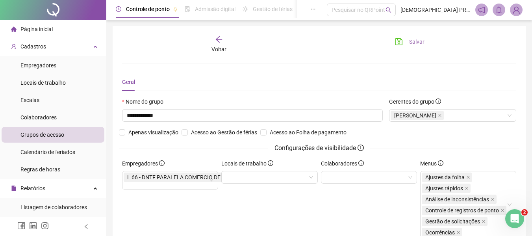
click at [408, 38] on button "Salvar" at bounding box center [409, 41] width 41 height 13
click at [217, 36] on icon "arrow-left" at bounding box center [219, 39] width 8 height 8
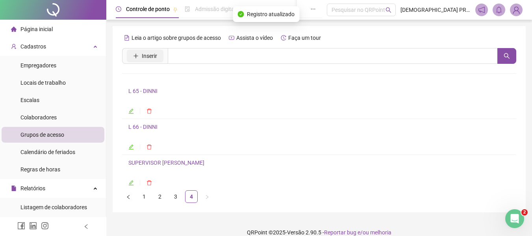
click at [150, 57] on span "Inserir" at bounding box center [149, 56] width 15 height 9
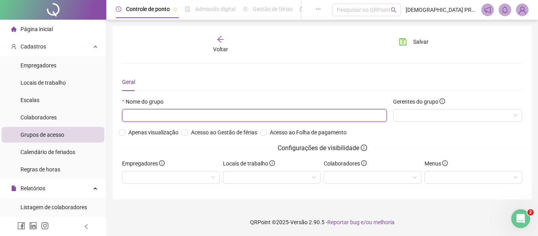
click at [197, 115] on input "text" at bounding box center [254, 115] width 265 height 13
click at [421, 114] on div at bounding box center [457, 115] width 129 height 13
type input "**********"
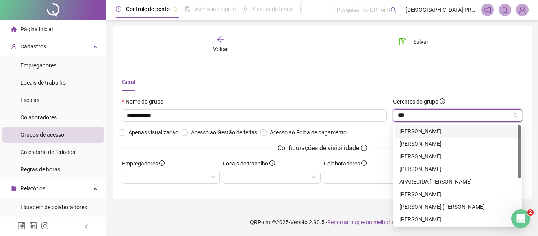
type input "****"
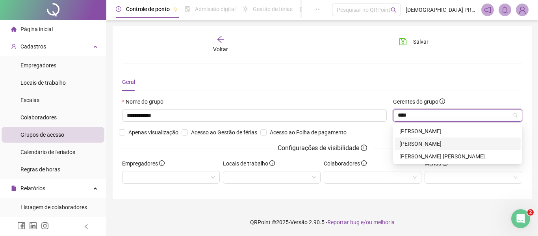
click at [422, 142] on div "[PERSON_NAME]" at bounding box center [457, 143] width 117 height 9
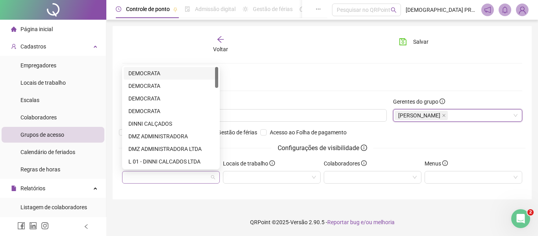
click at [191, 174] on div at bounding box center [171, 177] width 98 height 13
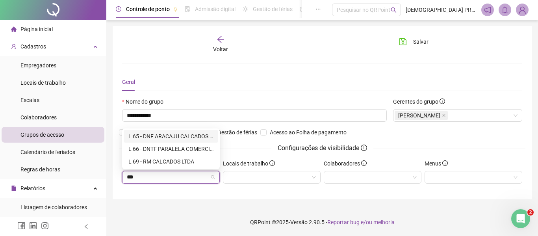
type input "****"
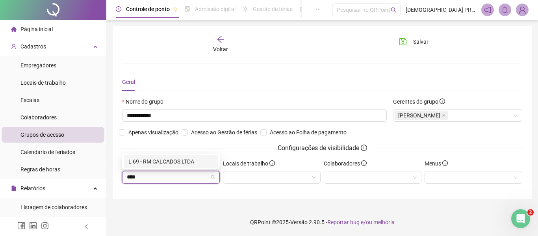
click at [198, 156] on div "L 69 - RM CALCADOS LTDA" at bounding box center [171, 161] width 95 height 13
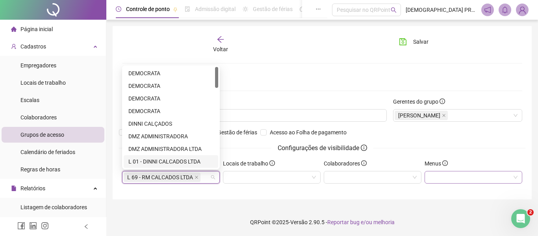
click at [456, 174] on div at bounding box center [473, 177] width 98 height 13
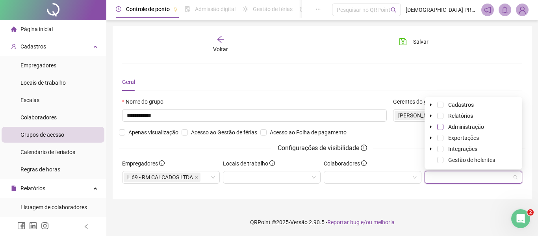
click at [441, 128] on span at bounding box center [440, 127] width 6 height 6
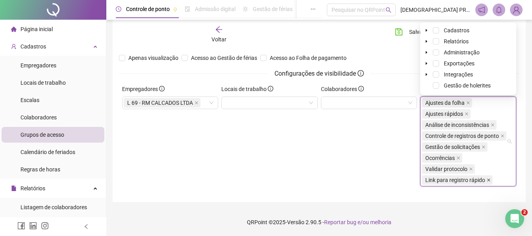
click at [487, 178] on icon "close" at bounding box center [489, 180] width 4 height 4
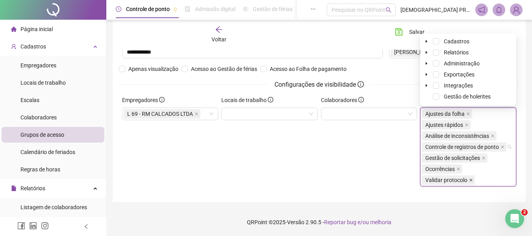
click at [472, 180] on icon "close" at bounding box center [471, 180] width 4 height 4
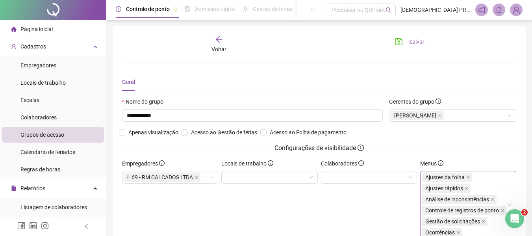
click at [413, 41] on span "Salvar" at bounding box center [416, 41] width 15 height 9
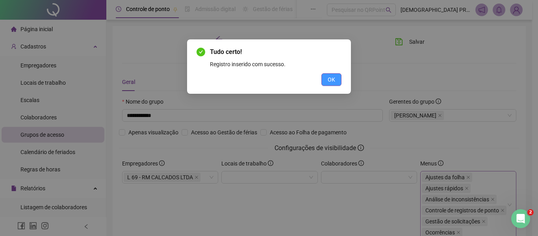
click at [335, 79] on button "OK" at bounding box center [331, 79] width 20 height 13
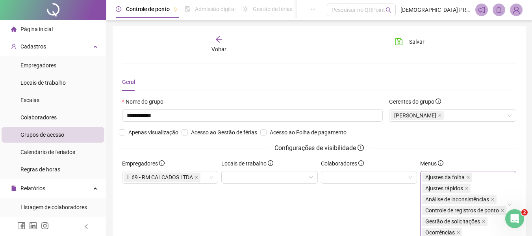
click at [218, 40] on icon "arrow-left" at bounding box center [219, 39] width 8 height 8
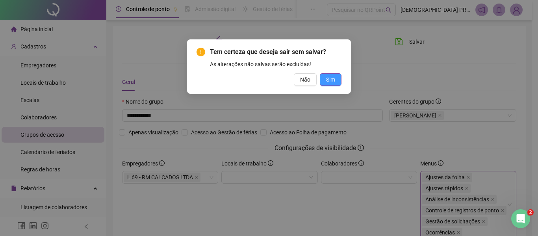
click at [324, 77] on button "Sim" at bounding box center [331, 79] width 22 height 13
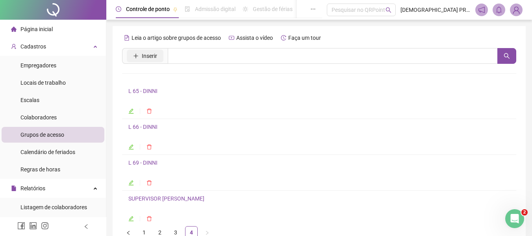
click at [155, 54] on span "Inserir" at bounding box center [149, 56] width 15 height 9
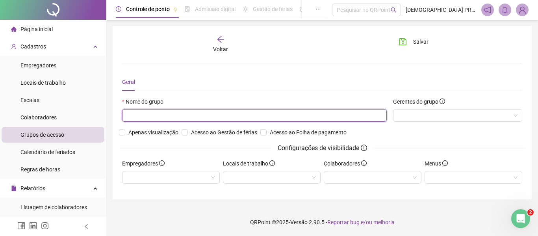
click at [163, 115] on input "text" at bounding box center [254, 115] width 265 height 13
click at [406, 117] on div at bounding box center [457, 115] width 129 height 13
type input "**********"
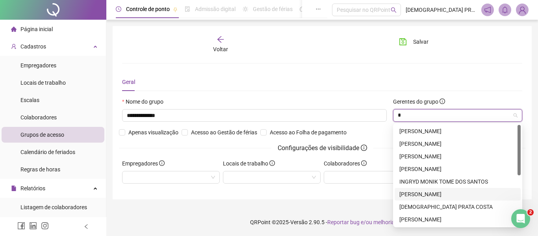
type input "**"
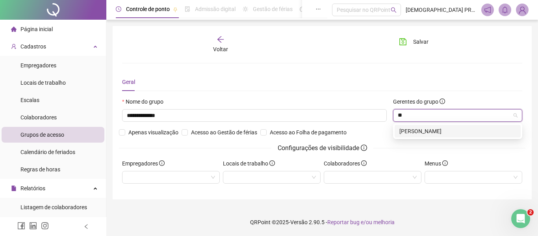
click at [437, 130] on div "[PERSON_NAME]" at bounding box center [457, 131] width 117 height 9
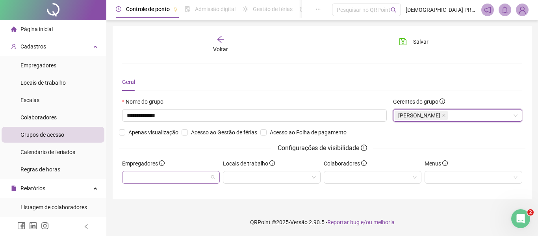
click at [186, 176] on div at bounding box center [171, 177] width 98 height 13
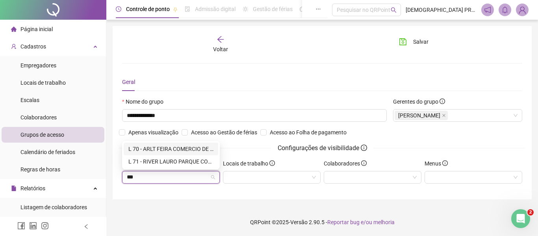
type input "****"
click at [189, 160] on div "L 70 - ARLT FEIRA COMERCIO DE CONFECCOES LTDA" at bounding box center [170, 161] width 85 height 9
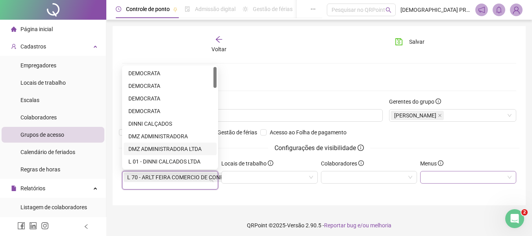
click at [463, 179] on div at bounding box center [468, 177] width 96 height 13
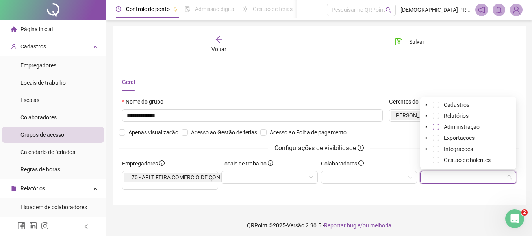
click at [437, 128] on span at bounding box center [436, 127] width 6 height 6
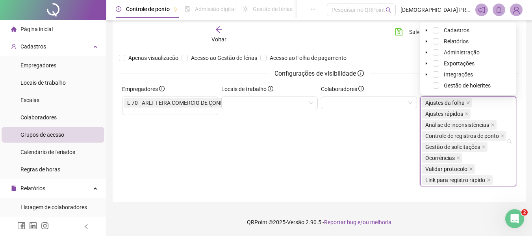
click at [488, 178] on icon "close" at bounding box center [489, 180] width 4 height 4
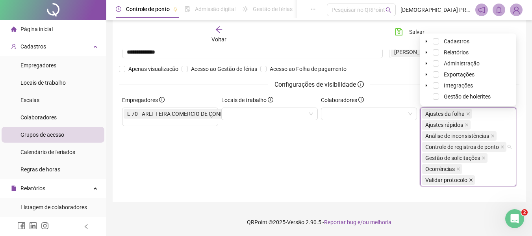
drag, startPoint x: 470, startPoint y: 178, endPoint x: 413, endPoint y: 172, distance: 56.7
click at [469, 178] on icon "close" at bounding box center [471, 180] width 4 height 4
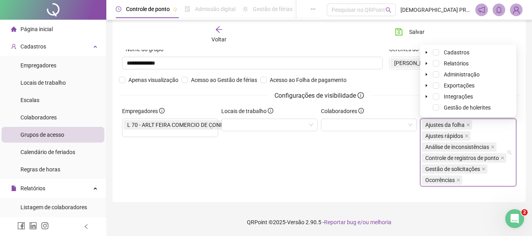
click at [343, 161] on div "Colaboradores" at bounding box center [368, 150] width 99 height 86
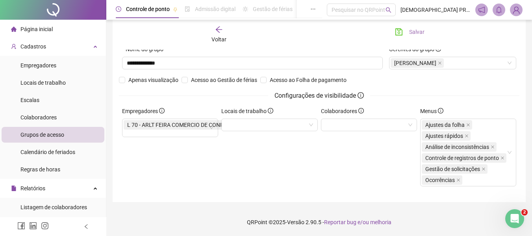
click at [410, 30] on span "Salvar" at bounding box center [416, 32] width 15 height 9
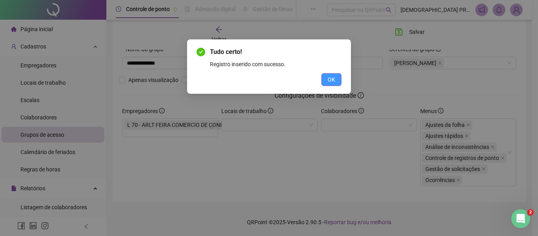
click at [333, 78] on span "OK" at bounding box center [331, 79] width 7 height 9
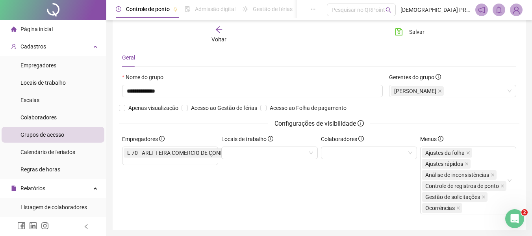
scroll to position [0, 0]
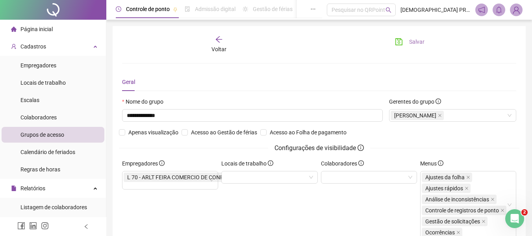
click at [413, 42] on span "Salvar" at bounding box center [416, 41] width 15 height 9
click at [221, 37] on icon "arrow-left" at bounding box center [219, 39] width 8 height 8
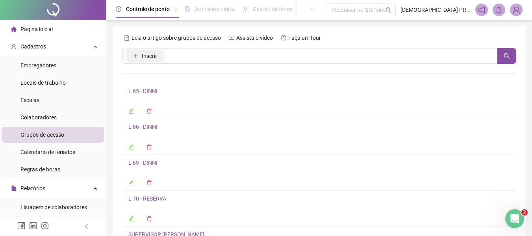
click at [146, 57] on span "Inserir" at bounding box center [149, 56] width 15 height 9
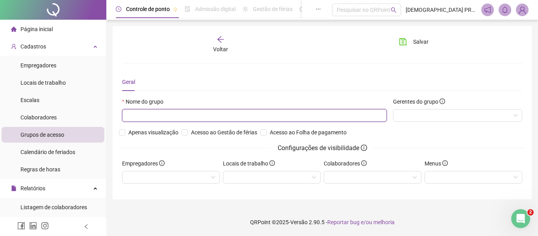
click at [159, 119] on input "text" at bounding box center [254, 115] width 265 height 13
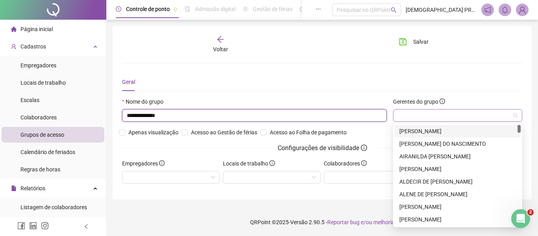
click at [427, 113] on div at bounding box center [457, 115] width 129 height 13
type input "**********"
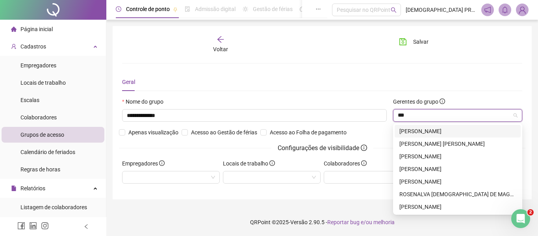
type input "****"
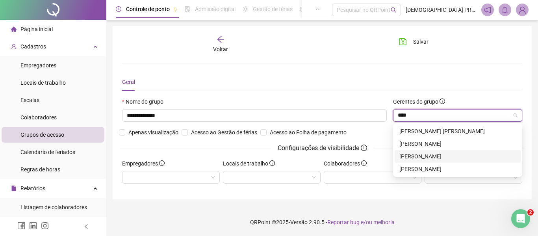
click at [440, 156] on div "[PERSON_NAME]" at bounding box center [457, 156] width 117 height 9
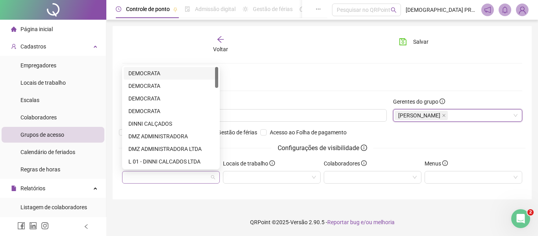
click at [189, 177] on div at bounding box center [171, 177] width 98 height 13
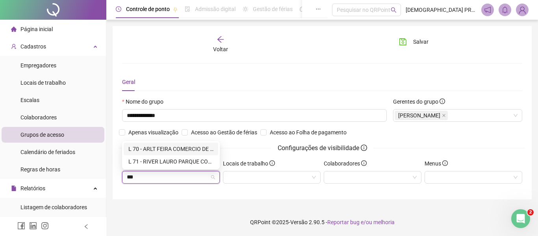
type input "****"
click at [199, 159] on div "L 71 - RIVER LAURO PARQUE COMERCIO DE CONFECCOES LTDA" at bounding box center [170, 161] width 85 height 9
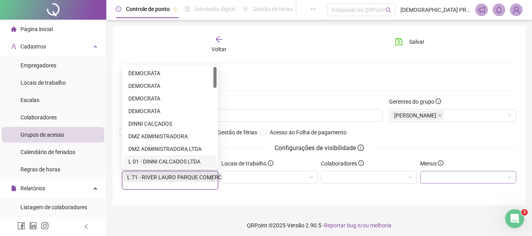
click at [450, 179] on div at bounding box center [468, 177] width 96 height 13
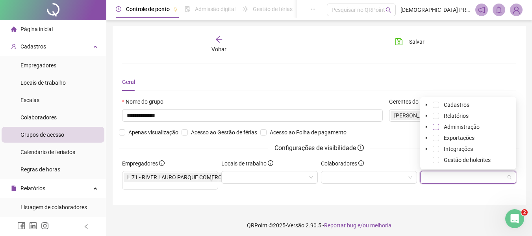
click at [437, 126] on span at bounding box center [436, 127] width 6 height 6
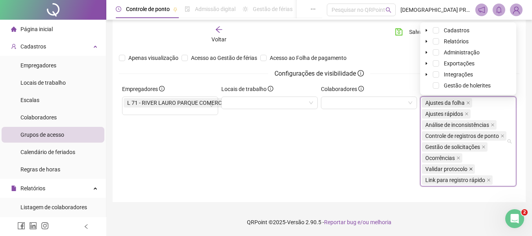
click at [471, 166] on span at bounding box center [471, 169] width 4 height 9
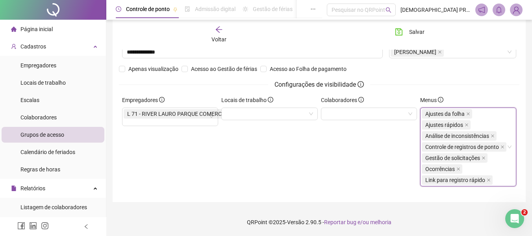
click at [486, 178] on span "Link para registro rápido" at bounding box center [457, 179] width 71 height 9
click at [364, 161] on div "Colaboradores" at bounding box center [368, 144] width 99 height 97
click at [488, 179] on icon "close" at bounding box center [488, 179] width 3 height 3
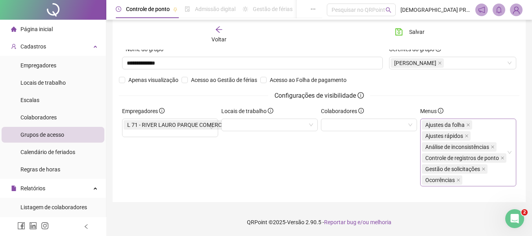
scroll to position [52, 0]
click at [361, 170] on div "Colaboradores" at bounding box center [368, 150] width 99 height 86
click at [404, 28] on button "Salvar" at bounding box center [409, 32] width 41 height 13
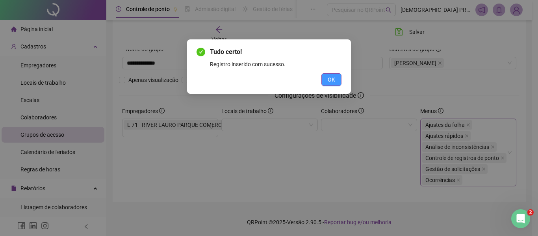
click at [328, 83] on button "OK" at bounding box center [331, 79] width 20 height 13
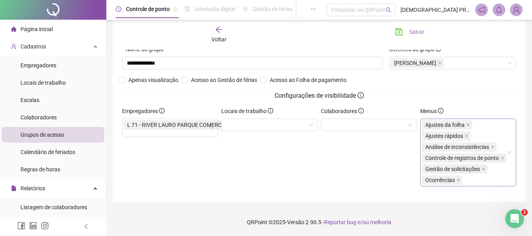
click at [408, 28] on button "Salvar" at bounding box center [409, 32] width 41 height 13
click at [216, 29] on icon "arrow-left" at bounding box center [219, 29] width 6 height 6
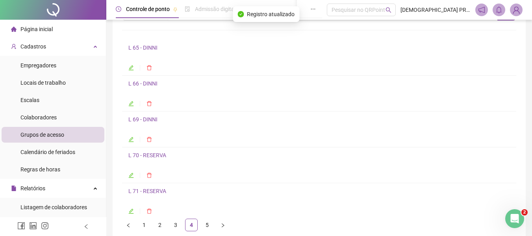
scroll to position [0, 0]
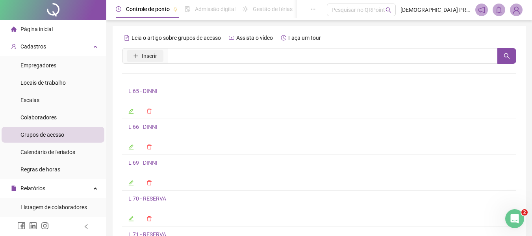
click at [154, 54] on span "Inserir" at bounding box center [149, 56] width 15 height 9
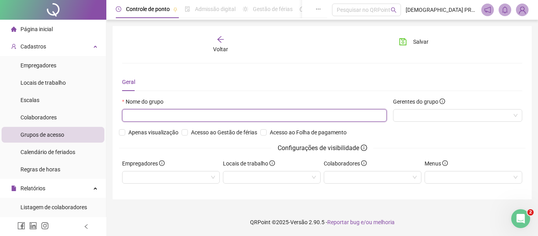
click at [172, 119] on input "text" at bounding box center [254, 115] width 265 height 13
click at [430, 115] on div at bounding box center [457, 115] width 129 height 13
type input "**********"
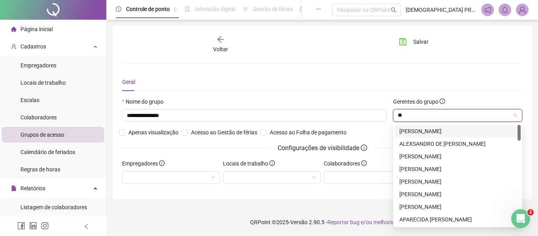
type input "***"
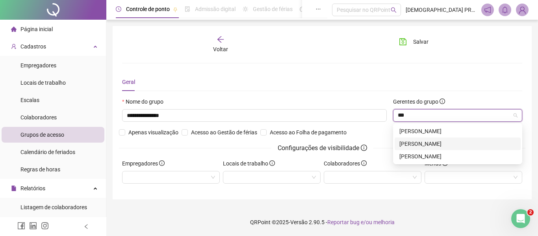
click at [439, 144] on div "[PERSON_NAME]" at bounding box center [457, 143] width 117 height 9
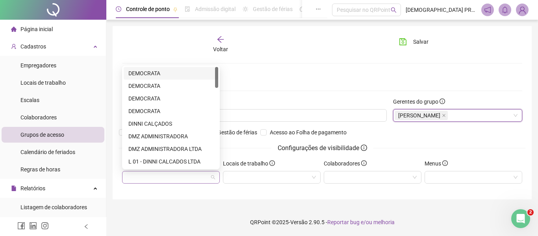
click at [178, 176] on div at bounding box center [171, 177] width 98 height 13
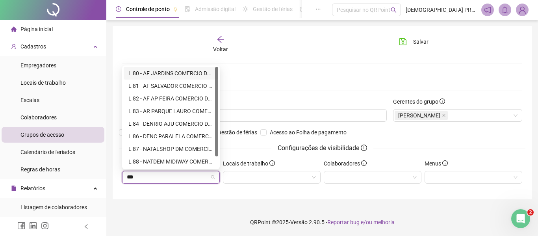
type input "****"
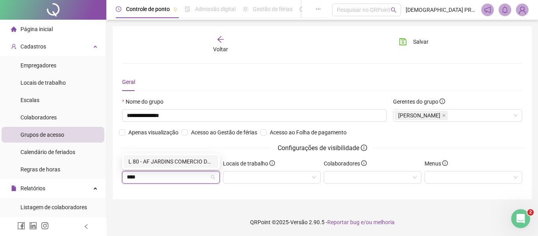
click at [179, 157] on div "L 80 - AF JARDINS COMERCIO DE CALCADOS LTDA" at bounding box center [170, 161] width 85 height 9
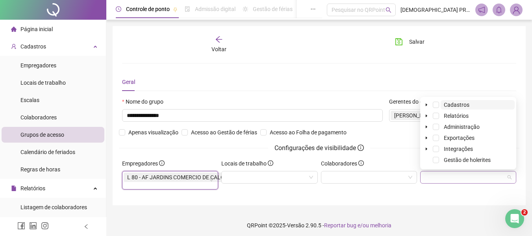
click at [448, 179] on div at bounding box center [468, 177] width 96 height 13
click at [437, 125] on span at bounding box center [436, 127] width 6 height 6
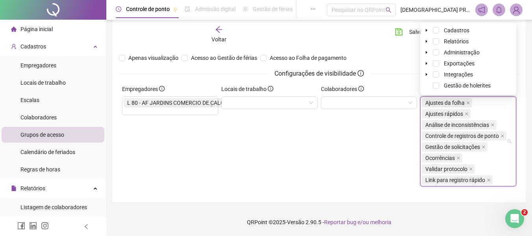
drag, startPoint x: 490, startPoint y: 180, endPoint x: 486, endPoint y: 176, distance: 5.0
click at [490, 179] on icon "close" at bounding box center [489, 180] width 4 height 4
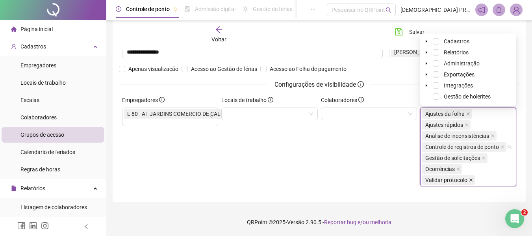
click at [471, 180] on icon "close" at bounding box center [470, 179] width 3 height 3
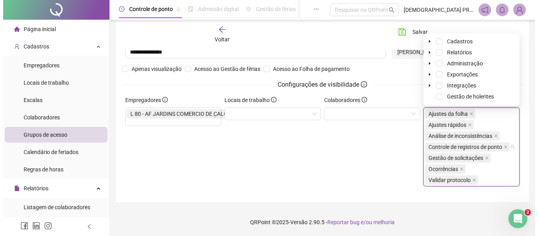
scroll to position [52, 0]
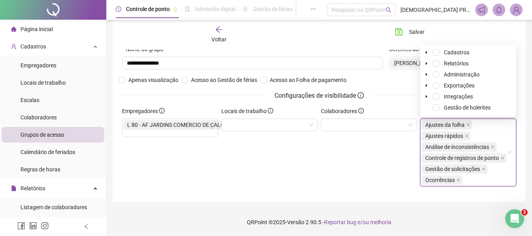
click at [364, 169] on div "Colaboradores" at bounding box center [368, 150] width 99 height 86
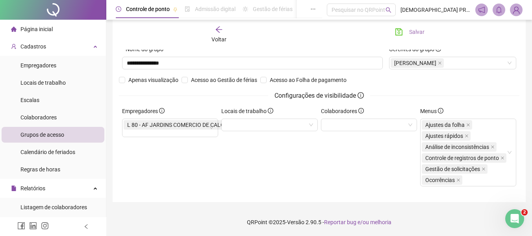
click at [414, 32] on span "Salvar" at bounding box center [416, 32] width 15 height 9
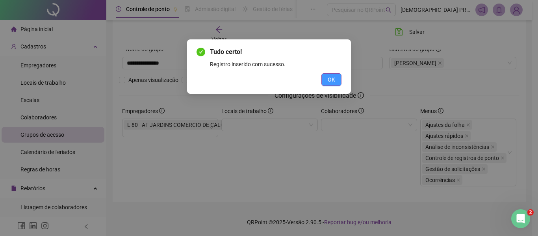
click at [329, 80] on span "OK" at bounding box center [331, 79] width 7 height 9
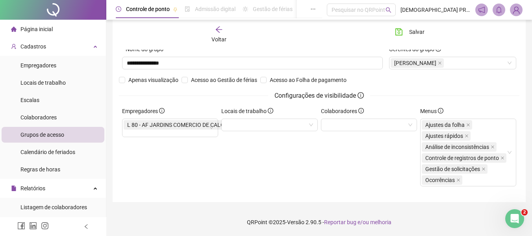
click at [217, 28] on icon "arrow-left" at bounding box center [219, 30] width 8 height 8
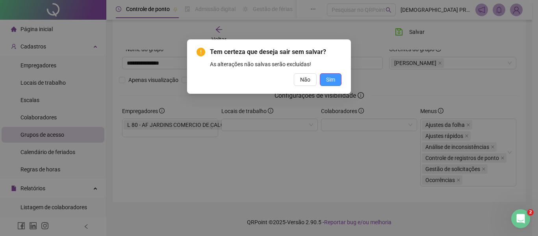
click at [329, 83] on span "Sim" at bounding box center [330, 79] width 9 height 9
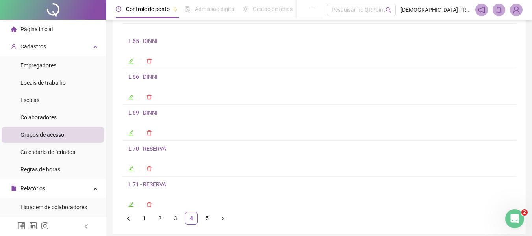
scroll to position [0, 0]
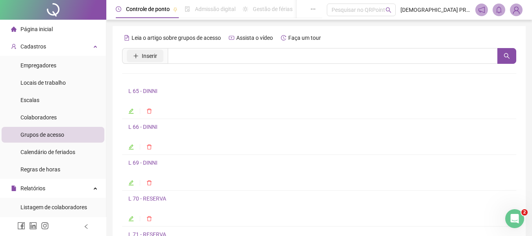
click at [139, 50] on span "Inserir" at bounding box center [145, 56] width 46 height 16
click at [153, 58] on span "Inserir" at bounding box center [149, 56] width 15 height 9
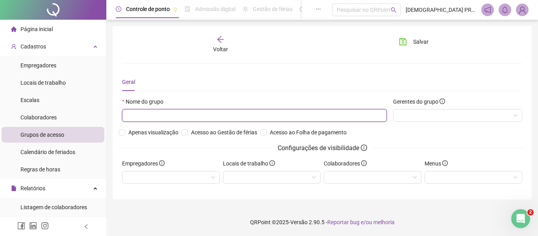
click at [181, 113] on input "text" at bounding box center [254, 115] width 265 height 13
drag, startPoint x: 173, startPoint y: 112, endPoint x: 109, endPoint y: 110, distance: 64.6
click at [109, 110] on div "**********" at bounding box center [322, 118] width 432 height 236
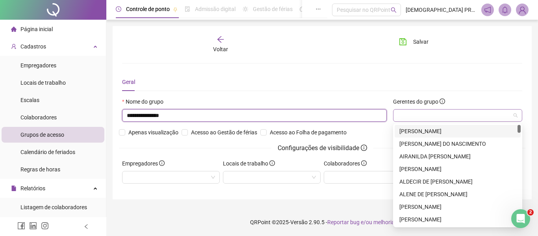
click at [410, 117] on div at bounding box center [457, 115] width 129 height 13
type input "**********"
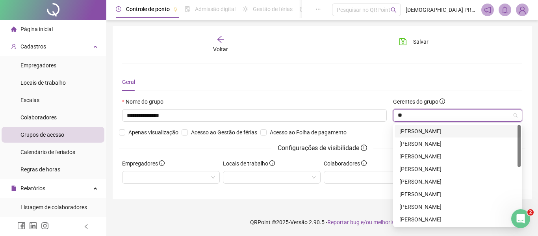
type input "***"
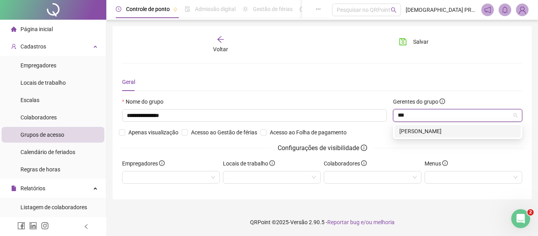
click at [430, 131] on div "[PERSON_NAME]" at bounding box center [457, 131] width 117 height 9
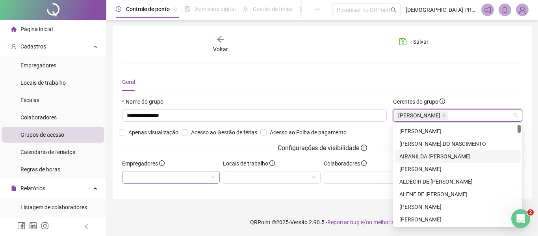
click at [170, 175] on div at bounding box center [171, 177] width 98 height 13
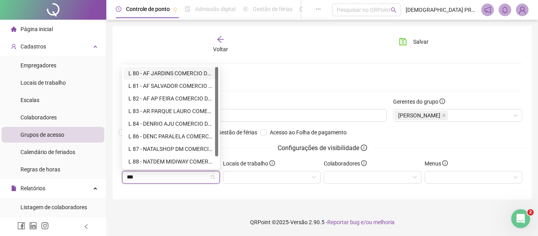
type input "****"
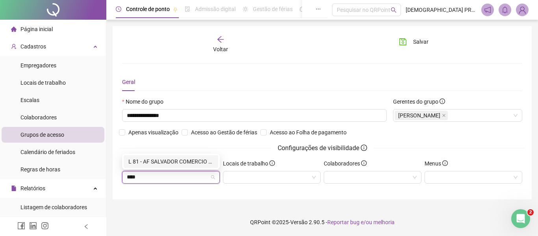
click at [171, 159] on div "L 81 - AF SALVADOR COMERCIO DE CALCADOS LTDA" at bounding box center [170, 161] width 85 height 9
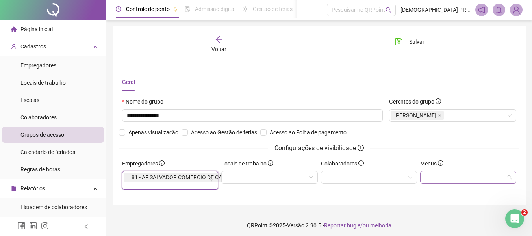
click at [448, 175] on div at bounding box center [468, 177] width 96 height 13
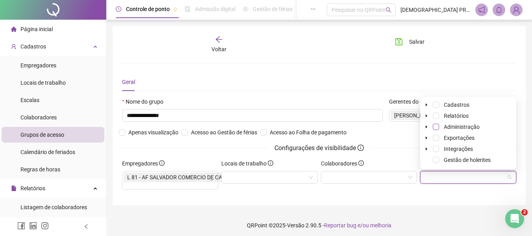
click at [437, 127] on span at bounding box center [436, 127] width 6 height 6
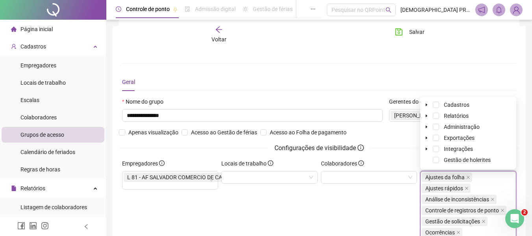
scroll to position [74, 0]
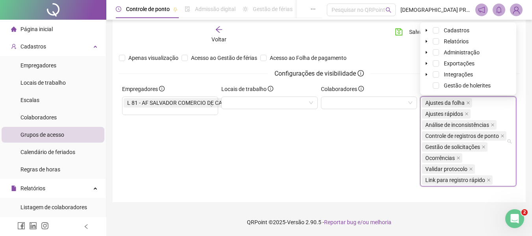
click at [468, 168] on span "Validar protocolo" at bounding box center [448, 168] width 53 height 9
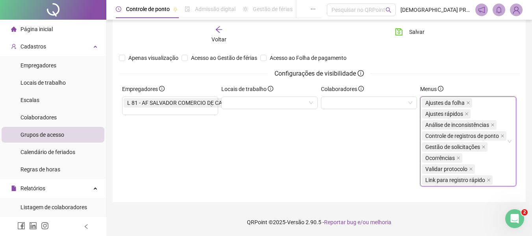
click at [473, 169] on span "Validar protocolo" at bounding box center [448, 168] width 53 height 9
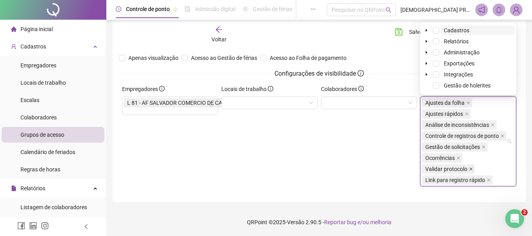
click at [471, 169] on icon "close" at bounding box center [471, 169] width 4 height 4
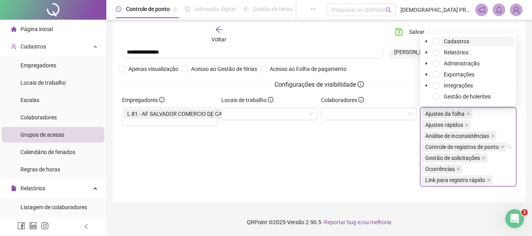
click at [489, 181] on icon "close" at bounding box center [489, 180] width 4 height 4
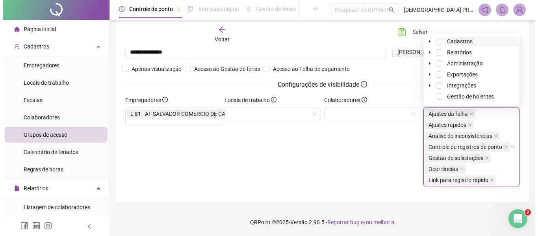
scroll to position [52, 0]
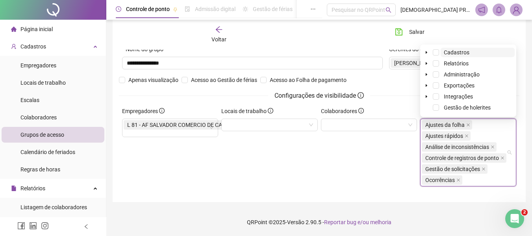
click at [339, 163] on div "Colaboradores" at bounding box center [368, 150] width 99 height 86
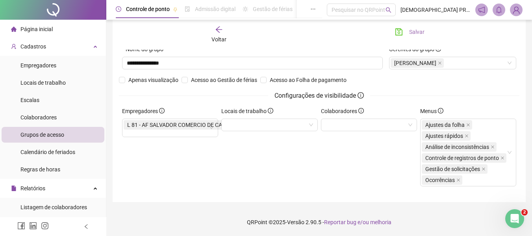
click at [410, 32] on span "Salvar" at bounding box center [416, 32] width 15 height 9
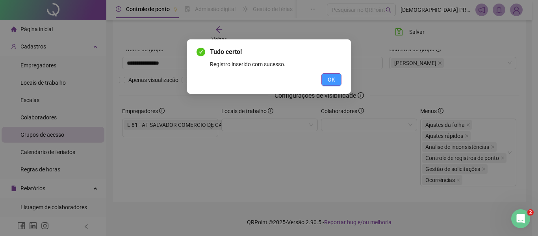
click at [330, 80] on span "OK" at bounding box center [331, 79] width 7 height 9
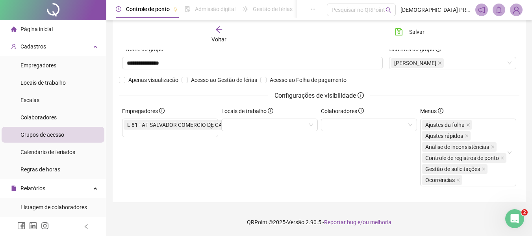
click at [219, 28] on icon "arrow-left" at bounding box center [219, 30] width 8 height 8
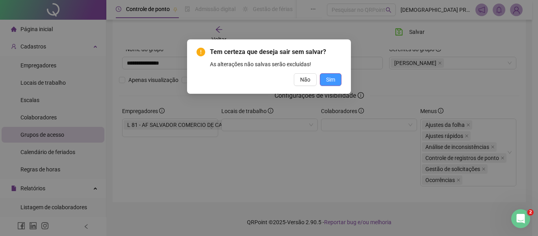
click at [328, 78] on span "Sim" at bounding box center [330, 79] width 9 height 9
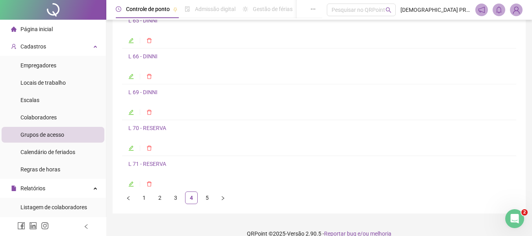
scroll to position [82, 0]
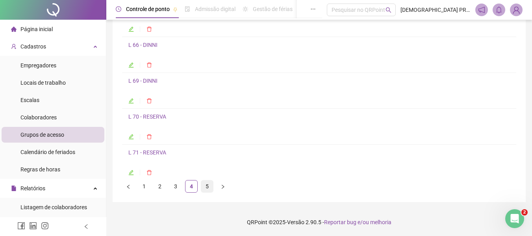
click at [208, 183] on link "5" at bounding box center [207, 186] width 12 height 12
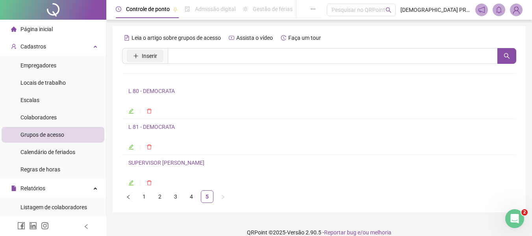
click at [153, 56] on span "Inserir" at bounding box center [149, 56] width 15 height 9
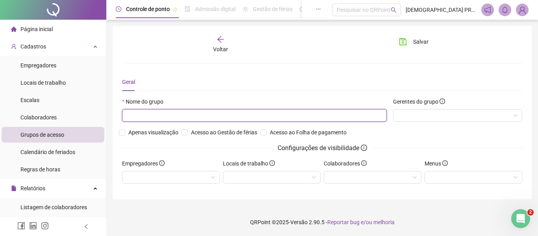
click at [199, 119] on input "text" at bounding box center [254, 115] width 265 height 13
type input "*"
paste input "**********"
click at [135, 112] on input "**********" at bounding box center [254, 115] width 265 height 13
click at [414, 115] on div at bounding box center [457, 115] width 129 height 13
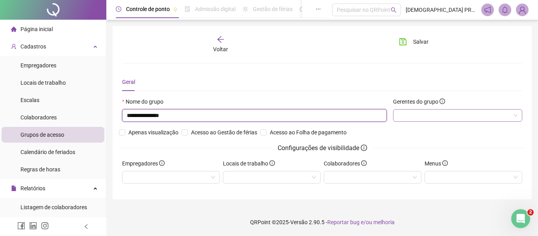
type input "**********"
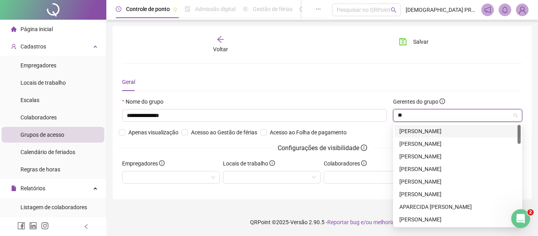
type input "***"
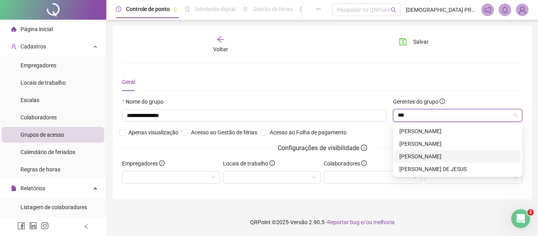
click at [443, 155] on div "[PERSON_NAME]" at bounding box center [457, 156] width 117 height 9
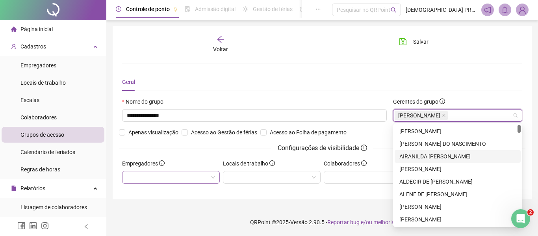
click at [176, 175] on div at bounding box center [171, 177] width 98 height 13
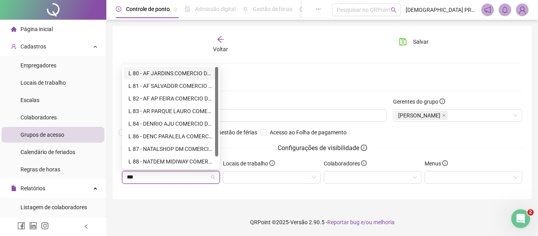
type input "****"
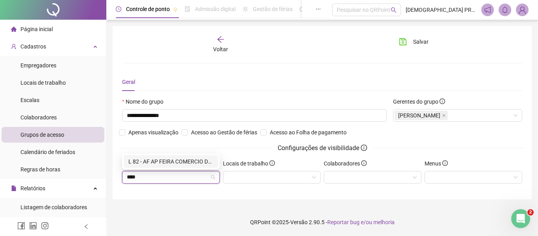
click at [184, 156] on div "L 82 - AF AP FEIRA COMERCIO DE CALCADOS LTDA" at bounding box center [171, 161] width 95 height 13
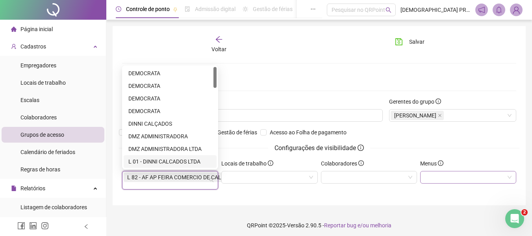
click at [451, 176] on div at bounding box center [468, 177] width 96 height 13
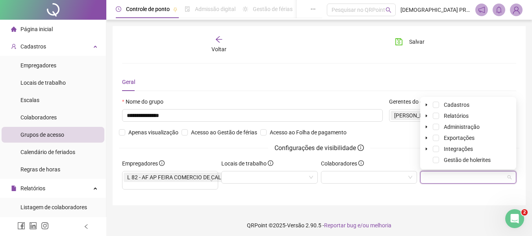
click at [437, 123] on div "Administração" at bounding box center [468, 126] width 93 height 9
click at [436, 125] on span at bounding box center [436, 127] width 6 height 6
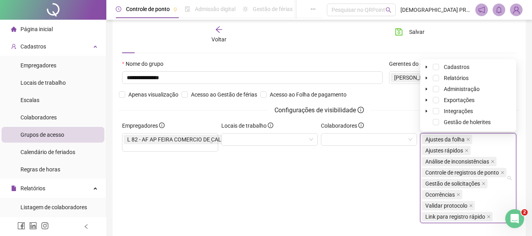
scroll to position [74, 0]
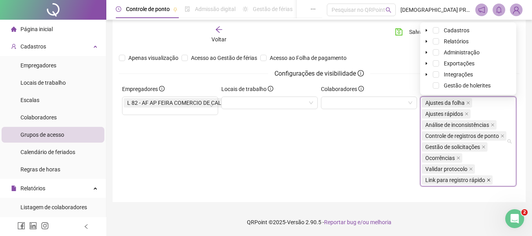
click at [487, 180] on icon "close" at bounding box center [489, 180] width 4 height 4
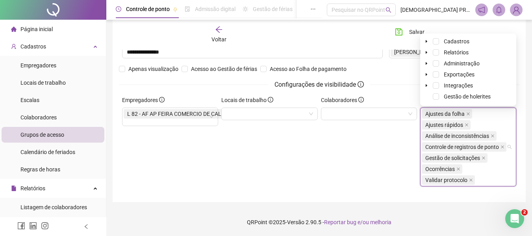
drag, startPoint x: 472, startPoint y: 179, endPoint x: 465, endPoint y: 183, distance: 8.1
click at [472, 179] on icon "close" at bounding box center [471, 180] width 4 height 4
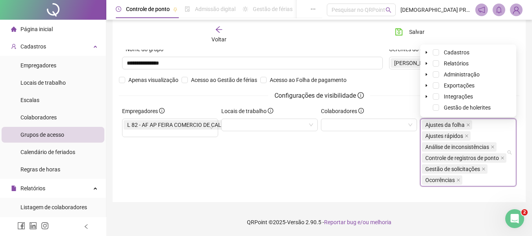
click at [351, 174] on div "Colaboradores" at bounding box center [368, 150] width 99 height 86
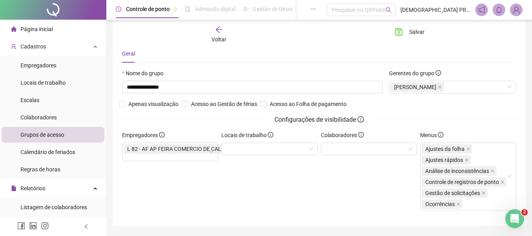
scroll to position [0, 0]
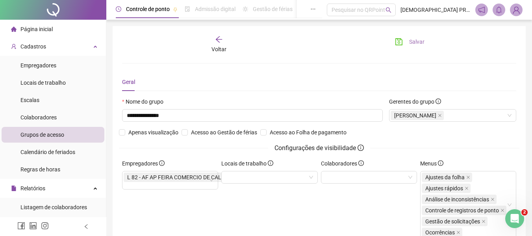
click at [412, 42] on span "Salvar" at bounding box center [416, 41] width 15 height 9
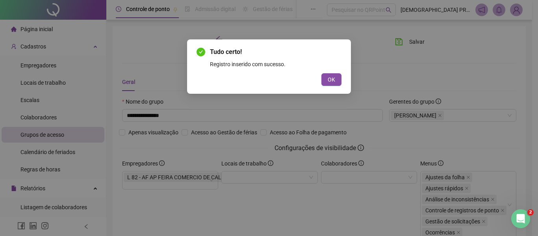
click at [339, 75] on button "OK" at bounding box center [331, 79] width 20 height 13
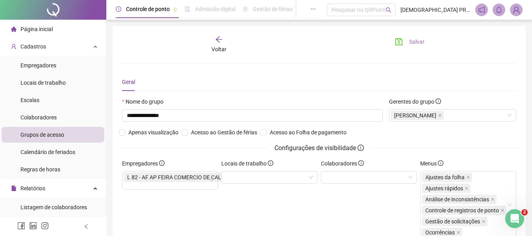
click at [425, 37] on button "Salvar" at bounding box center [409, 41] width 41 height 13
click at [215, 39] on icon "arrow-left" at bounding box center [219, 39] width 8 height 8
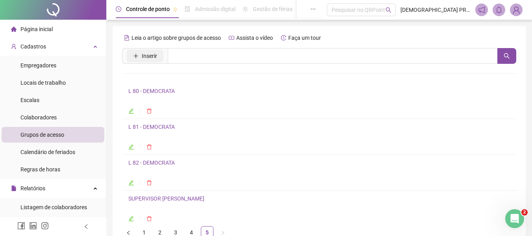
click at [147, 56] on span "Inserir" at bounding box center [149, 56] width 15 height 9
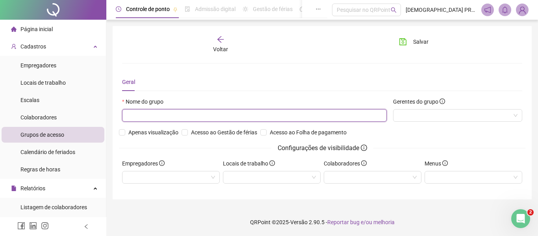
click at [166, 113] on input "text" at bounding box center [254, 115] width 265 height 13
paste input "**********"
click at [134, 115] on input "**********" at bounding box center [254, 115] width 265 height 13
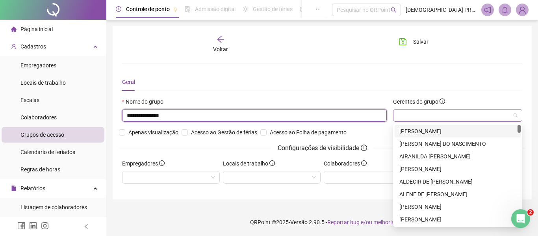
click at [405, 120] on div at bounding box center [457, 115] width 129 height 13
type input "**********"
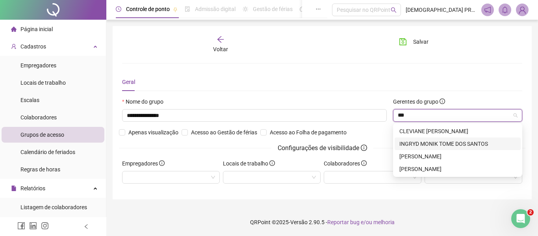
type input "***"
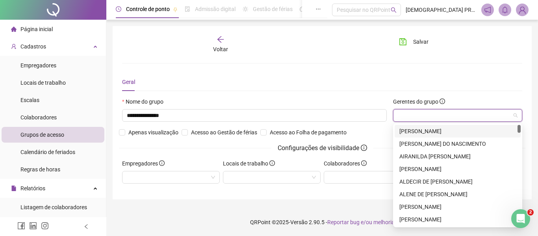
click at [447, 117] on div at bounding box center [457, 115] width 129 height 13
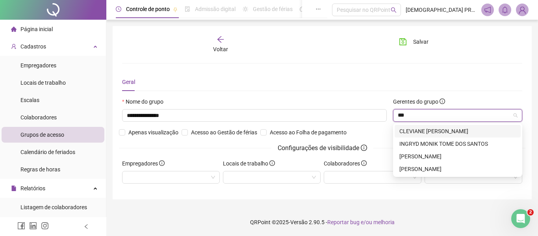
type input "****"
click at [450, 156] on div "[PERSON_NAME]" at bounding box center [457, 156] width 117 height 9
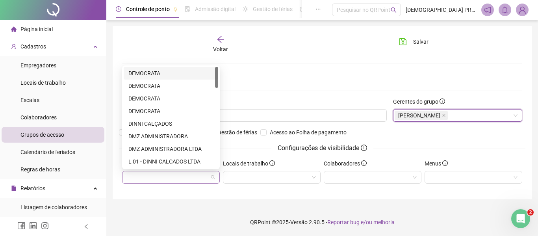
click at [181, 178] on div at bounding box center [171, 177] width 98 height 13
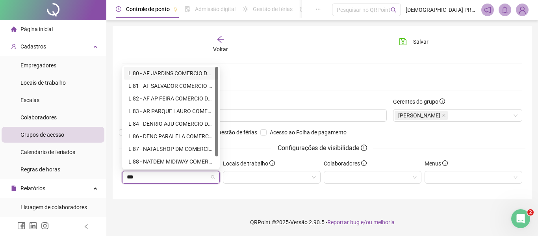
type input "****"
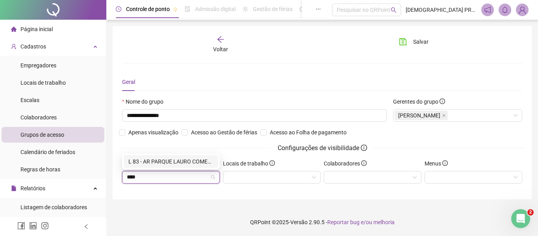
click at [187, 156] on div "L 83 - AR PARQUE LAURO COMERCIO DE CALCADOS LTDA" at bounding box center [171, 161] width 95 height 13
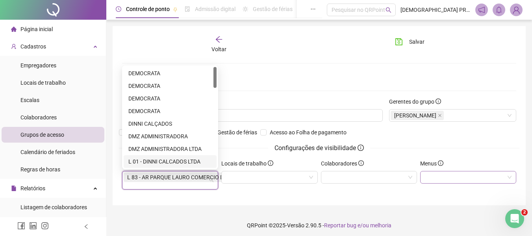
click at [439, 174] on div at bounding box center [468, 177] width 96 height 13
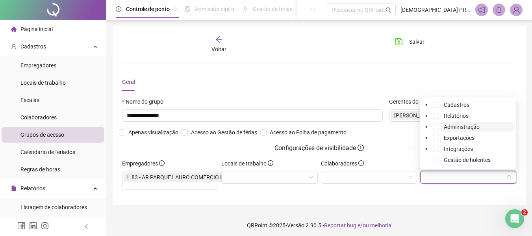
click at [448, 127] on span "Administração" at bounding box center [462, 127] width 36 height 6
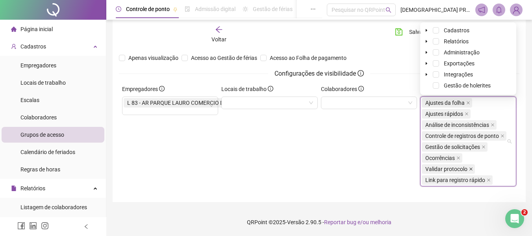
click at [470, 167] on icon "close" at bounding box center [471, 169] width 4 height 4
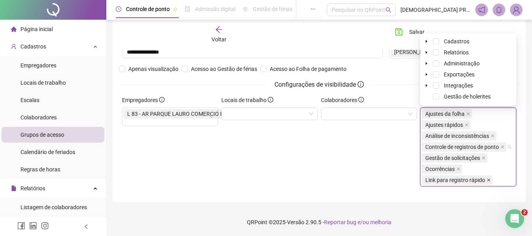
click at [490, 178] on icon "close" at bounding box center [489, 180] width 4 height 4
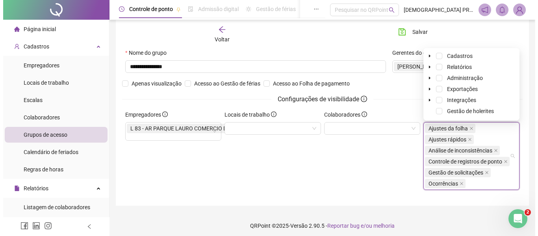
scroll to position [52, 0]
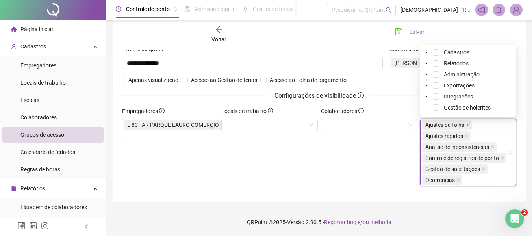
click at [409, 30] on button "Salvar" at bounding box center [409, 32] width 41 height 13
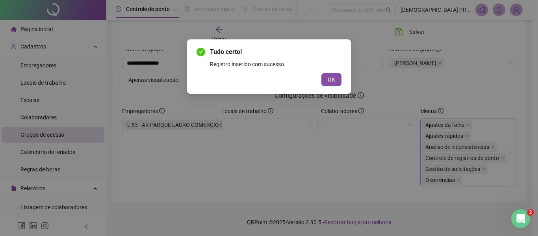
click at [343, 77] on div "Tudo certo! Registro inserido com sucesso. OK" at bounding box center [269, 66] width 164 height 54
click at [336, 78] on button "OK" at bounding box center [331, 79] width 20 height 13
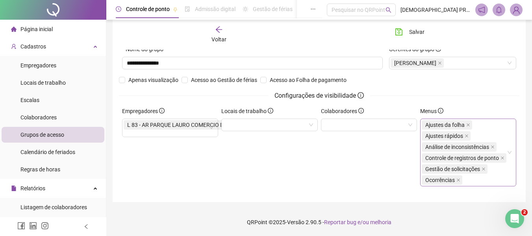
click at [217, 28] on icon "arrow-left" at bounding box center [219, 30] width 8 height 8
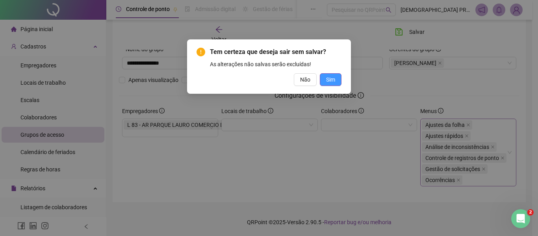
click at [326, 78] on button "Sim" at bounding box center [331, 79] width 22 height 13
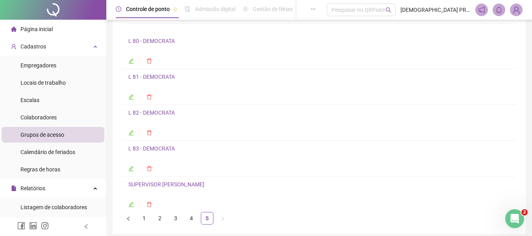
scroll to position [0, 0]
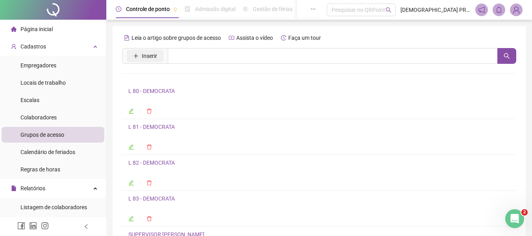
click at [154, 58] on span "Inserir" at bounding box center [149, 56] width 15 height 9
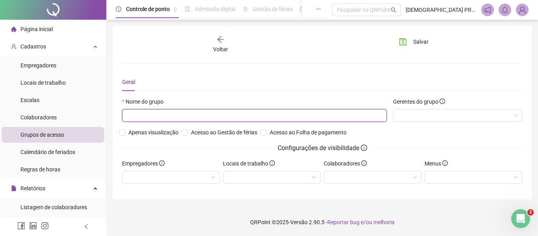
click at [159, 117] on input "text" at bounding box center [254, 115] width 265 height 13
paste input "**********"
drag, startPoint x: 136, startPoint y: 115, endPoint x: 139, endPoint y: 132, distance: 16.8
click at [135, 116] on input "**********" at bounding box center [254, 115] width 265 height 13
click at [406, 113] on div at bounding box center [457, 115] width 129 height 13
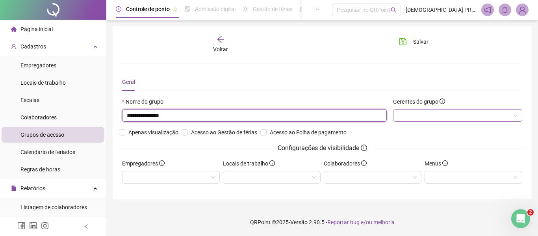
type input "**********"
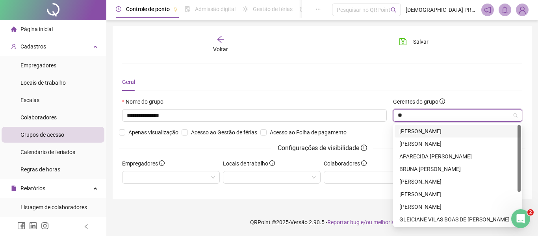
type input "***"
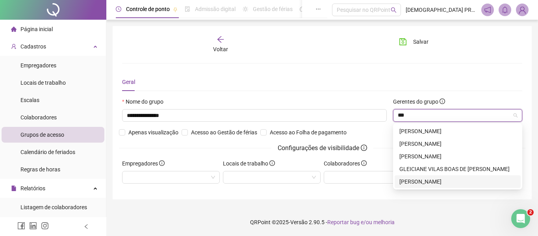
click at [462, 183] on div "[PERSON_NAME]" at bounding box center [457, 181] width 117 height 9
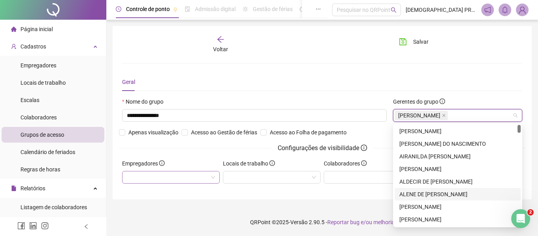
click at [172, 180] on div at bounding box center [171, 177] width 98 height 13
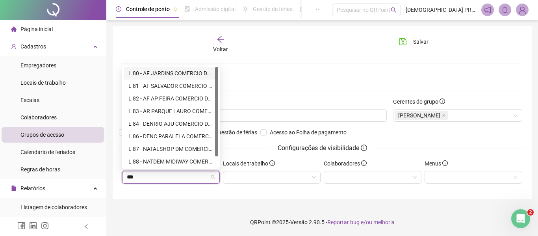
type input "****"
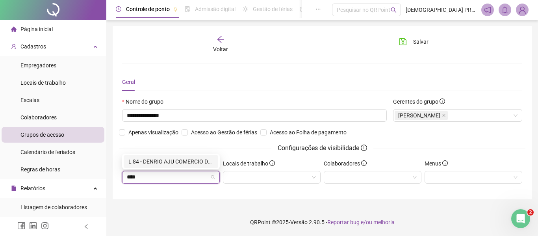
click at [169, 158] on div "L 84 - DENRIO AJU COMERCIO DE CALCADOS LTDA" at bounding box center [170, 161] width 85 height 9
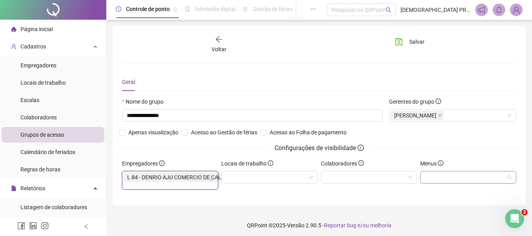
click at [453, 176] on div at bounding box center [468, 177] width 96 height 13
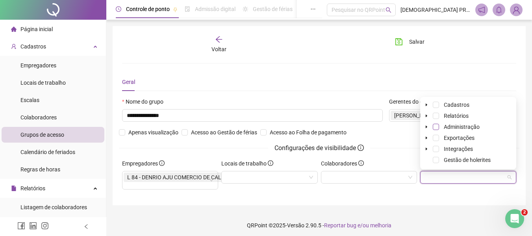
click at [434, 124] on span at bounding box center [436, 127] width 6 height 6
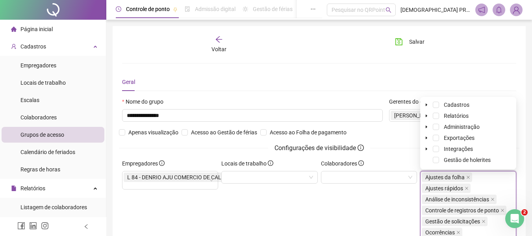
scroll to position [74, 0]
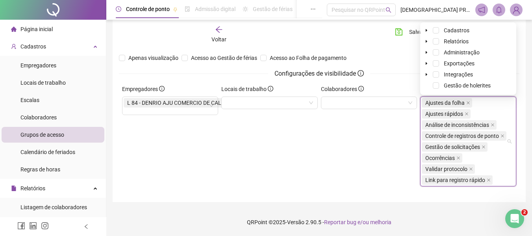
drag, startPoint x: 489, startPoint y: 180, endPoint x: 486, endPoint y: 176, distance: 4.5
click at [489, 178] on icon "close" at bounding box center [489, 180] width 4 height 4
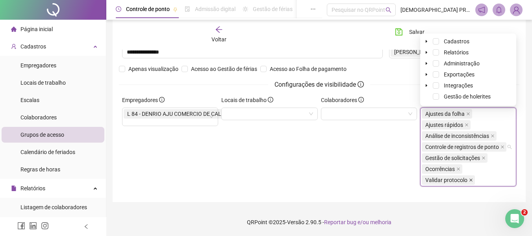
click at [471, 180] on icon "close" at bounding box center [471, 180] width 4 height 4
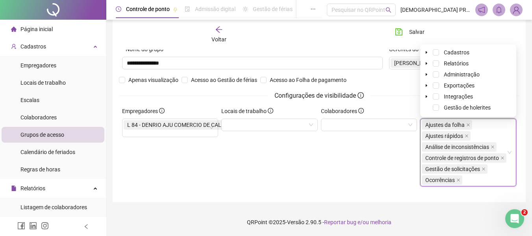
click at [331, 164] on div "Colaboradores" at bounding box center [368, 150] width 99 height 86
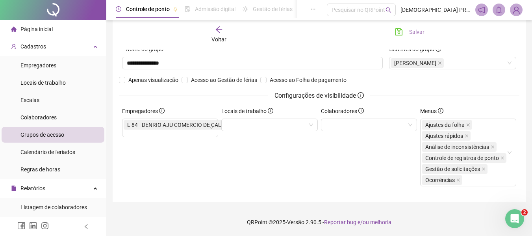
click at [412, 33] on span "Salvar" at bounding box center [416, 32] width 15 height 9
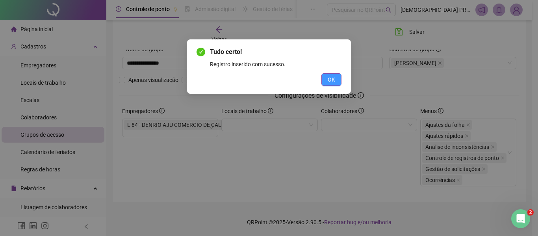
click at [333, 85] on button "OK" at bounding box center [331, 79] width 20 height 13
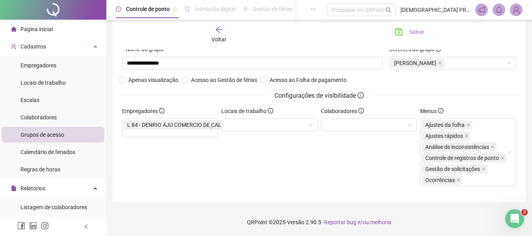
click at [408, 32] on button "Salvar" at bounding box center [409, 32] width 41 height 13
click at [219, 28] on icon "arrow-left" at bounding box center [219, 30] width 8 height 8
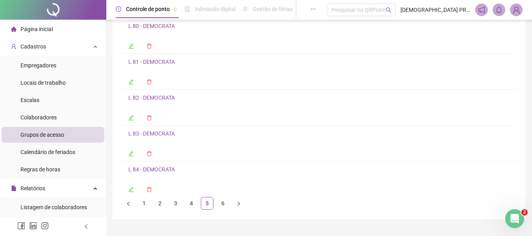
scroll to position [82, 0]
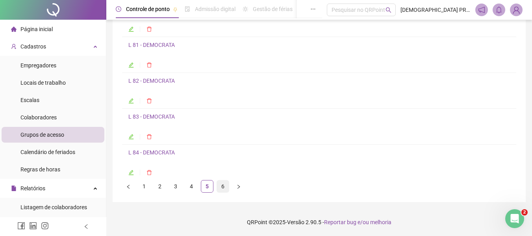
click at [223, 186] on link "6" at bounding box center [223, 186] width 12 height 12
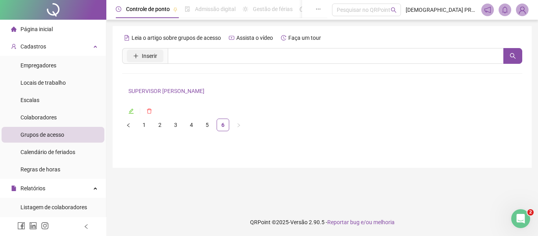
click at [144, 55] on span "Inserir" at bounding box center [149, 56] width 15 height 9
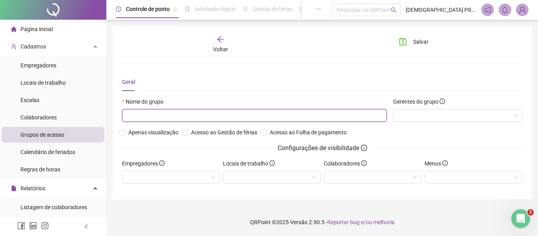
click at [164, 111] on input "text" at bounding box center [254, 115] width 265 height 13
paste input "**********"
drag, startPoint x: 135, startPoint y: 114, endPoint x: 141, endPoint y: 122, distance: 9.5
click at [135, 115] on input "**********" at bounding box center [254, 115] width 265 height 13
click at [424, 116] on div at bounding box center [457, 115] width 129 height 13
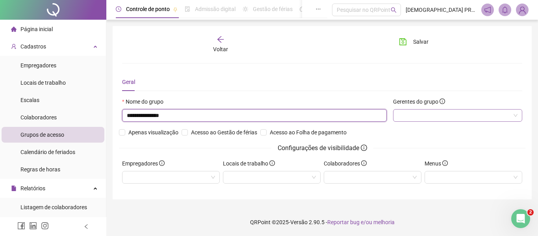
type input "**********"
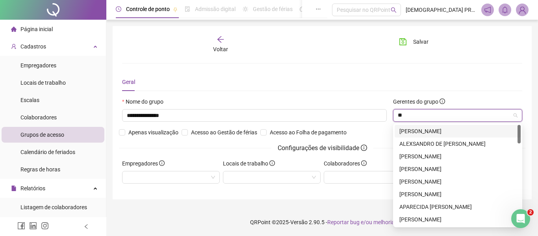
type input "***"
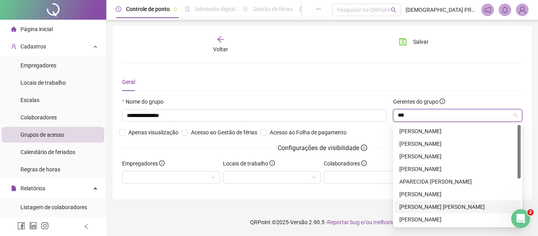
click at [449, 205] on div "[PERSON_NAME] [PERSON_NAME]" at bounding box center [457, 206] width 117 height 9
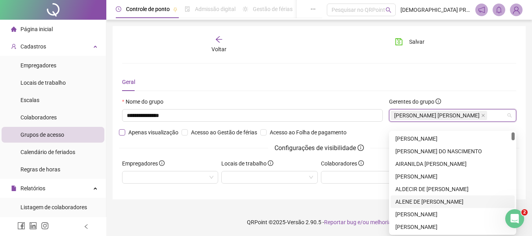
click at [132, 137] on span "Apenas visualização" at bounding box center [153, 132] width 56 height 9
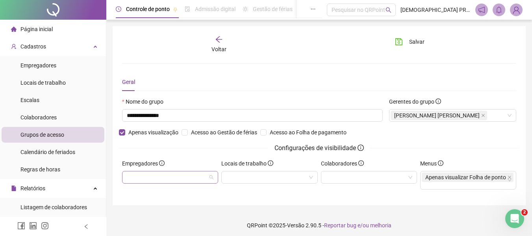
click at [145, 180] on div at bounding box center [170, 177] width 96 height 13
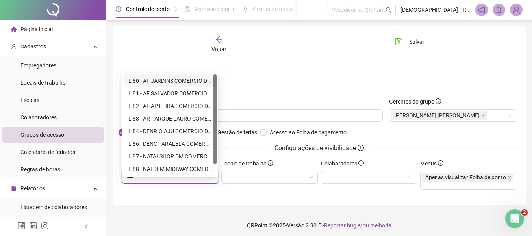
type input "****"
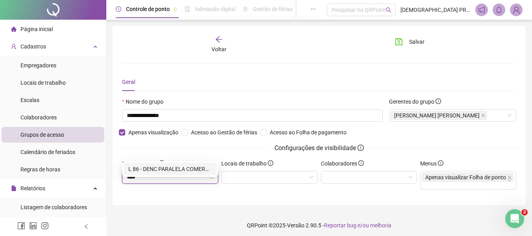
drag, startPoint x: 165, startPoint y: 167, endPoint x: 242, endPoint y: 177, distance: 77.9
click at [165, 167] on div "L 86 - DENC PARALELA COMERCIO DE CALCADOS LTDA" at bounding box center [169, 169] width 83 height 9
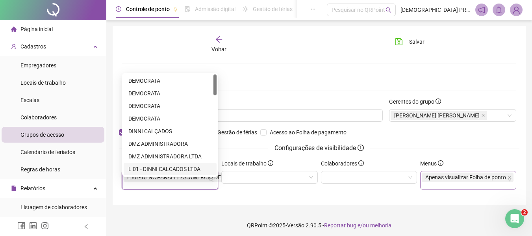
click at [458, 180] on span "Apenas visualizar Folha de ponto" at bounding box center [465, 177] width 81 height 6
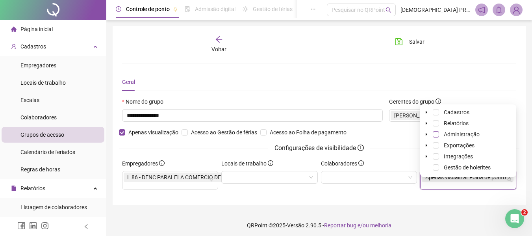
click at [435, 135] on span at bounding box center [436, 134] width 6 height 6
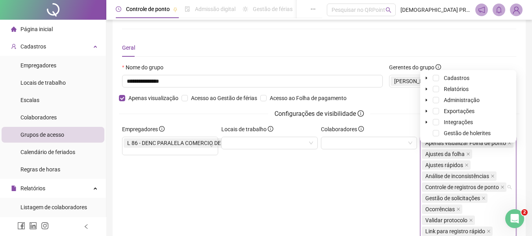
scroll to position [79, 0]
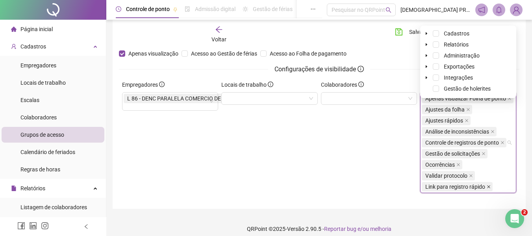
click at [488, 189] on icon "close" at bounding box center [489, 187] width 4 height 4
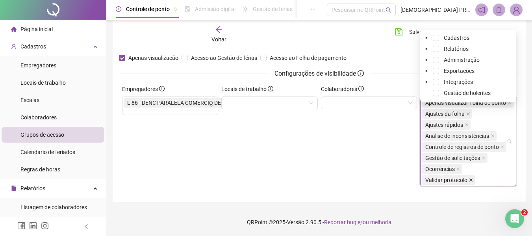
click at [471, 182] on icon "close" at bounding box center [471, 180] width 4 height 4
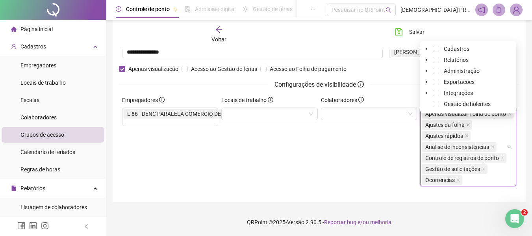
scroll to position [0, 0]
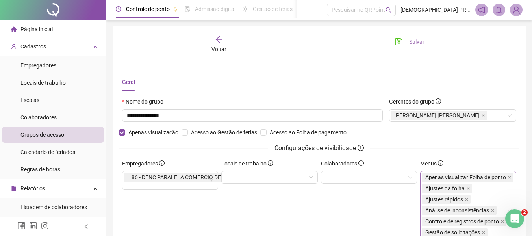
click at [410, 41] on span "Salvar" at bounding box center [416, 41] width 15 height 9
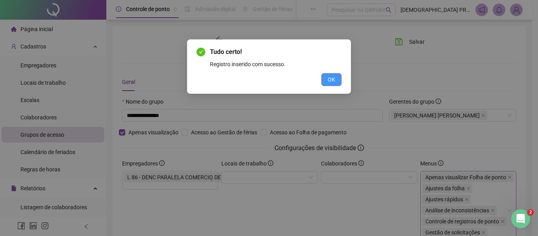
click at [331, 76] on span "OK" at bounding box center [331, 79] width 7 height 9
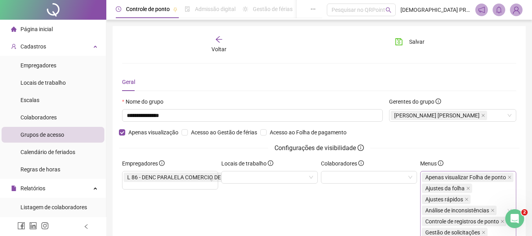
click at [219, 38] on icon "arrow-left" at bounding box center [219, 39] width 8 height 8
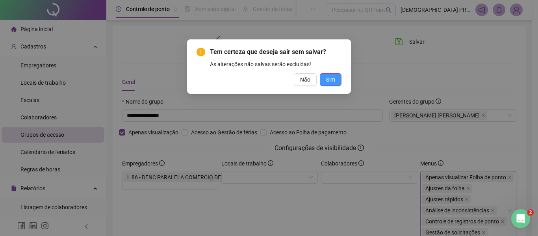
click at [324, 79] on button "Sim" at bounding box center [331, 79] width 22 height 13
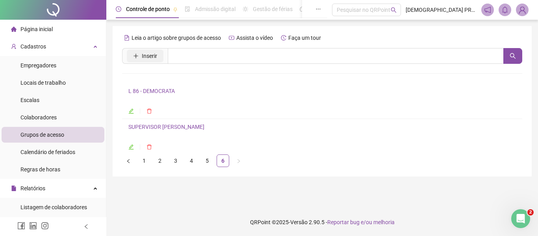
click at [143, 55] on span "Inserir" at bounding box center [149, 56] width 15 height 9
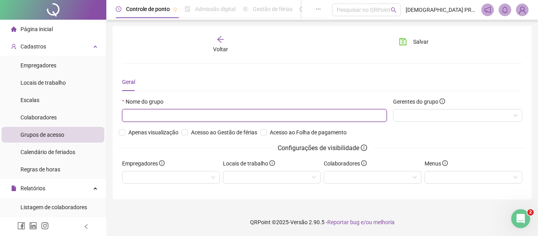
click at [171, 115] on input "text" at bounding box center [254, 115] width 265 height 13
paste input "**********"
drag, startPoint x: 136, startPoint y: 115, endPoint x: 135, endPoint y: 123, distance: 8.4
click at [135, 117] on input "**********" at bounding box center [254, 115] width 265 height 13
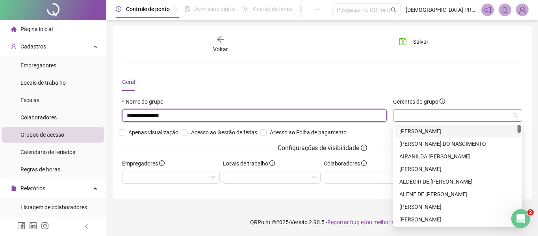
click at [412, 119] on div at bounding box center [457, 115] width 129 height 13
type input "**********"
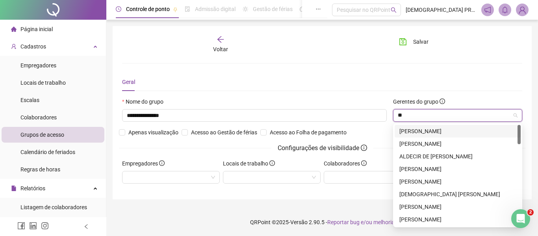
type input "*"
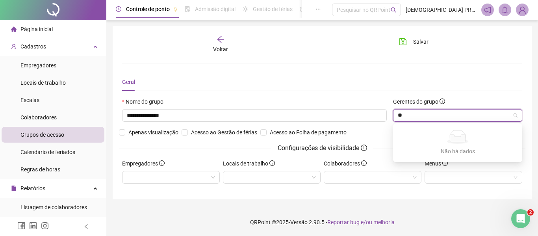
type input "*"
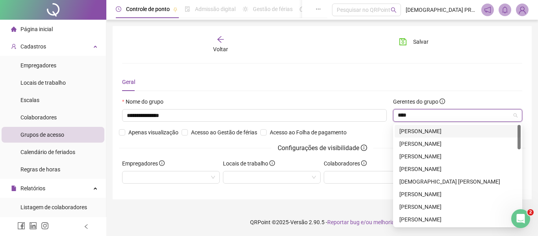
type input "****"
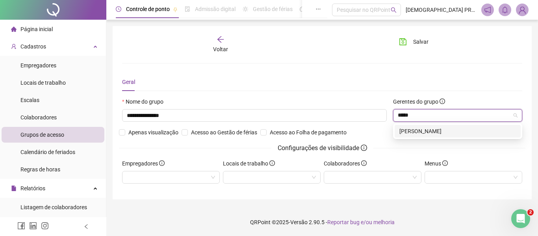
type input "******"
click at [440, 131] on div "[PERSON_NAME]" at bounding box center [457, 131] width 117 height 9
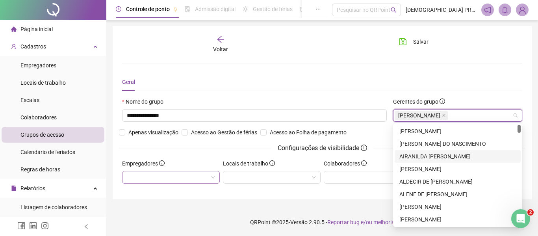
click at [179, 182] on div at bounding box center [171, 177] width 98 height 13
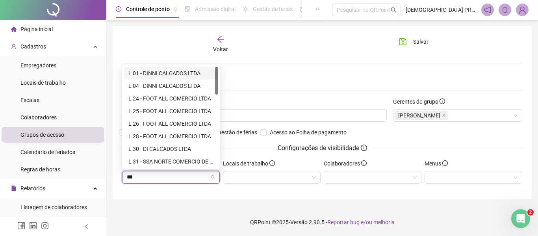
type input "****"
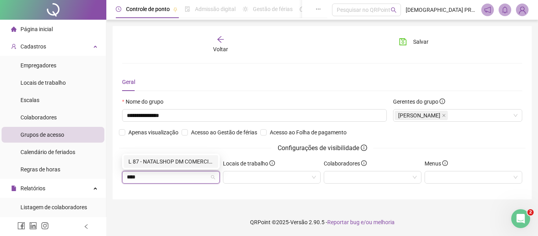
click at [195, 159] on div "L 87 - NATALSHOP DM COMERCIO DE CALCADOS LTDA" at bounding box center [170, 161] width 85 height 9
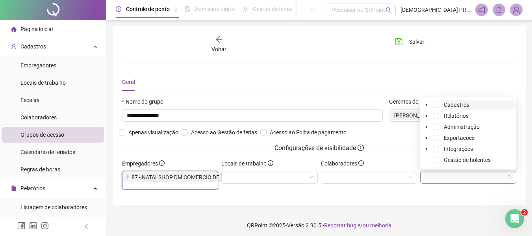
click at [456, 178] on div at bounding box center [468, 177] width 96 height 13
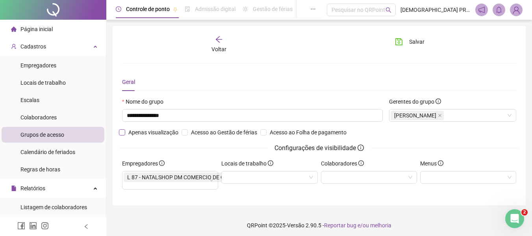
click at [157, 135] on span "Apenas visualização" at bounding box center [153, 132] width 56 height 9
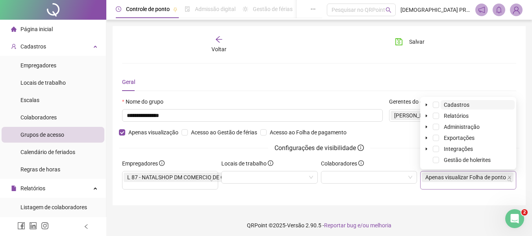
click at [449, 184] on div "Apenas visualizar Folha de ponto" at bounding box center [468, 180] width 93 height 17
click at [437, 127] on span at bounding box center [436, 127] width 6 height 6
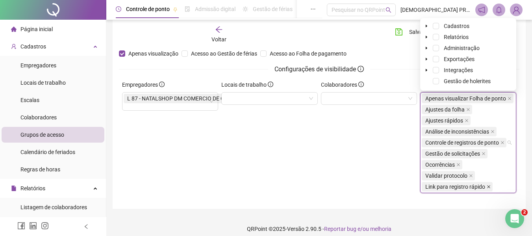
click at [490, 186] on icon "close" at bounding box center [489, 187] width 4 height 4
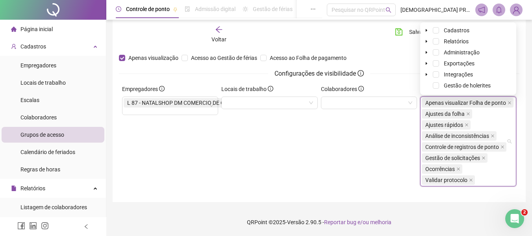
scroll to position [74, 0]
click at [472, 180] on icon "close" at bounding box center [471, 180] width 4 height 4
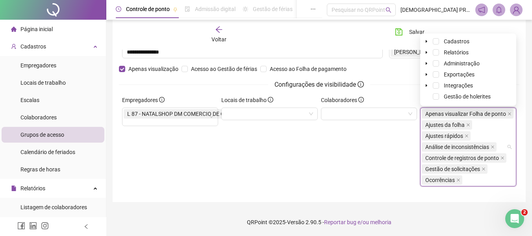
scroll to position [39, 0]
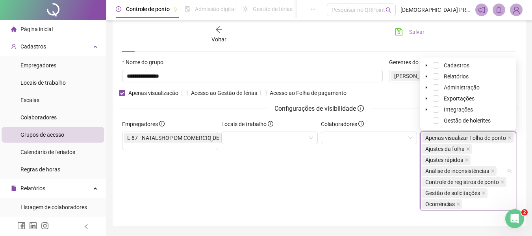
click at [411, 33] on span "Salvar" at bounding box center [416, 32] width 15 height 9
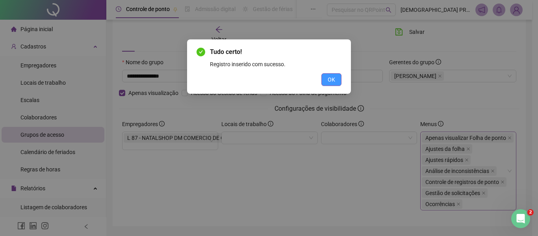
click at [328, 79] on button "OK" at bounding box center [331, 79] width 20 height 13
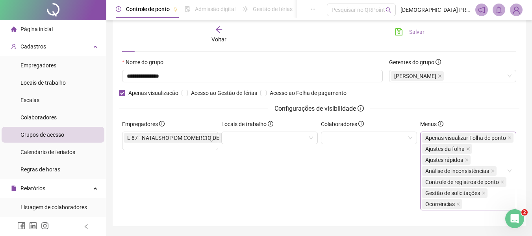
click at [412, 32] on span "Salvar" at bounding box center [416, 32] width 15 height 9
click at [221, 29] on icon "arrow-left" at bounding box center [219, 30] width 8 height 8
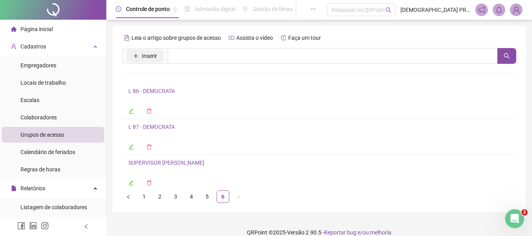
click at [142, 52] on span "Inserir" at bounding box center [149, 56] width 15 height 9
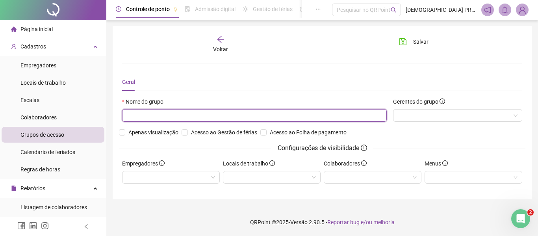
click at [159, 117] on input "text" at bounding box center [254, 115] width 265 height 13
paste input "**********"
click at [133, 118] on input "**********" at bounding box center [254, 115] width 265 height 13
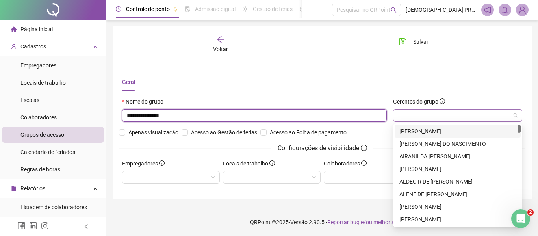
click at [406, 116] on div at bounding box center [457, 115] width 129 height 13
type input "**********"
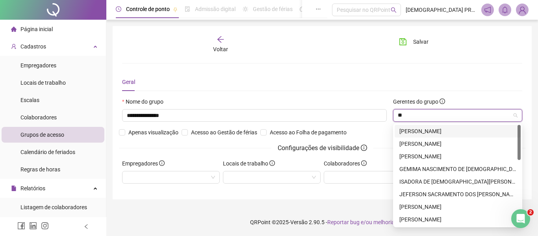
type input "***"
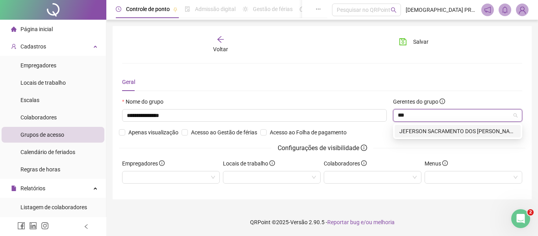
click at [426, 131] on div "JEFERSON SACRAMENTO DOS [PERSON_NAME]" at bounding box center [457, 131] width 117 height 9
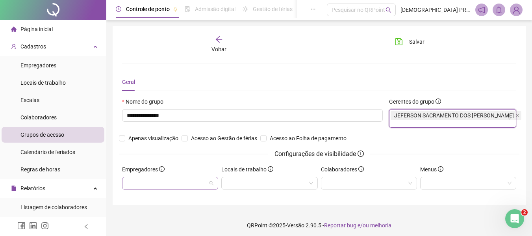
click at [174, 179] on div at bounding box center [170, 183] width 96 height 13
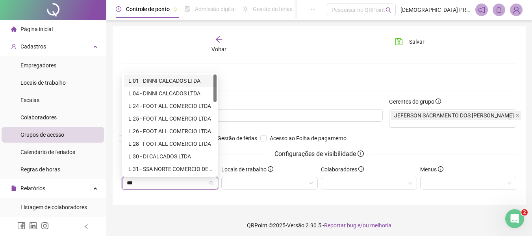
type input "****"
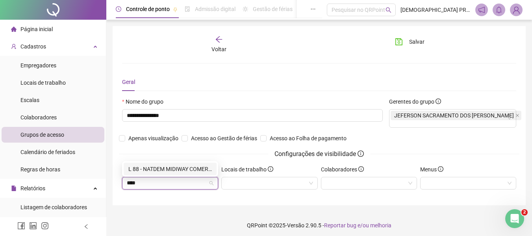
click at [174, 170] on div "L 88 - NATDEM MIDIWAY COMERCIO DE CALCADOS LTDA" at bounding box center [169, 169] width 83 height 9
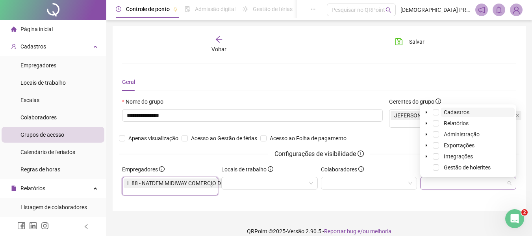
click at [435, 180] on div at bounding box center [468, 183] width 96 height 13
click at [438, 135] on span at bounding box center [436, 134] width 6 height 6
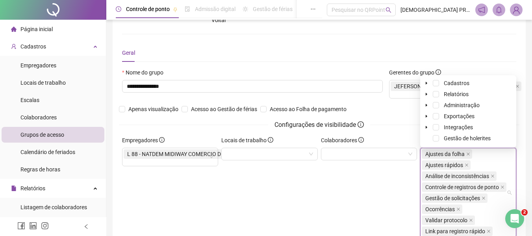
scroll to position [43, 0]
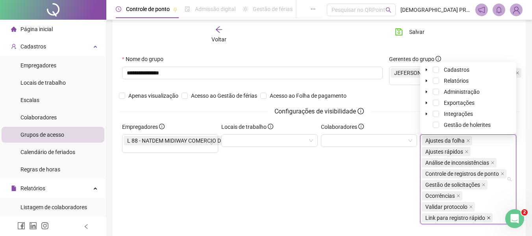
click at [488, 218] on icon "close" at bounding box center [489, 218] width 4 height 4
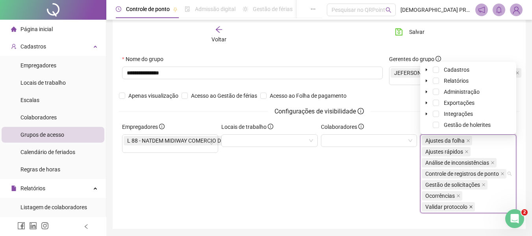
click at [470, 208] on icon "close" at bounding box center [470, 206] width 3 height 3
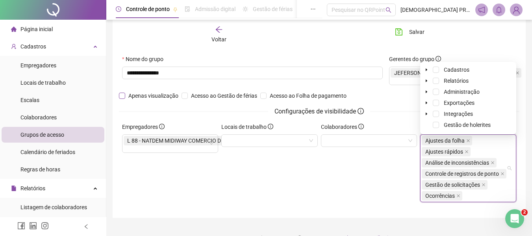
click at [139, 96] on span "Apenas visualização" at bounding box center [153, 95] width 56 height 9
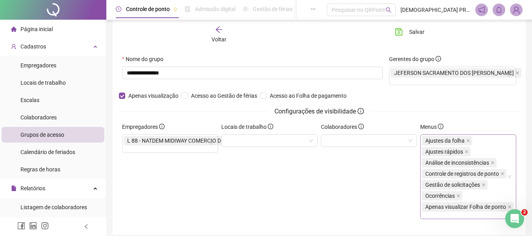
click at [295, 179] on div "Locais de trabalho" at bounding box center [269, 173] width 99 height 103
click at [409, 33] on span "Salvar" at bounding box center [416, 32] width 15 height 9
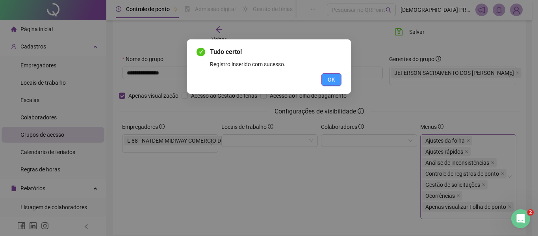
click at [326, 77] on button "OK" at bounding box center [331, 79] width 20 height 13
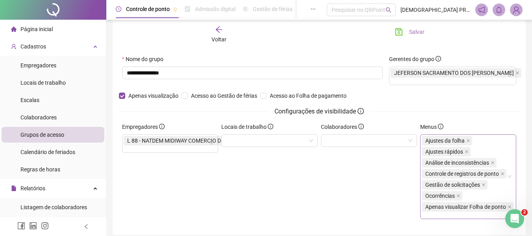
click at [415, 32] on span "Salvar" at bounding box center [416, 32] width 15 height 9
click at [218, 29] on icon "arrow-left" at bounding box center [219, 30] width 8 height 8
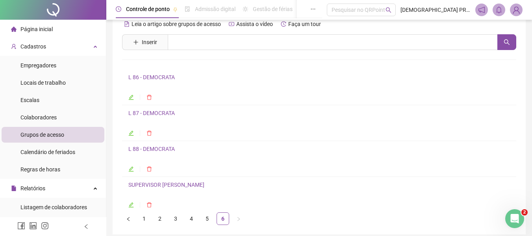
scroll to position [0, 0]
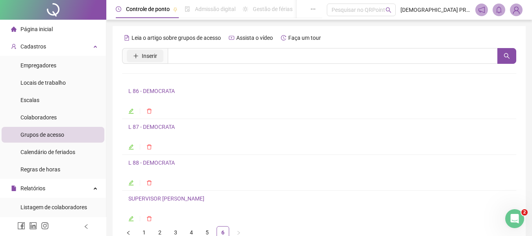
click at [156, 57] on span "Inserir" at bounding box center [149, 56] width 15 height 9
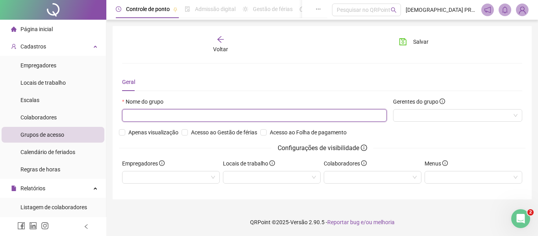
click at [167, 112] on input "text" at bounding box center [254, 115] width 265 height 13
paste input "**********"
click at [135, 118] on input "**********" at bounding box center [254, 115] width 265 height 13
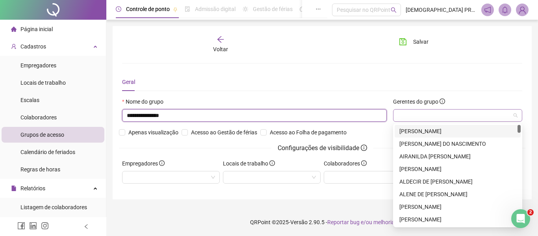
click at [400, 116] on div at bounding box center [457, 115] width 129 height 13
type input "**********"
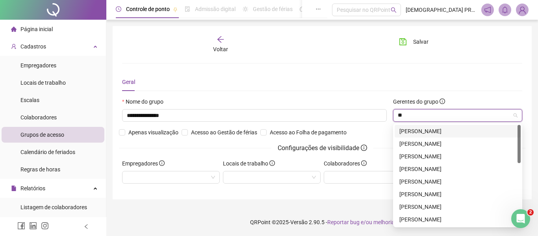
type input "***"
click at [444, 207] on div "[PERSON_NAME]" at bounding box center [457, 206] width 117 height 9
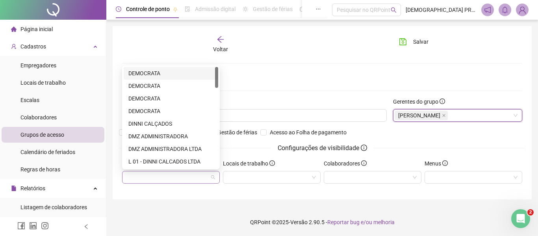
click at [178, 176] on div at bounding box center [171, 177] width 98 height 13
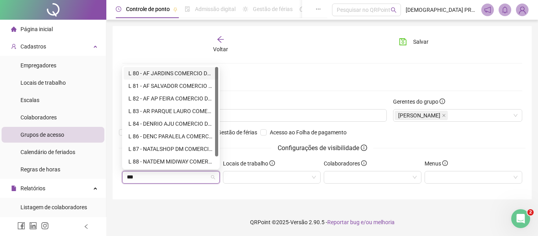
type input "****"
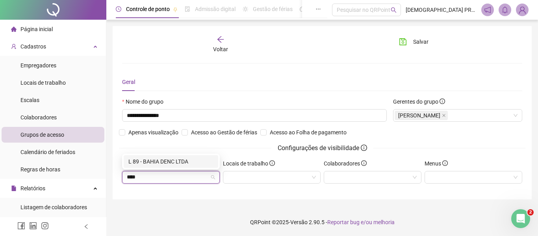
click at [178, 161] on div "L 89 - BAHIA DENC LTDA" at bounding box center [170, 161] width 85 height 9
click at [452, 180] on div at bounding box center [473, 177] width 98 height 13
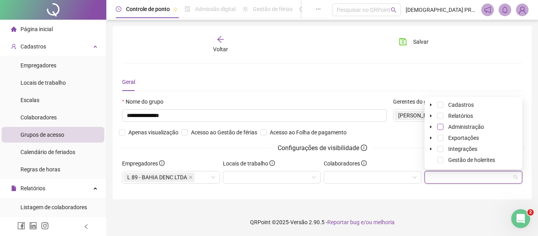
click at [443, 127] on span at bounding box center [440, 127] width 6 height 6
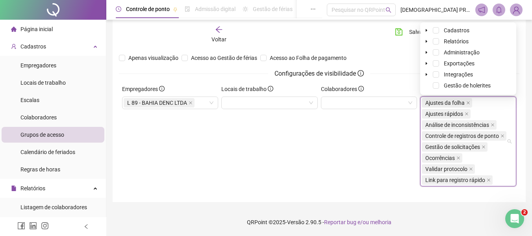
click at [488, 181] on icon "close" at bounding box center [489, 180] width 4 height 4
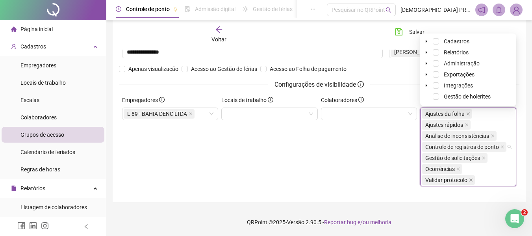
scroll to position [63, 0]
click at [472, 180] on icon "close" at bounding box center [471, 180] width 4 height 4
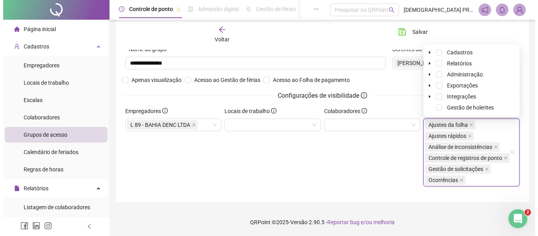
scroll to position [52, 0]
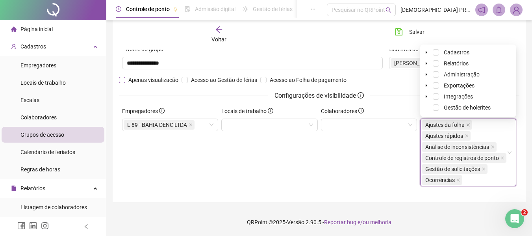
click at [163, 80] on span "Apenas visualização" at bounding box center [153, 80] width 56 height 9
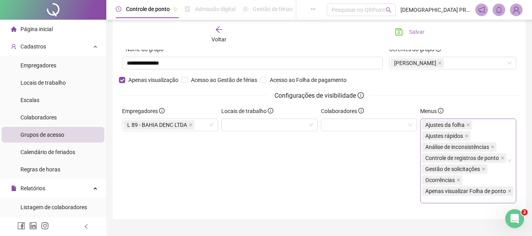
click at [417, 31] on span "Salvar" at bounding box center [416, 32] width 15 height 9
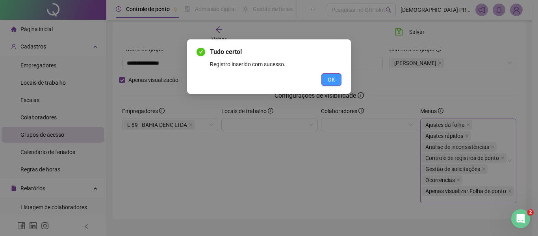
click at [331, 81] on span "OK" at bounding box center [331, 79] width 7 height 9
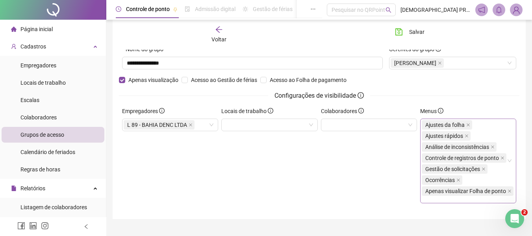
click at [217, 28] on icon "arrow-left" at bounding box center [219, 30] width 8 height 8
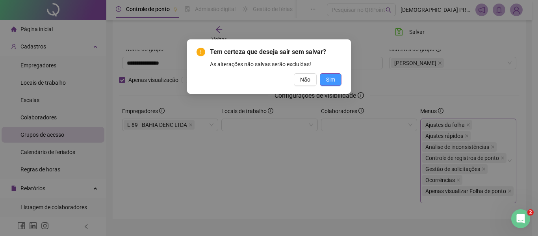
click at [333, 79] on span "Sim" at bounding box center [330, 79] width 9 height 9
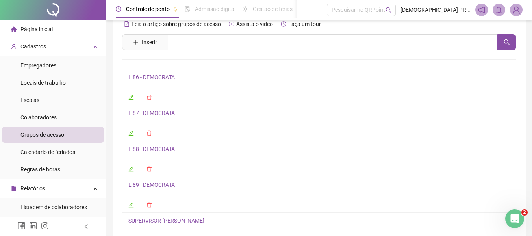
scroll to position [0, 0]
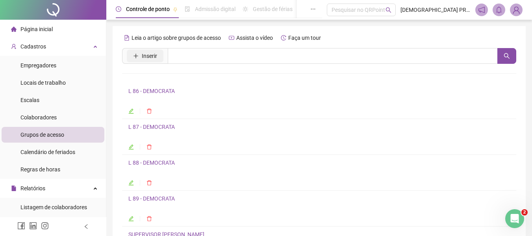
click at [152, 55] on span "Inserir" at bounding box center [149, 56] width 15 height 9
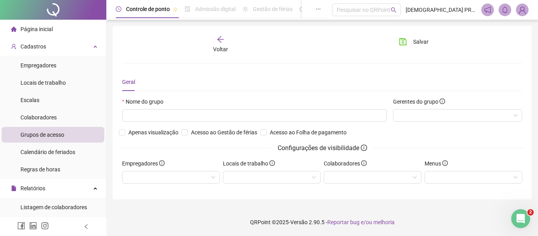
click at [211, 107] on div "Nome do grupo" at bounding box center [254, 103] width 265 height 12
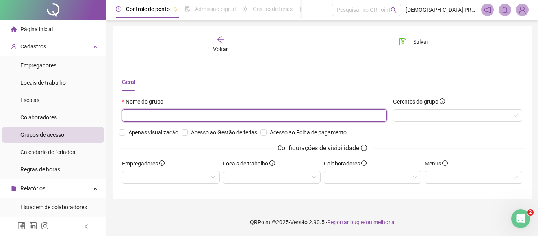
click at [207, 111] on input "text" at bounding box center [254, 115] width 265 height 13
click at [417, 114] on div at bounding box center [457, 115] width 129 height 13
type input "**********"
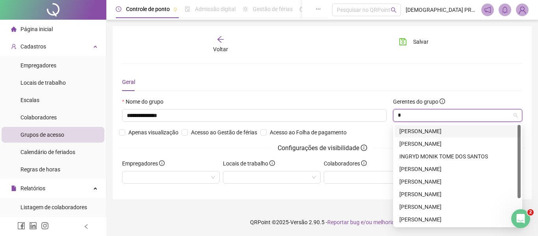
type input "**"
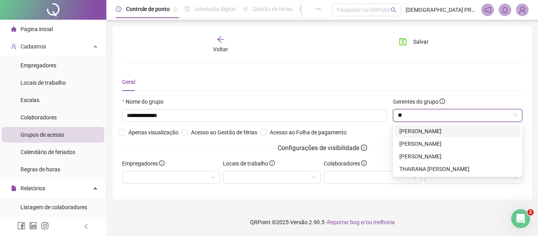
click at [432, 132] on div "[PERSON_NAME]" at bounding box center [457, 131] width 117 height 9
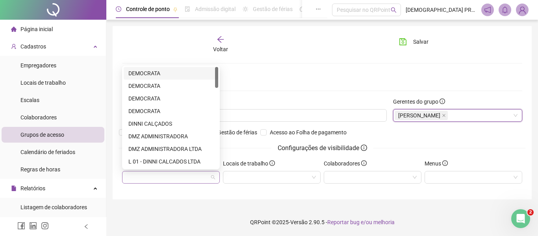
click at [173, 180] on div at bounding box center [171, 177] width 98 height 13
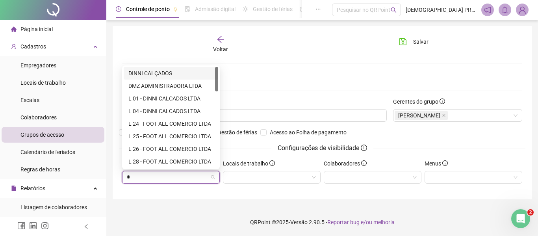
type input "**"
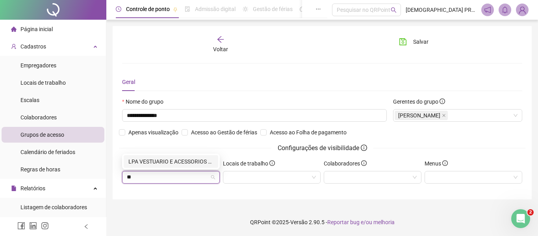
click at [175, 159] on div "LPA VESTUARIO E ACESSORIOS LTDA" at bounding box center [170, 161] width 85 height 9
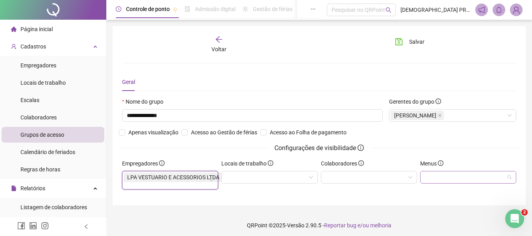
click at [453, 178] on div at bounding box center [468, 177] width 96 height 13
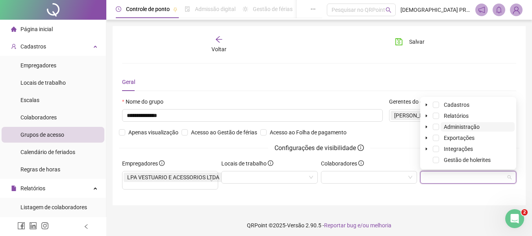
click at [450, 128] on span "Administração" at bounding box center [462, 127] width 36 height 6
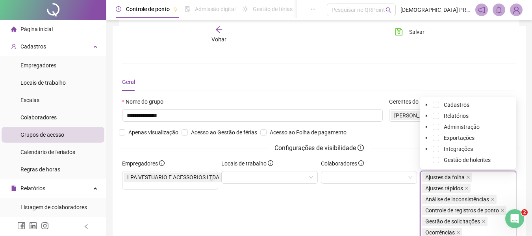
scroll to position [74, 0]
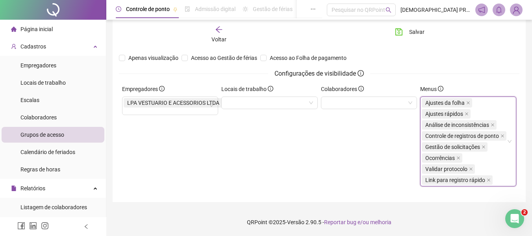
click at [486, 179] on span "Link para registro rápido" at bounding box center [457, 179] width 71 height 9
click at [469, 170] on icon "close" at bounding box center [471, 169] width 4 height 4
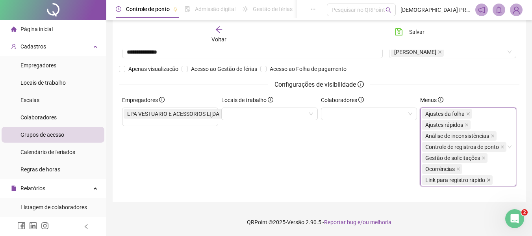
click at [487, 180] on icon "close" at bounding box center [489, 180] width 4 height 4
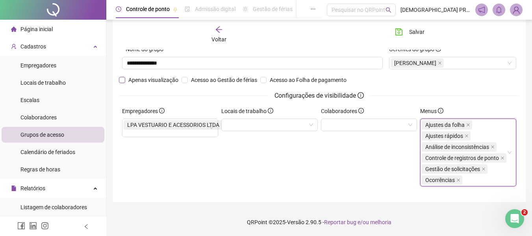
click at [141, 77] on span "Apenas visualização" at bounding box center [153, 80] width 56 height 9
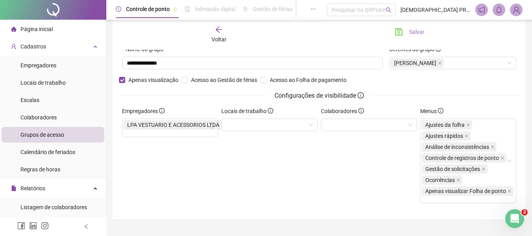
click at [416, 32] on span "Salvar" at bounding box center [416, 32] width 15 height 9
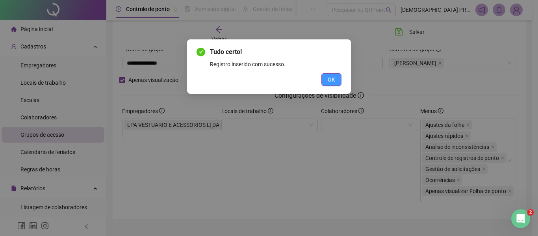
click at [332, 81] on span "OK" at bounding box center [331, 79] width 7 height 9
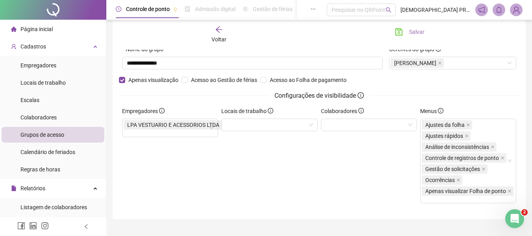
click at [418, 26] on div "Voltar Salvar" at bounding box center [319, 35] width 400 height 30
click at [417, 28] on span "Salvar" at bounding box center [416, 32] width 15 height 9
click at [218, 29] on icon "arrow-left" at bounding box center [219, 30] width 8 height 8
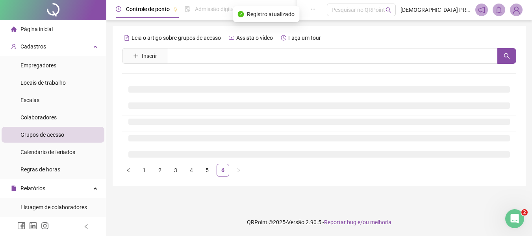
scroll to position [0, 0]
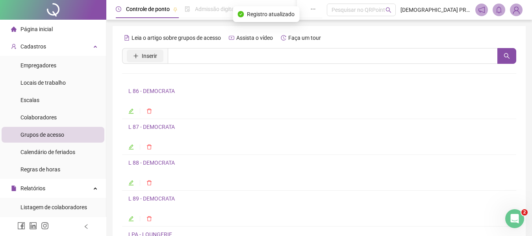
click at [148, 56] on span "Inserir" at bounding box center [149, 56] width 15 height 9
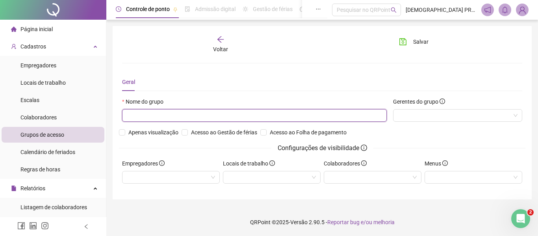
click at [192, 116] on input "text" at bounding box center [254, 115] width 265 height 13
click at [445, 109] on div at bounding box center [457, 115] width 129 height 13
type input "**********"
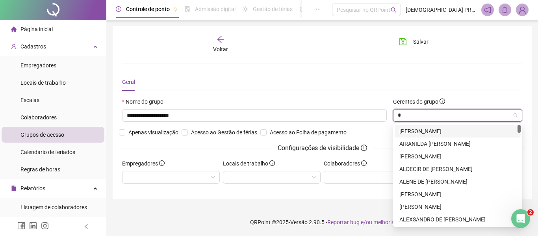
type input "**"
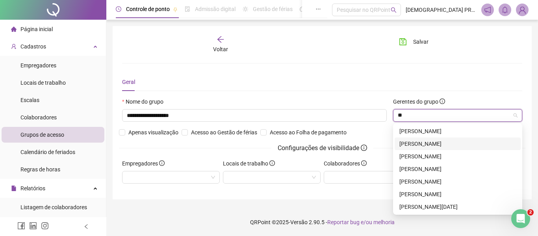
click at [436, 142] on div "[PERSON_NAME]" at bounding box center [457, 143] width 117 height 9
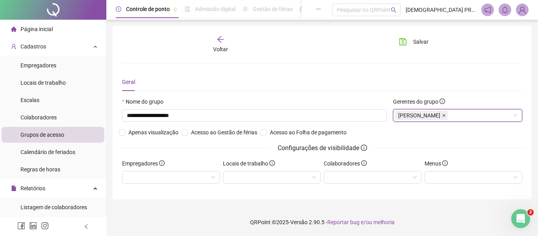
click at [446, 117] on icon "close" at bounding box center [444, 115] width 4 height 4
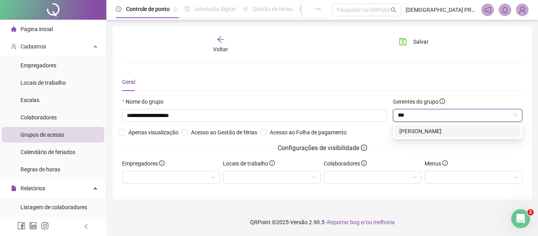
type input "****"
click at [459, 132] on div "[PERSON_NAME]" at bounding box center [457, 131] width 117 height 9
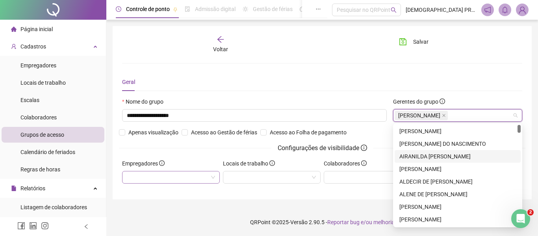
click at [191, 178] on div at bounding box center [171, 177] width 98 height 13
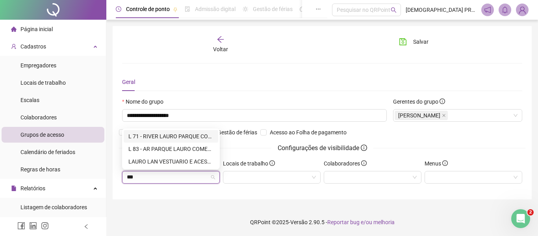
type input "****"
click at [180, 157] on div "LAURO LAN VESTUARIO E ACESSORIOS LTDA" at bounding box center [171, 161] width 95 height 13
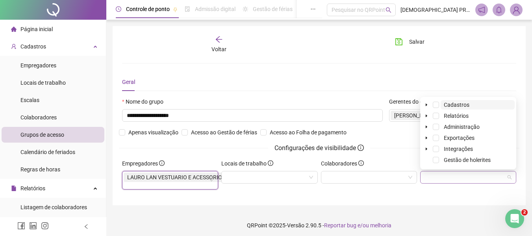
click at [454, 176] on div at bounding box center [468, 177] width 96 height 13
click at [438, 126] on span at bounding box center [436, 127] width 6 height 6
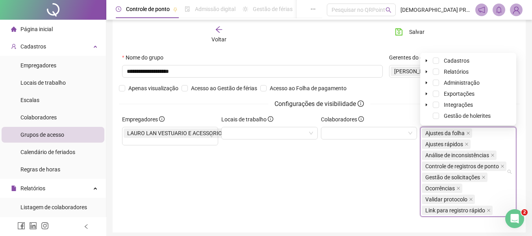
scroll to position [74, 0]
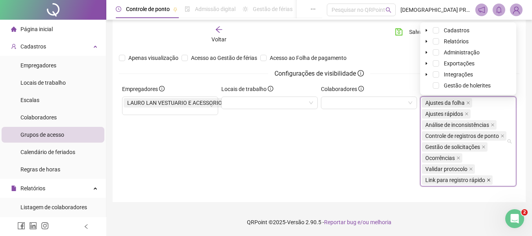
click at [489, 180] on icon "close" at bounding box center [489, 180] width 4 height 4
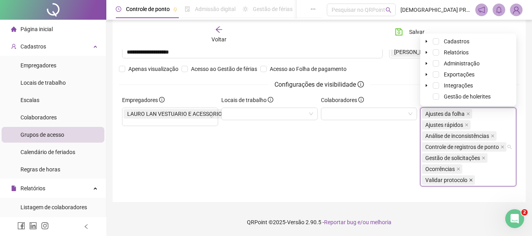
click at [471, 180] on icon "close" at bounding box center [470, 179] width 3 height 3
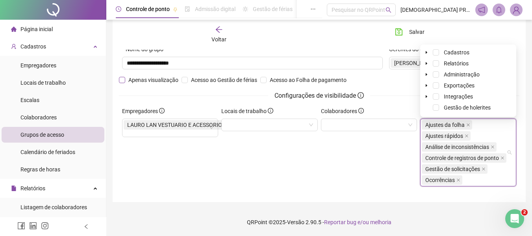
click at [132, 80] on span "Apenas visualização" at bounding box center [153, 80] width 56 height 9
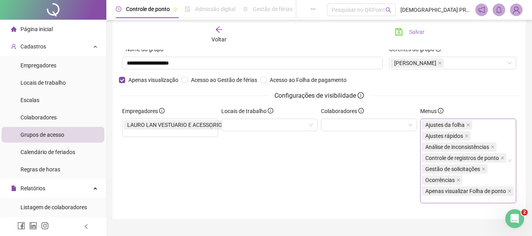
click at [414, 27] on button "Salvar" at bounding box center [409, 32] width 41 height 13
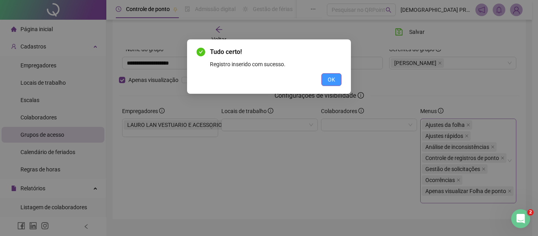
click at [331, 80] on span "OK" at bounding box center [331, 79] width 7 height 9
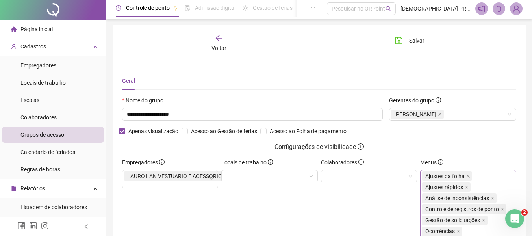
scroll to position [0, 0]
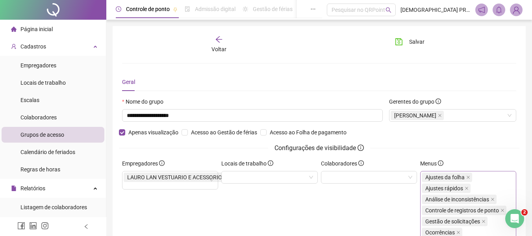
click at [217, 35] on div "**********" at bounding box center [319, 148] width 413 height 245
click at [216, 44] on div "Voltar" at bounding box center [219, 44] width 61 height 18
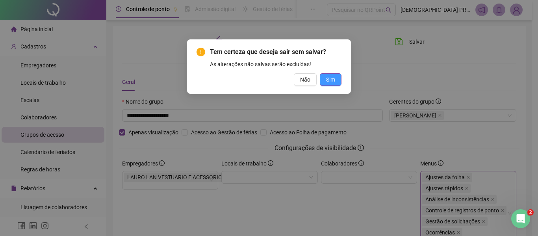
click at [330, 78] on span "Sim" at bounding box center [330, 79] width 9 height 9
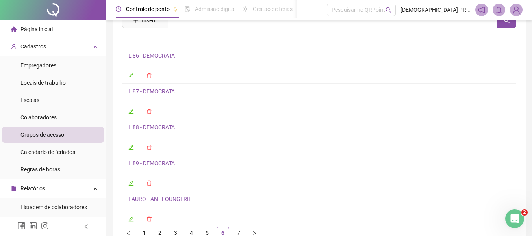
scroll to position [82, 0]
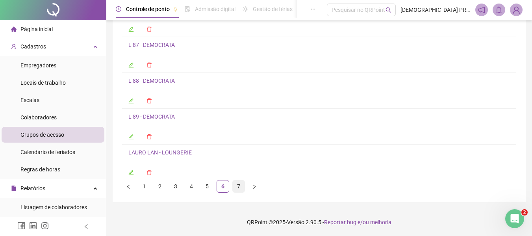
click at [237, 183] on link "7" at bounding box center [239, 186] width 12 height 12
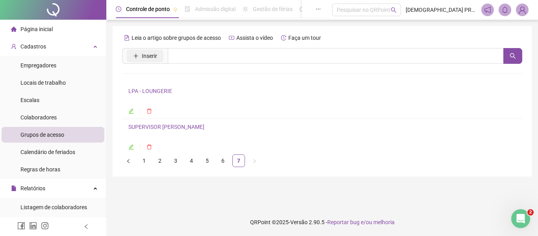
click at [140, 55] on button "Inserir" at bounding box center [145, 56] width 37 height 13
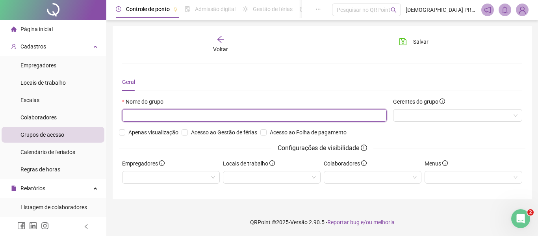
click at [171, 114] on input "text" at bounding box center [254, 115] width 265 height 13
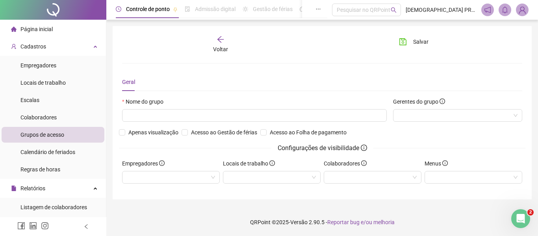
click at [217, 38] on icon "arrow-left" at bounding box center [221, 39] width 8 height 8
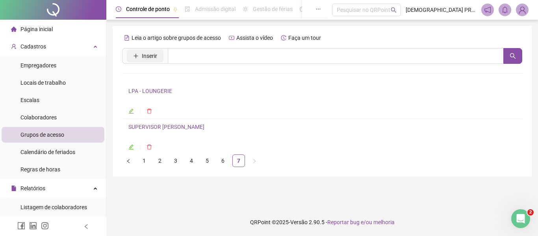
click at [148, 54] on span "Inserir" at bounding box center [149, 56] width 15 height 9
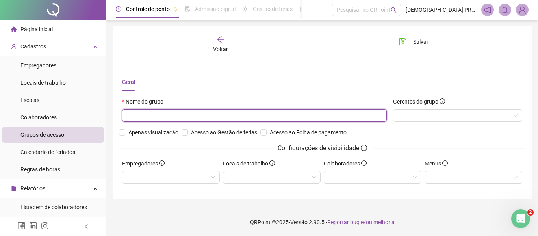
click at [174, 109] on input "text" at bounding box center [254, 115] width 265 height 13
click at [410, 113] on div at bounding box center [457, 115] width 129 height 13
type input "**********"
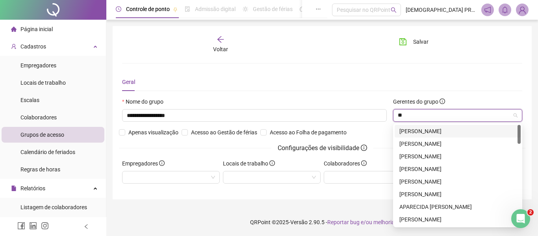
type input "***"
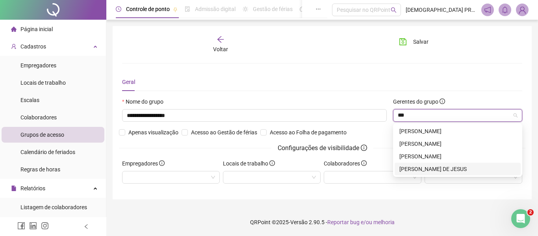
click at [459, 165] on div "[PERSON_NAME] DE JESUS" at bounding box center [457, 169] width 117 height 9
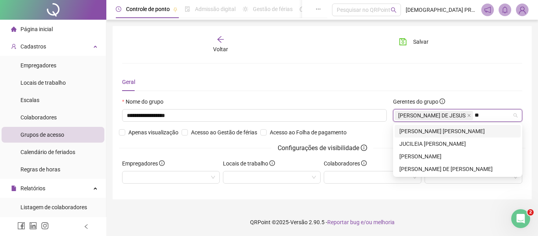
type input "***"
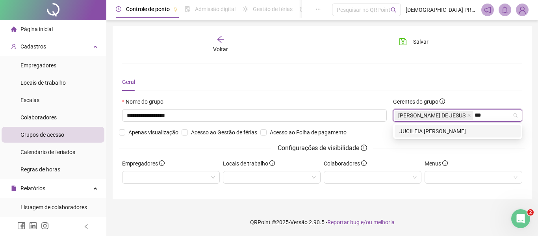
click at [431, 128] on div "JUCILEIA [PERSON_NAME]" at bounding box center [457, 131] width 117 height 9
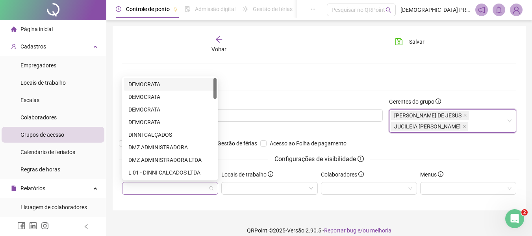
click at [172, 185] on div at bounding box center [170, 188] width 96 height 13
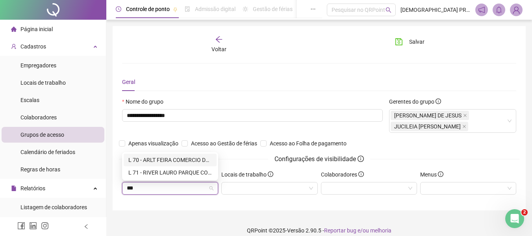
type input "****"
click at [174, 172] on div "L 70 - ARLT FEIRA COMERCIO DE CONFECCOES LTDA" at bounding box center [169, 172] width 83 height 9
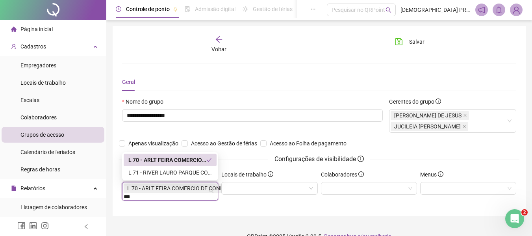
type input "****"
click at [174, 173] on div "L 71 - RIVER LAURO PARQUE COMERCIO DE CONFECCOES LTDA" at bounding box center [169, 172] width 83 height 9
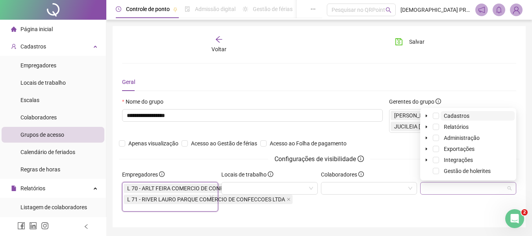
click at [436, 185] on div at bounding box center [468, 188] width 96 height 13
click at [426, 127] on icon "caret-down" at bounding box center [426, 127] width 4 height 4
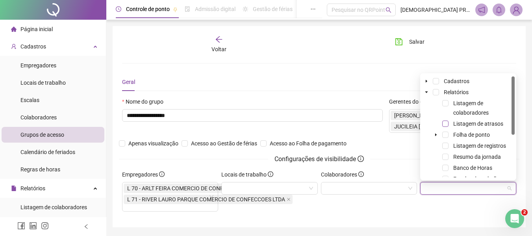
click at [445, 121] on span at bounding box center [445, 123] width 6 height 6
click at [446, 134] on span at bounding box center [445, 135] width 6 height 6
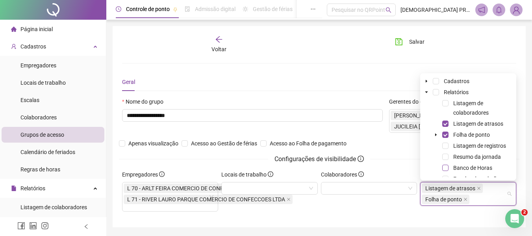
click at [447, 167] on span at bounding box center [445, 168] width 6 height 6
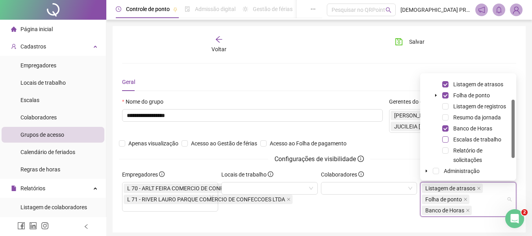
click at [444, 138] on span at bounding box center [445, 139] width 6 height 6
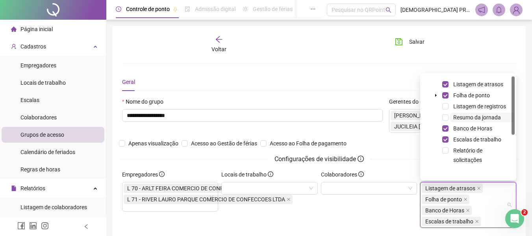
scroll to position [0, 0]
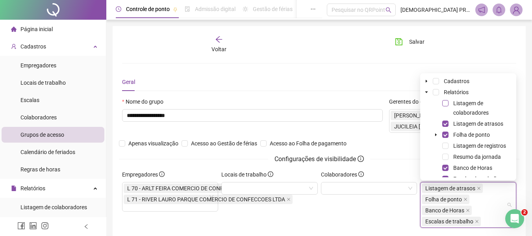
click at [447, 101] on span at bounding box center [445, 103] width 6 height 6
drag, startPoint x: 447, startPoint y: 158, endPoint x: 446, endPoint y: 152, distance: 5.2
click at [447, 157] on span at bounding box center [445, 157] width 6 height 6
click at [445, 145] on span at bounding box center [445, 146] width 6 height 6
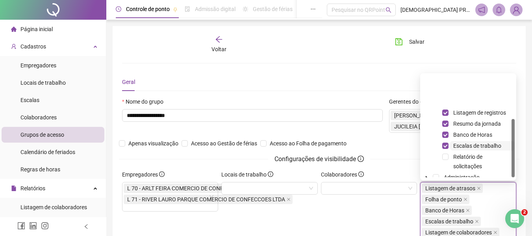
scroll to position [72, 0]
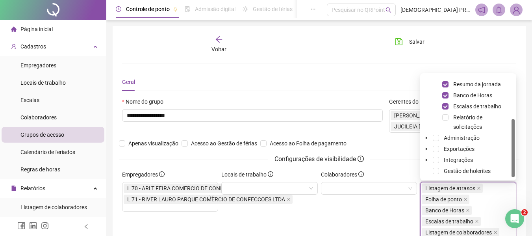
click at [378, 207] on div "Colaboradores" at bounding box center [368, 218] width 99 height 97
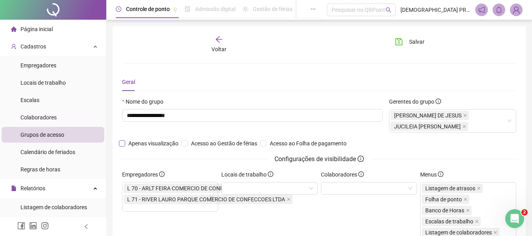
click at [128, 142] on span "Apenas visualização" at bounding box center [153, 143] width 56 height 9
click at [214, 141] on span "Acesso ao Gestão de férias" at bounding box center [224, 143] width 72 height 9
drag, startPoint x: 273, startPoint y: 145, endPoint x: 282, endPoint y: 143, distance: 9.1
click at [273, 145] on span "Acesso ao Folha de pagamento" at bounding box center [308, 143] width 83 height 9
click at [414, 40] on span "Salvar" at bounding box center [416, 41] width 15 height 9
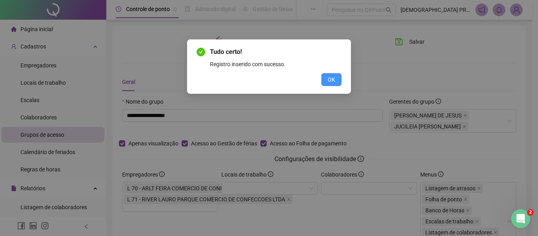
click at [333, 80] on span "OK" at bounding box center [331, 79] width 7 height 9
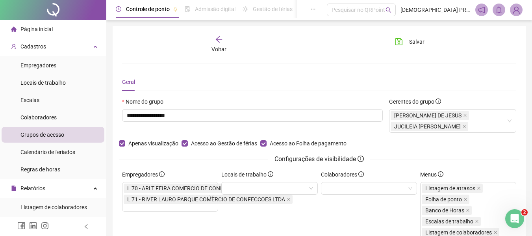
click at [218, 39] on icon "arrow-left" at bounding box center [219, 39] width 8 height 8
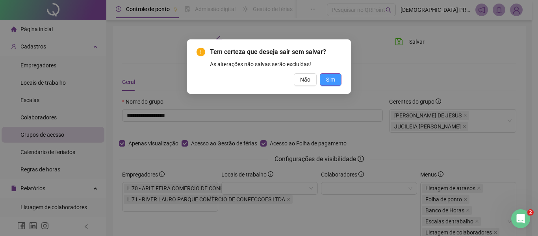
click at [330, 83] on span "Sim" at bounding box center [330, 79] width 9 height 9
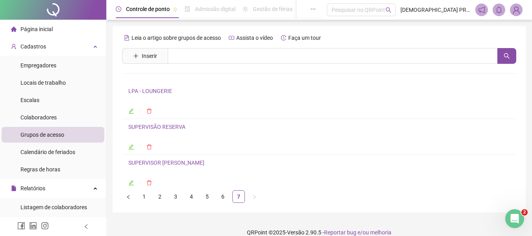
click at [163, 163] on link "SUPERVISOR [PERSON_NAME]" at bounding box center [166, 162] width 76 height 6
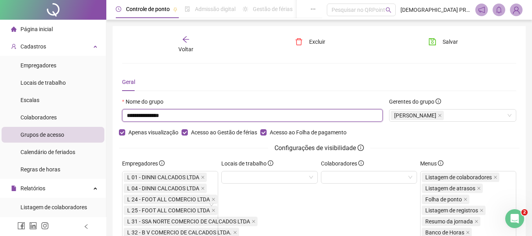
click at [154, 115] on input "**********" at bounding box center [252, 115] width 261 height 13
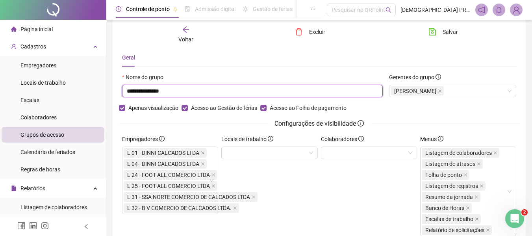
scroll to position [39, 0]
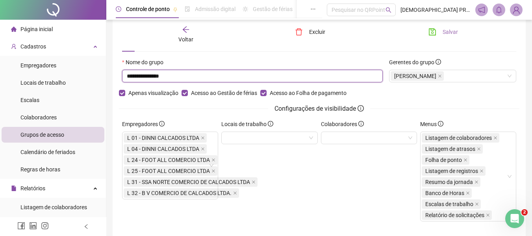
type input "**********"
click at [447, 30] on span "Salvar" at bounding box center [450, 32] width 15 height 9
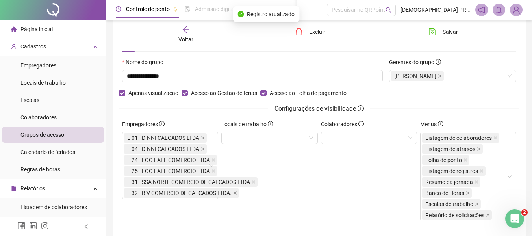
click at [185, 29] on icon "arrow-left" at bounding box center [186, 30] width 8 height 8
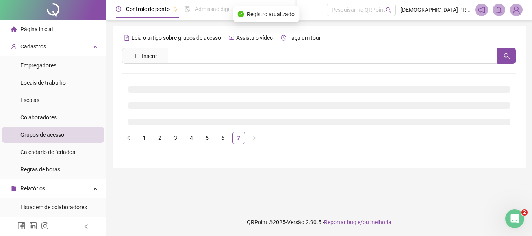
scroll to position [0, 0]
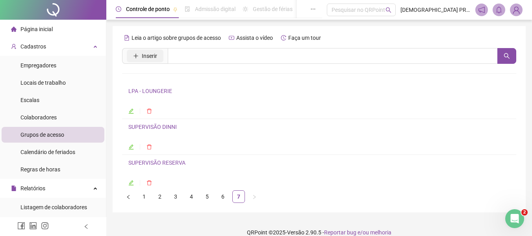
click at [149, 56] on span "Inserir" at bounding box center [149, 56] width 15 height 9
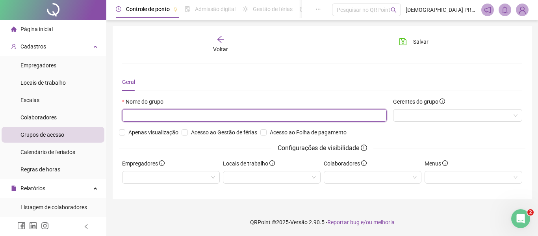
click at [179, 114] on input "text" at bounding box center [254, 115] width 265 height 13
click at [404, 118] on div at bounding box center [457, 115] width 129 height 13
type input "**********"
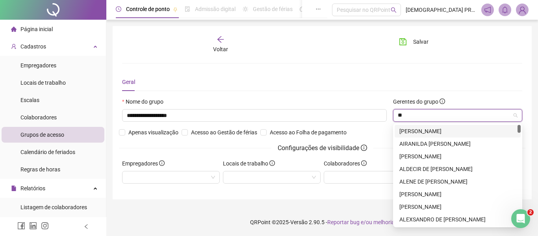
type input "***"
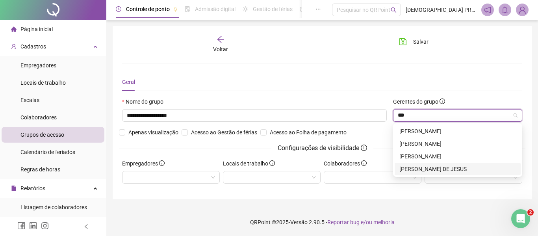
click at [433, 167] on div "[PERSON_NAME] DE JESUS" at bounding box center [457, 169] width 117 height 9
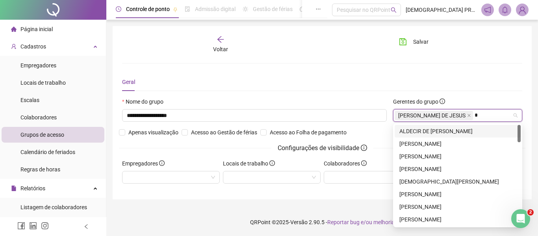
type input "**"
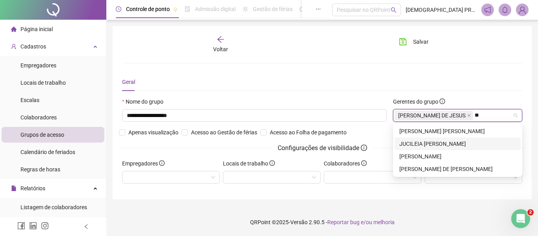
click at [434, 139] on div "JUCILEIA [PERSON_NAME]" at bounding box center [458, 143] width 126 height 13
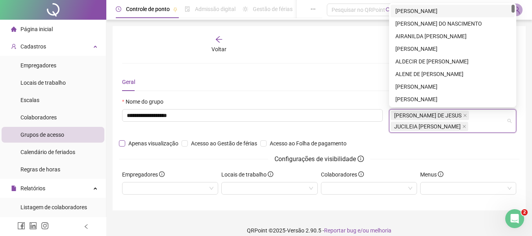
click at [133, 143] on span "Apenas visualização" at bounding box center [153, 143] width 56 height 9
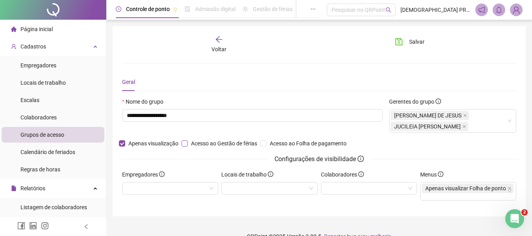
drag, startPoint x: 205, startPoint y: 144, endPoint x: 218, endPoint y: 143, distance: 13.0
click at [207, 143] on span "Acesso ao Gestão de férias" at bounding box center [224, 143] width 72 height 9
click at [285, 142] on span "Acesso ao Folha de pagamento" at bounding box center [308, 143] width 83 height 9
click at [181, 186] on div at bounding box center [170, 188] width 96 height 13
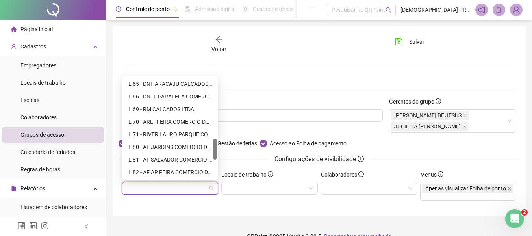
scroll to position [287, 0]
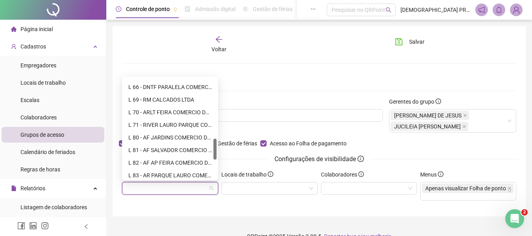
drag, startPoint x: 215, startPoint y: 91, endPoint x: 217, endPoint y: 152, distance: 60.7
click at [217, 152] on div "e68eb1f88133a40be204dc1857363ce0a6a10b9fbc86195c3e334113d9cea75b 0e4b2848853153…" at bounding box center [170, 128] width 96 height 104
click at [188, 138] on div "L 80 - AF JARDINS COMERCIO DE CALCADOS LTDA" at bounding box center [169, 137] width 83 height 9
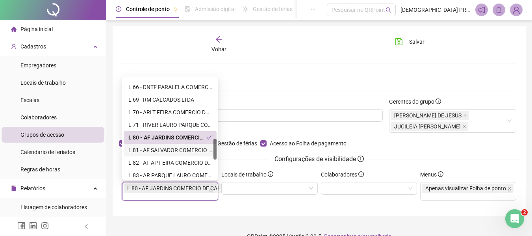
click at [180, 148] on div "L 81 - AF SALVADOR COMERCIO DE CALCADOS LTDA" at bounding box center [169, 150] width 83 height 9
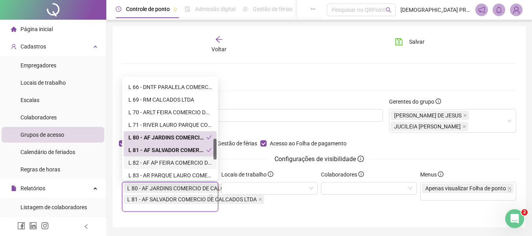
drag, startPoint x: 175, startPoint y: 159, endPoint x: 173, endPoint y: 167, distance: 8.5
click at [175, 160] on div "L 82 - AF AP FEIRA COMERCIO DE CALCADOS LTDA" at bounding box center [169, 162] width 83 height 9
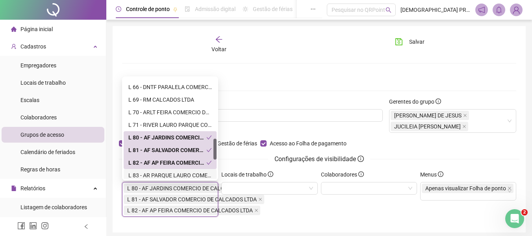
click at [170, 172] on div "L 83 - AR PARQUE LAURO COMERCIO DE CALCADOS LTDA" at bounding box center [169, 175] width 83 height 9
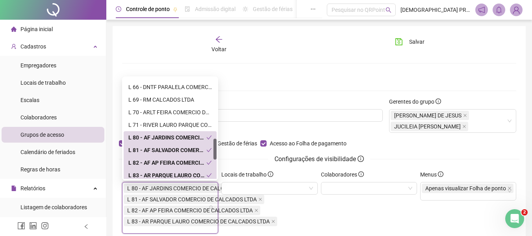
scroll to position [326, 0]
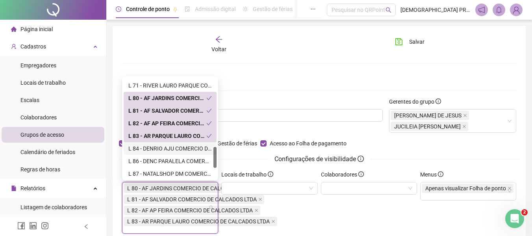
click at [171, 149] on div "L 84 - DENRIO AJU COMERCIO DE CALCADOS LTDA" at bounding box center [169, 148] width 83 height 9
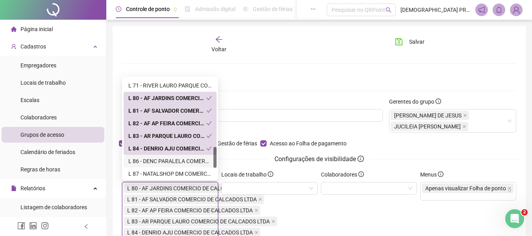
click at [168, 159] on div "L 86 - DENC PARALELA COMERCIO DE CALCADOS LTDA" at bounding box center [169, 161] width 83 height 9
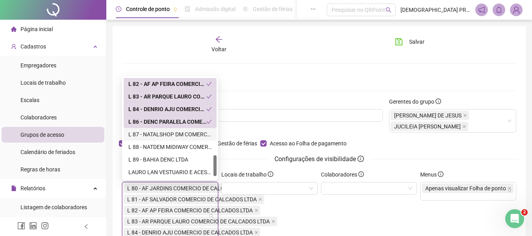
click at [164, 134] on div "L 87 - NATALSHOP DM COMERCIO DE CALCADOS LTDA" at bounding box center [169, 134] width 83 height 9
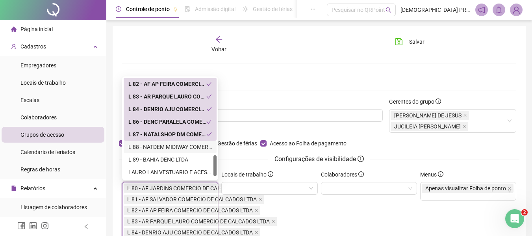
drag, startPoint x: 164, startPoint y: 146, endPoint x: 165, endPoint y: 154, distance: 7.9
click at [164, 146] on div "L 88 - NATDEM MIDIWAY COMERCIO DE CALCADOS LTDA" at bounding box center [169, 147] width 83 height 9
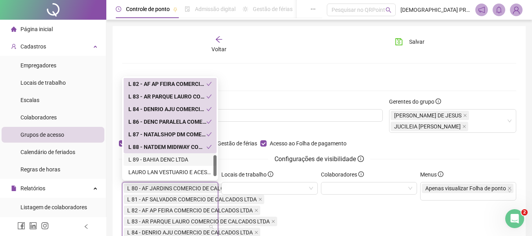
click at [165, 158] on div "L 89 - BAHIA DENC LTDA" at bounding box center [169, 159] width 83 height 9
click at [270, 89] on div "Geral" at bounding box center [319, 82] width 394 height 18
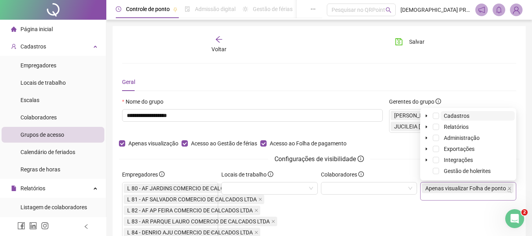
click at [444, 187] on span "Apenas visualizar Folha de ponto" at bounding box center [465, 188] width 81 height 6
click at [435, 138] on span at bounding box center [436, 138] width 6 height 6
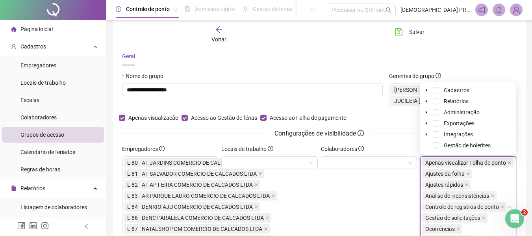
scroll to position [39, 0]
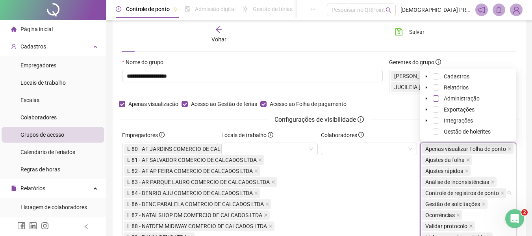
click at [436, 100] on span at bounding box center [436, 98] width 6 height 6
click at [467, 160] on icon "close" at bounding box center [468, 160] width 4 height 4
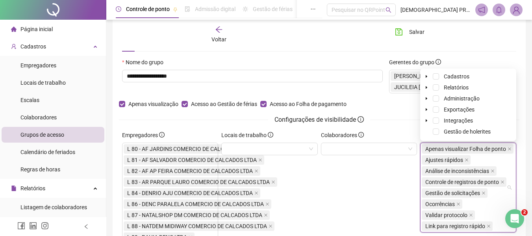
click at [467, 160] on icon "close" at bounding box center [467, 160] width 4 height 4
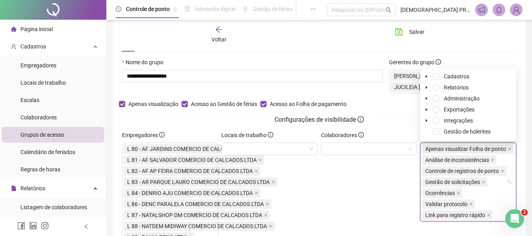
click at [467, 160] on span "Análise de inconsistências" at bounding box center [457, 160] width 64 height 6
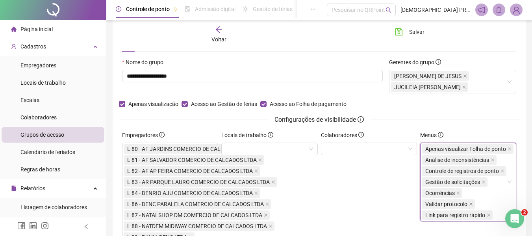
click at [467, 160] on span "Análise de inconsistências" at bounding box center [457, 160] width 64 height 6
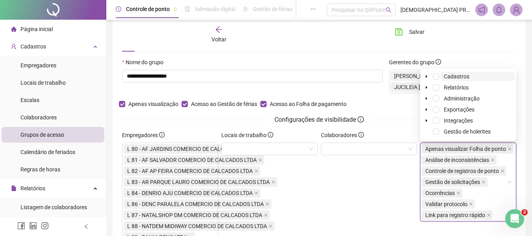
click at [488, 161] on span "Análise de inconsistências" at bounding box center [457, 160] width 64 height 6
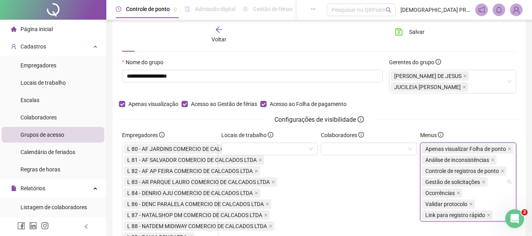
drag, startPoint x: 489, startPoint y: 160, endPoint x: 495, endPoint y: 158, distance: 5.9
click at [489, 160] on span "Análise de inconsistências" at bounding box center [459, 159] width 75 height 9
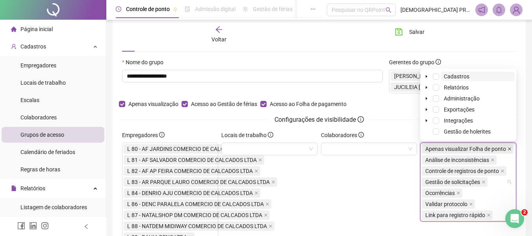
click at [509, 149] on icon "close" at bounding box center [509, 148] width 3 height 3
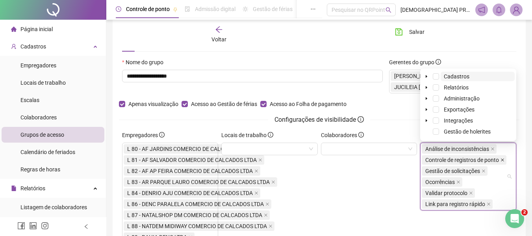
drag, startPoint x: 493, startPoint y: 149, endPoint x: 503, endPoint y: 159, distance: 14.2
click at [494, 150] on span "Análise de inconsistências" at bounding box center [459, 148] width 75 height 9
drag, startPoint x: 504, startPoint y: 160, endPoint x: 500, endPoint y: 153, distance: 8.2
click at [504, 159] on icon "close" at bounding box center [502, 160] width 4 height 4
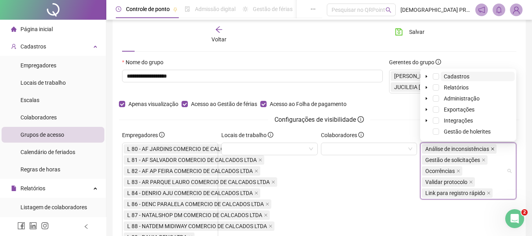
click at [492, 150] on icon "close" at bounding box center [493, 149] width 4 height 4
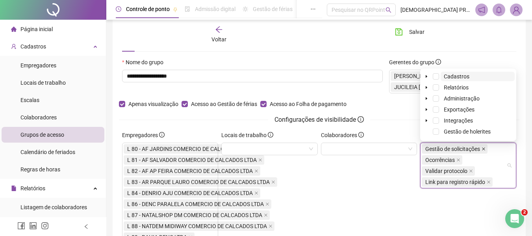
click at [484, 149] on span "Gestão de solicitações" at bounding box center [455, 148] width 66 height 9
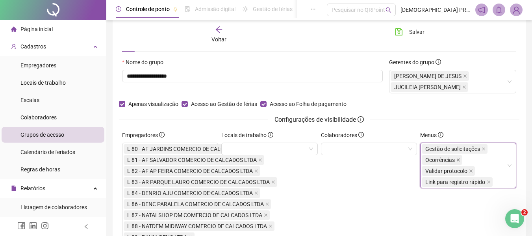
click at [459, 160] on icon "close" at bounding box center [458, 160] width 4 height 4
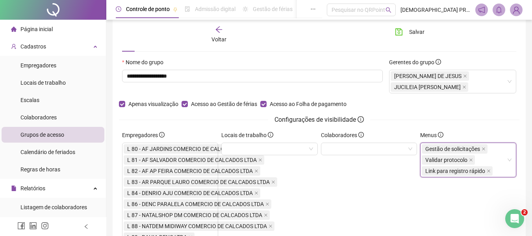
drag, startPoint x: 471, startPoint y: 160, endPoint x: 481, endPoint y: 156, distance: 10.8
click at [471, 159] on icon "close" at bounding box center [470, 159] width 3 height 3
drag, startPoint x: 481, startPoint y: 148, endPoint x: 486, endPoint y: 154, distance: 7.3
click at [482, 149] on icon "close" at bounding box center [484, 149] width 4 height 4
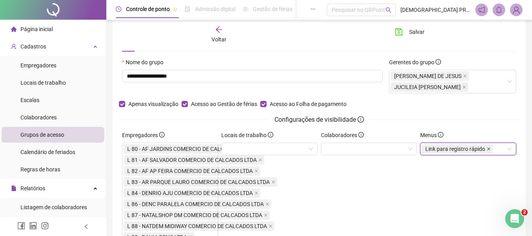
click at [489, 150] on icon "close" at bounding box center [489, 149] width 4 height 4
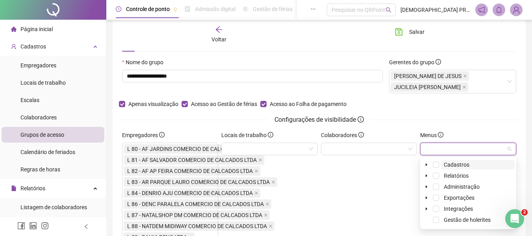
click at [436, 144] on div at bounding box center [468, 149] width 96 height 13
click at [436, 176] on span at bounding box center [436, 175] width 6 height 6
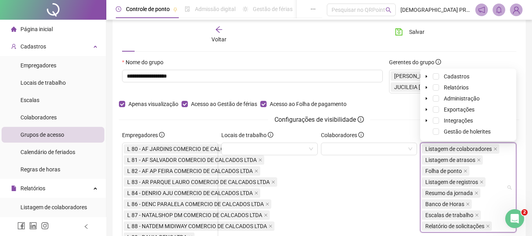
click at [339, 197] on div "Colaboradores" at bounding box center [368, 190] width 99 height 119
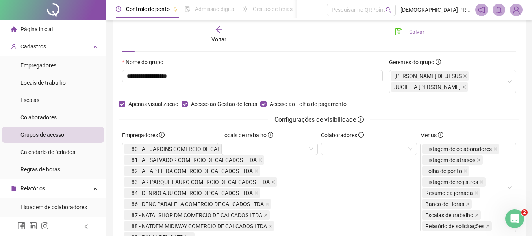
click at [413, 33] on span "Salvar" at bounding box center [416, 32] width 15 height 9
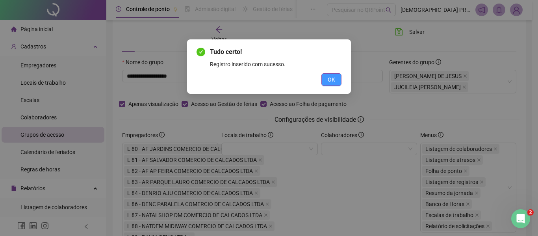
click at [338, 79] on button "OK" at bounding box center [331, 79] width 20 height 13
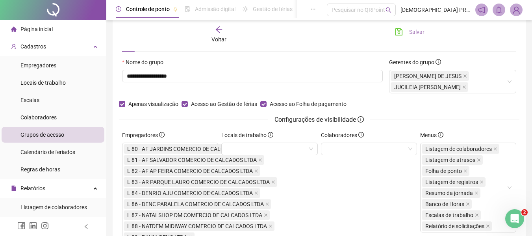
click at [419, 32] on span "Salvar" at bounding box center [416, 32] width 15 height 9
click at [221, 30] on icon "arrow-left" at bounding box center [219, 30] width 8 height 8
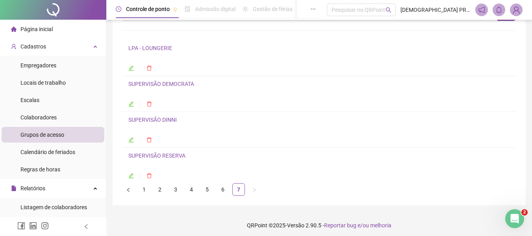
scroll to position [46, 0]
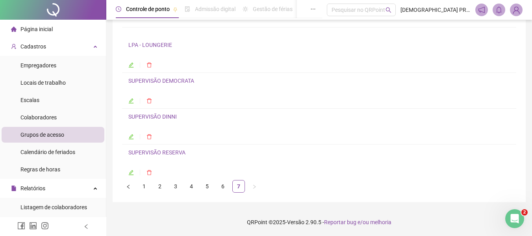
click at [153, 45] on link "LPA - LOUNGERIE" at bounding box center [150, 45] width 44 height 6
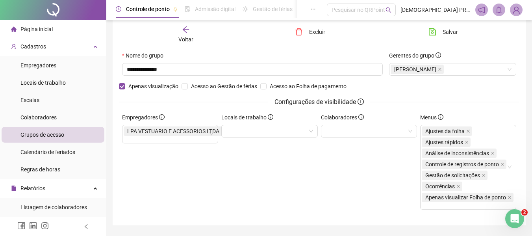
scroll to position [50, 0]
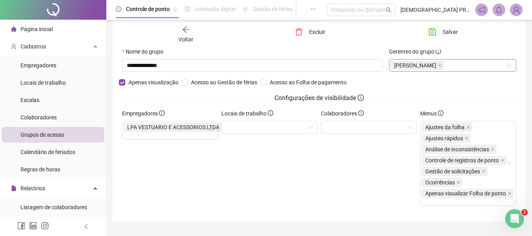
click at [473, 67] on div "[PERSON_NAME]" at bounding box center [452, 65] width 127 height 13
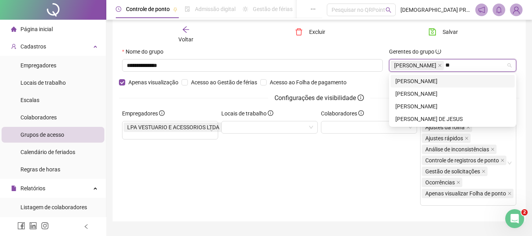
type input "*"
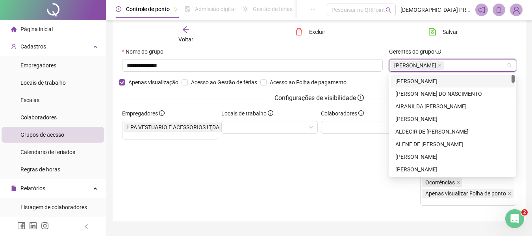
drag, startPoint x: 286, startPoint y: 45, endPoint x: 276, endPoint y: 43, distance: 10.4
click at [285, 45] on div "Voltar Excluir Salvar" at bounding box center [319, 35] width 400 height 30
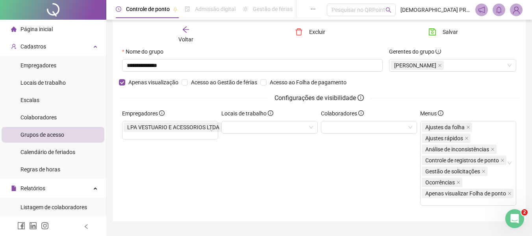
click at [182, 32] on icon "arrow-left" at bounding box center [186, 30] width 8 height 8
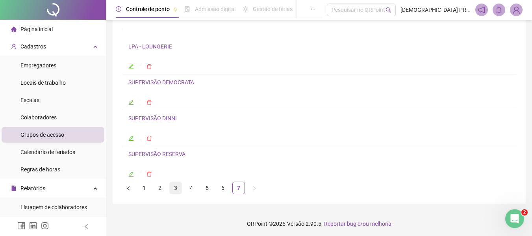
scroll to position [46, 0]
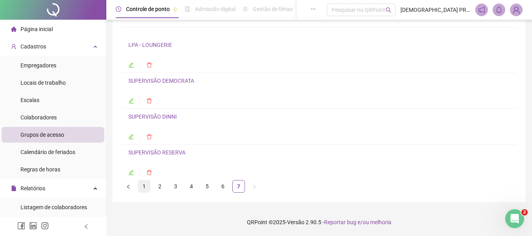
click at [142, 187] on link "1" at bounding box center [144, 186] width 12 height 12
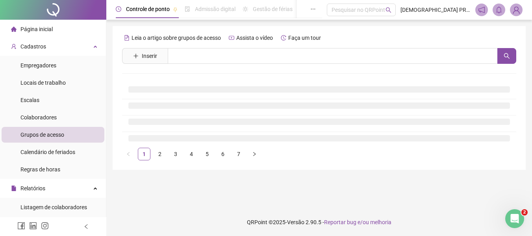
scroll to position [0, 0]
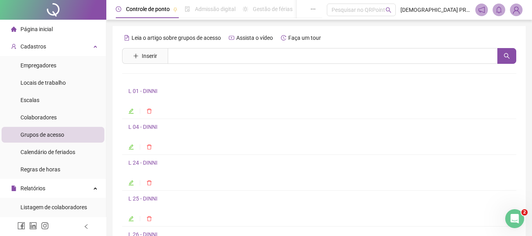
click at [135, 129] on link "L 04 - DINNI" at bounding box center [142, 127] width 29 height 6
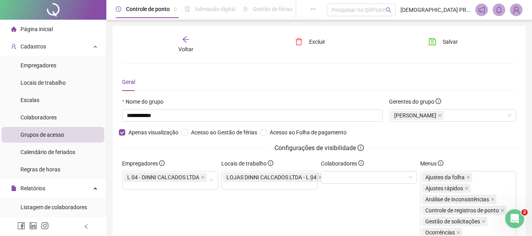
click at [182, 37] on icon "arrow-left" at bounding box center [186, 39] width 8 height 8
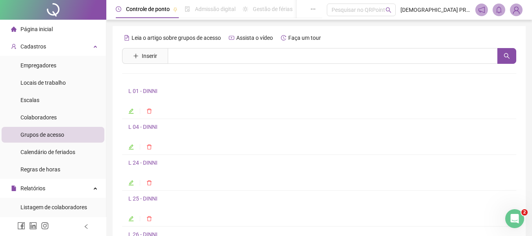
click at [148, 90] on link "L 01 - DINNI" at bounding box center [142, 91] width 29 height 6
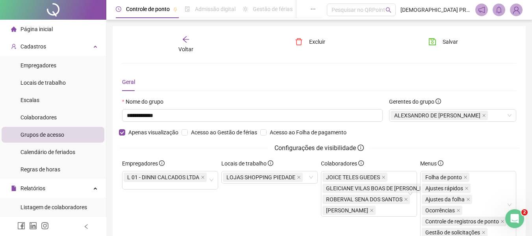
click at [185, 36] on icon "arrow-left" at bounding box center [186, 39] width 8 height 8
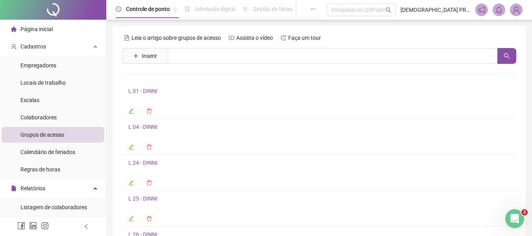
click at [143, 160] on link "L 24 - DINNI" at bounding box center [142, 162] width 29 height 6
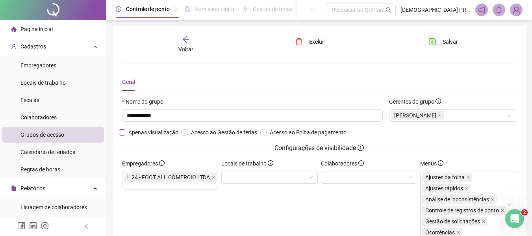
click at [148, 132] on span "Apenas visualização" at bounding box center [153, 132] width 56 height 9
click at [448, 40] on span "Salvar" at bounding box center [450, 41] width 15 height 9
click at [184, 39] on icon "arrow-left" at bounding box center [185, 39] width 6 height 6
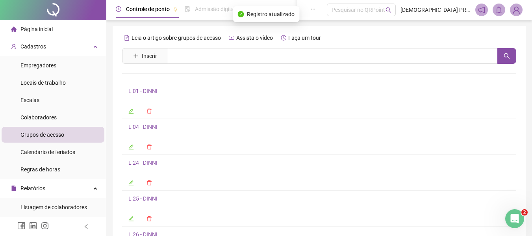
click at [150, 198] on link "L 25 - DINNI" at bounding box center [142, 198] width 29 height 6
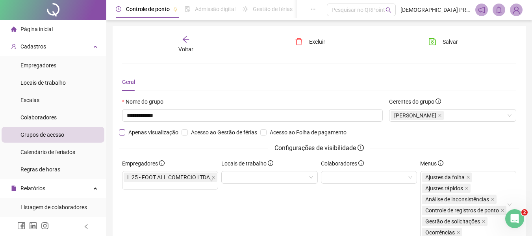
click at [132, 131] on span "Apenas visualização" at bounding box center [153, 132] width 56 height 9
click at [436, 41] on icon "save" at bounding box center [432, 42] width 8 height 8
click at [183, 40] on icon "arrow-left" at bounding box center [186, 39] width 8 height 8
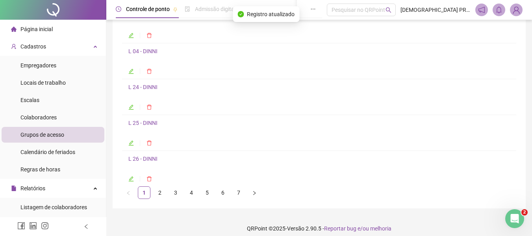
scroll to position [79, 0]
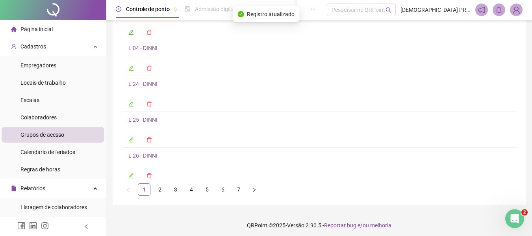
click at [143, 156] on link "L 26 - DINNI" at bounding box center [142, 155] width 29 height 6
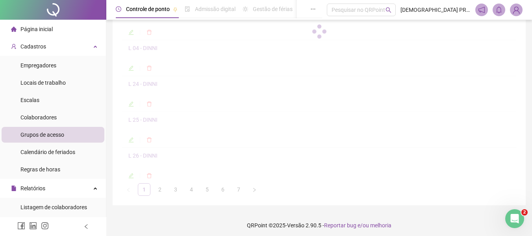
scroll to position [63, 0]
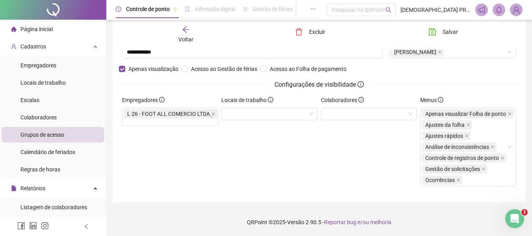
click at [183, 30] on icon "arrow-left" at bounding box center [185, 29] width 6 height 6
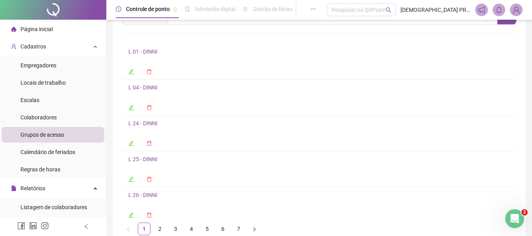
scroll to position [39, 0]
click at [158, 227] on link "2" at bounding box center [160, 229] width 12 height 12
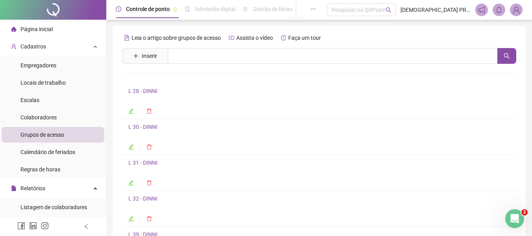
click at [141, 88] on link "L 28 - DINNI" at bounding box center [142, 91] width 29 height 6
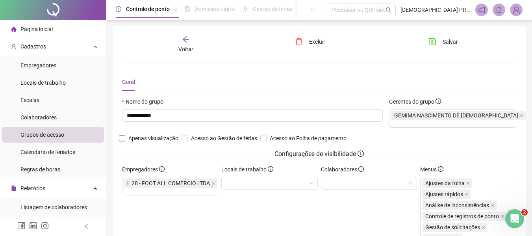
click at [145, 134] on span "Apenas visualização" at bounding box center [153, 138] width 56 height 9
drag, startPoint x: 447, startPoint y: 43, endPoint x: 385, endPoint y: 37, distance: 61.3
click at [444, 43] on span "Salvar" at bounding box center [450, 41] width 15 height 9
click at [185, 39] on icon "arrow-left" at bounding box center [186, 39] width 8 height 8
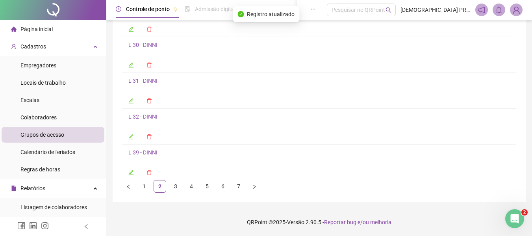
scroll to position [43, 0]
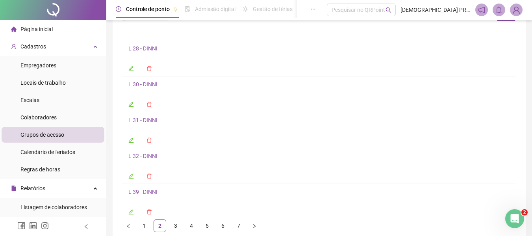
click at [147, 84] on link "L 30 - DINNI" at bounding box center [142, 84] width 29 height 6
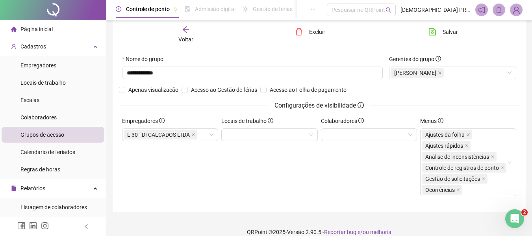
scroll to position [46, 0]
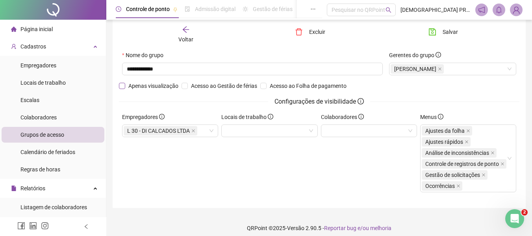
click at [141, 85] on span "Apenas visualização" at bounding box center [153, 86] width 56 height 9
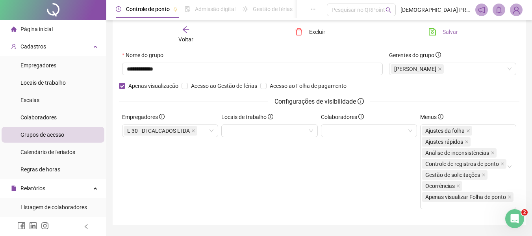
click at [439, 29] on button "Salvar" at bounding box center [443, 32] width 41 height 13
click at [183, 30] on icon "arrow-left" at bounding box center [185, 29] width 6 height 6
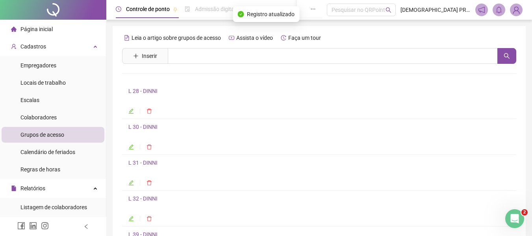
click at [146, 163] on link "L 31 - DINNI" at bounding box center [142, 162] width 29 height 6
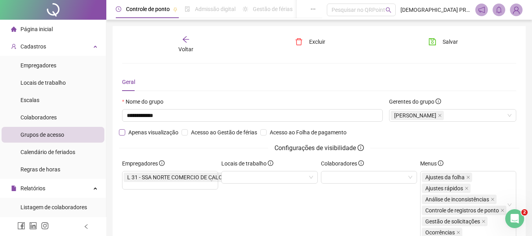
drag, startPoint x: 144, startPoint y: 132, endPoint x: 150, endPoint y: 132, distance: 5.9
click at [145, 132] on span "Apenas visualização" at bounding box center [153, 132] width 56 height 9
click at [440, 38] on button "Salvar" at bounding box center [443, 41] width 41 height 13
click at [186, 39] on icon "arrow-left" at bounding box center [186, 39] width 8 height 8
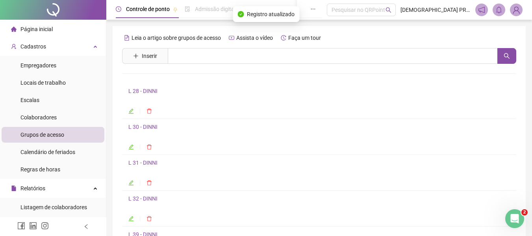
click at [142, 201] on link "L 32 - DINNI" at bounding box center [142, 198] width 29 height 6
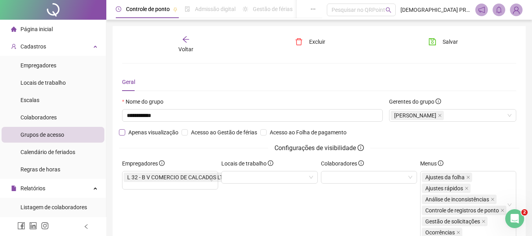
click at [146, 132] on span "Apenas visualização" at bounding box center [153, 132] width 56 height 9
click at [447, 42] on span "Salvar" at bounding box center [450, 41] width 15 height 9
click at [181, 39] on div "Voltar" at bounding box center [186, 44] width 61 height 18
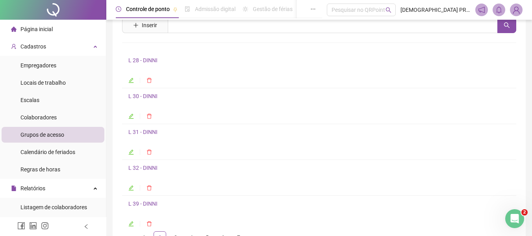
scroll to position [79, 0]
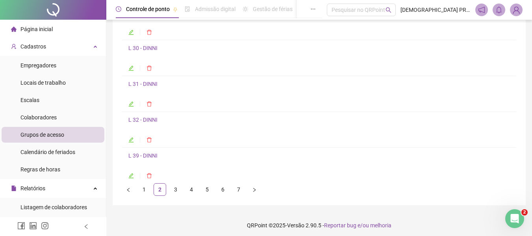
click at [148, 152] on li "L 39 - DINNI" at bounding box center [319, 165] width 394 height 35
click at [148, 155] on link "L 39 - DINNI" at bounding box center [142, 155] width 29 height 6
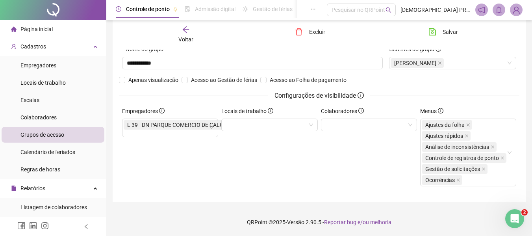
scroll to position [52, 0]
click at [143, 78] on span "Apenas visualização" at bounding box center [153, 80] width 56 height 9
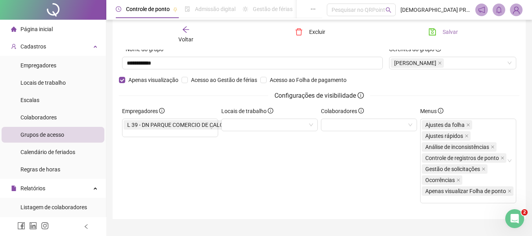
click at [453, 33] on span "Salvar" at bounding box center [450, 32] width 15 height 9
click at [184, 30] on icon "arrow-left" at bounding box center [186, 30] width 8 height 8
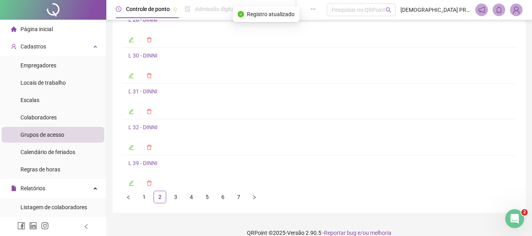
scroll to position [43, 0]
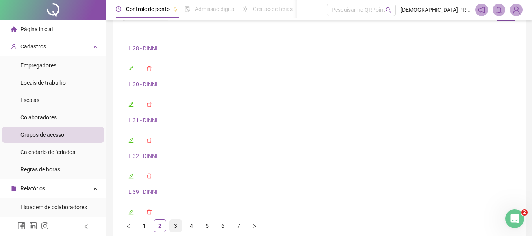
click at [175, 226] on link "3" at bounding box center [176, 226] width 12 height 12
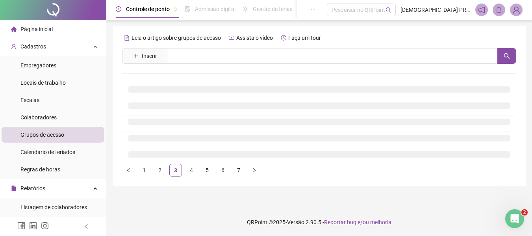
scroll to position [0, 0]
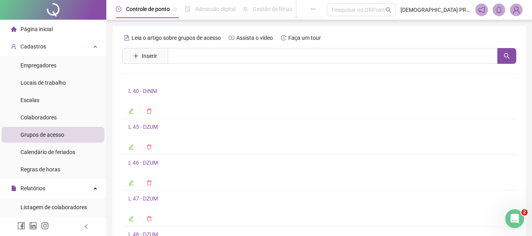
click at [153, 90] on link "L 40 - DINNI" at bounding box center [142, 91] width 29 height 6
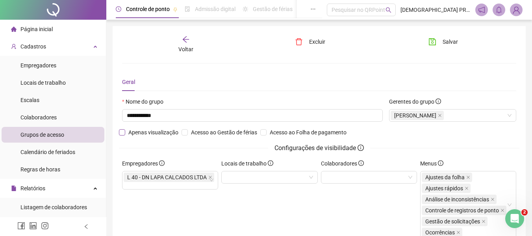
drag, startPoint x: 150, startPoint y: 134, endPoint x: 167, endPoint y: 131, distance: 17.2
click at [150, 134] on span "Apenas visualização" at bounding box center [153, 132] width 56 height 9
click at [444, 40] on span "Salvar" at bounding box center [450, 41] width 15 height 9
click at [187, 41] on icon "arrow-left" at bounding box center [186, 39] width 8 height 8
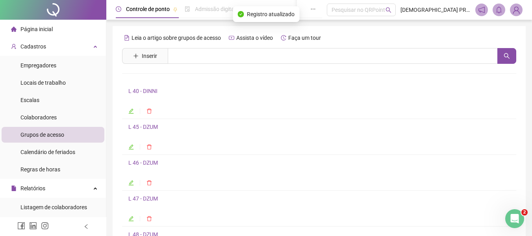
click at [149, 126] on link "L 45 - DZUM" at bounding box center [143, 127] width 30 height 6
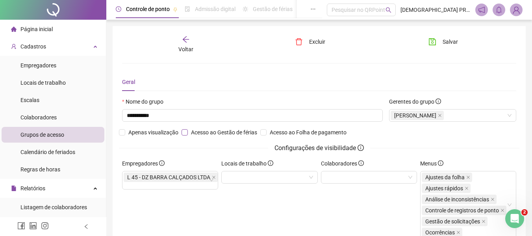
drag, startPoint x: 146, startPoint y: 132, endPoint x: 202, endPoint y: 132, distance: 56.3
click at [147, 132] on span "Apenas visualização" at bounding box center [153, 132] width 56 height 9
click at [445, 39] on span "Salvar" at bounding box center [450, 41] width 15 height 9
click at [186, 39] on icon "arrow-left" at bounding box center [185, 39] width 6 height 6
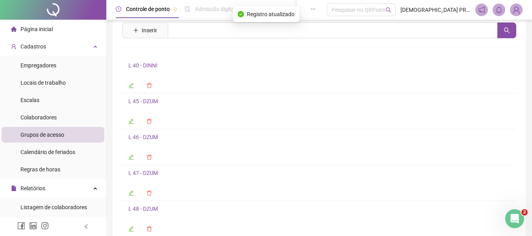
scroll to position [39, 0]
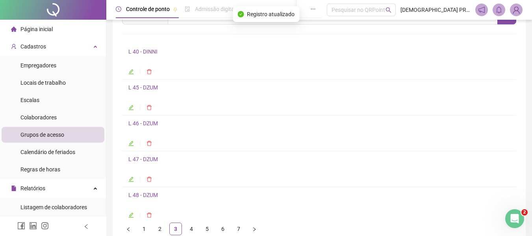
click at [147, 122] on link "L 46 - DZUM" at bounding box center [143, 123] width 30 height 6
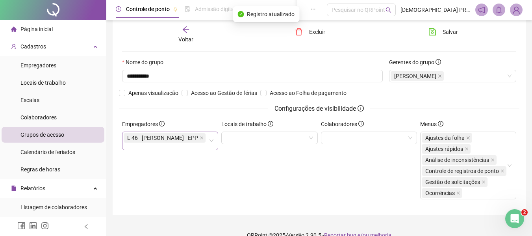
scroll to position [43, 0]
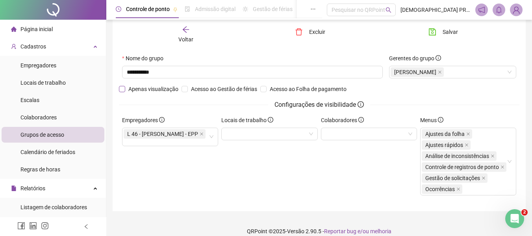
click at [145, 90] on span "Apenas visualização" at bounding box center [153, 89] width 56 height 9
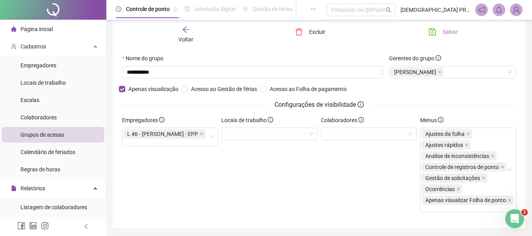
click at [445, 32] on span "Salvar" at bounding box center [450, 32] width 15 height 9
click at [185, 30] on icon "arrow-left" at bounding box center [185, 29] width 6 height 6
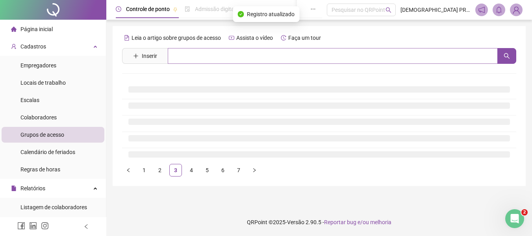
scroll to position [0, 0]
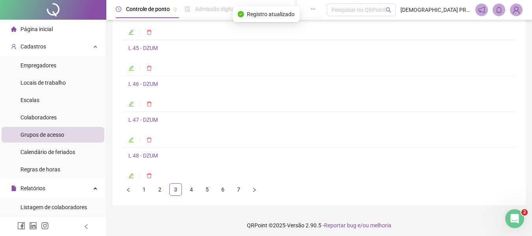
click at [149, 120] on link "L 47 - DZUM" at bounding box center [143, 120] width 30 height 6
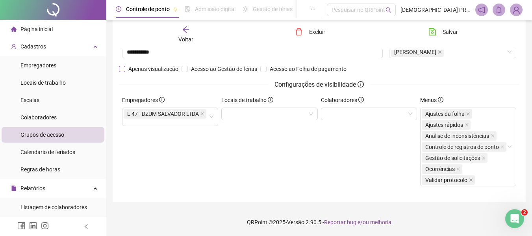
click at [153, 69] on span "Apenas visualização" at bounding box center [153, 69] width 56 height 9
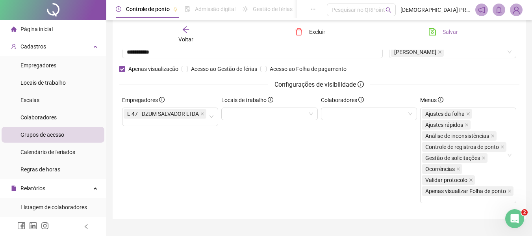
click at [442, 28] on button "Salvar" at bounding box center [443, 32] width 41 height 13
click at [187, 28] on icon "arrow-left" at bounding box center [186, 30] width 8 height 8
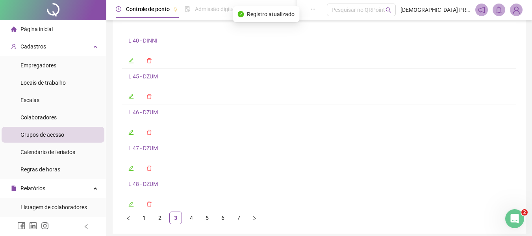
scroll to position [79, 0]
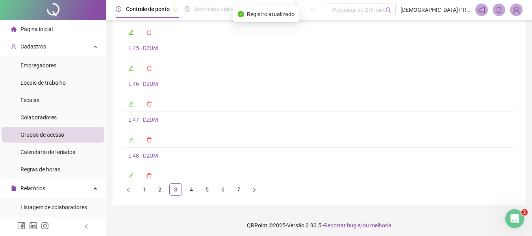
click at [149, 156] on link "L 48 - DZUM" at bounding box center [143, 155] width 30 height 6
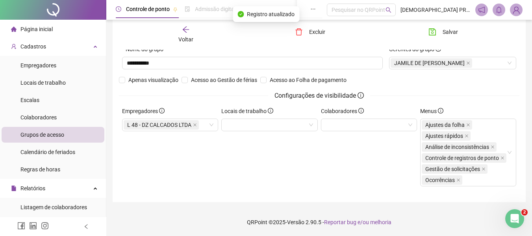
scroll to position [52, 0]
drag, startPoint x: 156, startPoint y: 80, endPoint x: 200, endPoint y: 78, distance: 44.9
click at [157, 79] on span "Apenas visualização" at bounding box center [153, 80] width 56 height 9
click at [131, 79] on span "Apenas visualização" at bounding box center [153, 80] width 56 height 9
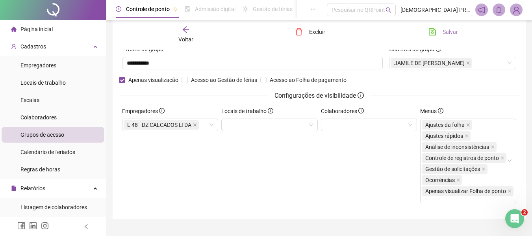
drag, startPoint x: 441, startPoint y: 32, endPoint x: 400, endPoint y: 30, distance: 40.7
click at [440, 32] on button "Salvar" at bounding box center [443, 32] width 41 height 13
click at [187, 24] on div "Voltar Excluir Salvar" at bounding box center [319, 35] width 400 height 30
click at [183, 30] on icon "arrow-left" at bounding box center [185, 29] width 6 height 6
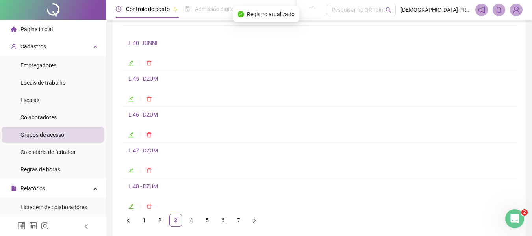
scroll to position [82, 0]
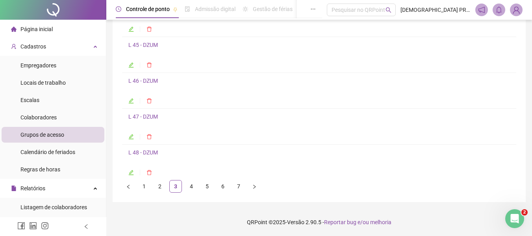
click at [188, 186] on link "4" at bounding box center [191, 186] width 12 height 12
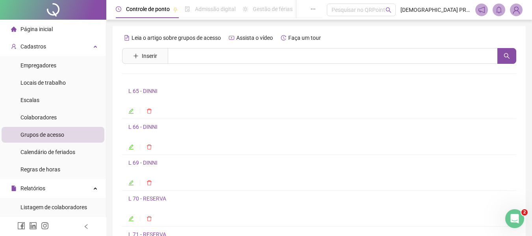
click at [141, 91] on link "L 65 - DINNI" at bounding box center [142, 91] width 29 height 6
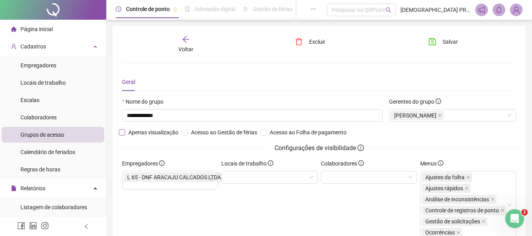
drag, startPoint x: 152, startPoint y: 132, endPoint x: 161, endPoint y: 133, distance: 9.5
click at [152, 132] on span "Apenas visualização" at bounding box center [153, 132] width 56 height 9
click at [441, 41] on button "Salvar" at bounding box center [443, 41] width 41 height 13
click at [183, 41] on icon "arrow-left" at bounding box center [186, 39] width 8 height 8
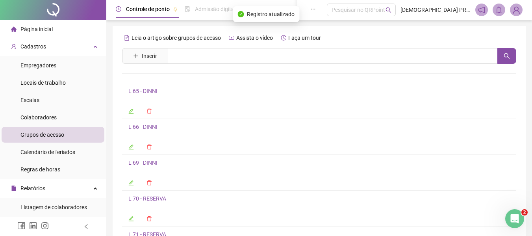
click at [149, 161] on link "L 69 - DINNI" at bounding box center [142, 162] width 29 height 6
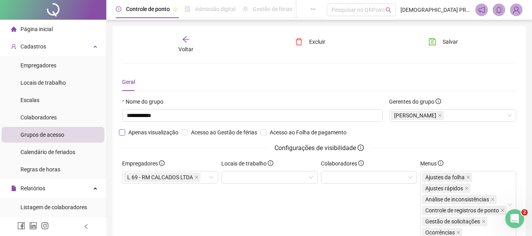
drag, startPoint x: 154, startPoint y: 132, endPoint x: 179, endPoint y: 128, distance: 25.1
click at [154, 132] on span "Apenas visualização" at bounding box center [153, 132] width 56 height 9
click at [451, 43] on span "Salvar" at bounding box center [450, 41] width 15 height 9
click at [187, 40] on icon "arrow-left" at bounding box center [186, 39] width 8 height 8
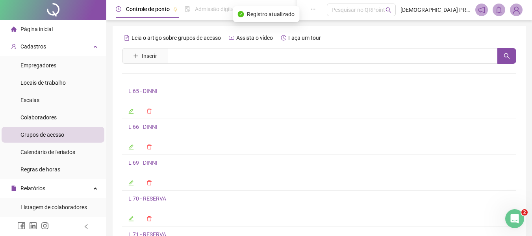
click at [151, 127] on link "L 66 - DINNI" at bounding box center [142, 127] width 29 height 6
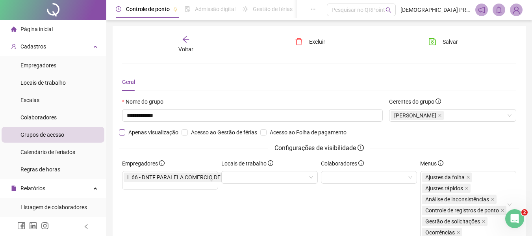
click at [150, 132] on span "Apenas visualização" at bounding box center [153, 132] width 56 height 9
click at [454, 40] on span "Salvar" at bounding box center [450, 41] width 15 height 9
click at [183, 39] on icon "arrow-left" at bounding box center [185, 39] width 6 height 6
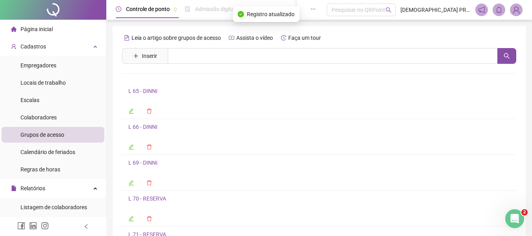
click at [146, 163] on link "L 69 - DINNI" at bounding box center [142, 162] width 29 height 6
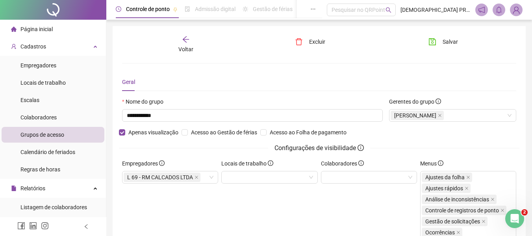
click at [186, 33] on div "**********" at bounding box center [319, 148] width 413 height 245
click at [186, 38] on icon "arrow-left" at bounding box center [186, 39] width 8 height 8
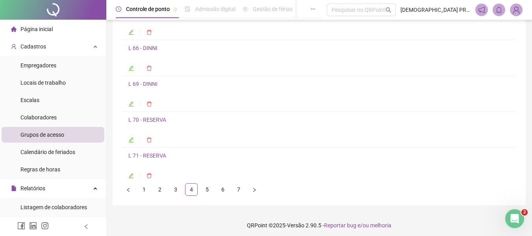
click at [156, 119] on link "L 70 - RESERVA" at bounding box center [147, 120] width 38 height 6
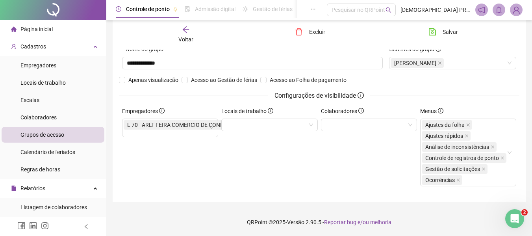
drag, startPoint x: 143, startPoint y: 82, endPoint x: 205, endPoint y: 74, distance: 62.6
click at [143, 81] on span "Apenas visualização" at bounding box center [153, 80] width 56 height 9
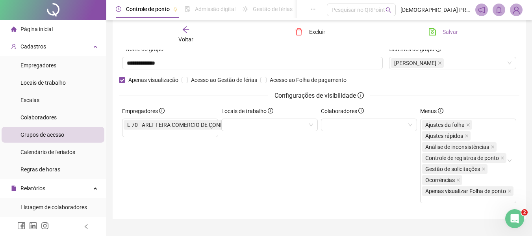
click at [443, 29] on span "Salvar" at bounding box center [450, 32] width 15 height 9
click at [188, 29] on icon "arrow-left" at bounding box center [186, 30] width 8 height 8
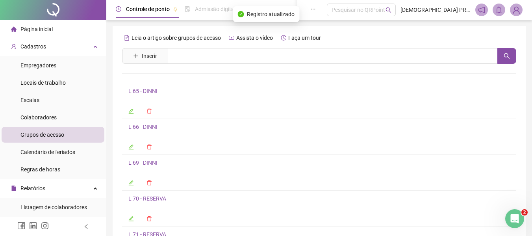
scroll to position [39, 0]
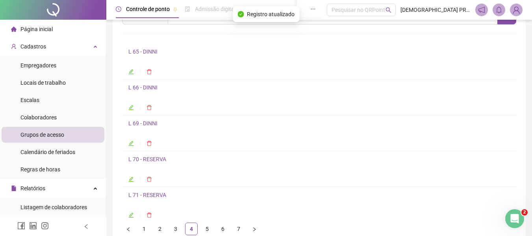
click at [146, 193] on link "L 71 - RESERVA" at bounding box center [147, 195] width 38 height 6
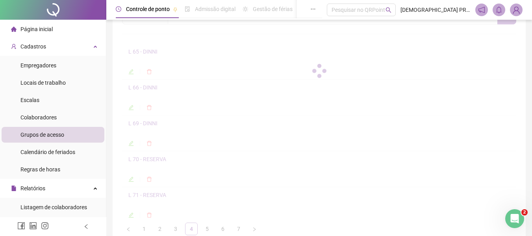
scroll to position [43, 0]
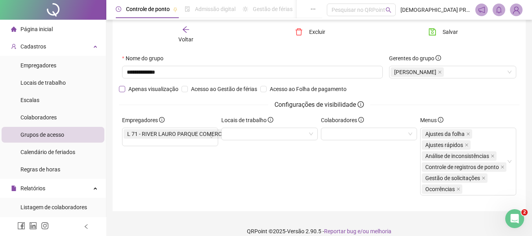
click at [161, 91] on span "Apenas visualização" at bounding box center [153, 89] width 56 height 9
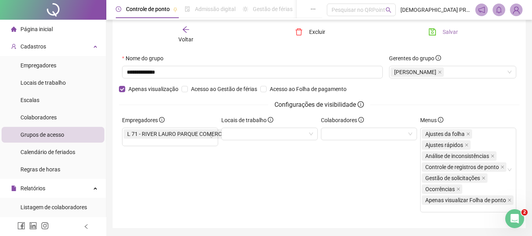
click at [445, 31] on span "Salvar" at bounding box center [450, 32] width 15 height 9
click at [186, 29] on icon "arrow-left" at bounding box center [186, 30] width 8 height 8
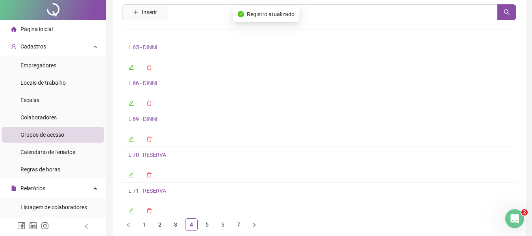
scroll to position [82, 0]
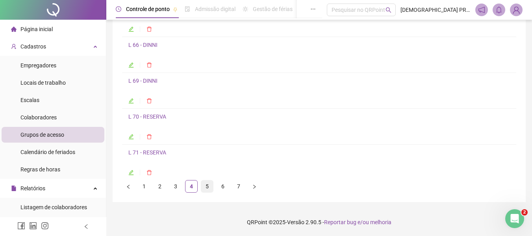
click at [205, 185] on link "5" at bounding box center [207, 186] width 12 height 12
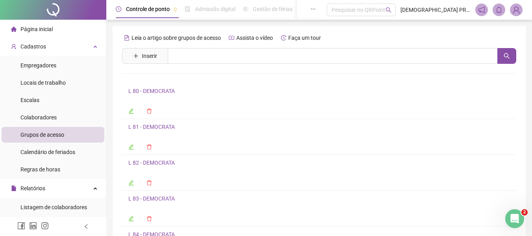
click at [153, 88] on link "L 80 - DEMOCRATA" at bounding box center [151, 91] width 46 height 6
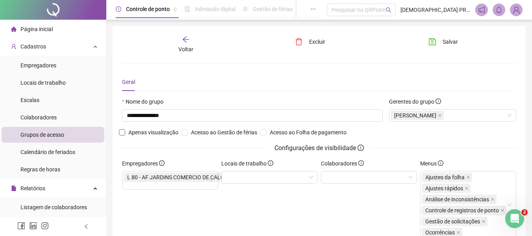
click at [148, 132] on span "Apenas visualização" at bounding box center [153, 132] width 56 height 9
drag, startPoint x: 443, startPoint y: 39, endPoint x: 333, endPoint y: 37, distance: 109.9
click at [439, 40] on button "Salvar" at bounding box center [443, 41] width 41 height 13
click at [184, 40] on icon "arrow-left" at bounding box center [185, 39] width 6 height 6
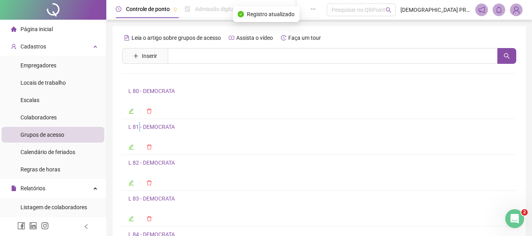
click at [139, 124] on link "L 81 - DEMOCRATA" at bounding box center [151, 127] width 46 height 6
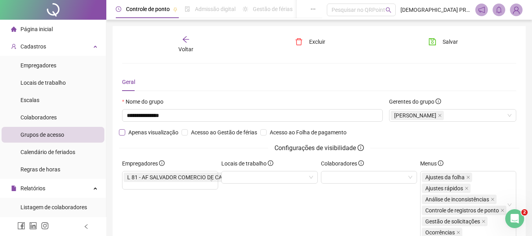
click at [146, 133] on span "Apenas visualização" at bounding box center [153, 132] width 56 height 9
click at [447, 40] on span "Salvar" at bounding box center [450, 41] width 15 height 9
click at [184, 39] on icon "arrow-left" at bounding box center [185, 39] width 6 height 6
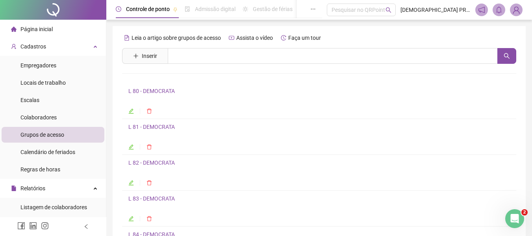
click at [166, 161] on link "L 82 - DEMOCRATA" at bounding box center [151, 162] width 46 height 6
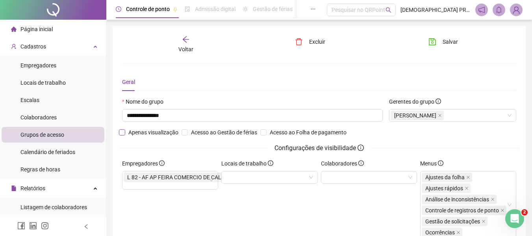
click at [152, 135] on span "Apenas visualização" at bounding box center [153, 132] width 56 height 9
click at [449, 41] on span "Salvar" at bounding box center [450, 41] width 15 height 9
click at [185, 36] on icon "arrow-left" at bounding box center [186, 39] width 8 height 8
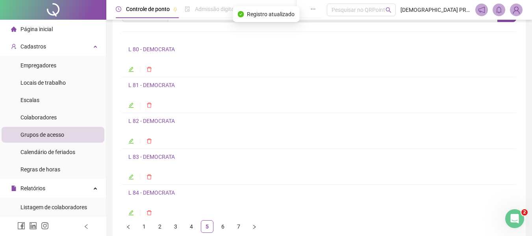
scroll to position [82, 0]
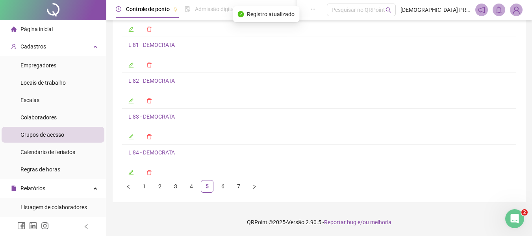
click at [165, 113] on h4 "L 83 - DEMOCRATA" at bounding box center [319, 116] width 382 height 9
click at [166, 120] on link "L 83 - DEMOCRATA" at bounding box center [151, 116] width 46 height 6
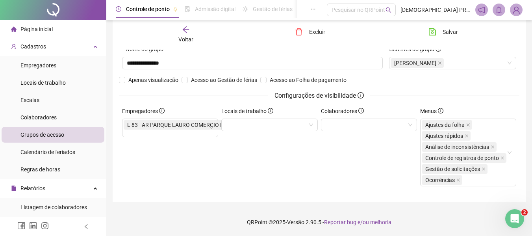
scroll to position [52, 0]
click at [146, 80] on span "Apenas visualização" at bounding box center [153, 80] width 56 height 9
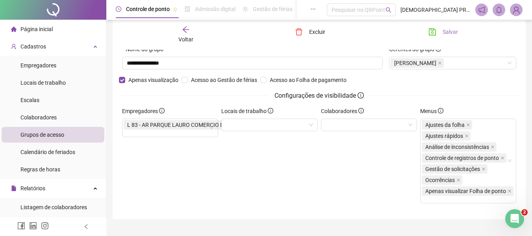
click at [443, 32] on span "Salvar" at bounding box center [450, 32] width 15 height 9
click at [443, 31] on span "Salvar" at bounding box center [450, 32] width 15 height 9
click at [184, 29] on icon "arrow-left" at bounding box center [185, 29] width 6 height 6
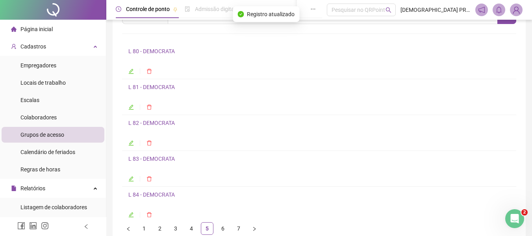
scroll to position [82, 0]
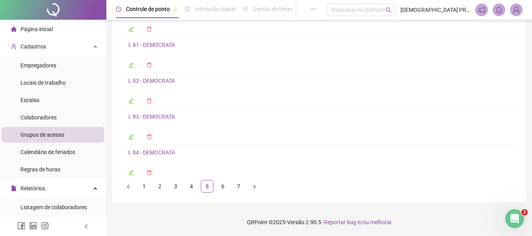
click at [163, 150] on link "L 84 - DEMOCRATA" at bounding box center [151, 152] width 46 height 6
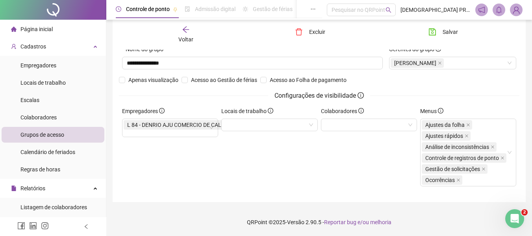
scroll to position [52, 0]
click at [149, 78] on span "Apenas visualização" at bounding box center [153, 80] width 56 height 9
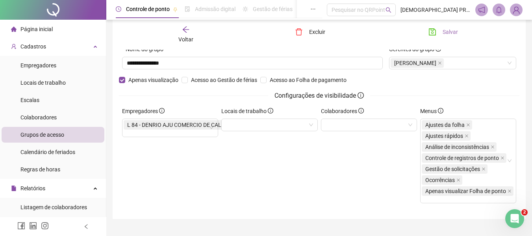
click at [443, 32] on span "Salvar" at bounding box center [450, 32] width 15 height 9
click at [187, 30] on icon "arrow-left" at bounding box center [186, 30] width 8 height 8
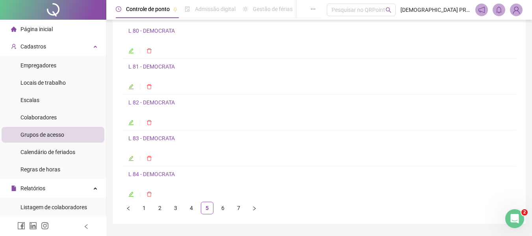
scroll to position [79, 0]
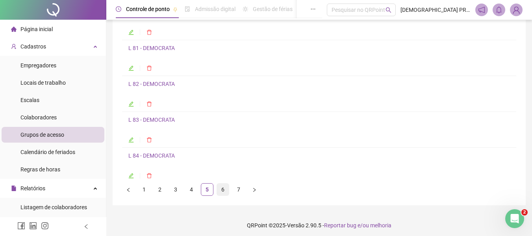
click at [222, 188] on link "6" at bounding box center [223, 189] width 12 height 12
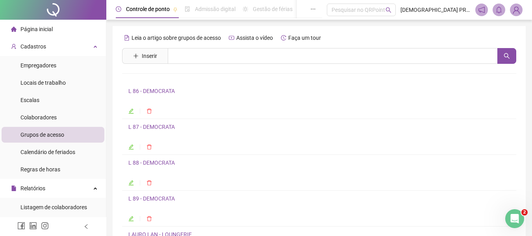
click at [155, 90] on link "L 86 - DEMOCRATA" at bounding box center [151, 91] width 46 height 6
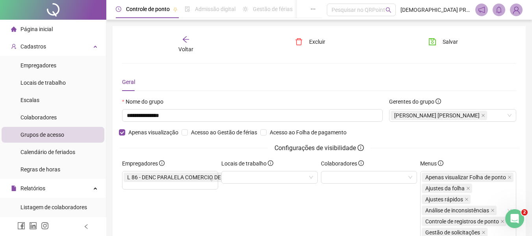
click at [185, 39] on icon "arrow-left" at bounding box center [185, 39] width 6 height 6
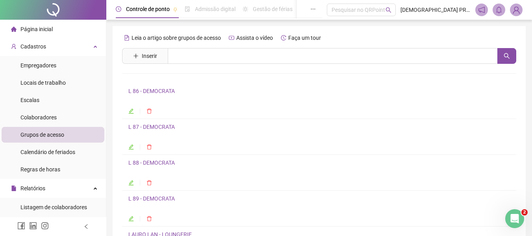
click at [154, 126] on link "L 87 - DEMOCRATA" at bounding box center [151, 127] width 46 height 6
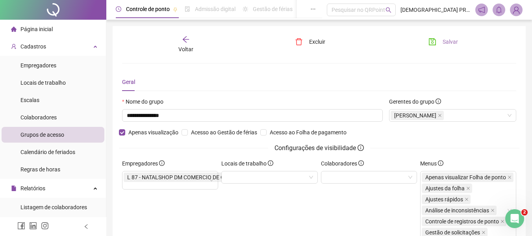
click at [438, 43] on button "Salvar" at bounding box center [443, 41] width 41 height 13
click at [185, 37] on icon "arrow-left" at bounding box center [186, 39] width 8 height 8
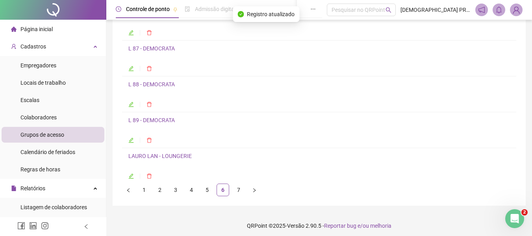
scroll to position [79, 0]
click at [161, 85] on link "L 88 - DEMOCRATA" at bounding box center [151, 84] width 46 height 6
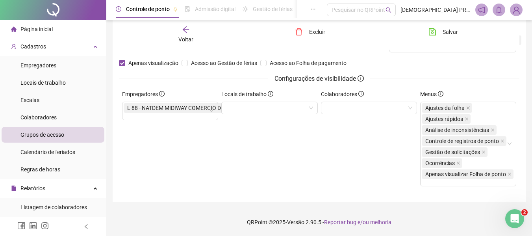
scroll to position [78, 0]
click at [187, 28] on icon "arrow-left" at bounding box center [186, 30] width 8 height 8
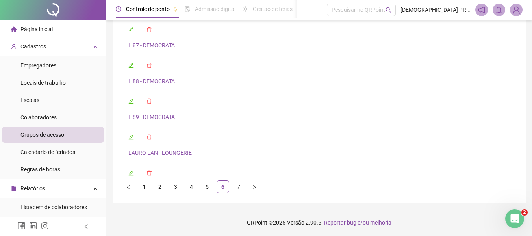
scroll to position [82, 0]
click at [253, 187] on icon "right" at bounding box center [254, 186] width 5 height 5
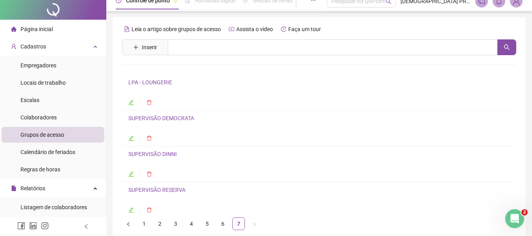
scroll to position [46, 0]
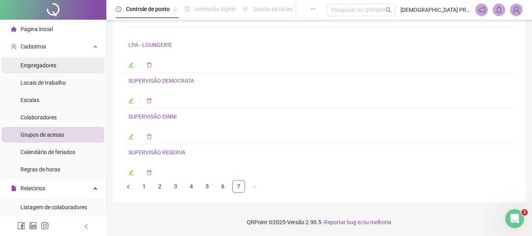
click at [41, 63] on span "Empregadores" at bounding box center [38, 65] width 36 height 6
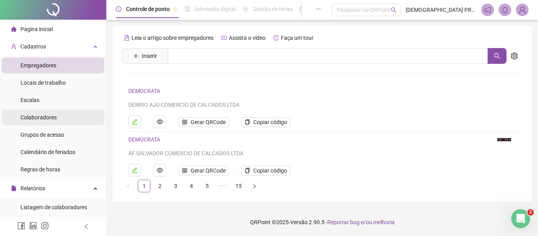
click at [55, 118] on span "Colaboradores" at bounding box center [38, 117] width 36 height 6
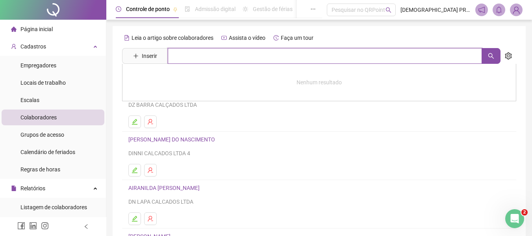
click at [216, 52] on input "text" at bounding box center [325, 56] width 314 height 16
click at [487, 50] on button "button" at bounding box center [491, 56] width 19 height 16
type input "****"
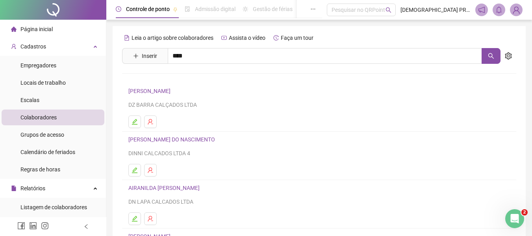
click at [185, 95] on link "ALEXSANDRO DE [PERSON_NAME]" at bounding box center [180, 96] width 86 height 6
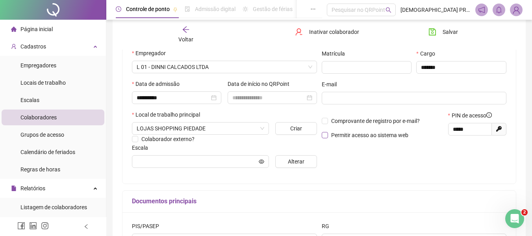
scroll to position [79, 0]
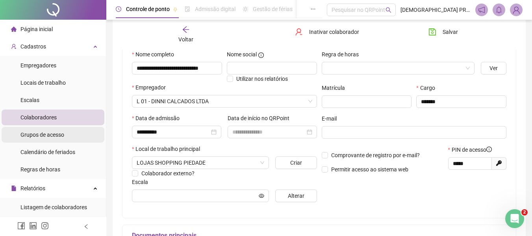
click at [28, 133] on span "Grupos de acesso" at bounding box center [42, 135] width 44 height 6
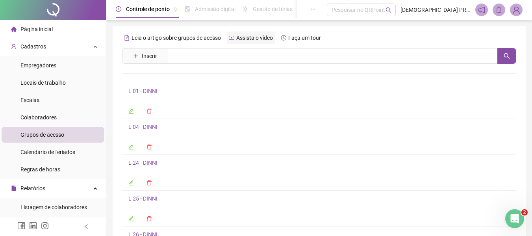
click at [239, 37] on span "Assista o vídeo" at bounding box center [254, 38] width 37 height 6
click at [47, 116] on span "Colaboradores" at bounding box center [38, 117] width 36 height 6
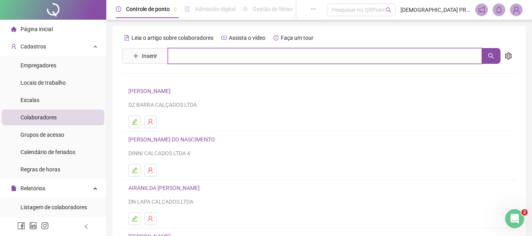
click at [203, 53] on input "text" at bounding box center [325, 56] width 314 height 16
type input "****"
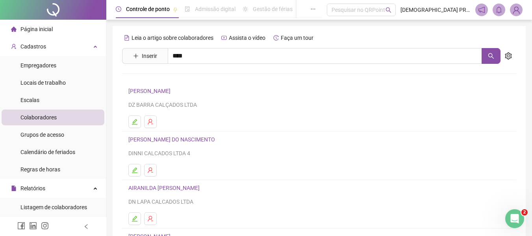
click at [200, 93] on link "ALEXSANDRO DE [PERSON_NAME]" at bounding box center [180, 96] width 86 height 6
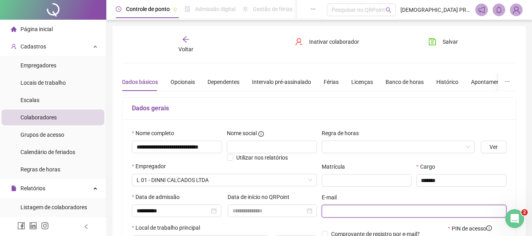
click at [352, 208] on input "text" at bounding box center [413, 211] width 174 height 9
paste input "**********"
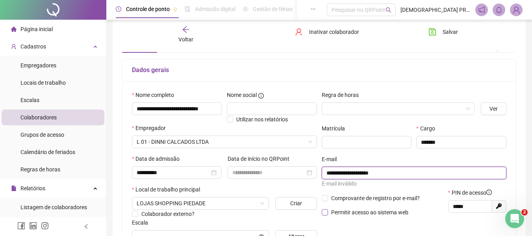
scroll to position [79, 0]
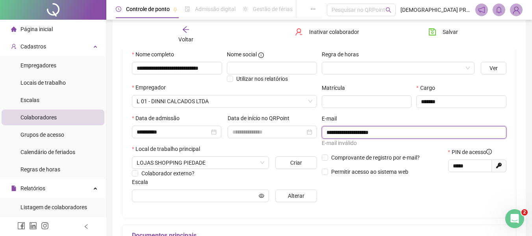
type input "**********"
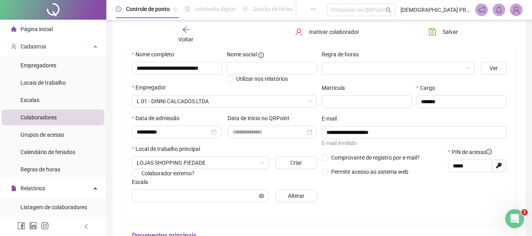
click at [371, 212] on div "**********" at bounding box center [318, 129] width 393 height 177
click at [371, 205] on div "**********" at bounding box center [414, 129] width 190 height 158
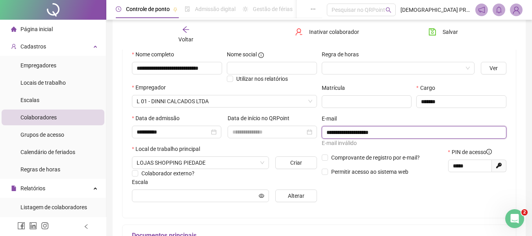
click at [326, 130] on input "**********" at bounding box center [413, 132] width 174 height 9
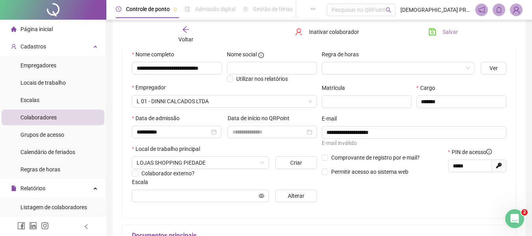
click at [443, 30] on span "Salvar" at bounding box center [450, 32] width 15 height 9
click at [183, 32] on icon "arrow-left" at bounding box center [186, 30] width 8 height 8
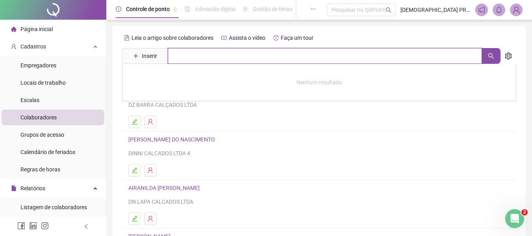
click at [188, 54] on input "text" at bounding box center [325, 56] width 314 height 16
type input "******"
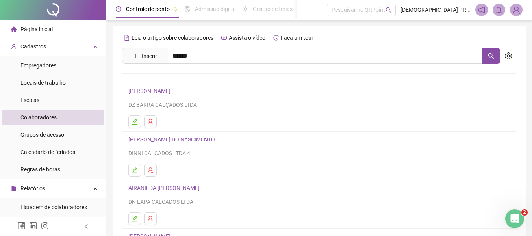
click at [175, 78] on link "[PERSON_NAME]" at bounding box center [158, 79] width 42 height 6
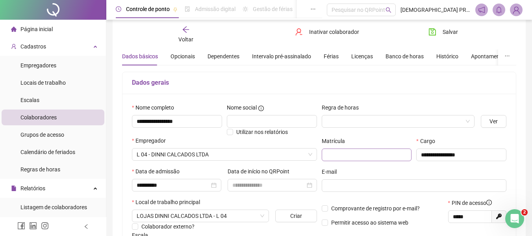
scroll to position [39, 0]
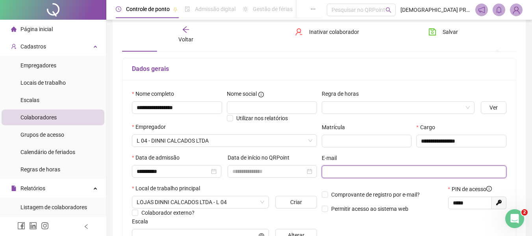
click at [343, 172] on input "text" at bounding box center [413, 171] width 174 height 9
paste input "**********"
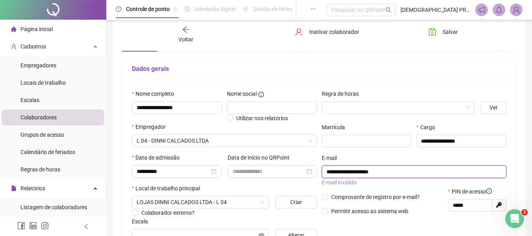
type input "**********"
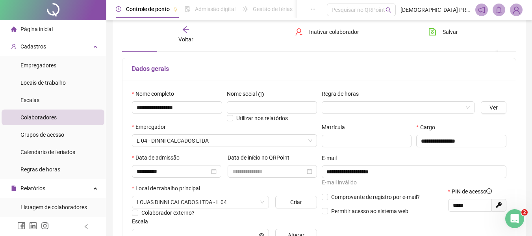
click at [417, 67] on h5 "Dados gerais" at bounding box center [319, 68] width 374 height 9
click at [443, 32] on span "Salvar" at bounding box center [450, 32] width 15 height 9
click at [185, 27] on icon "arrow-left" at bounding box center [186, 30] width 8 height 8
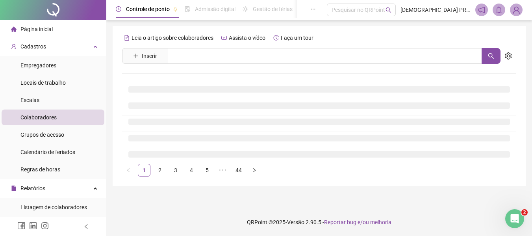
scroll to position [0, 0]
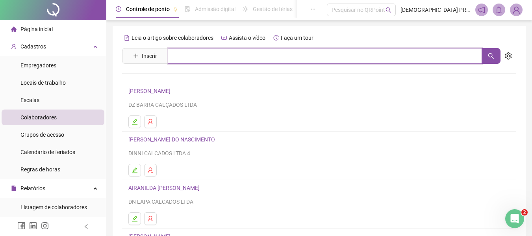
click at [198, 56] on input "text" at bounding box center [325, 56] width 314 height 16
type input "*****"
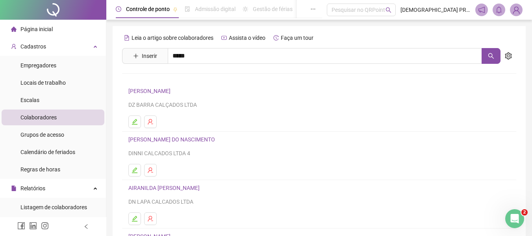
click at [172, 80] on link "[PERSON_NAME]" at bounding box center [158, 79] width 42 height 6
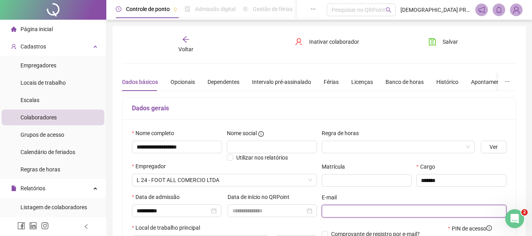
click at [362, 209] on input "text" at bounding box center [413, 211] width 174 height 9
paste input "**********"
type input "**********"
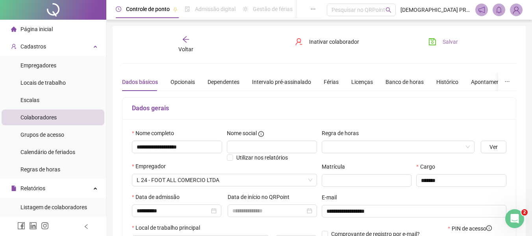
click at [443, 37] on button "Salvar" at bounding box center [443, 41] width 41 height 13
click at [182, 80] on div "Opcionais" at bounding box center [183, 82] width 24 height 9
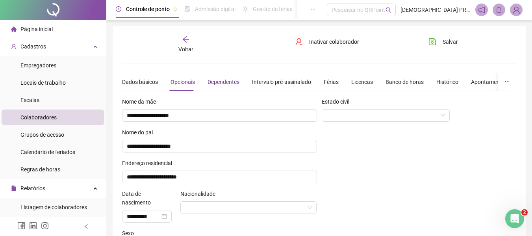
click at [211, 80] on div "Dependentes" at bounding box center [224, 82] width 32 height 9
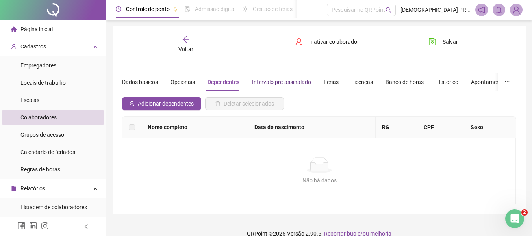
click at [263, 81] on div "Intervalo pré-assinalado" at bounding box center [281, 82] width 59 height 9
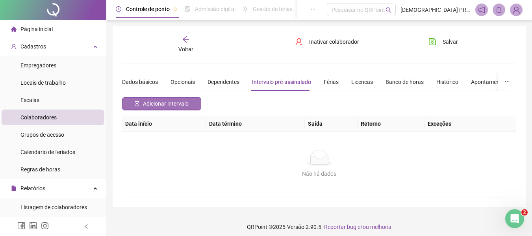
click at [186, 102] on span "Adicionar intervalo" at bounding box center [166, 103] width 46 height 9
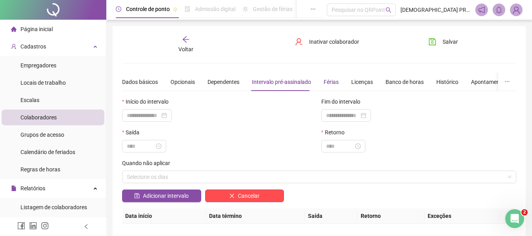
click at [327, 82] on div "Férias" at bounding box center [331, 82] width 15 height 9
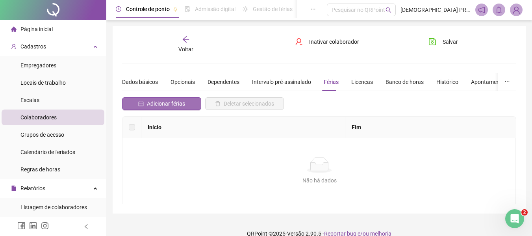
click at [147, 100] on button "Adicionar férias" at bounding box center [161, 103] width 79 height 13
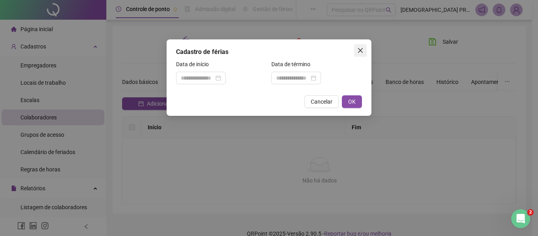
click at [360, 47] on button "Close" at bounding box center [360, 50] width 13 height 13
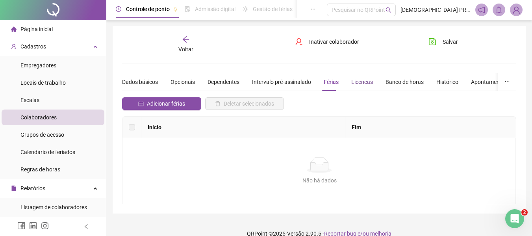
click at [360, 83] on div "Licenças" at bounding box center [362, 82] width 22 height 9
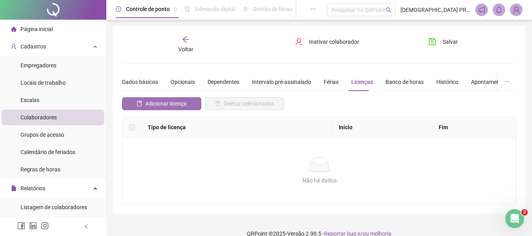
click at [159, 106] on span "Adicionar licença" at bounding box center [165, 103] width 41 height 9
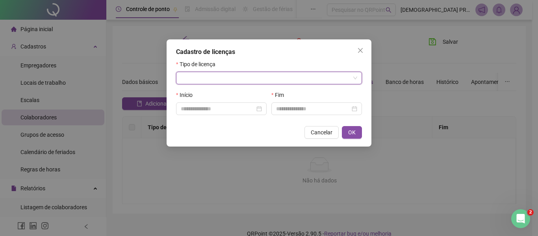
click at [219, 75] on input "search" at bounding box center [265, 78] width 169 height 12
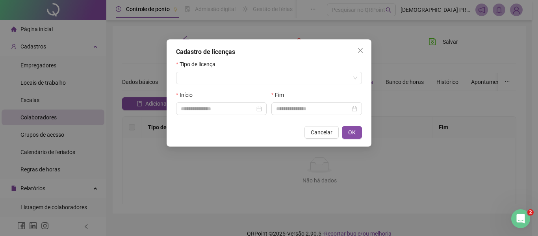
click at [137, 171] on div "Cadastro de licenças Tipo de licença Início Fim Cancelar OK" at bounding box center [269, 118] width 538 height 236
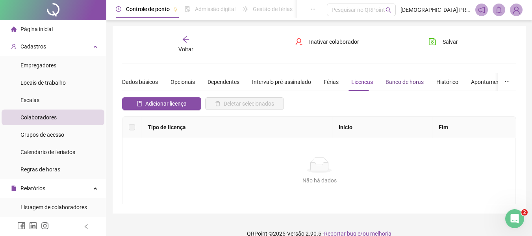
click at [407, 80] on div "Banco de horas" at bounding box center [404, 82] width 38 height 9
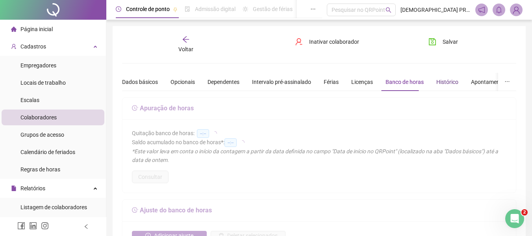
click at [444, 85] on div "Histórico" at bounding box center [447, 82] width 22 height 9
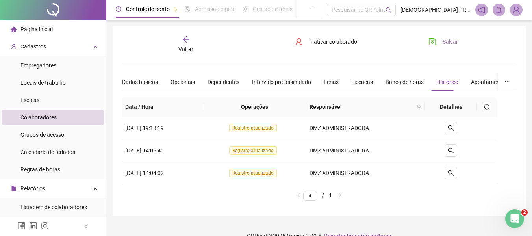
click at [456, 38] on span "Salvar" at bounding box center [450, 41] width 15 height 9
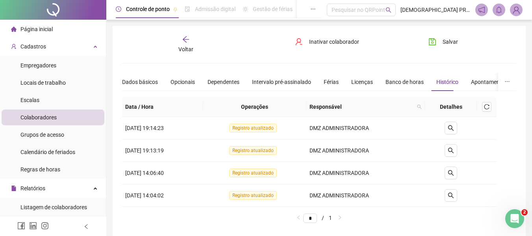
click at [186, 40] on icon "arrow-left" at bounding box center [186, 39] width 8 height 8
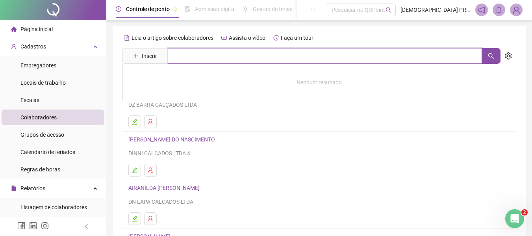
click at [224, 57] on input "text" at bounding box center [325, 56] width 314 height 16
type input "*****"
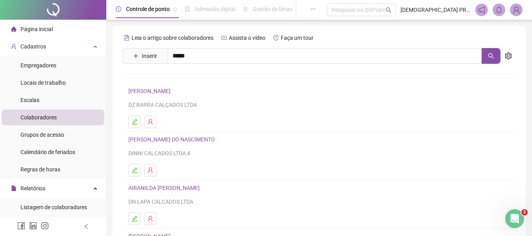
click at [169, 74] on div "[PERSON_NAME]" at bounding box center [319, 80] width 394 height 33
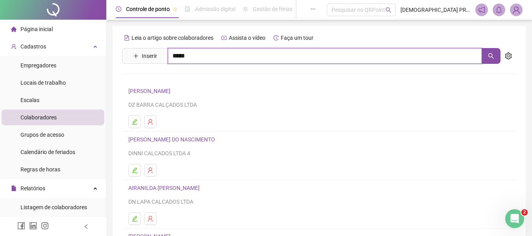
click at [220, 54] on input "*****" at bounding box center [325, 56] width 314 height 16
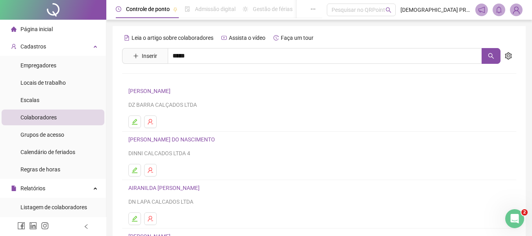
click at [179, 81] on link "[PERSON_NAME]" at bounding box center [158, 79] width 42 height 6
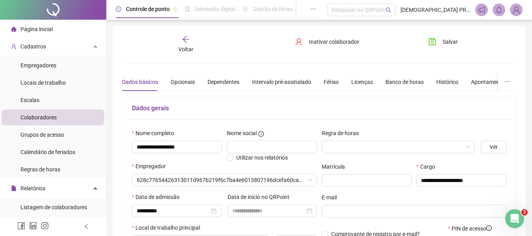
type input "**********"
click at [330, 42] on span "Inativar colaborador" at bounding box center [334, 41] width 50 height 9
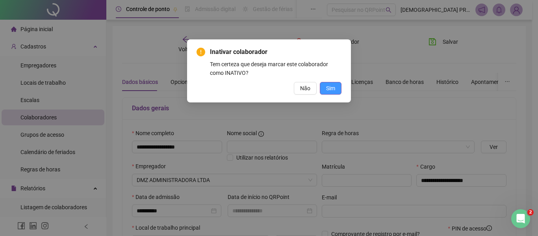
click at [330, 86] on span "Sim" at bounding box center [330, 88] width 9 height 9
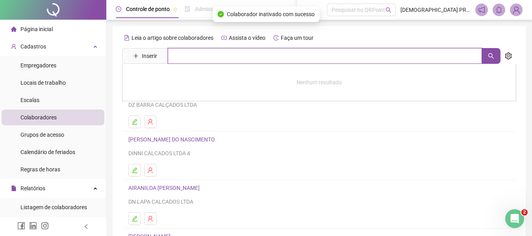
click at [215, 57] on input "text" at bounding box center [325, 56] width 314 height 16
click at [184, 56] on input "text" at bounding box center [325, 56] width 314 height 16
type input "*****"
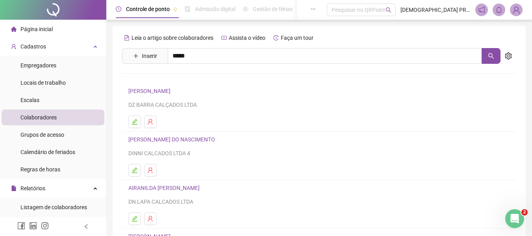
click at [179, 80] on link "[PERSON_NAME]" at bounding box center [158, 79] width 42 height 6
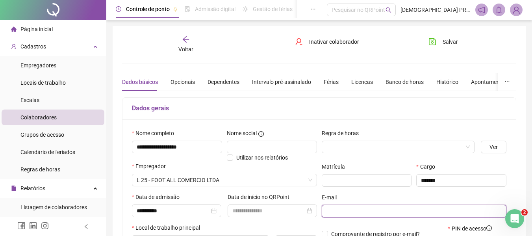
click at [363, 212] on input "text" at bounding box center [413, 211] width 174 height 9
paste input "**********"
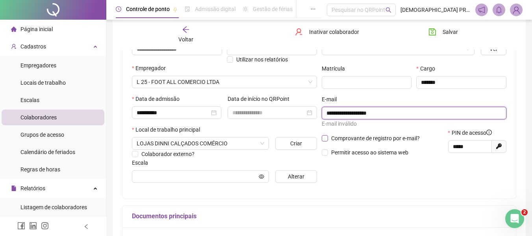
scroll to position [118, 0]
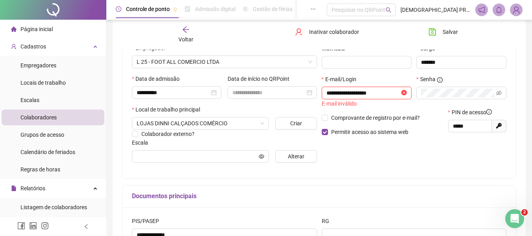
click at [374, 95] on input "**********" at bounding box center [363, 93] width 74 height 9
click at [415, 159] on div "**********" at bounding box center [414, 90] width 190 height 158
click at [446, 28] on span "Salvar" at bounding box center [450, 32] width 15 height 9
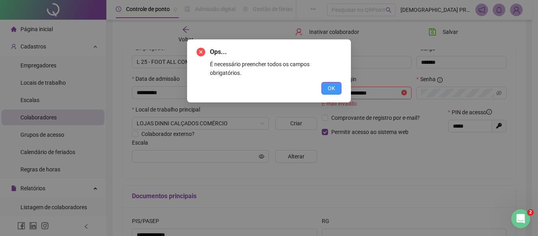
click at [335, 83] on button "OK" at bounding box center [331, 88] width 20 height 13
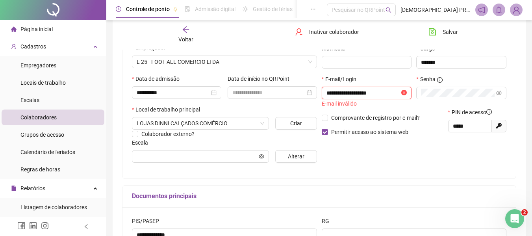
click at [390, 93] on input "**********" at bounding box center [363, 93] width 74 height 9
drag, startPoint x: 390, startPoint y: 93, endPoint x: 271, endPoint y: 83, distance: 119.7
click at [270, 83] on div "**********" at bounding box center [319, 90] width 379 height 158
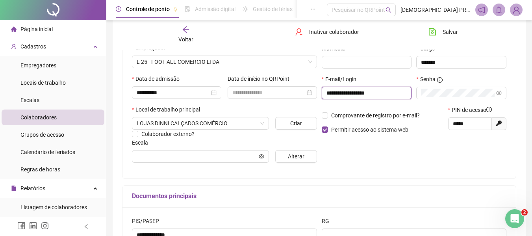
type input "**********"
click at [441, 37] on button "Salvar" at bounding box center [443, 32] width 41 height 13
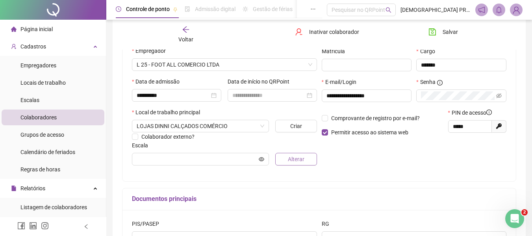
scroll to position [79, 0]
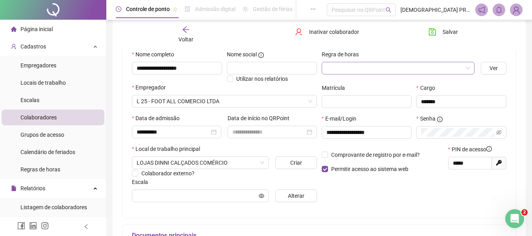
click at [369, 68] on input "search" at bounding box center [394, 68] width 137 height 12
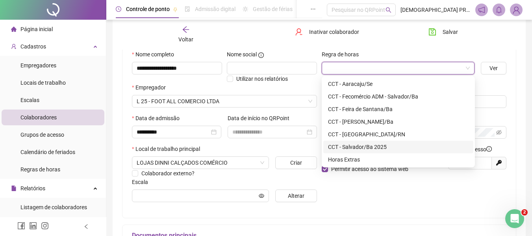
click at [371, 148] on div "CCT - Salvador/Ba 2025" at bounding box center [398, 147] width 141 height 9
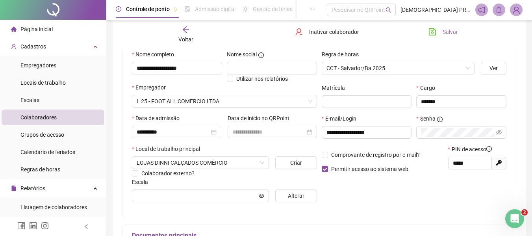
click at [446, 32] on span "Salvar" at bounding box center [450, 32] width 15 height 9
click at [185, 30] on icon "arrow-left" at bounding box center [186, 30] width 8 height 8
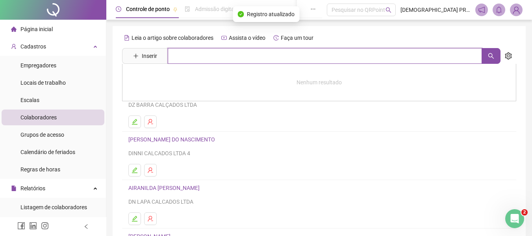
click at [208, 55] on input "text" at bounding box center [325, 56] width 314 height 16
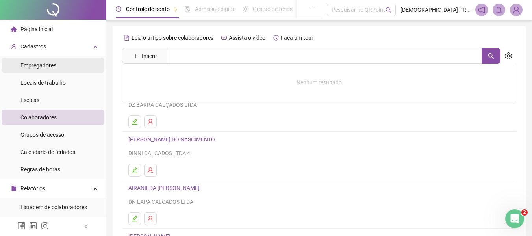
click at [37, 62] on span "Empregadores" at bounding box center [38, 65] width 36 height 6
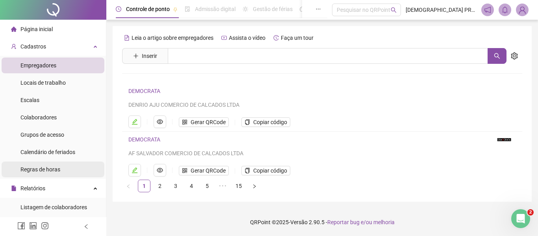
click at [36, 168] on span "Regras de horas" at bounding box center [40, 169] width 40 height 6
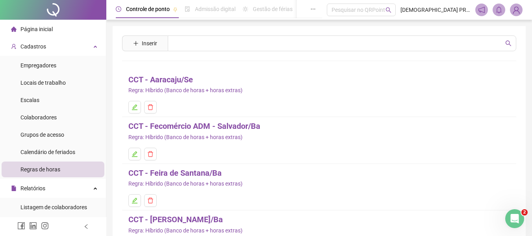
click at [172, 130] on link "CCT - Fecomércio ADM - Salvador/Ba" at bounding box center [194, 126] width 132 height 12
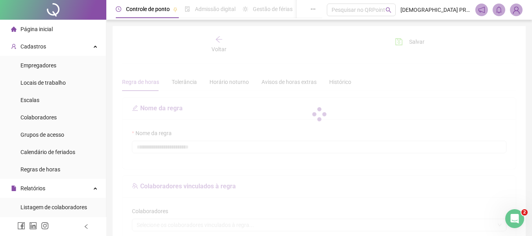
type input "**********"
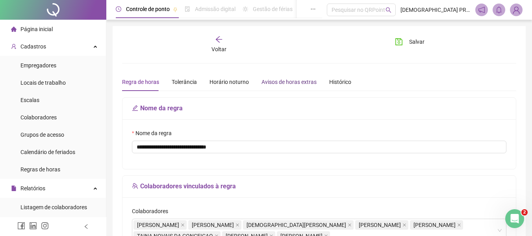
click at [289, 83] on div "Avisos de horas extras" at bounding box center [288, 82] width 55 height 9
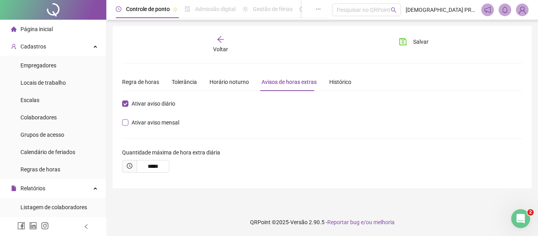
click at [152, 123] on span "Ativar aviso mensal" at bounding box center [155, 122] width 54 height 9
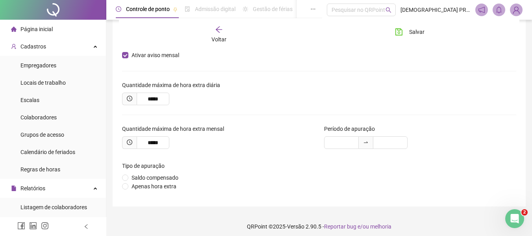
scroll to position [72, 0]
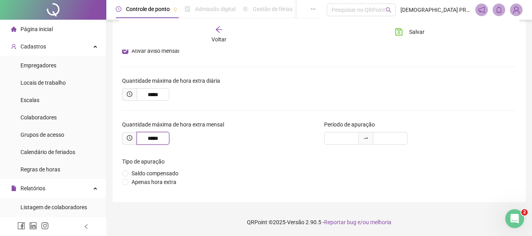
drag, startPoint x: 163, startPoint y: 137, endPoint x: 128, endPoint y: 139, distance: 34.3
click at [130, 136] on span "*****" at bounding box center [145, 138] width 47 height 13
click at [150, 175] on span "Saldo compensado" at bounding box center [154, 173] width 53 height 9
click at [150, 182] on span "Apenas hora extra" at bounding box center [153, 182] width 51 height 9
click at [160, 174] on span "Saldo compensado" at bounding box center [154, 173] width 53 height 9
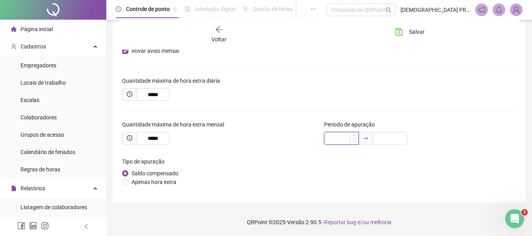
click at [343, 135] on input at bounding box center [341, 138] width 34 height 12
type input "*"
click at [398, 138] on div at bounding box center [390, 138] width 35 height 13
type input "**"
click at [374, 160] on div "Tipo de apuração Saldo compensado Apenas hora extra" at bounding box center [319, 174] width 394 height 35
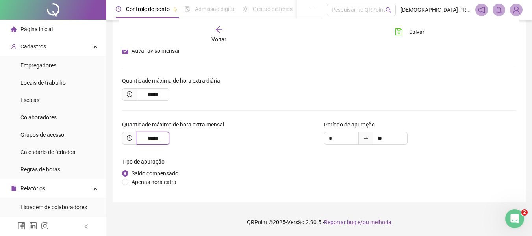
drag, startPoint x: 161, startPoint y: 137, endPoint x: 137, endPoint y: 142, distance: 24.2
click at [137, 142] on input "*****" at bounding box center [153, 138] width 33 height 13
type input "*****"
click at [300, 163] on div "Tipo de apuração Saldo compensado Apenas hora extra" at bounding box center [319, 174] width 394 height 35
click at [420, 34] on span "Salvar" at bounding box center [416, 32] width 15 height 9
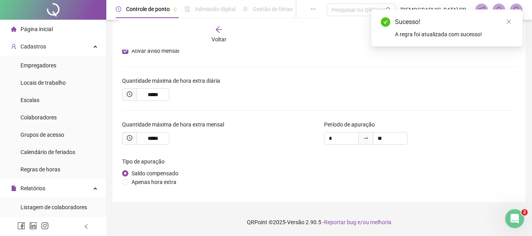
click at [215, 28] on icon "arrow-left" at bounding box center [219, 30] width 8 height 8
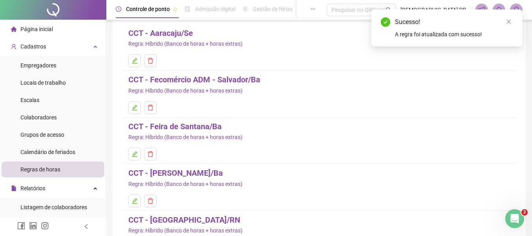
scroll to position [123, 0]
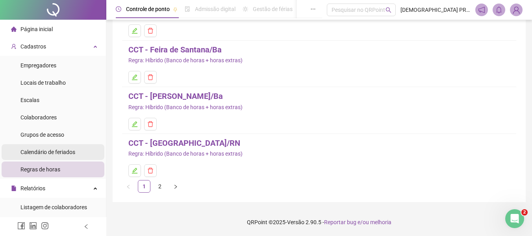
click at [56, 151] on span "Calendário de feriados" at bounding box center [47, 152] width 55 height 6
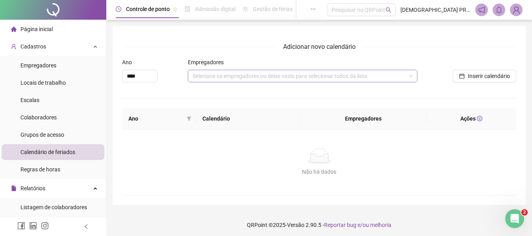
click at [332, 80] on div "Selecione os empregadores ou deixe vazio para selecionar todos da lista" at bounding box center [303, 76] width 230 height 13
click at [151, 101] on div "Adicionar novo calendário Ano **** Empregadores Selecione os empregadores ou de…" at bounding box center [319, 119] width 394 height 154
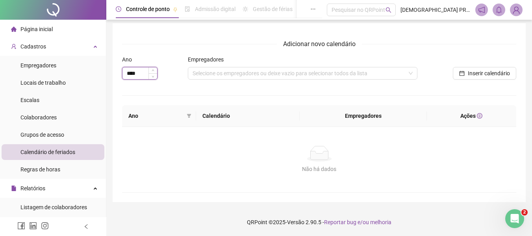
click at [150, 74] on span "Decrease Value" at bounding box center [152, 76] width 9 height 6
click at [153, 76] on icon "down" at bounding box center [153, 75] width 3 height 3
click at [152, 70] on icon "up" at bounding box center [153, 71] width 3 height 3
type input "****"
click at [152, 70] on icon "up" at bounding box center [153, 71] width 3 height 3
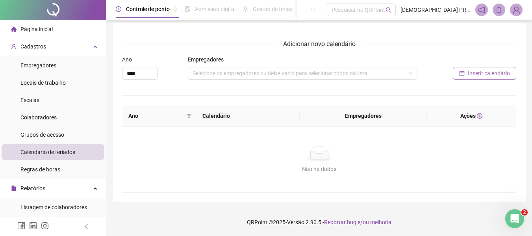
click at [502, 72] on span "Inserir calendário" at bounding box center [489, 73] width 42 height 9
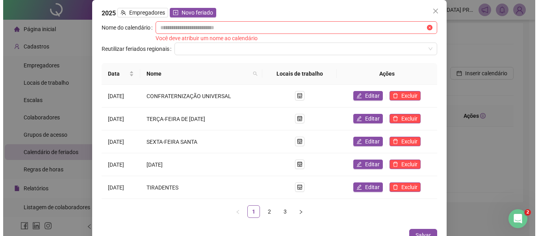
scroll to position [0, 0]
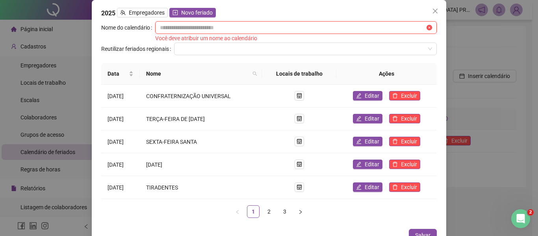
click at [197, 26] on input "text" at bounding box center [292, 27] width 265 height 9
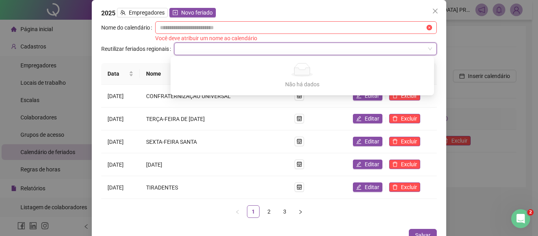
click at [300, 52] on input "search" at bounding box center [302, 49] width 246 height 12
click at [234, 39] on div "Você deve atribuir um nome ao calendário" at bounding box center [296, 38] width 282 height 9
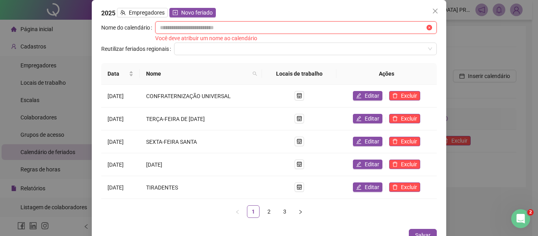
click at [225, 29] on input "text" at bounding box center [292, 27] width 265 height 9
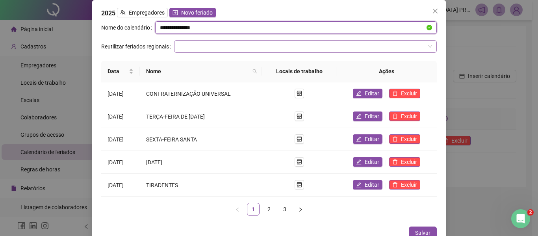
type input "**********"
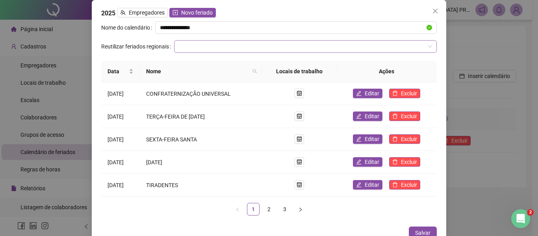
click at [211, 46] on input "search" at bounding box center [302, 47] width 246 height 12
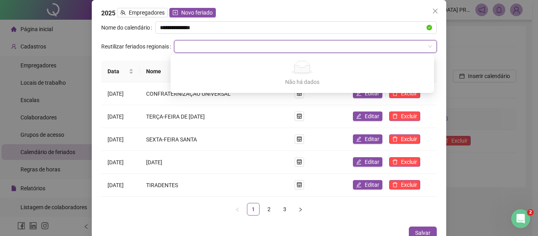
click at [149, 44] on label "Reutilizar feriados regionais" at bounding box center [137, 46] width 73 height 13
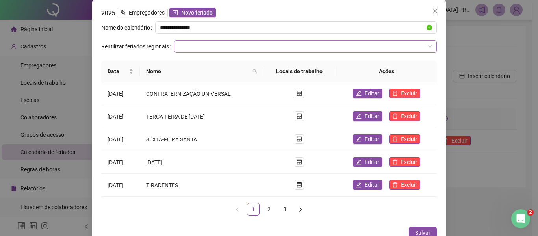
click at [210, 48] on input "search" at bounding box center [302, 47] width 246 height 12
click at [260, 132] on td "SEXTA-FEIRA SANTA" at bounding box center [201, 139] width 122 height 23
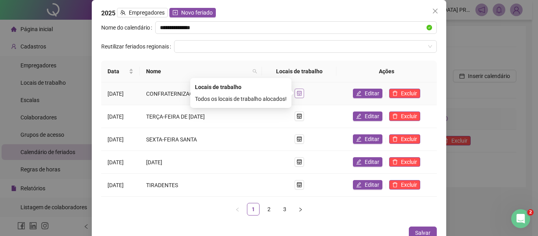
click at [301, 93] on icon "shop" at bounding box center [300, 94] width 6 height 6
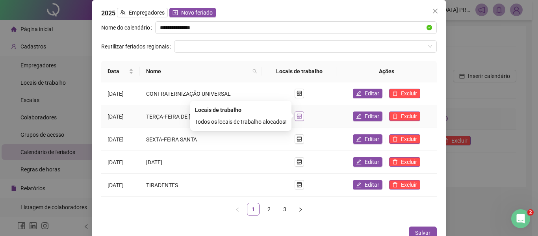
click at [300, 114] on icon "shop" at bounding box center [300, 116] width 6 height 6
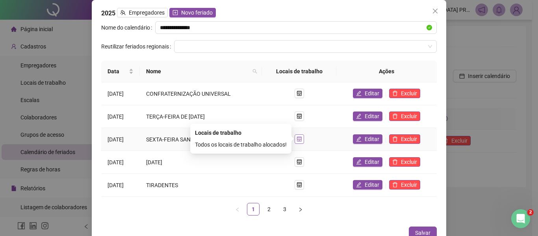
click at [301, 137] on icon "shop" at bounding box center [300, 139] width 6 height 6
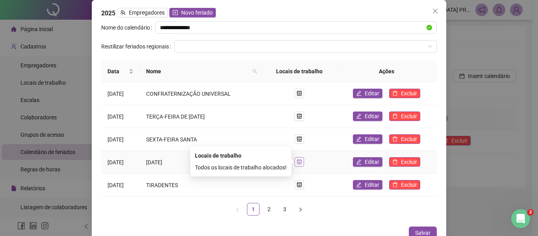
click at [300, 163] on icon "shop" at bounding box center [300, 162] width 6 height 6
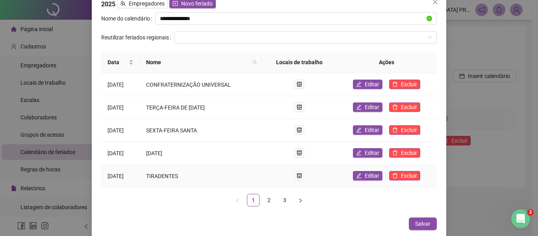
scroll to position [11, 0]
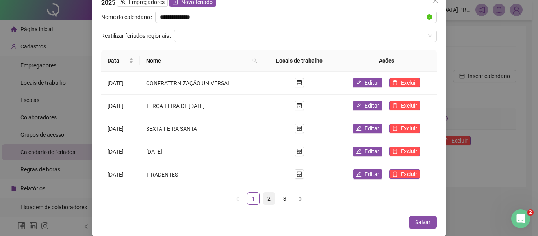
click at [264, 196] on link "2" at bounding box center [269, 199] width 12 height 12
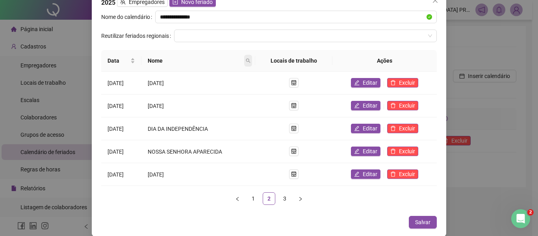
click at [250, 61] on icon "search" at bounding box center [248, 61] width 4 height 4
click at [246, 65] on th "Nome" at bounding box center [198, 61] width 114 height 22
click at [298, 125] on button "button" at bounding box center [293, 128] width 9 height 9
click at [367, 125] on span "Editar" at bounding box center [370, 128] width 15 height 9
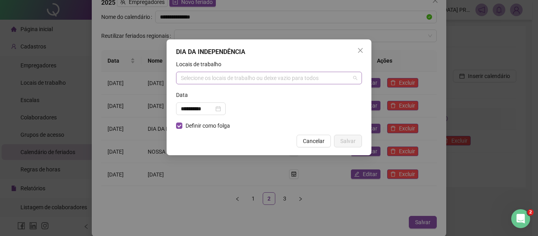
click at [347, 77] on div "Selecione os locais de trabalho ou deixe vazio para todos" at bounding box center [269, 78] width 186 height 13
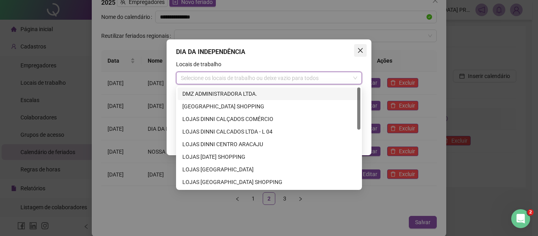
click at [361, 45] on button "Close" at bounding box center [360, 50] width 13 height 13
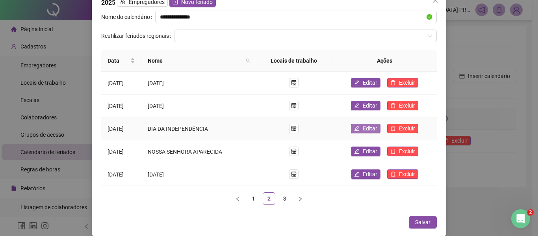
click at [378, 129] on button "Editar" at bounding box center [366, 128] width 30 height 9
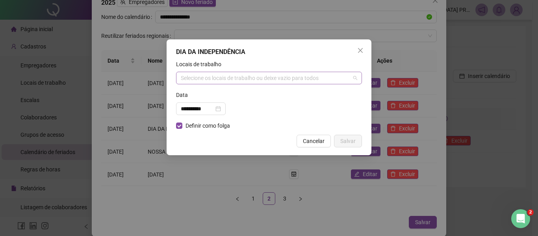
click at [268, 75] on div "Selecione os locais de trabalho ou deixe vazio para todos" at bounding box center [269, 78] width 186 height 13
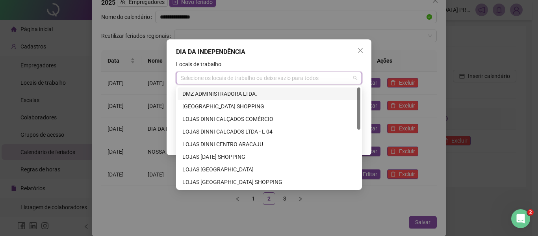
click at [280, 96] on div "DMZ ADMINISTRADORA LTDA." at bounding box center [268, 93] width 173 height 9
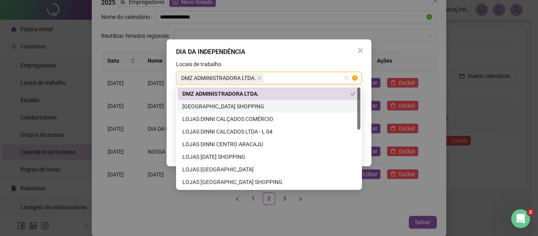
click at [274, 105] on div "[GEOGRAPHIC_DATA] SHOPPING" at bounding box center [268, 106] width 173 height 9
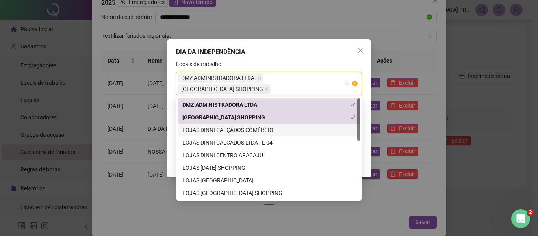
drag, startPoint x: 273, startPoint y: 126, endPoint x: 274, endPoint y: 136, distance: 9.5
click at [273, 127] on div "LOJAS DINNI CALÇADOS COMÉRCIO" at bounding box center [268, 130] width 173 height 9
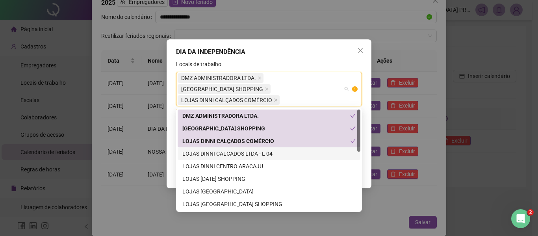
drag, startPoint x: 275, startPoint y: 148, endPoint x: 276, endPoint y: 158, distance: 9.9
click at [275, 149] on div "LOJAS DINNI CALCADOS LTDA - L 04" at bounding box center [269, 153] width 183 height 13
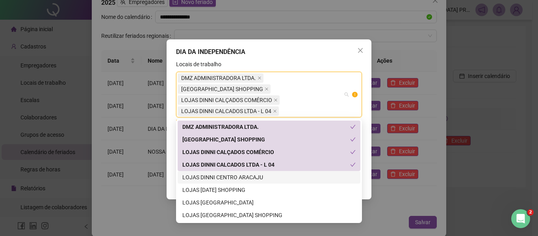
drag, startPoint x: 276, startPoint y: 171, endPoint x: 276, endPoint y: 179, distance: 7.5
click at [276, 174] on div "LOJAS DINNI CENTRO ARACAJU" at bounding box center [269, 177] width 183 height 13
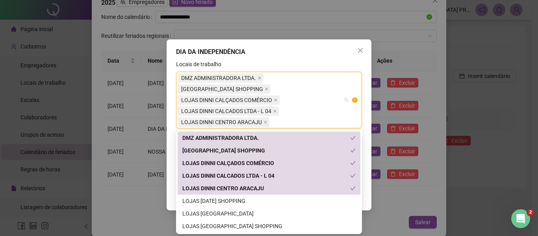
click at [274, 195] on div "DMZ ADMINISTRADORA LTDA. [GEOGRAPHIC_DATA] DINNI CALÇADOS COMÉRCIO LOJAS DINNI …" at bounding box center [269, 195] width 183 height 126
click at [271, 198] on div "LOJAS [DATE] SHOPPING" at bounding box center [268, 200] width 173 height 9
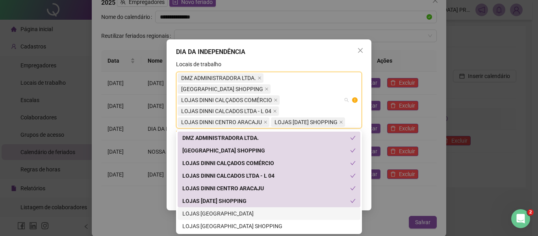
drag, startPoint x: 272, startPoint y: 209, endPoint x: 274, endPoint y: 217, distance: 8.2
click at [272, 210] on div "LOJAS [GEOGRAPHIC_DATA]" at bounding box center [268, 213] width 173 height 9
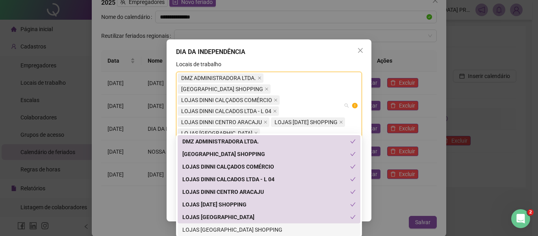
click at [277, 228] on div "LOJAS [GEOGRAPHIC_DATA] SHOPPING" at bounding box center [268, 229] width 173 height 9
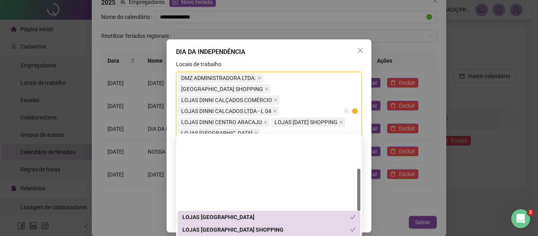
scroll to position [79, 0]
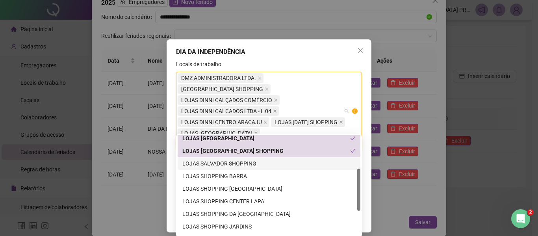
drag, startPoint x: 257, startPoint y: 160, endPoint x: 259, endPoint y: 171, distance: 11.3
click at [258, 161] on div "LOJAS SALVADOR SHOPPING" at bounding box center [268, 163] width 173 height 9
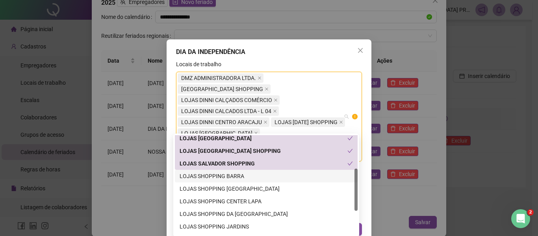
click at [259, 176] on div "LOJAS SHOPPING BARRA" at bounding box center [266, 176] width 173 height 9
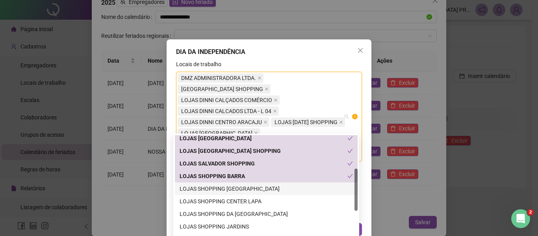
drag, startPoint x: 259, startPoint y: 189, endPoint x: 261, endPoint y: 198, distance: 8.8
click at [259, 189] on div "LOJAS SHOPPING [GEOGRAPHIC_DATA]" at bounding box center [266, 188] width 173 height 9
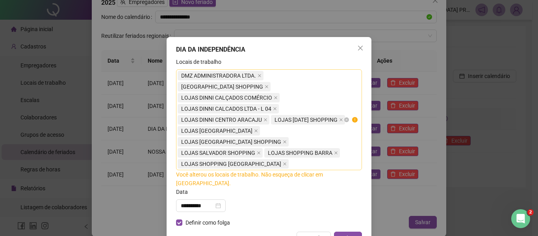
scroll to position [0, 0]
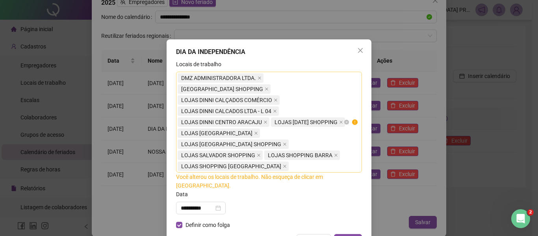
click at [271, 166] on div "DMZ ADMINISTRADORA LTDA. [GEOGRAPHIC_DATA] DINNI CALÇADOS COMÉRCIO LOJAS DINNI …" at bounding box center [265, 121] width 174 height 99
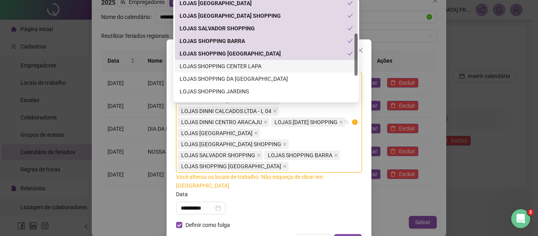
click at [235, 66] on div "LOJAS SHOPPING CENTER LAPA" at bounding box center [266, 66] width 173 height 9
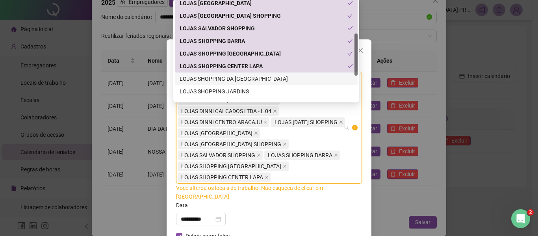
click at [236, 77] on div "LOJAS SHOPPING DA [GEOGRAPHIC_DATA]" at bounding box center [266, 78] width 173 height 9
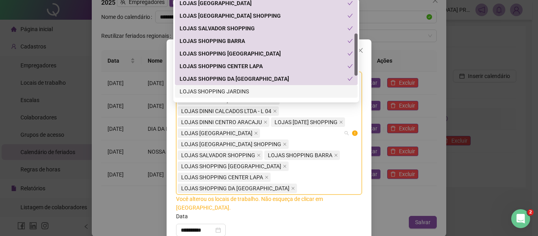
click at [234, 89] on div "LOJAS SHOPPING JARDINS" at bounding box center [266, 91] width 173 height 9
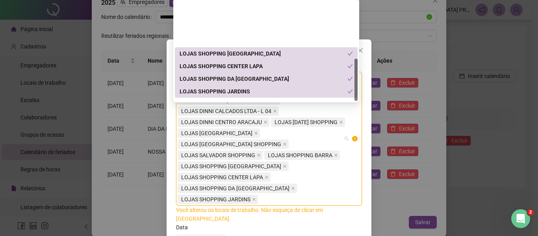
scroll to position [139, 0]
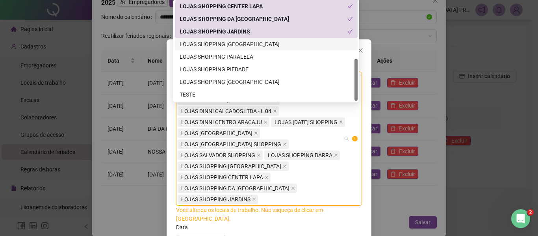
click at [242, 43] on div "LOJAS SHOPPING [GEOGRAPHIC_DATA]" at bounding box center [266, 44] width 173 height 9
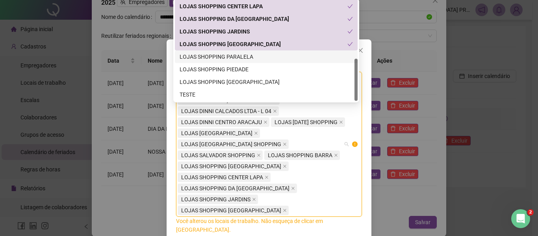
click at [244, 52] on div "LOJAS SHOPPING PARALELA" at bounding box center [266, 56] width 183 height 13
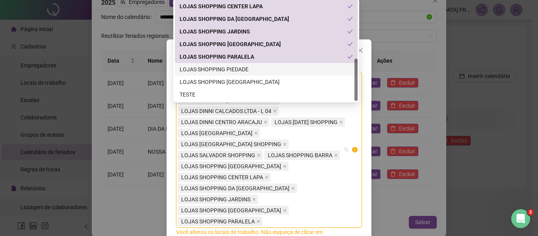
drag, startPoint x: 250, startPoint y: 68, endPoint x: 250, endPoint y: 73, distance: 5.1
click at [250, 69] on div "LOJAS SHOPPING PIEDADE" at bounding box center [266, 69] width 173 height 9
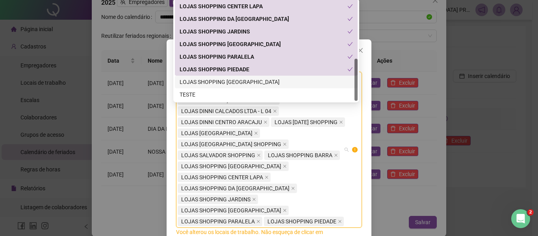
click at [247, 83] on div "LOJAS SHOPPING [GEOGRAPHIC_DATA]" at bounding box center [266, 82] width 173 height 9
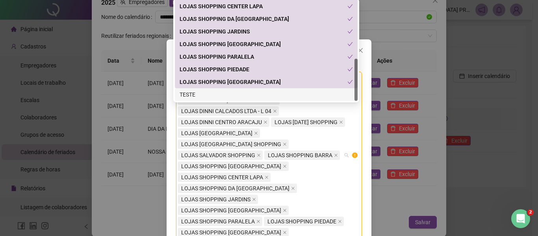
click at [241, 93] on div "TESTE" at bounding box center [266, 94] width 173 height 9
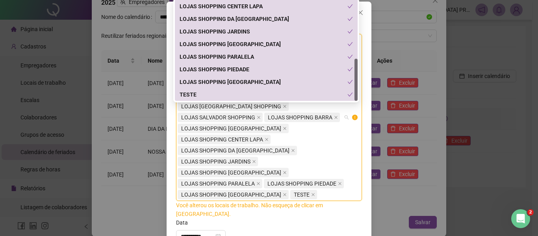
scroll to position [24, 0]
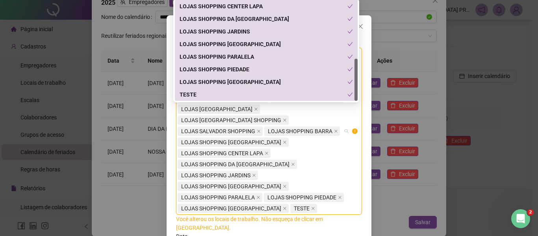
click at [434, 110] on div "**********" at bounding box center [269, 118] width 538 height 236
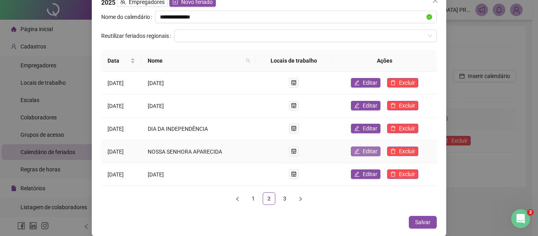
click at [367, 152] on span "Editar" at bounding box center [370, 151] width 15 height 9
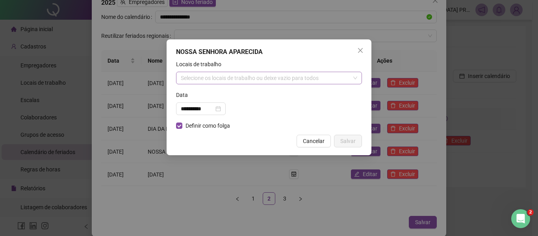
click at [248, 74] on div "Selecione os locais de trabalho ou deixe vazio para todos" at bounding box center [269, 78] width 186 height 13
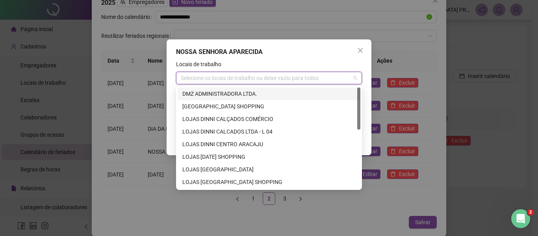
click at [248, 95] on div "DMZ ADMINISTRADORA LTDA." at bounding box center [268, 93] width 173 height 9
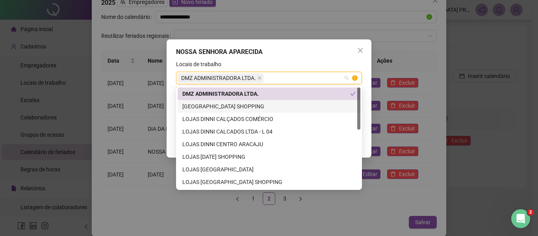
drag, startPoint x: 250, startPoint y: 105, endPoint x: 250, endPoint y: 113, distance: 7.9
click at [250, 106] on div "[GEOGRAPHIC_DATA] SHOPPING" at bounding box center [268, 106] width 173 height 9
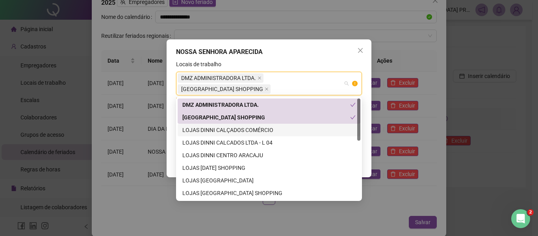
drag, startPoint x: 249, startPoint y: 126, endPoint x: 249, endPoint y: 132, distance: 5.5
click at [249, 128] on div "LOJAS DINNI CALÇADOS COMÉRCIO" at bounding box center [269, 130] width 183 height 13
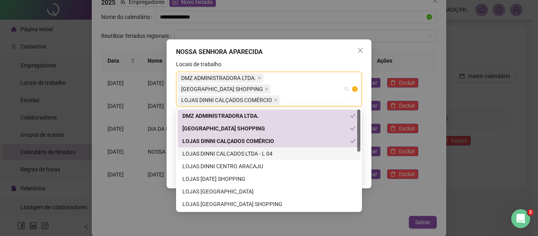
click at [248, 152] on div "LOJAS DINNI CALCADOS LTDA - L 04" at bounding box center [268, 153] width 173 height 9
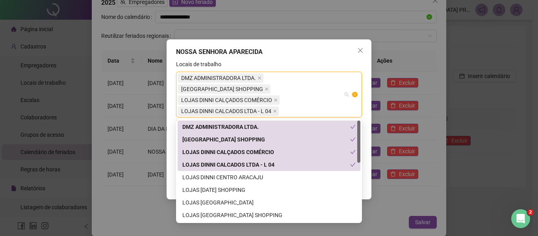
click at [249, 172] on div "LOJAS DINNI CENTRO ARACAJU" at bounding box center [269, 177] width 183 height 13
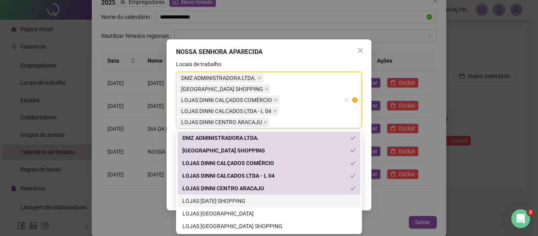
drag, startPoint x: 251, startPoint y: 197, endPoint x: 251, endPoint y: 204, distance: 6.3
click at [251, 198] on div "LOJAS [DATE] SHOPPING" at bounding box center [268, 200] width 173 height 9
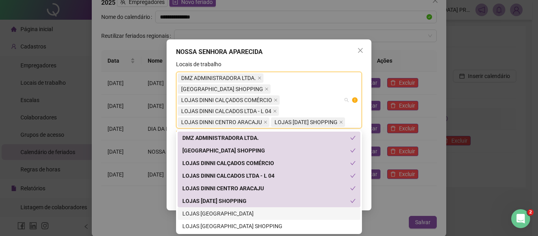
drag, startPoint x: 252, startPoint y: 211, endPoint x: 253, endPoint y: 217, distance: 6.0
click at [252, 212] on div "LOJAS [GEOGRAPHIC_DATA]" at bounding box center [268, 213] width 173 height 9
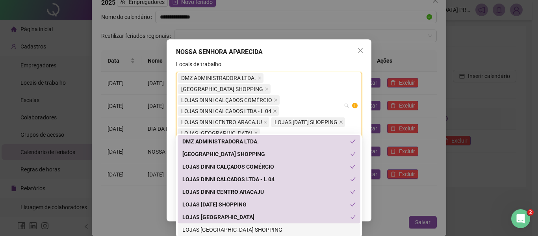
click at [254, 227] on div "LOJAS [GEOGRAPHIC_DATA] SHOPPING" at bounding box center [268, 229] width 173 height 9
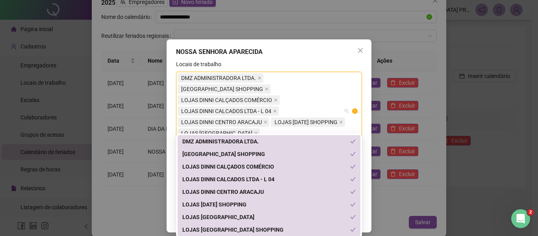
scroll to position [79, 0]
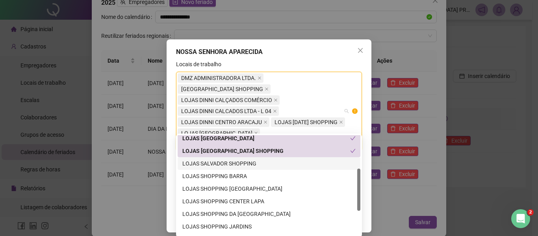
click at [250, 161] on div "LOJAS SALVADOR SHOPPING" at bounding box center [268, 163] width 173 height 9
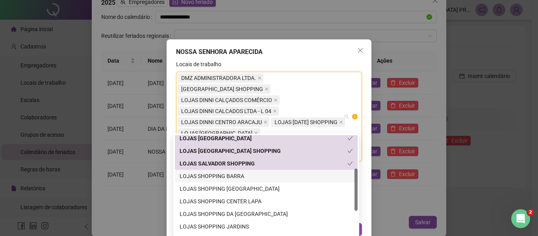
click at [253, 173] on div "LOJAS SHOPPING BARRA" at bounding box center [266, 176] width 173 height 9
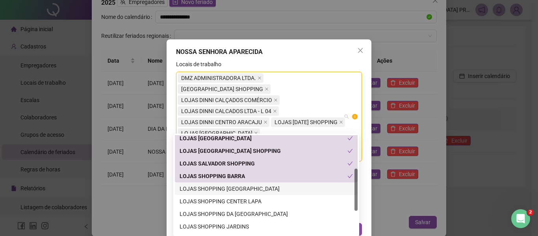
drag, startPoint x: 254, startPoint y: 185, endPoint x: 256, endPoint y: 195, distance: 10.1
click at [254, 185] on div "LOJAS SHOPPING [GEOGRAPHIC_DATA]" at bounding box center [266, 188] width 173 height 9
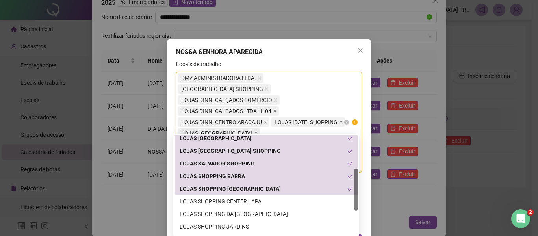
scroll to position [19, 0]
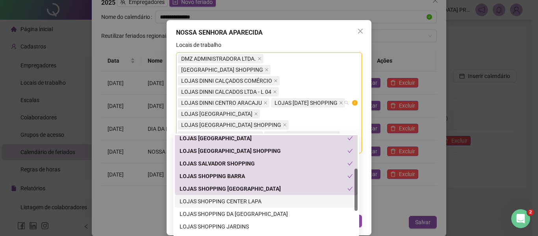
click at [248, 202] on div "LOJAS SHOPPING CENTER LAPA" at bounding box center [266, 201] width 173 height 9
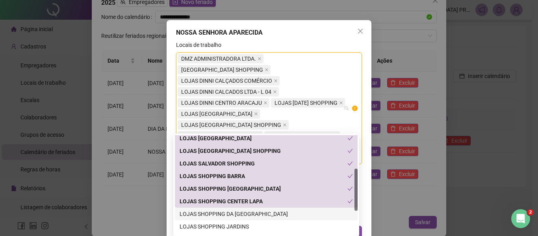
drag, startPoint x: 250, startPoint y: 211, endPoint x: 250, endPoint y: 217, distance: 5.2
click at [250, 212] on div "LOJAS SHOPPING DA [GEOGRAPHIC_DATA]" at bounding box center [266, 213] width 173 height 9
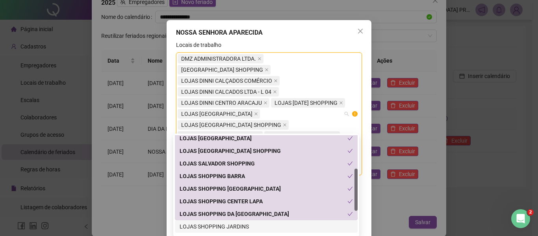
click at [252, 225] on div "LOJAS SHOPPING JARDINS" at bounding box center [266, 226] width 173 height 9
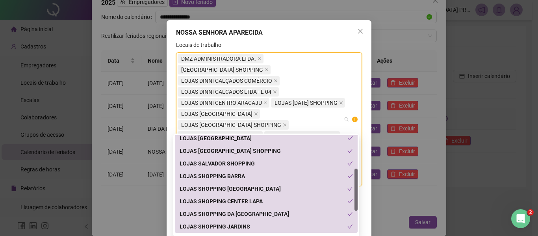
scroll to position [139, 0]
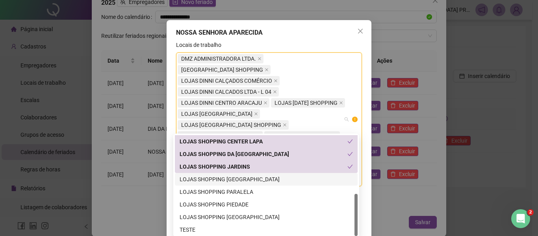
click at [253, 174] on div "LOJAS SHOPPING [GEOGRAPHIC_DATA]" at bounding box center [266, 179] width 183 height 13
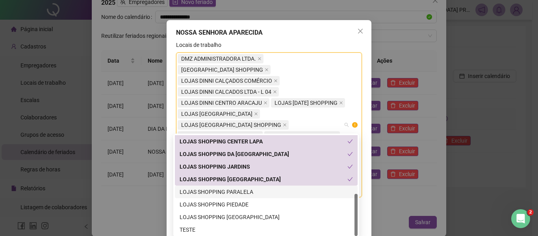
click at [256, 190] on div "LOJAS SHOPPING PARALELA" at bounding box center [266, 191] width 173 height 9
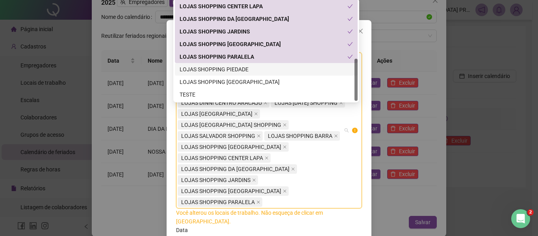
click at [240, 69] on div "LOJAS SHOPPING PIEDADE" at bounding box center [266, 69] width 173 height 9
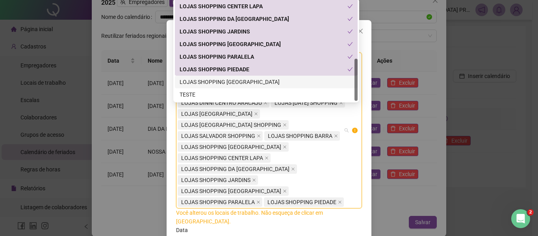
click at [243, 80] on div "LOJAS SHOPPING [GEOGRAPHIC_DATA]" at bounding box center [266, 82] width 173 height 9
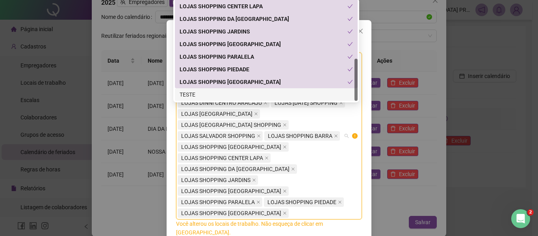
click at [241, 92] on div "TESTE" at bounding box center [266, 94] width 173 height 9
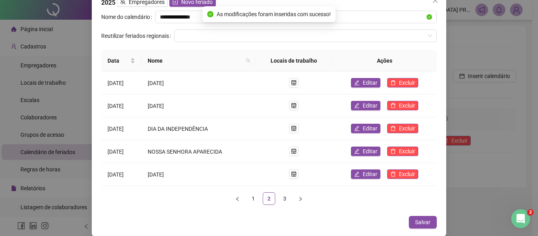
scroll to position [22, 0]
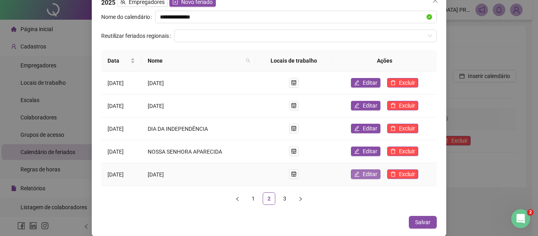
click at [361, 172] on button "Editar" at bounding box center [366, 173] width 30 height 9
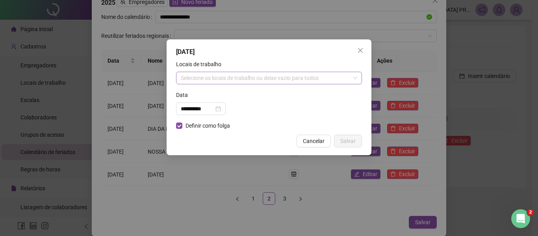
click at [238, 78] on div "Selecione os locais de trabalho ou deixe vazio para todos" at bounding box center [269, 78] width 186 height 13
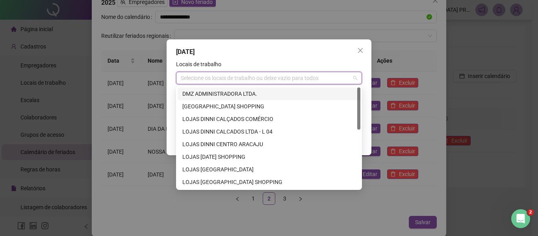
click at [244, 93] on div "DMZ ADMINISTRADORA LTDA." at bounding box center [268, 93] width 173 height 9
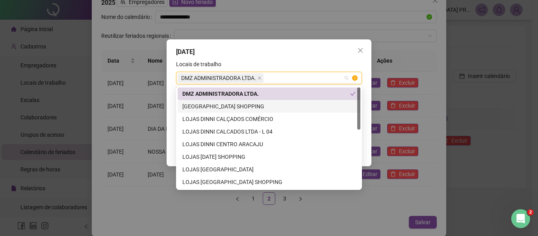
click at [246, 107] on div "[GEOGRAPHIC_DATA] SHOPPING" at bounding box center [268, 106] width 173 height 9
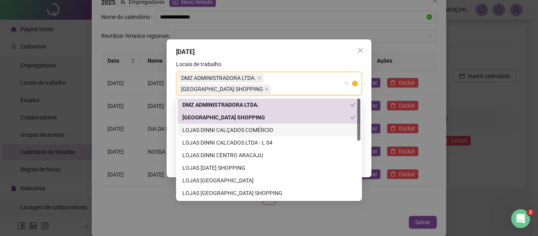
drag, startPoint x: 246, startPoint y: 124, endPoint x: 246, endPoint y: 132, distance: 7.9
click at [246, 128] on div "LOJAS DINNI CALÇADOS COMÉRCIO" at bounding box center [269, 130] width 183 height 13
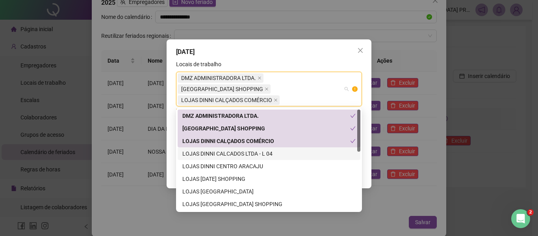
drag, startPoint x: 251, startPoint y: 150, endPoint x: 252, endPoint y: 155, distance: 4.8
click at [251, 153] on div "LOJAS DINNI CALCADOS LTDA - L 04" at bounding box center [268, 153] width 173 height 9
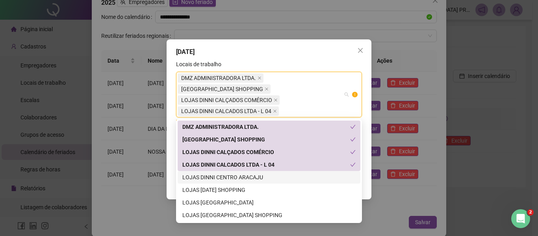
click at [254, 177] on div "LOJAS DINNI CENTRO ARACAJU" at bounding box center [268, 177] width 173 height 9
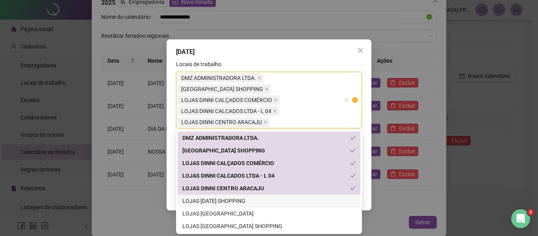
click at [251, 202] on div "LOJAS [DATE] SHOPPING" at bounding box center [268, 200] width 173 height 9
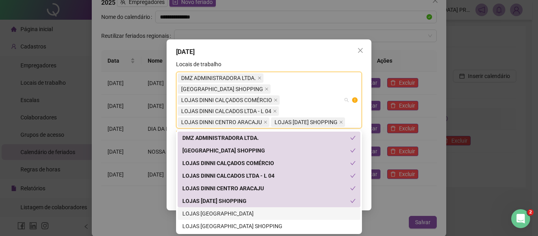
click at [253, 213] on div "LOJAS [GEOGRAPHIC_DATA]" at bounding box center [268, 213] width 173 height 9
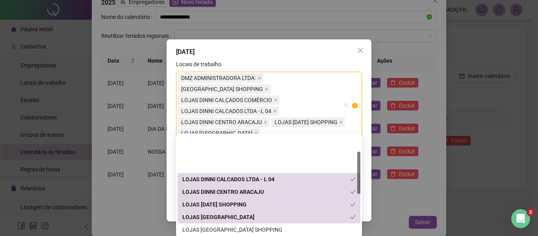
scroll to position [39, 0]
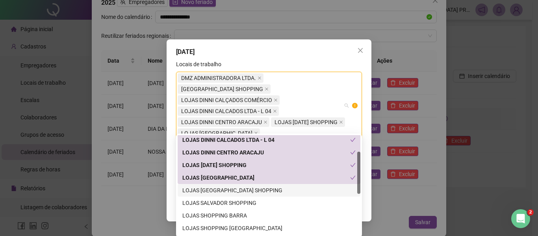
drag, startPoint x: 264, startPoint y: 187, endPoint x: 264, endPoint y: 198, distance: 10.6
click at [264, 188] on div "LOJAS [GEOGRAPHIC_DATA] SHOPPING" at bounding box center [268, 190] width 173 height 9
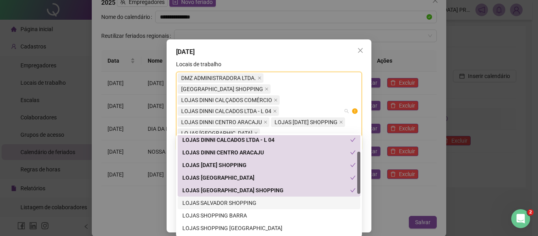
drag, startPoint x: 264, startPoint y: 198, endPoint x: 262, endPoint y: 208, distance: 9.2
click at [264, 199] on div "LOJAS SALVADOR SHOPPING" at bounding box center [268, 202] width 173 height 9
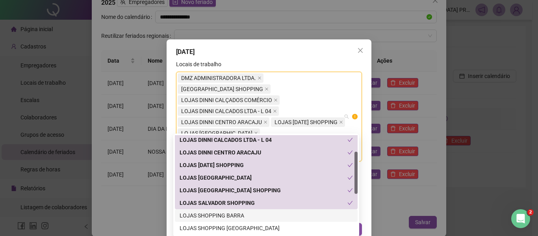
click at [262, 209] on div "LOJAS SHOPPING BARRA" at bounding box center [266, 215] width 183 height 13
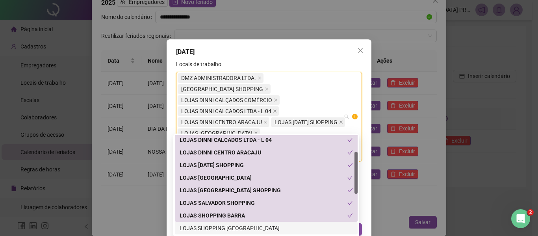
drag, startPoint x: 263, startPoint y: 226, endPoint x: 263, endPoint y: 219, distance: 7.1
click at [263, 224] on div "LOJAS SHOPPING [GEOGRAPHIC_DATA]" at bounding box center [266, 228] width 173 height 9
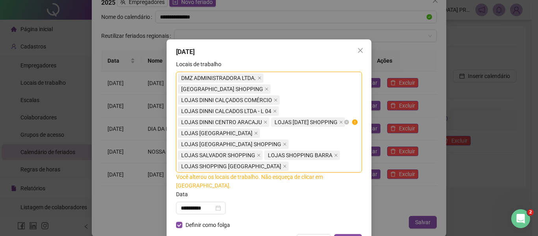
click at [266, 110] on span "LOJAS DINNI CALCADOS LTDA - L 04" at bounding box center [226, 111] width 90 height 9
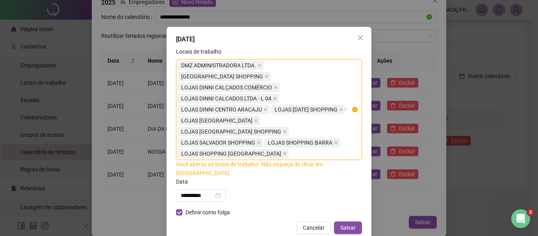
scroll to position [19, 0]
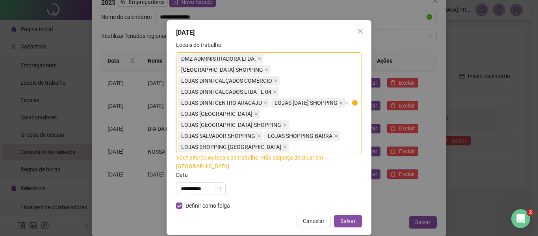
click at [280, 148] on body "Página inicial Cadastros Empregadores Locais de trabalho Escalas Colaboradores …" at bounding box center [266, 118] width 532 height 236
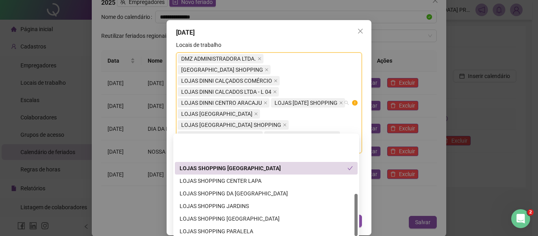
scroll to position [139, 0]
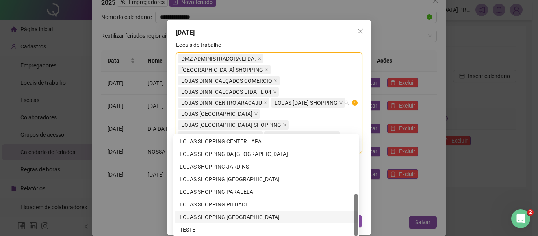
click at [243, 214] on div "LOJAS SHOPPING [GEOGRAPHIC_DATA]" at bounding box center [266, 217] width 173 height 9
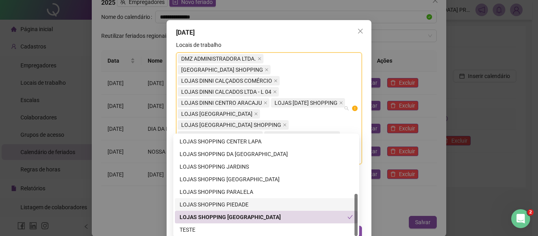
click at [238, 202] on div "LOJAS SHOPPING PIEDADE" at bounding box center [266, 204] width 173 height 9
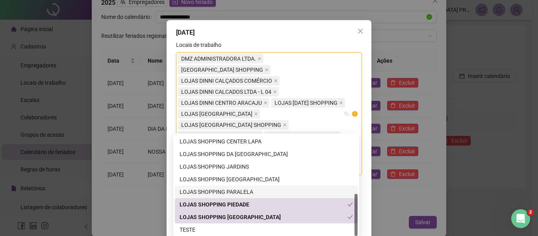
drag, startPoint x: 237, startPoint y: 190, endPoint x: 237, endPoint y: 185, distance: 4.7
click at [237, 190] on div "LOJAS SHOPPING PARALELA" at bounding box center [266, 191] width 173 height 9
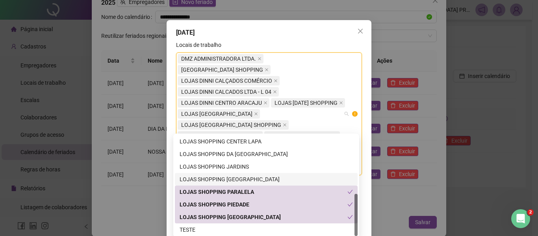
click at [236, 177] on div "LOJAS SHOPPING [GEOGRAPHIC_DATA]" at bounding box center [266, 179] width 173 height 9
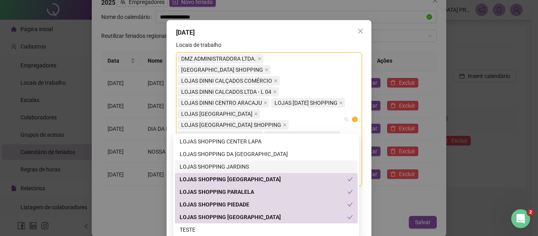
click at [236, 164] on div "LOJAS SHOPPING JARDINS" at bounding box center [266, 166] width 173 height 9
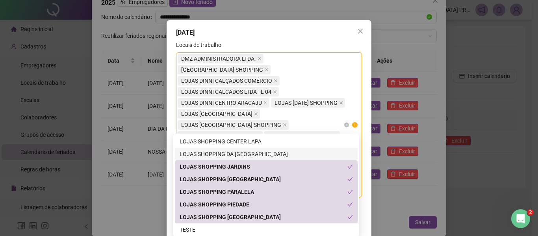
click at [235, 152] on div "LOJAS SHOPPING DA [GEOGRAPHIC_DATA]" at bounding box center [266, 154] width 173 height 9
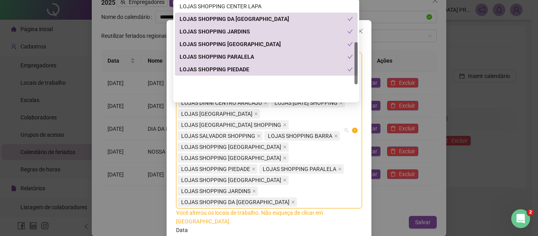
scroll to position [99, 0]
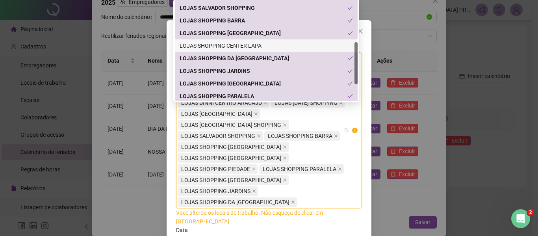
click at [245, 44] on div "LOJAS SHOPPING CENTER LAPA" at bounding box center [266, 45] width 173 height 9
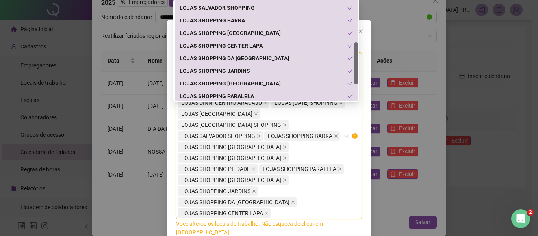
scroll to position [139, 0]
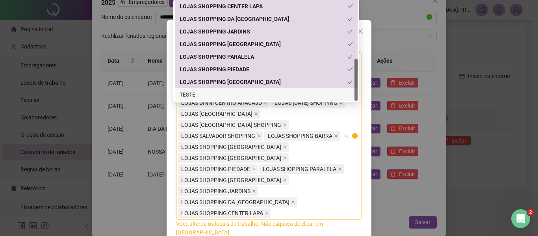
click at [213, 91] on div "TESTE" at bounding box center [266, 94] width 173 height 9
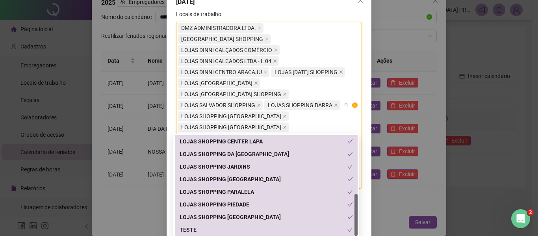
scroll to position [63, 0]
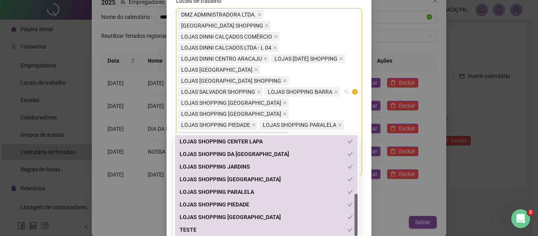
click at [391, 198] on div "**********" at bounding box center [269, 118] width 538 height 236
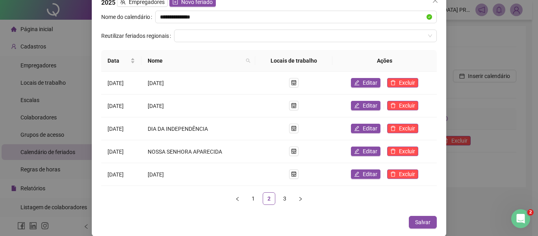
scroll to position [24, 0]
click at [282, 198] on link "3" at bounding box center [285, 199] width 12 height 12
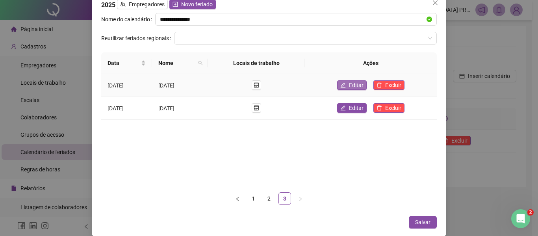
click at [363, 84] on span "Editar" at bounding box center [356, 85] width 15 height 9
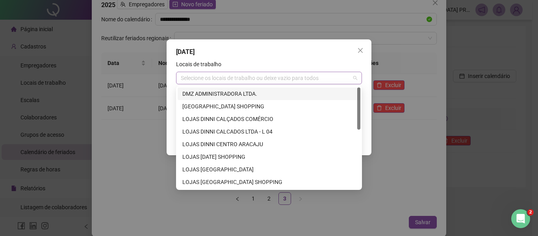
click at [287, 80] on div "Selecione os locais de trabalho ou deixe vazio para todos" at bounding box center [269, 78] width 186 height 13
click at [252, 96] on div "DMZ ADMINISTRADORA LTDA." at bounding box center [268, 93] width 173 height 9
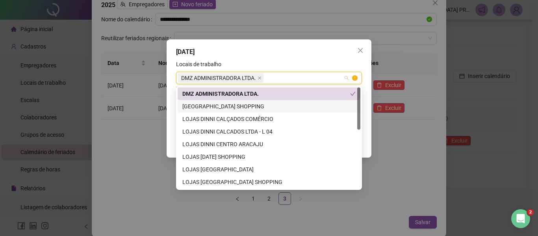
click at [247, 106] on div "[GEOGRAPHIC_DATA] SHOPPING" at bounding box center [268, 106] width 173 height 9
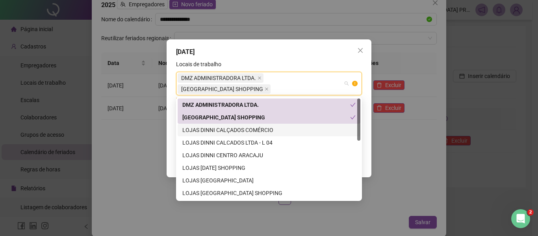
click at [246, 130] on div "LOJAS DINNI CALÇADOS COMÉRCIO" at bounding box center [268, 130] width 173 height 9
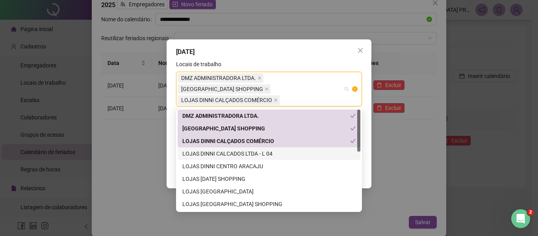
drag, startPoint x: 250, startPoint y: 152, endPoint x: 250, endPoint y: 158, distance: 5.5
click at [250, 153] on div "LOJAS DINNI CALCADOS LTDA - L 04" at bounding box center [268, 153] width 173 height 9
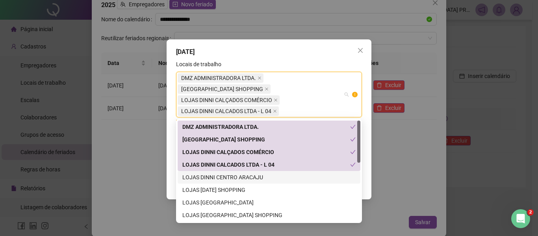
click at [250, 174] on div "LOJAS DINNI CENTRO ARACAJU" at bounding box center [268, 177] width 173 height 9
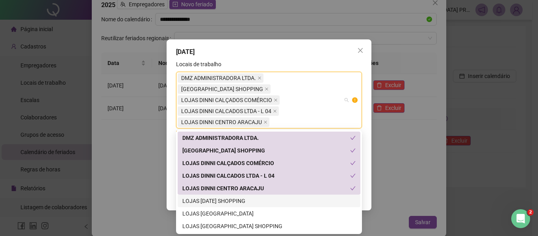
drag, startPoint x: 253, startPoint y: 201, endPoint x: 253, endPoint y: 205, distance: 4.3
click at [253, 201] on div "LOJAS [DATE] SHOPPING" at bounding box center [268, 200] width 173 height 9
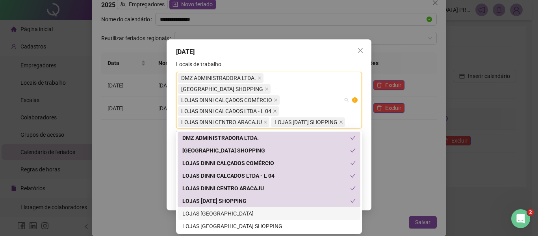
drag, startPoint x: 257, startPoint y: 215, endPoint x: 260, endPoint y: 222, distance: 8.0
click at [258, 217] on div "LOJAS [GEOGRAPHIC_DATA]" at bounding box center [268, 213] width 173 height 9
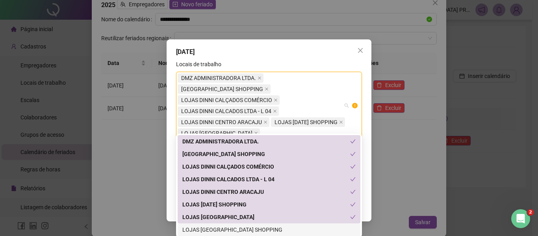
drag, startPoint x: 261, startPoint y: 230, endPoint x: 266, endPoint y: 224, distance: 6.7
click at [263, 228] on div "LOJAS [GEOGRAPHIC_DATA] SHOPPING" at bounding box center [268, 229] width 173 height 9
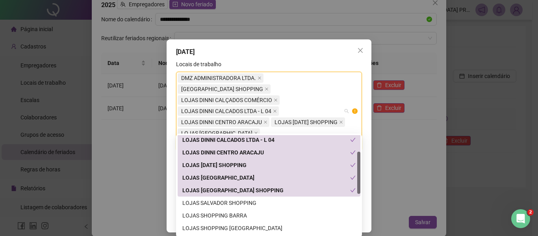
scroll to position [139, 0]
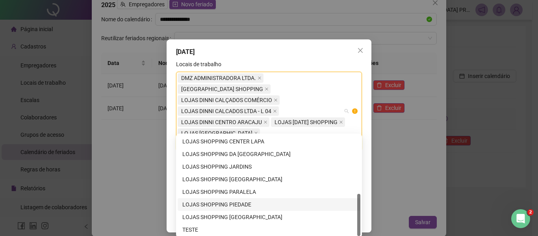
click at [234, 209] on div "LOJAS SHOPPING PIEDADE" at bounding box center [269, 204] width 183 height 13
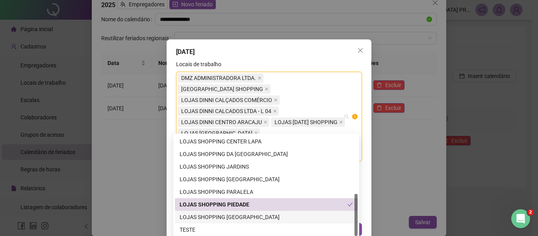
drag, startPoint x: 236, startPoint y: 217, endPoint x: 237, endPoint y: 213, distance: 4.0
click at [237, 217] on div "LOJAS SHOPPING [GEOGRAPHIC_DATA]" at bounding box center [266, 217] width 173 height 9
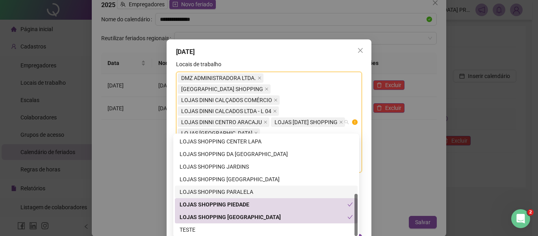
drag, startPoint x: 231, startPoint y: 190, endPoint x: 228, endPoint y: 180, distance: 9.7
click at [231, 189] on div "LOJAS SHOPPING PARALELA" at bounding box center [266, 191] width 173 height 9
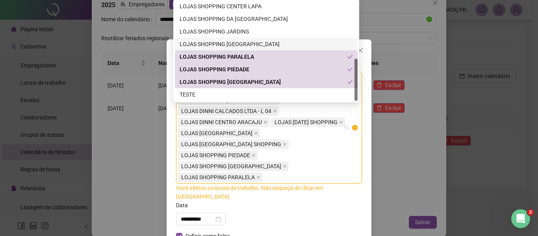
click at [237, 38] on div "LOJAS SHOPPING [GEOGRAPHIC_DATA]" at bounding box center [266, 44] width 183 height 13
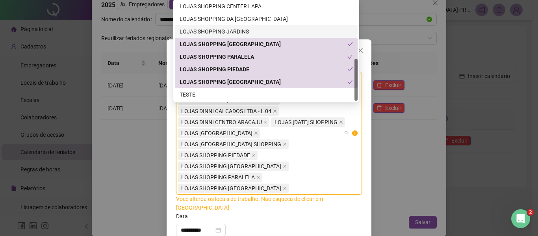
drag, startPoint x: 236, startPoint y: 31, endPoint x: 234, endPoint y: 22, distance: 9.0
click at [236, 30] on div "LOJAS SHOPPING JARDINS" at bounding box center [266, 31] width 173 height 9
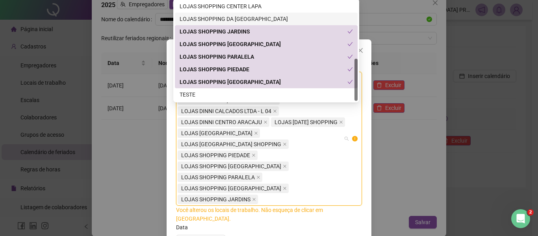
click at [234, 16] on div "LOJAS SHOPPING DA [GEOGRAPHIC_DATA]" at bounding box center [266, 19] width 173 height 9
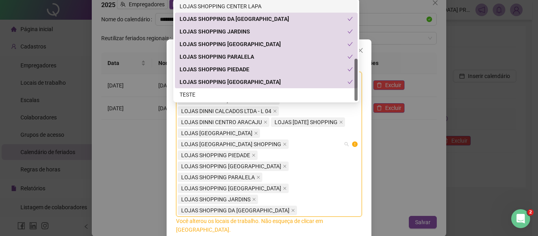
click at [234, 5] on div "LOJAS SHOPPING CENTER LAPA" at bounding box center [266, 6] width 173 height 9
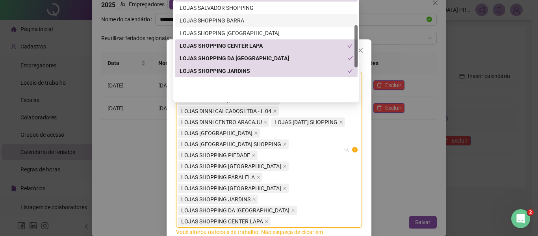
scroll to position [60, 0]
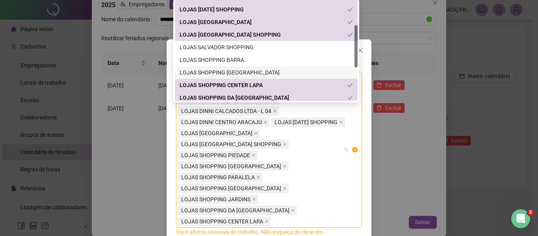
click at [235, 70] on div "LOJAS SHOPPING [GEOGRAPHIC_DATA]" at bounding box center [266, 72] width 173 height 9
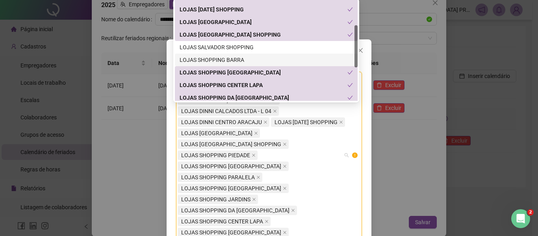
click at [233, 60] on div "LOJAS SHOPPING BARRA" at bounding box center [266, 60] width 173 height 9
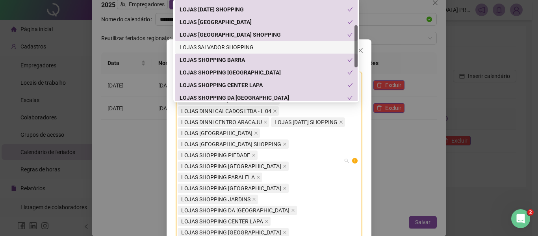
click at [231, 45] on div "LOJAS SALVADOR SHOPPING" at bounding box center [266, 47] width 173 height 9
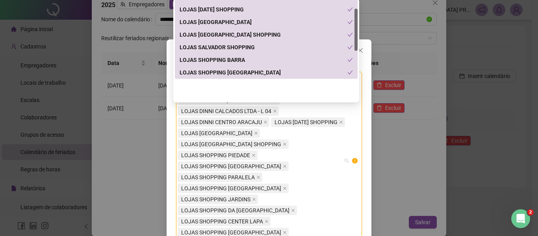
scroll to position [139, 0]
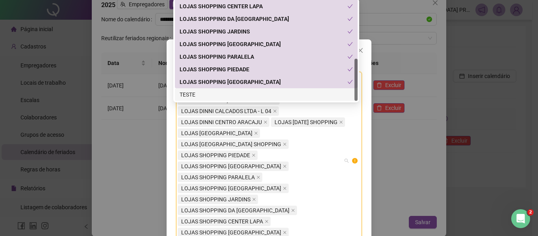
click at [219, 94] on div "TESTE" at bounding box center [266, 94] width 173 height 9
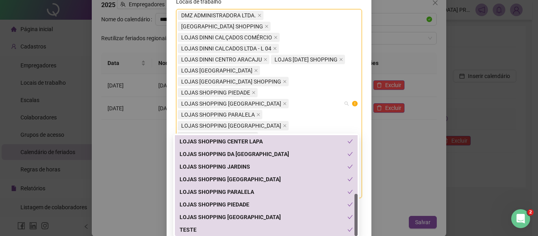
scroll to position [63, 0]
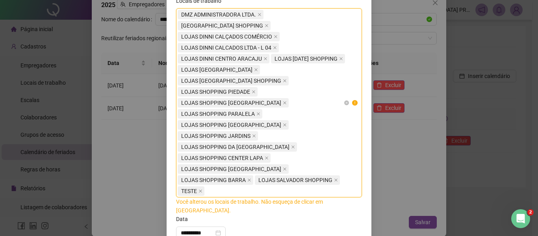
click at [340, 117] on div "DMZ ADMINISTRADORA LTDA. [GEOGRAPHIC_DATA] DINNI CALÇADOS COMÉRCIO LOJAS DINNI …" at bounding box center [265, 102] width 174 height 187
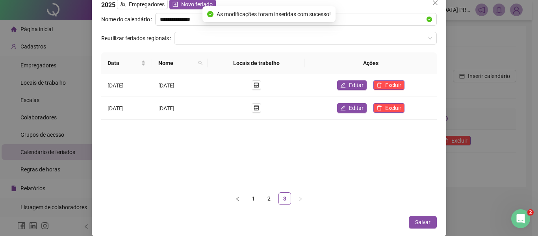
scroll to position [0, 0]
click at [363, 106] on span "Editar" at bounding box center [356, 108] width 15 height 9
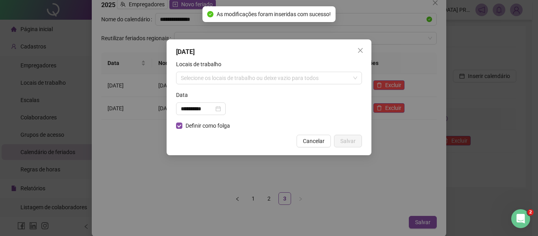
click at [242, 68] on div "Locais de trabalho" at bounding box center [269, 66] width 186 height 12
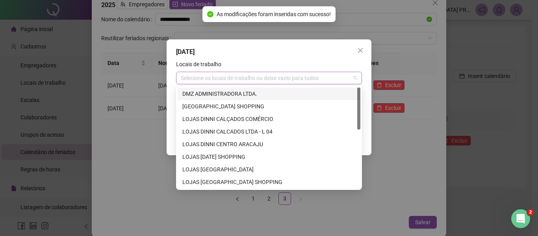
click at [238, 76] on div "Selecione os locais de trabalho ou deixe vazio para todos" at bounding box center [269, 78] width 186 height 13
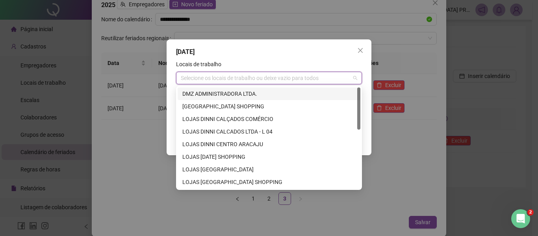
click at [251, 93] on div "DMZ ADMINISTRADORA LTDA." at bounding box center [268, 93] width 173 height 9
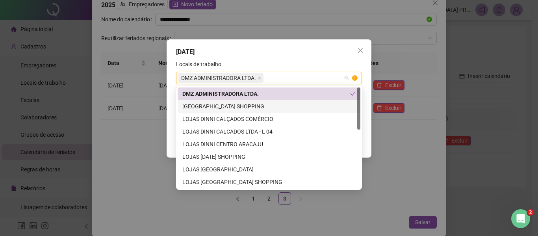
click at [250, 106] on div "[GEOGRAPHIC_DATA] SHOPPING" at bounding box center [268, 106] width 173 height 9
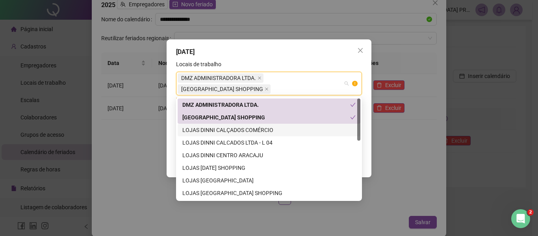
click at [244, 129] on div "LOJAS DINNI CALÇADOS COMÉRCIO" at bounding box center [268, 130] width 173 height 9
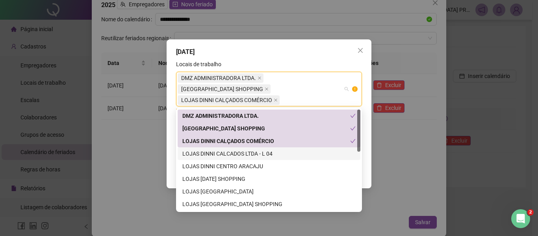
click at [245, 150] on div "LOJAS DINNI CALCADOS LTDA - L 04" at bounding box center [268, 153] width 173 height 9
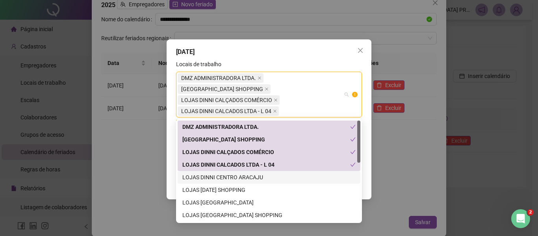
click at [241, 177] on div "LOJAS DINNI CENTRO ARACAJU" at bounding box center [268, 177] width 173 height 9
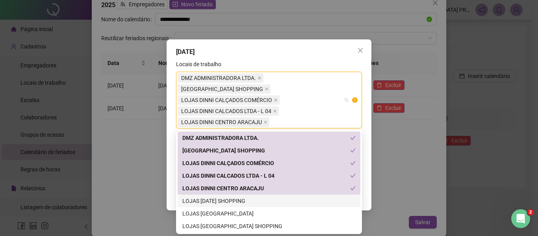
drag, startPoint x: 239, startPoint y: 200, endPoint x: 241, endPoint y: 209, distance: 9.1
click at [239, 200] on div "LOJAS [DATE] SHOPPING" at bounding box center [268, 200] width 173 height 9
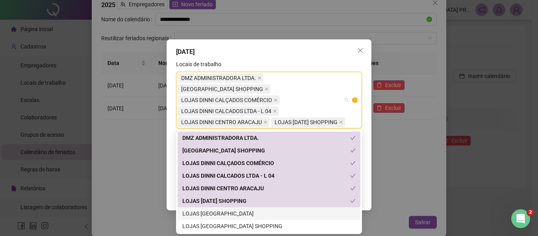
click at [243, 215] on div "LOJAS [GEOGRAPHIC_DATA]" at bounding box center [268, 213] width 173 height 9
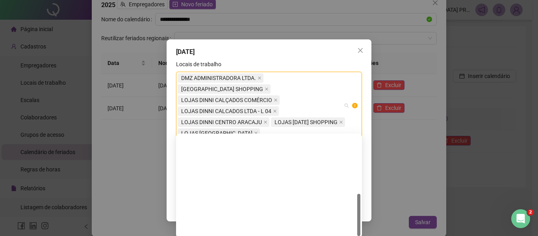
scroll to position [139, 0]
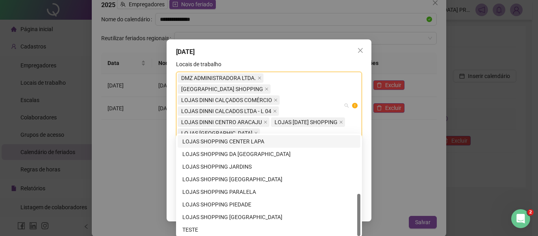
click at [249, 141] on div "LOJAS SHOPPING CENTER LAPA" at bounding box center [268, 141] width 173 height 9
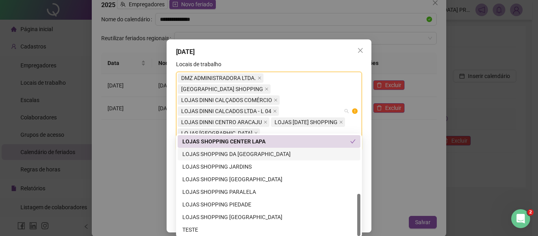
click at [248, 155] on div "LOJAS SHOPPING DA [GEOGRAPHIC_DATA]" at bounding box center [268, 154] width 173 height 9
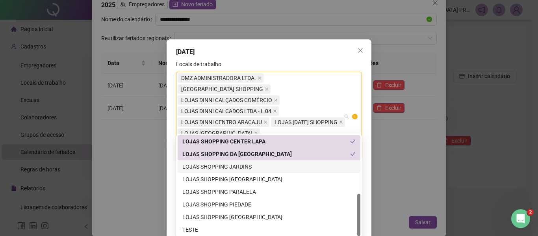
click at [250, 168] on div "LOJAS SHOPPING JARDINS" at bounding box center [268, 166] width 173 height 9
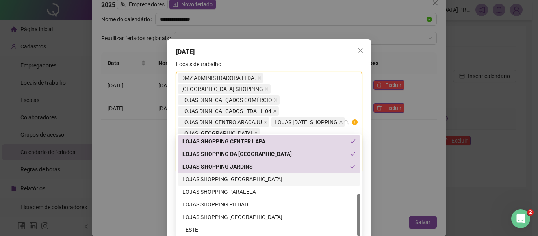
click at [252, 181] on div "LOJAS SHOPPING [GEOGRAPHIC_DATA]" at bounding box center [268, 179] width 173 height 9
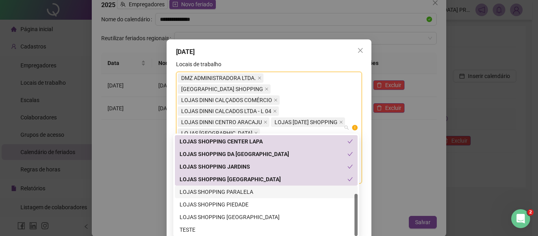
click at [253, 191] on div "LOJAS SHOPPING PARALELA" at bounding box center [266, 191] width 173 height 9
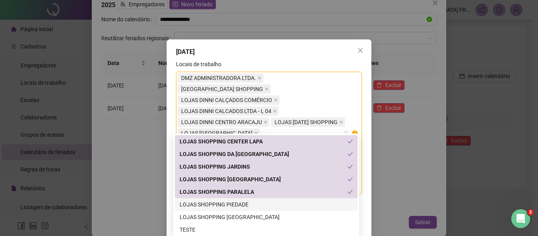
click at [254, 204] on div "LOJAS SHOPPING PIEDADE" at bounding box center [266, 204] width 173 height 9
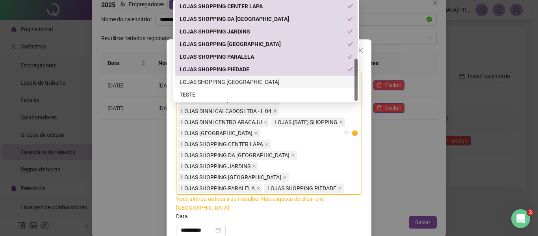
click at [234, 79] on div "LOJAS SHOPPING [GEOGRAPHIC_DATA]" at bounding box center [266, 82] width 173 height 9
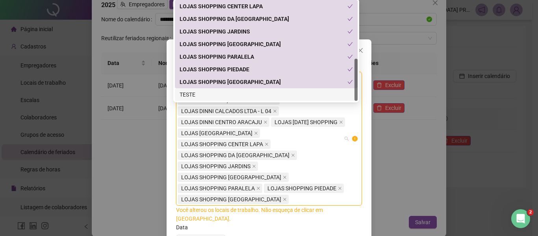
click at [229, 92] on div "TESTE" at bounding box center [266, 94] width 173 height 9
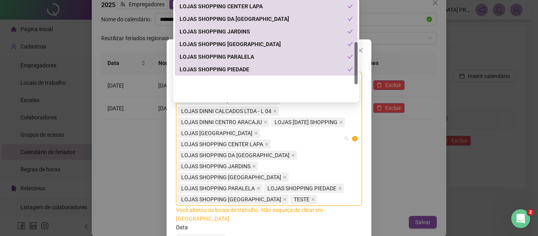
scroll to position [0, 0]
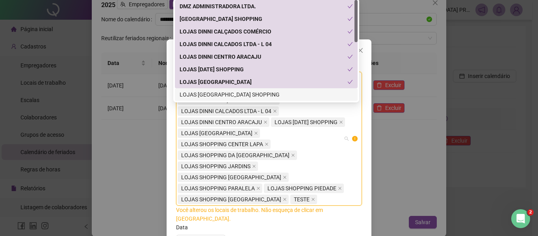
click at [234, 93] on div "LOJAS [GEOGRAPHIC_DATA] SHOPPING" at bounding box center [266, 94] width 173 height 9
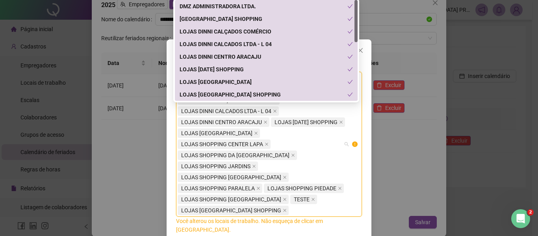
scroll to position [79, 0]
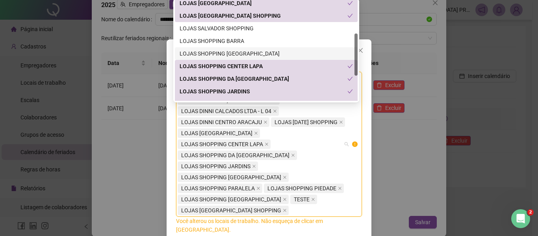
drag, startPoint x: 245, startPoint y: 50, endPoint x: 241, endPoint y: 41, distance: 9.9
click at [244, 49] on div "LOJAS SHOPPING [GEOGRAPHIC_DATA]" at bounding box center [266, 53] width 173 height 9
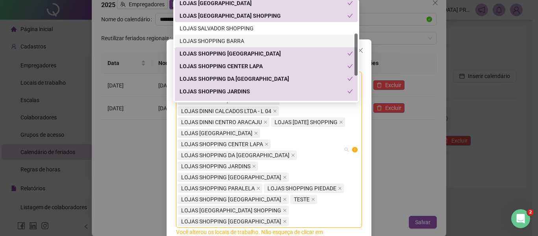
click at [240, 38] on div "LOJAS SHOPPING BARRA" at bounding box center [266, 41] width 173 height 9
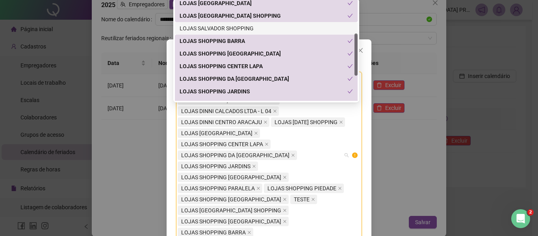
click at [239, 28] on div "LOJAS SALVADOR SHOPPING" at bounding box center [266, 28] width 173 height 9
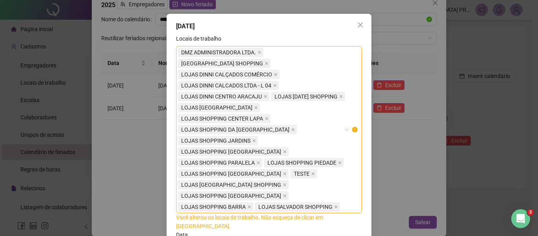
scroll to position [39, 0]
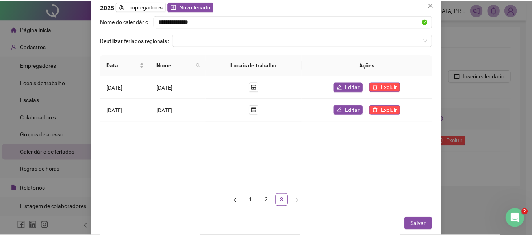
scroll to position [8, 0]
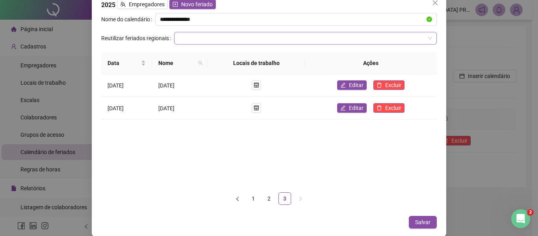
click at [198, 37] on input "search" at bounding box center [302, 38] width 246 height 12
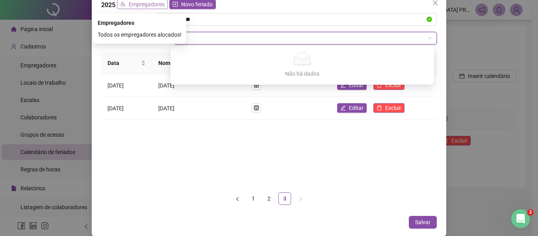
click at [149, 4] on span "Empregadores" at bounding box center [147, 4] width 36 height 9
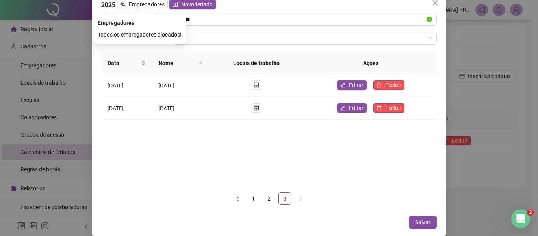
click at [122, 35] on div "Todos os empregadores alocados!" at bounding box center [140, 34] width 84 height 9
click at [121, 22] on div "Empregadores" at bounding box center [140, 23] width 84 height 9
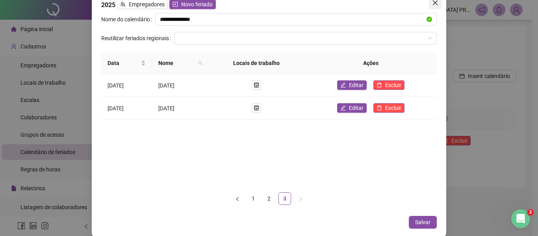
click at [433, 2] on icon "close" at bounding box center [435, 2] width 5 height 5
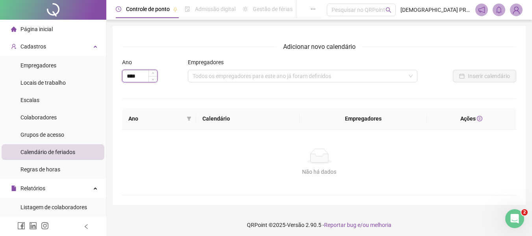
click at [148, 76] on input "****" at bounding box center [139, 76] width 35 height 12
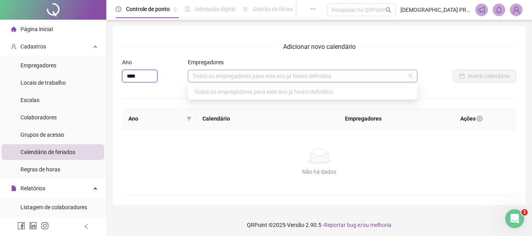
click at [330, 81] on div "Todos os empregadores para este ano já foram definidos" at bounding box center [303, 76] width 230 height 13
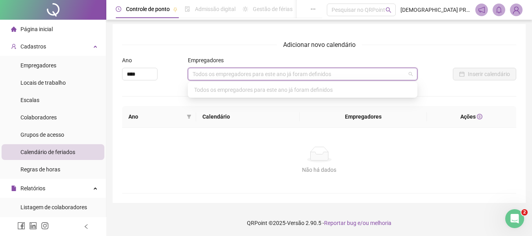
scroll to position [3, 0]
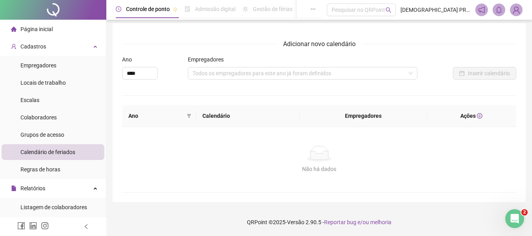
click at [322, 43] on span "Adicionar novo calendário" at bounding box center [319, 44] width 85 height 10
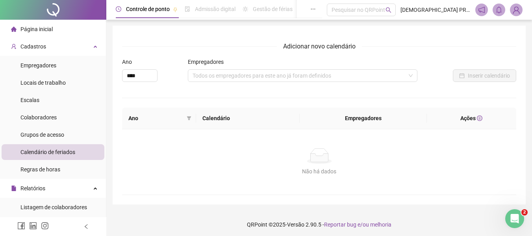
scroll to position [0, 0]
drag, startPoint x: 295, startPoint y: 46, endPoint x: 350, endPoint y: 51, distance: 55.4
click at [350, 51] on span "Adicionar novo calendário" at bounding box center [319, 47] width 85 height 10
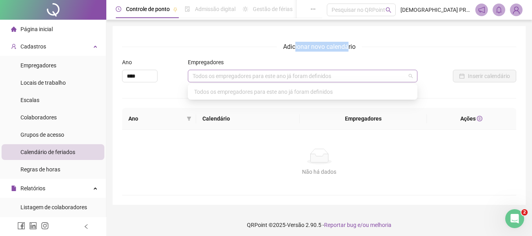
click at [300, 82] on div "Todos os empregadores para este ano já foram definidos" at bounding box center [303, 76] width 230 height 13
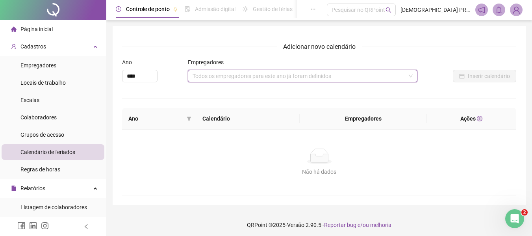
click at [300, 79] on div "Todos os empregadores para este ano já foram definidos" at bounding box center [303, 76] width 230 height 13
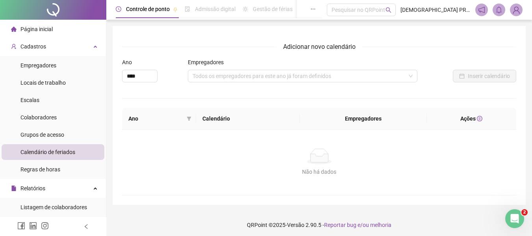
click at [473, 120] on div "Ações" at bounding box center [471, 118] width 77 height 9
drag, startPoint x: 371, startPoint y: 112, endPoint x: 358, endPoint y: 116, distance: 13.7
click at [361, 116] on th "Empregadores" at bounding box center [363, 119] width 127 height 22
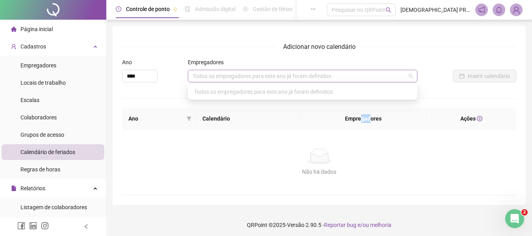
click at [225, 80] on div "Todos os empregadores para este ano já foram definidos" at bounding box center [303, 76] width 230 height 13
click at [229, 95] on div "Todos os empregadores para este ano já foram definidos" at bounding box center [302, 91] width 226 height 13
click at [225, 76] on div "Todos os empregadores para este ano já foram definidos" at bounding box center [303, 76] width 230 height 13
type input "***"
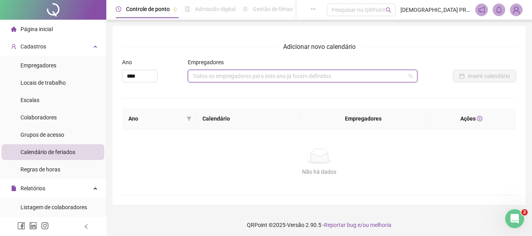
click at [410, 77] on div "Todos os empregadores para este ano já foram definidos" at bounding box center [303, 76] width 230 height 13
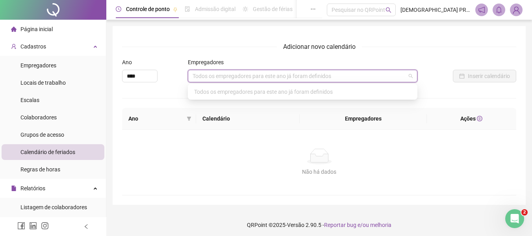
click at [410, 77] on div "Todos os empregadores para este ano já foram definidos" at bounding box center [303, 76] width 230 height 13
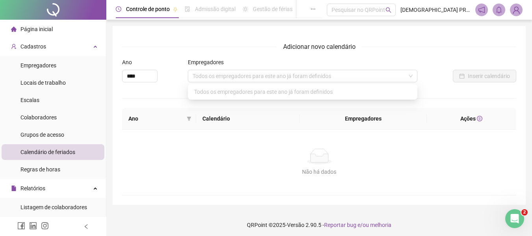
drag, startPoint x: 172, startPoint y: 134, endPoint x: 172, endPoint y: 119, distance: 15.4
click at [172, 131] on div "Não há dados Não há dados" at bounding box center [319, 162] width 394 height 65
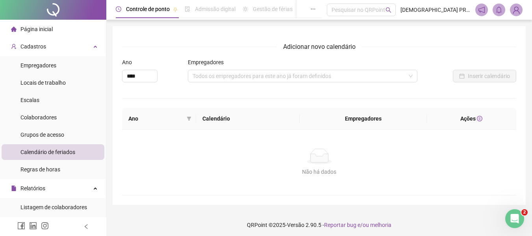
click at [219, 65] on label "Empregadores" at bounding box center [208, 62] width 41 height 9
click at [148, 80] on input "****" at bounding box center [139, 76] width 35 height 12
drag, startPoint x: 305, startPoint y: 94, endPoint x: 389, endPoint y: 94, distance: 84.7
click at [327, 95] on div "Adicionar novo calendário Ano **** Empregadores Todos os empregadores para este…" at bounding box center [319, 119] width 394 height 154
click at [26, 133] on span "Grupos de acesso" at bounding box center [42, 135] width 44 height 6
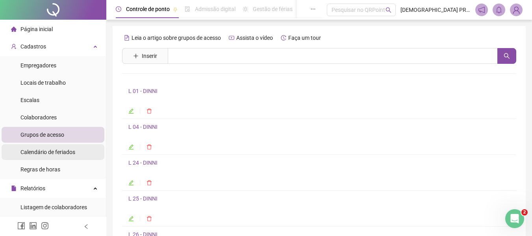
click at [37, 152] on span "Calendário de feriados" at bounding box center [47, 152] width 55 height 6
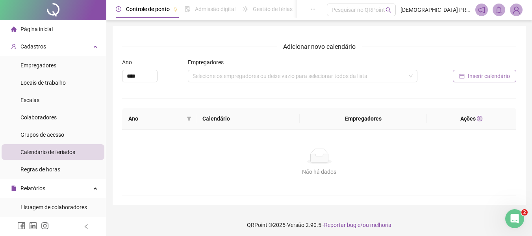
click at [492, 77] on span "Inserir calendário" at bounding box center [489, 76] width 42 height 9
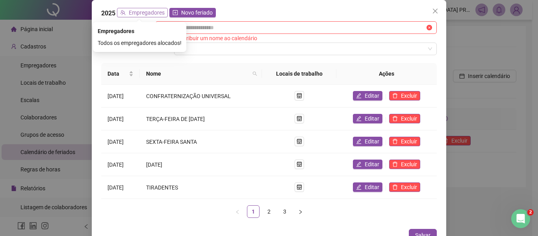
click at [147, 13] on span "Empregadores" at bounding box center [147, 12] width 36 height 9
click at [118, 44] on div "Todos os empregadores alocados!" at bounding box center [140, 43] width 84 height 9
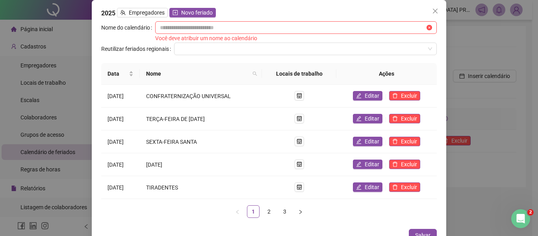
click at [201, 56] on div "Nome do calendário Você deve atribuir um nome ao calendário Reutilizar feriados…" at bounding box center [268, 122] width 335 height 203
click at [271, 30] on input "text" at bounding box center [292, 27] width 265 height 9
click at [200, 14] on span "Novo feriado" at bounding box center [197, 12] width 32 height 9
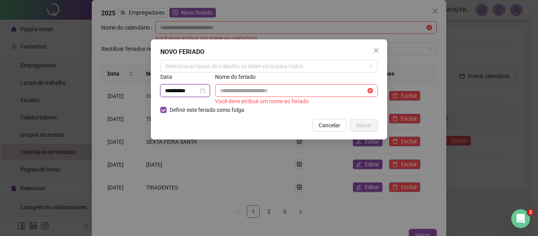
drag, startPoint x: 196, startPoint y: 92, endPoint x: 149, endPoint y: 80, distance: 48.5
click at [147, 81] on div "**********" at bounding box center [269, 118] width 538 height 236
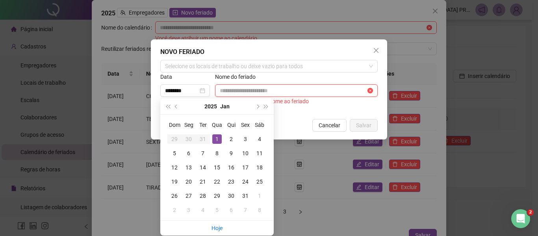
type input "**********"
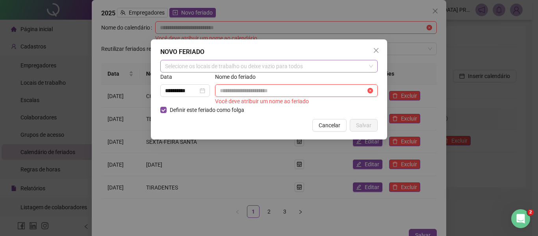
click at [242, 68] on div "Selecione os locais de trabalho ou deixe vazio para todos" at bounding box center [268, 66] width 217 height 13
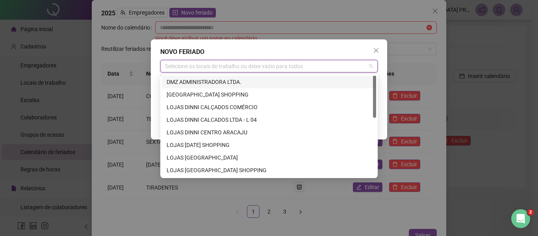
click at [238, 81] on div "DMZ ADMINISTRADORA LTDA." at bounding box center [269, 82] width 205 height 9
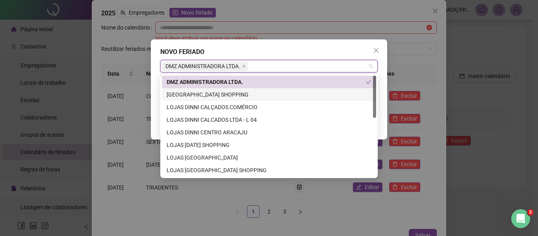
click at [241, 94] on div "[GEOGRAPHIC_DATA] SHOPPING" at bounding box center [269, 94] width 205 height 9
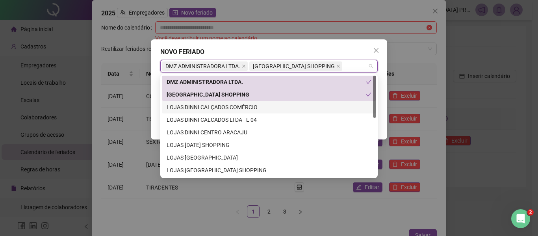
drag, startPoint x: 244, startPoint y: 106, endPoint x: 246, endPoint y: 113, distance: 8.3
click at [245, 107] on div "LOJAS DINNI CALÇADOS COMÉRCIO" at bounding box center [269, 107] width 205 height 9
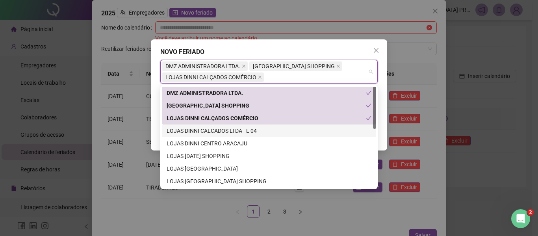
drag, startPoint x: 248, startPoint y: 130, endPoint x: 248, endPoint y: 138, distance: 8.7
click at [248, 130] on div "LOJAS DINNI CALCADOS LTDA - L 04" at bounding box center [269, 130] width 205 height 9
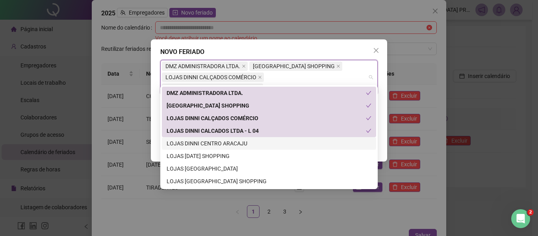
drag, startPoint x: 248, startPoint y: 142, endPoint x: 249, endPoint y: 151, distance: 8.7
click at [248, 143] on div "LOJAS DINNI CENTRO ARACAJU" at bounding box center [269, 143] width 205 height 9
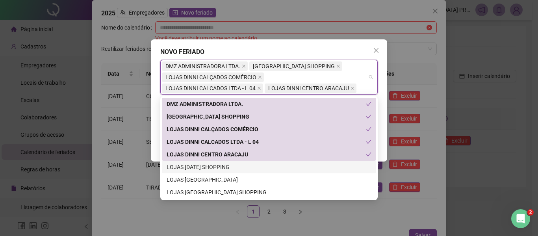
drag, startPoint x: 253, startPoint y: 166, endPoint x: 257, endPoint y: 174, distance: 8.5
click at [254, 167] on div "LOJAS [DATE] SHOPPING" at bounding box center [269, 167] width 205 height 9
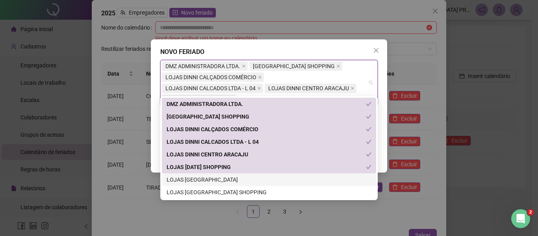
click at [258, 177] on div "LOJAS [GEOGRAPHIC_DATA]" at bounding box center [269, 179] width 205 height 9
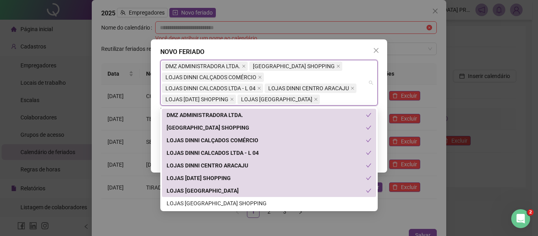
scroll to position [79, 0]
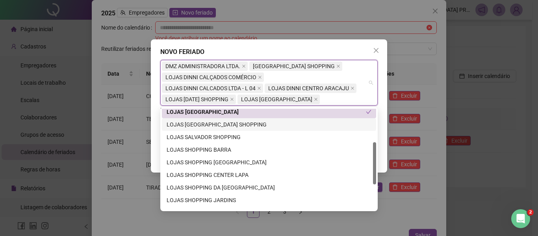
click at [261, 124] on div "LOJAS [GEOGRAPHIC_DATA] SHOPPING" at bounding box center [269, 124] width 205 height 9
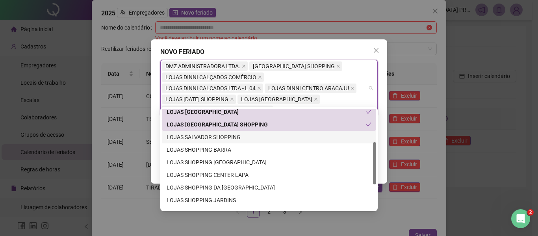
click at [261, 137] on div "LOJAS SALVADOR SHOPPING" at bounding box center [269, 137] width 205 height 9
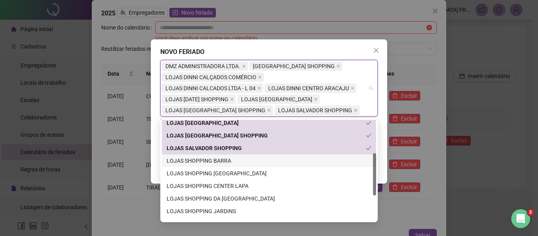
click at [256, 163] on div "LOJAS SHOPPING BARRA" at bounding box center [269, 160] width 205 height 9
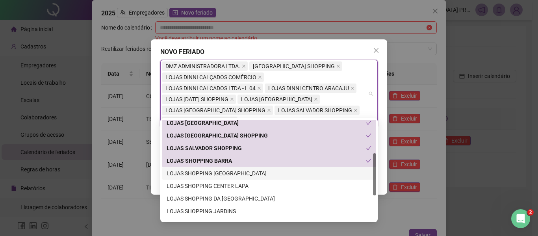
drag, startPoint x: 257, startPoint y: 176, endPoint x: 258, endPoint y: 182, distance: 5.6
click at [257, 177] on div "LOJAS SHOPPING [GEOGRAPHIC_DATA]" at bounding box center [269, 173] width 205 height 9
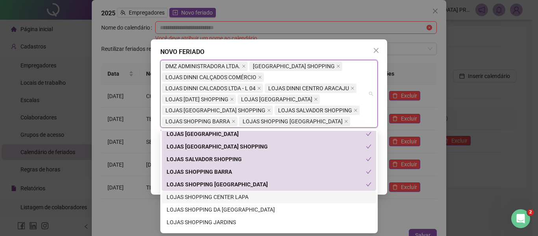
drag, startPoint x: 260, startPoint y: 197, endPoint x: 258, endPoint y: 205, distance: 7.6
click at [259, 197] on div "LOJAS SHOPPING CENTER LAPA" at bounding box center [269, 197] width 205 height 9
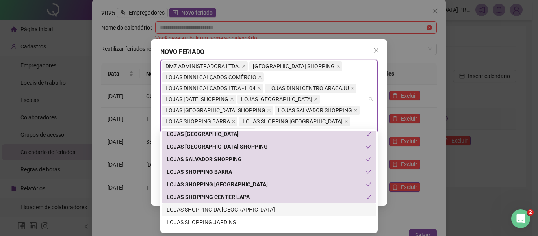
click at [256, 209] on div "LOJAS SHOPPING DA [GEOGRAPHIC_DATA]" at bounding box center [269, 209] width 205 height 9
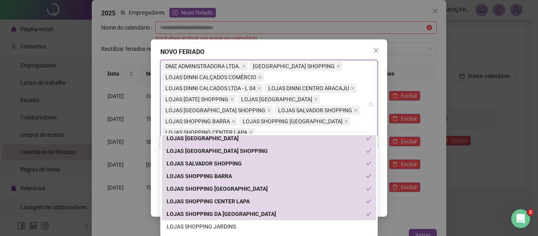
scroll to position [139, 0]
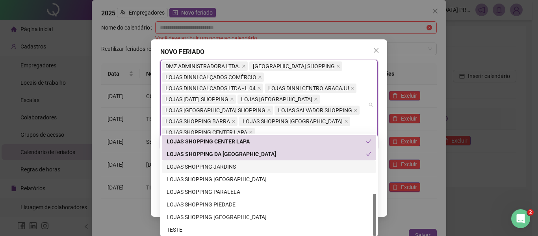
click at [232, 165] on div "LOJAS SHOPPING JARDINS" at bounding box center [269, 166] width 205 height 9
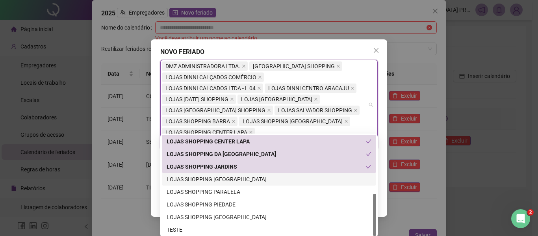
drag, startPoint x: 237, startPoint y: 179, endPoint x: 238, endPoint y: 185, distance: 6.3
click at [237, 180] on div "LOJAS SHOPPING [GEOGRAPHIC_DATA]" at bounding box center [269, 179] width 205 height 9
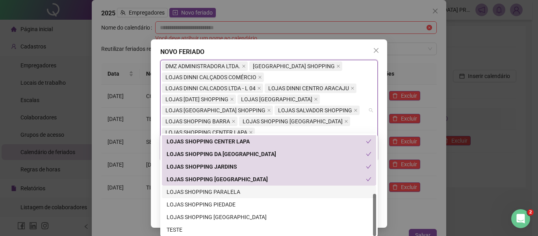
drag, startPoint x: 240, startPoint y: 192, endPoint x: 240, endPoint y: 200, distance: 7.9
click at [240, 196] on div "LOJAS SHOPPING PARALELA" at bounding box center [269, 191] width 214 height 13
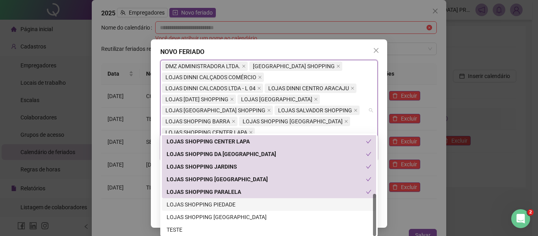
click at [241, 205] on div "LOJAS SHOPPING PIEDADE" at bounding box center [269, 204] width 205 height 9
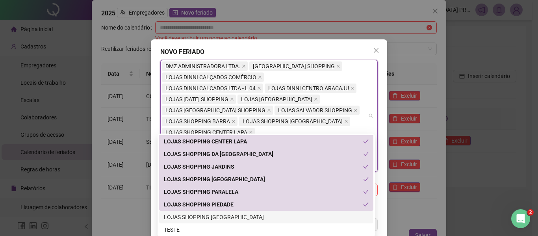
click at [242, 215] on div "LOJAS SHOPPING [GEOGRAPHIC_DATA]" at bounding box center [266, 217] width 205 height 9
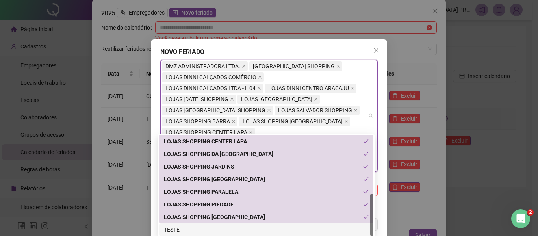
drag, startPoint x: 228, startPoint y: 230, endPoint x: 238, endPoint y: 223, distance: 12.1
click at [230, 228] on div "TESTE" at bounding box center [266, 229] width 205 height 9
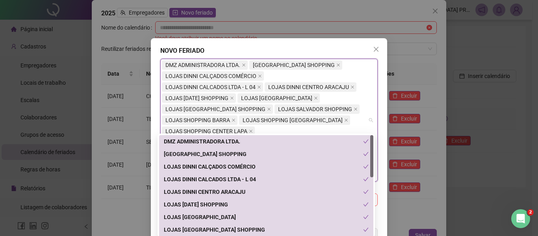
scroll to position [0, 0]
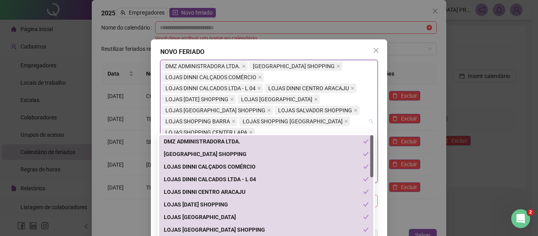
click at [377, 216] on div "**********" at bounding box center [269, 144] width 236 height 210
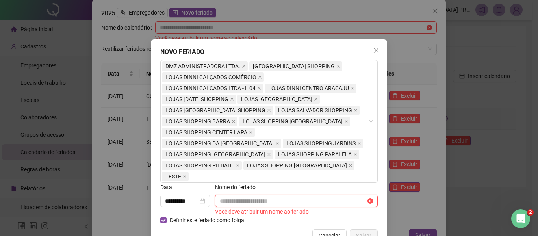
click at [289, 196] on input "text" at bounding box center [293, 200] width 146 height 9
paste input "**********"
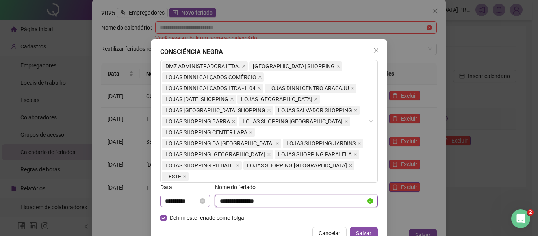
type input "**********"
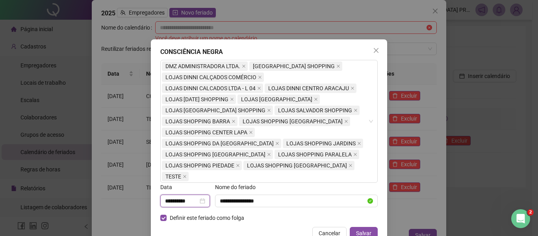
drag, startPoint x: 194, startPoint y: 176, endPoint x: 141, endPoint y: 173, distance: 52.8
click at [141, 173] on div "**********" at bounding box center [269, 118] width 538 height 236
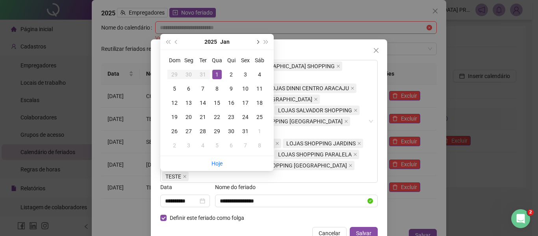
click at [256, 41] on button "next-year" at bounding box center [257, 42] width 9 height 16
click at [256, 41] on span "next-year" at bounding box center [257, 42] width 4 height 4
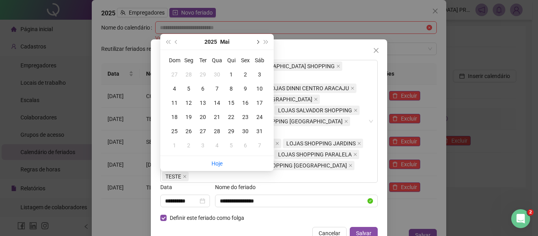
click at [256, 41] on span "next-year" at bounding box center [257, 42] width 4 height 4
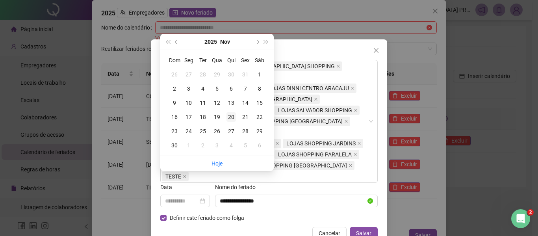
type input "**********"
click at [228, 117] on div "20" at bounding box center [230, 116] width 9 height 9
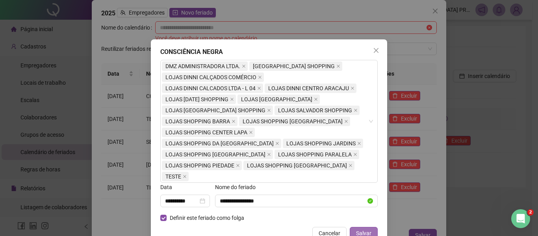
click at [366, 229] on span "Salvar" at bounding box center [363, 233] width 15 height 9
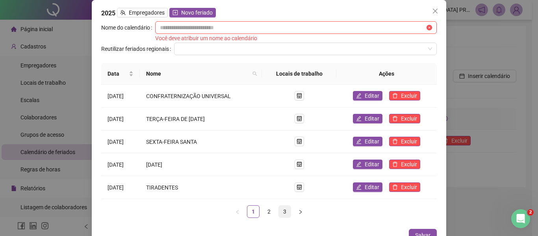
click at [280, 211] on link "3" at bounding box center [285, 212] width 12 height 12
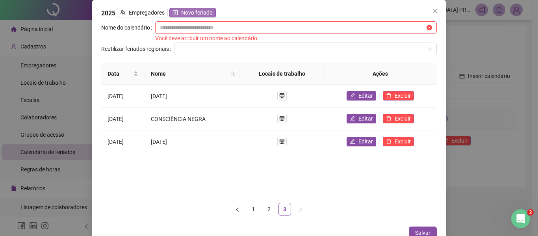
click at [189, 12] on span "Novo feriado" at bounding box center [197, 12] width 32 height 9
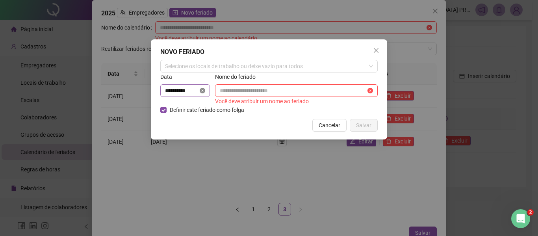
click at [205, 89] on icon "close-circle" at bounding box center [203, 91] width 6 height 6
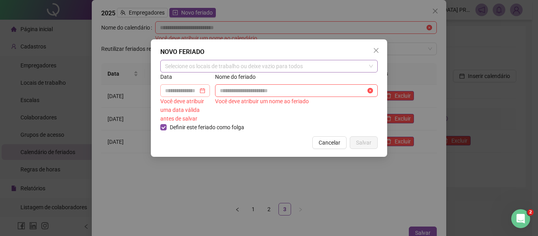
click at [209, 62] on div "Selecione os locais de trabalho ou deixe vazio para todos" at bounding box center [268, 66] width 217 height 13
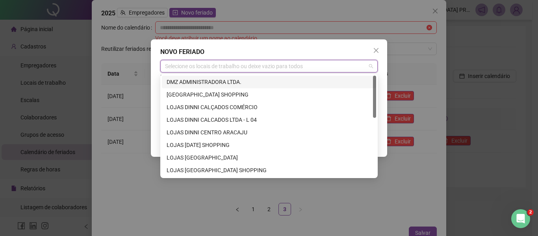
click at [208, 82] on div "DMZ ADMINISTRADORA LTDA." at bounding box center [269, 82] width 205 height 9
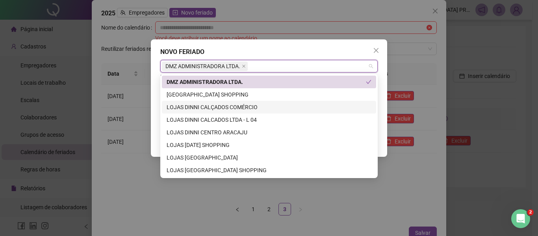
click at [222, 107] on div "LOJAS DINNI CALÇADOS COMÉRCIO" at bounding box center [269, 107] width 205 height 9
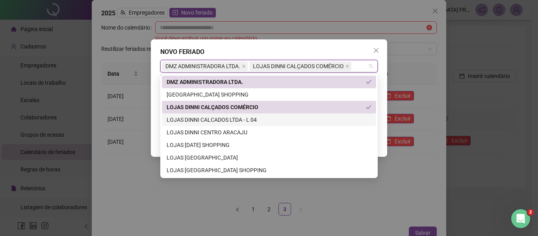
click at [224, 119] on div "LOJAS DINNI CALCADOS LTDA - L 04" at bounding box center [269, 119] width 205 height 9
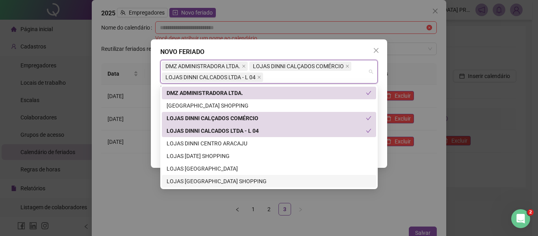
click at [248, 179] on div "LOJAS [GEOGRAPHIC_DATA] SHOPPING" at bounding box center [269, 181] width 205 height 9
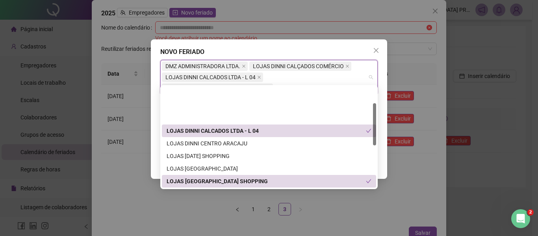
scroll to position [39, 0]
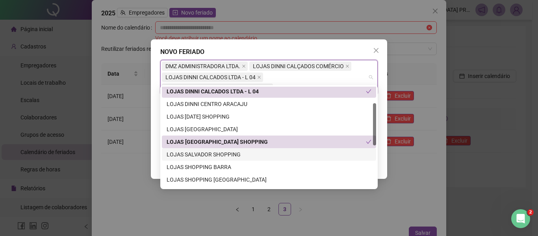
click at [223, 154] on div "LOJAS SALVADOR SHOPPING" at bounding box center [269, 154] width 205 height 9
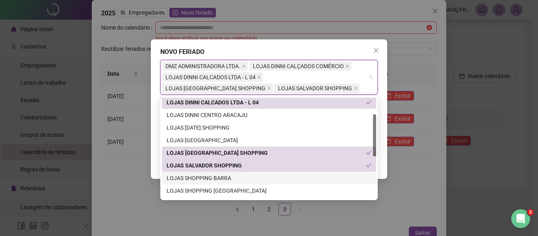
click at [217, 180] on div "LOJAS SHOPPING BARRA" at bounding box center [269, 178] width 205 height 9
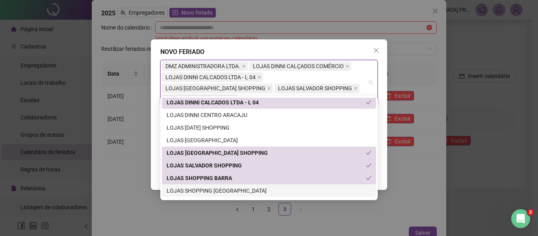
drag, startPoint x: 217, startPoint y: 192, endPoint x: 230, endPoint y: 184, distance: 15.0
click at [218, 191] on div "LOJAS SHOPPING [GEOGRAPHIC_DATA]" at bounding box center [269, 190] width 205 height 9
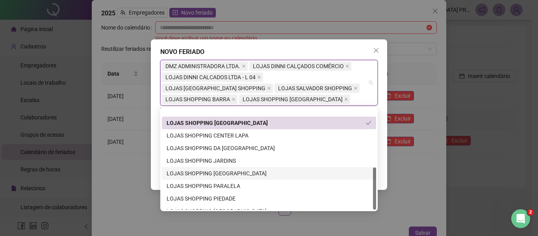
scroll to position [139, 0]
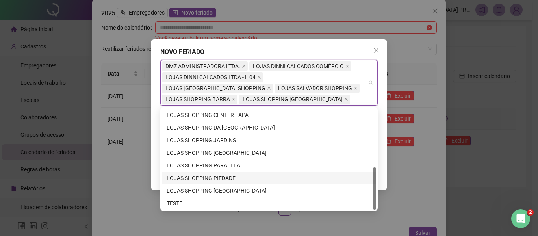
click at [221, 177] on div "LOJAS SHOPPING PIEDADE" at bounding box center [269, 178] width 205 height 9
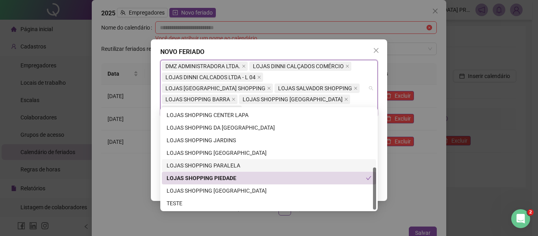
click at [221, 164] on div "LOJAS SHOPPING PARALELA" at bounding box center [269, 165] width 205 height 9
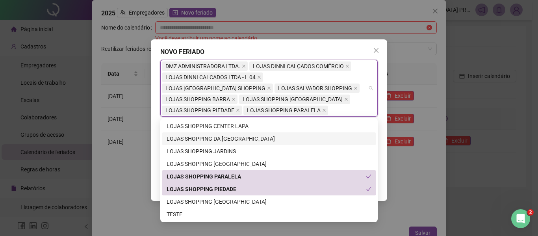
click at [222, 137] on div "LOJAS SHOPPING DA [GEOGRAPHIC_DATA]" at bounding box center [269, 138] width 205 height 9
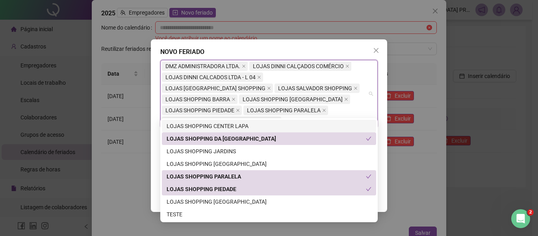
click at [223, 126] on div "LOJAS SHOPPING CENTER LAPA" at bounding box center [269, 126] width 205 height 9
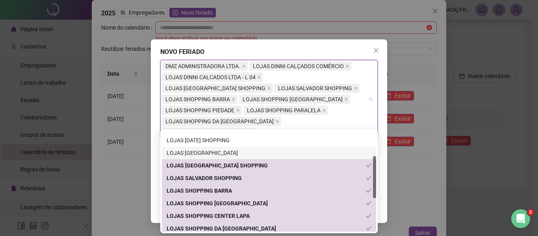
scroll to position [20, 0]
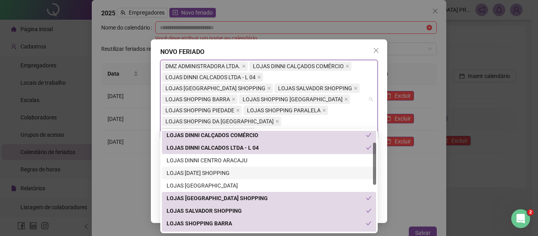
drag, startPoint x: 373, startPoint y: 176, endPoint x: 380, endPoint y: 175, distance: 6.7
click at [380, 176] on body "Página inicial Cadastros Empregadores Locais de trabalho Escalas Colaboradores …" at bounding box center [266, 118] width 532 height 236
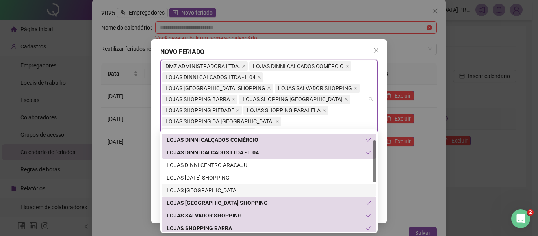
click at [211, 187] on div "LOJAS [GEOGRAPHIC_DATA]" at bounding box center [269, 190] width 205 height 9
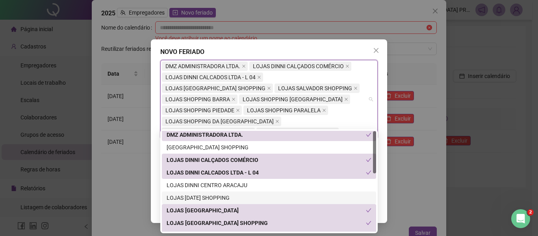
scroll to position [0, 0]
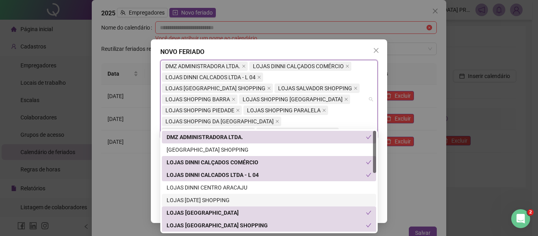
drag, startPoint x: 374, startPoint y: 173, endPoint x: 376, endPoint y: 153, distance: 20.2
click at [376, 157] on div "69077 69082 69078 DMZ ADMINISTRADORA LTDA. [GEOGRAPHIC_DATA] DINNI CALÇADOS COM…" at bounding box center [268, 181] width 217 height 104
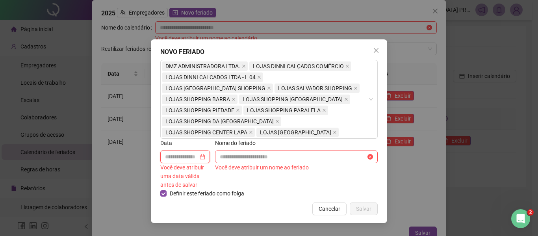
click at [198, 152] on input at bounding box center [181, 156] width 33 height 9
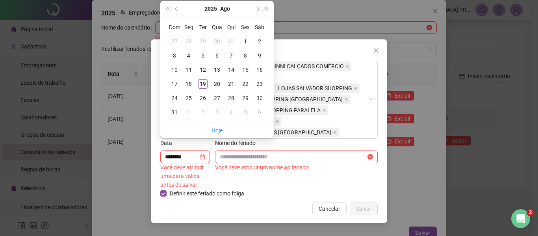
type input "********"
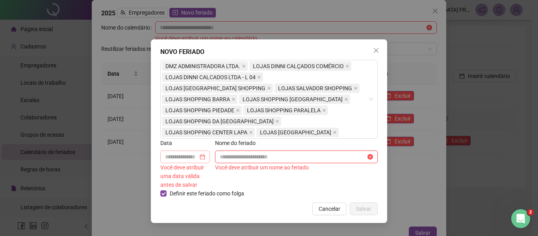
click at [204, 152] on div at bounding box center [185, 156] width 40 height 9
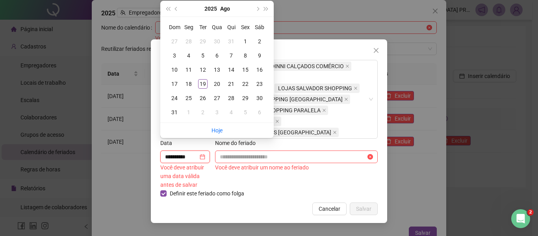
type input "**********"
click at [259, 6] on button "next-year" at bounding box center [257, 9] width 9 height 16
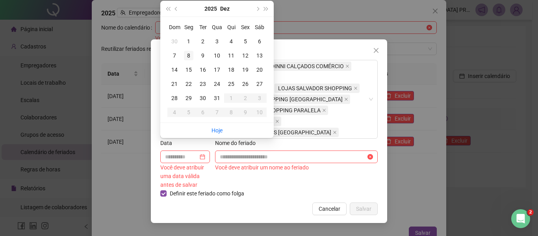
type input "**********"
click at [187, 56] on div "8" at bounding box center [188, 55] width 9 height 9
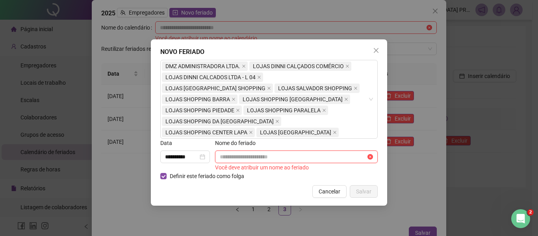
click at [252, 152] on input "text" at bounding box center [293, 156] width 146 height 9
paste input "**********"
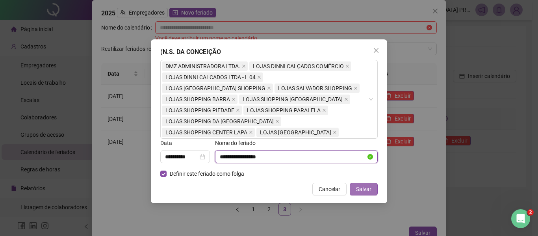
type input "**********"
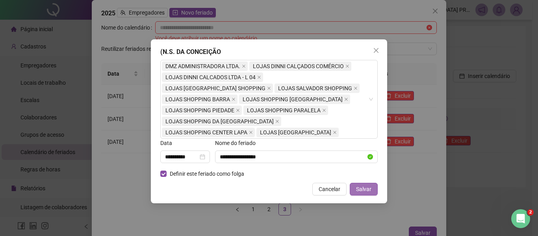
click at [369, 185] on span "Salvar" at bounding box center [363, 189] width 15 height 9
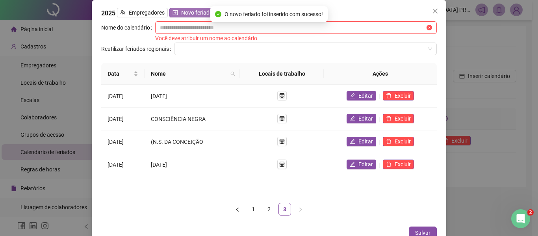
click at [189, 13] on span "Novo feriado" at bounding box center [197, 12] width 32 height 9
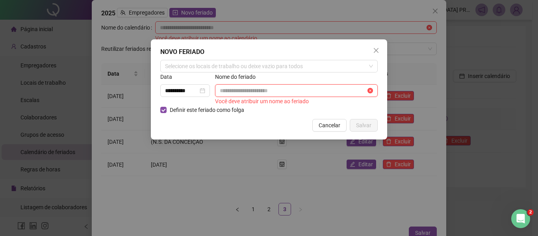
click at [238, 89] on input "text" at bounding box center [293, 90] width 146 height 9
paste input "**********"
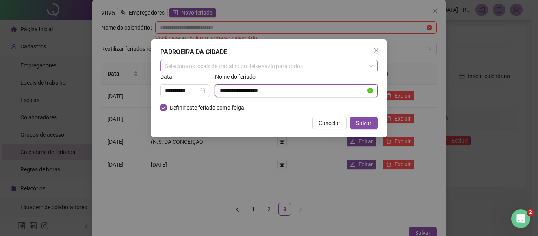
click at [250, 69] on div "Selecione os locais de trabalho ou deixe vazio para todos" at bounding box center [268, 66] width 217 height 13
type input "**********"
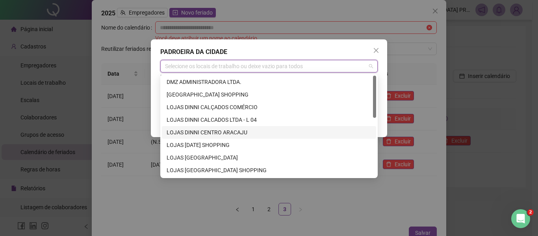
click at [243, 131] on div "LOJAS DINNI CENTRO ARACAJU" at bounding box center [269, 132] width 205 height 9
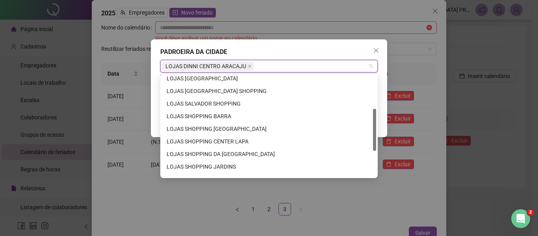
scroll to position [80, 0]
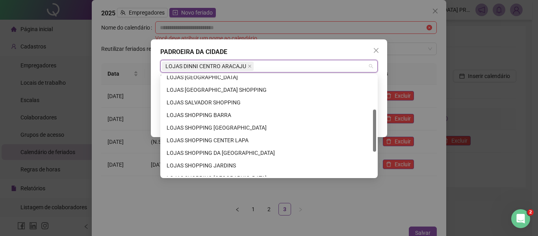
drag, startPoint x: 374, startPoint y: 111, endPoint x: 376, endPoint y: 145, distance: 33.9
click at [376, 145] on div "69079 69030 69028 LOJAS PARQUE SHOP [GEOGRAPHIC_DATA] [GEOGRAPHIC_DATA] [GEOGRA…" at bounding box center [268, 126] width 217 height 104
click at [217, 165] on div "LOJAS SHOPPING JARDINS" at bounding box center [269, 165] width 205 height 9
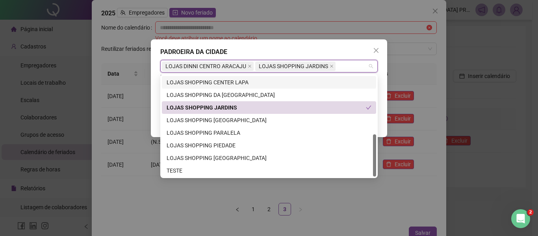
scroll to position [139, 0]
drag, startPoint x: 374, startPoint y: 142, endPoint x: 377, endPoint y: 174, distance: 32.8
click at [377, 174] on div "69072 69073 69031 LOJAS SHOPPING [GEOGRAPHIC_DATA] [GEOGRAPHIC_DATA] SHOPPING D…" at bounding box center [268, 126] width 217 height 104
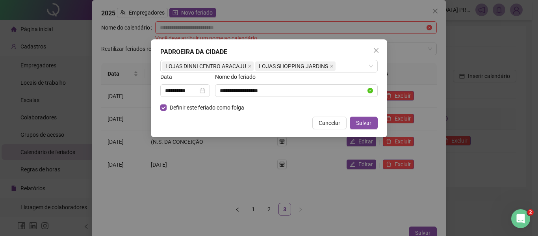
click at [375, 50] on icon "close" at bounding box center [376, 50] width 6 height 6
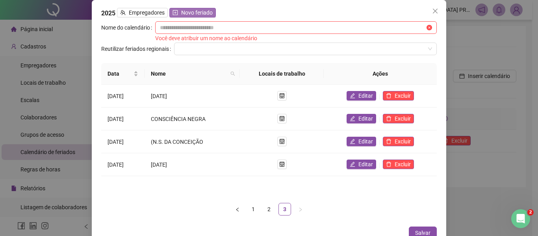
click at [197, 12] on span "Novo feriado" at bounding box center [197, 12] width 32 height 9
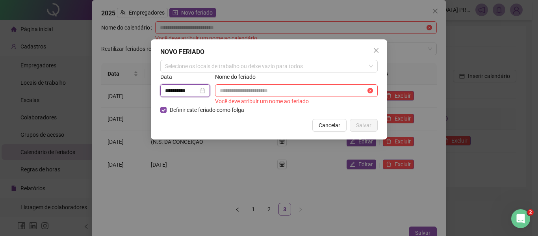
drag, startPoint x: 195, startPoint y: 89, endPoint x: 131, endPoint y: 67, distance: 67.8
click at [130, 67] on div "**********" at bounding box center [269, 118] width 538 height 236
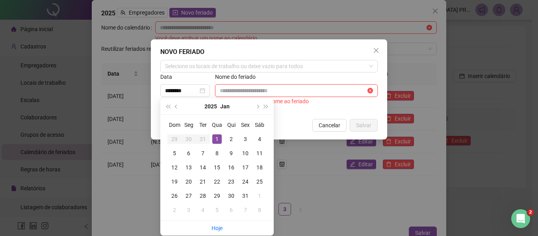
type input "**********"
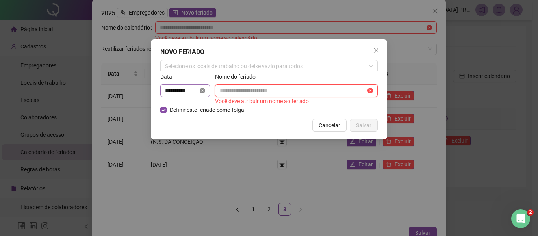
click at [205, 92] on icon "close-circle" at bounding box center [203, 91] width 6 height 6
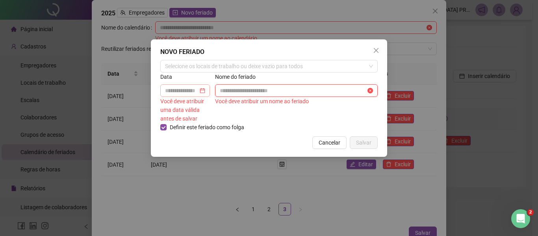
click at [228, 91] on input "text" at bounding box center [293, 90] width 146 height 9
paste input "**********"
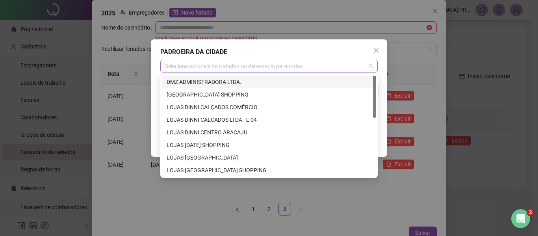
click at [208, 67] on div "Selecione os locais de trabalho ou deixe vazio para todos" at bounding box center [268, 66] width 217 height 13
type input "**********"
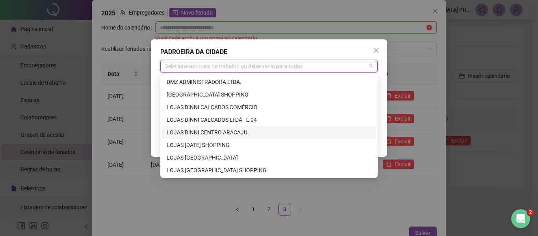
click at [245, 134] on div "LOJAS DINNI CENTRO ARACAJU" at bounding box center [269, 132] width 205 height 9
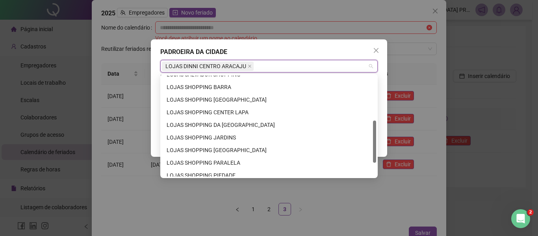
drag, startPoint x: 375, startPoint y: 90, endPoint x: 379, endPoint y: 137, distance: 47.0
click at [380, 136] on body "Página inicial Cadastros Empregadores Locais de trabalho Escalas Colaboradores …" at bounding box center [266, 118] width 532 height 236
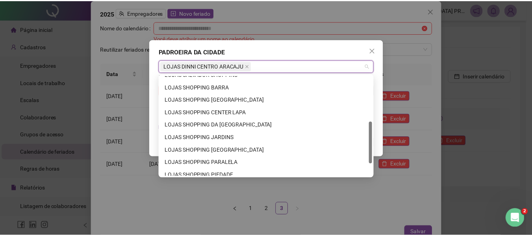
scroll to position [109, 0]
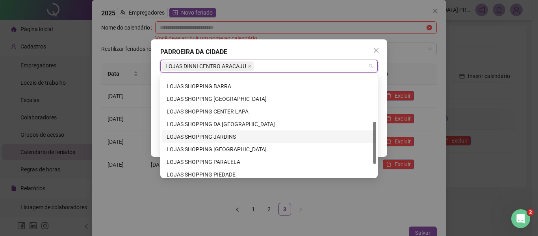
click at [211, 135] on div "LOJAS SHOPPING JARDINS" at bounding box center [269, 136] width 205 height 9
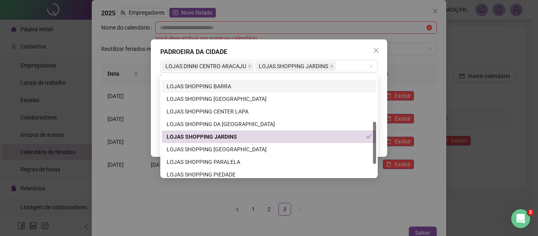
click at [351, 54] on div "PADROEIRA DA CIDADE" at bounding box center [268, 51] width 217 height 9
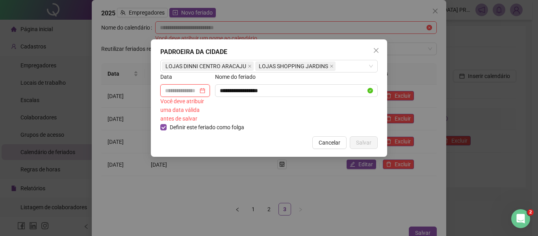
click at [176, 93] on input at bounding box center [181, 90] width 33 height 9
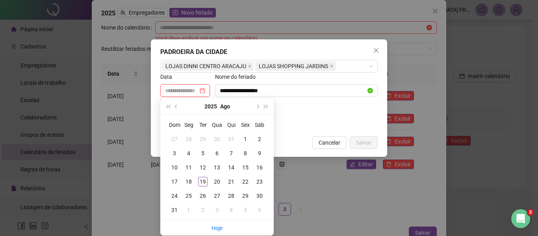
click at [209, 94] on div at bounding box center [185, 90] width 50 height 13
click at [255, 109] on button "next-year" at bounding box center [257, 106] width 9 height 16
click at [256, 109] on button "next-year" at bounding box center [257, 106] width 9 height 16
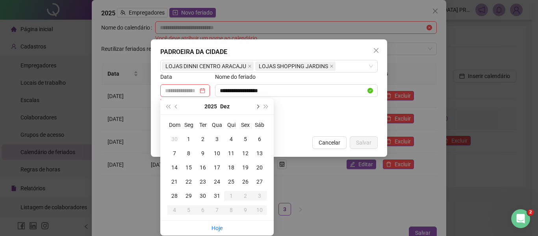
click at [256, 109] on button "next-year" at bounding box center [257, 106] width 9 height 16
click at [175, 105] on button "prev-year" at bounding box center [176, 106] width 9 height 16
type input "**********"
click at [187, 152] on div "8" at bounding box center [188, 152] width 9 height 9
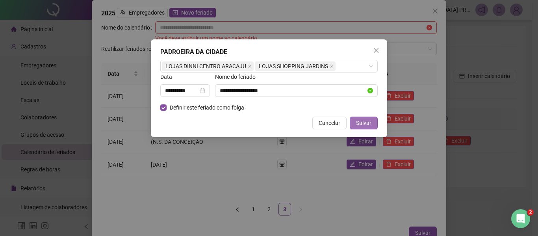
click at [360, 122] on span "Salvar" at bounding box center [363, 123] width 15 height 9
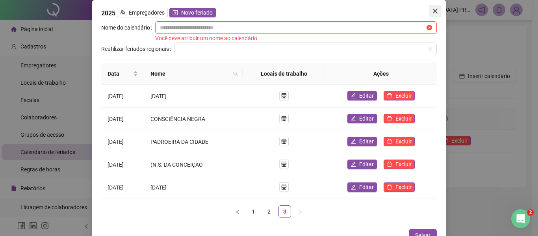
click at [433, 10] on icon "close" at bounding box center [435, 11] width 6 height 6
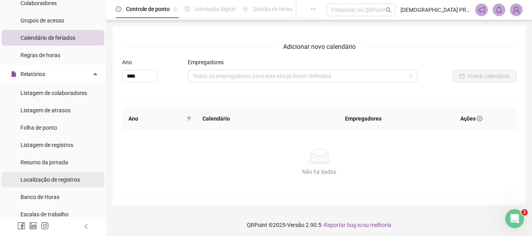
scroll to position [118, 0]
